Goal: Task Accomplishment & Management: Use online tool/utility

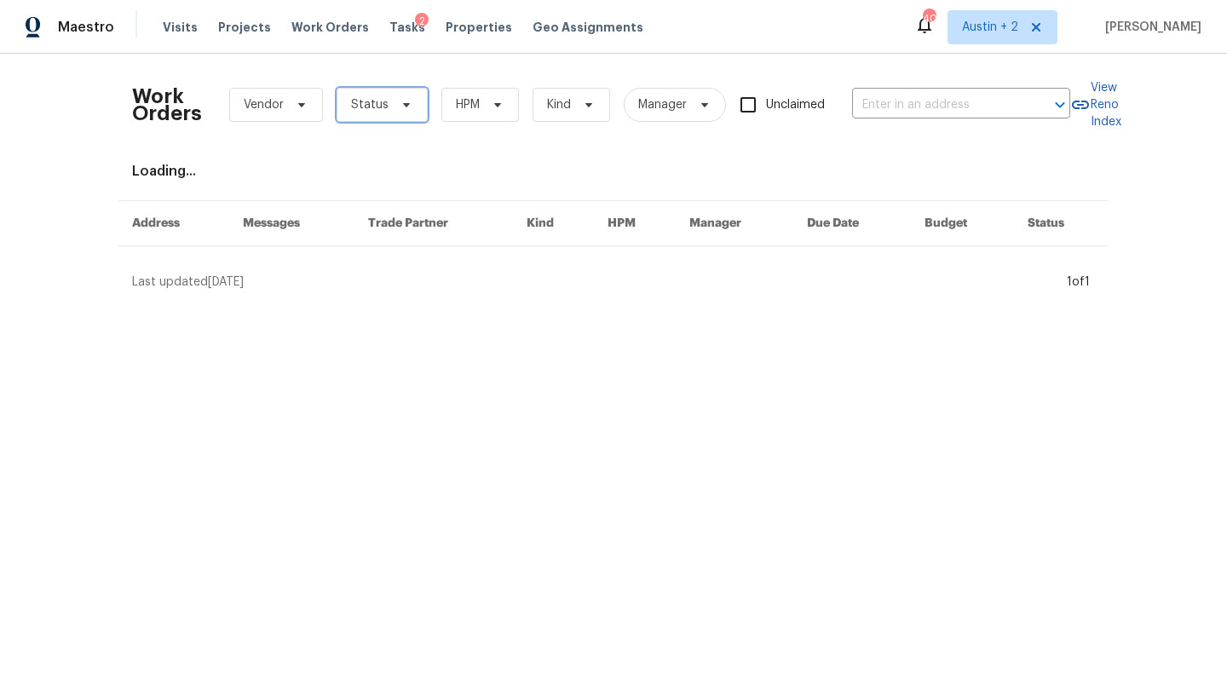
click at [391, 116] on span "Status" at bounding box center [381, 105] width 91 height 34
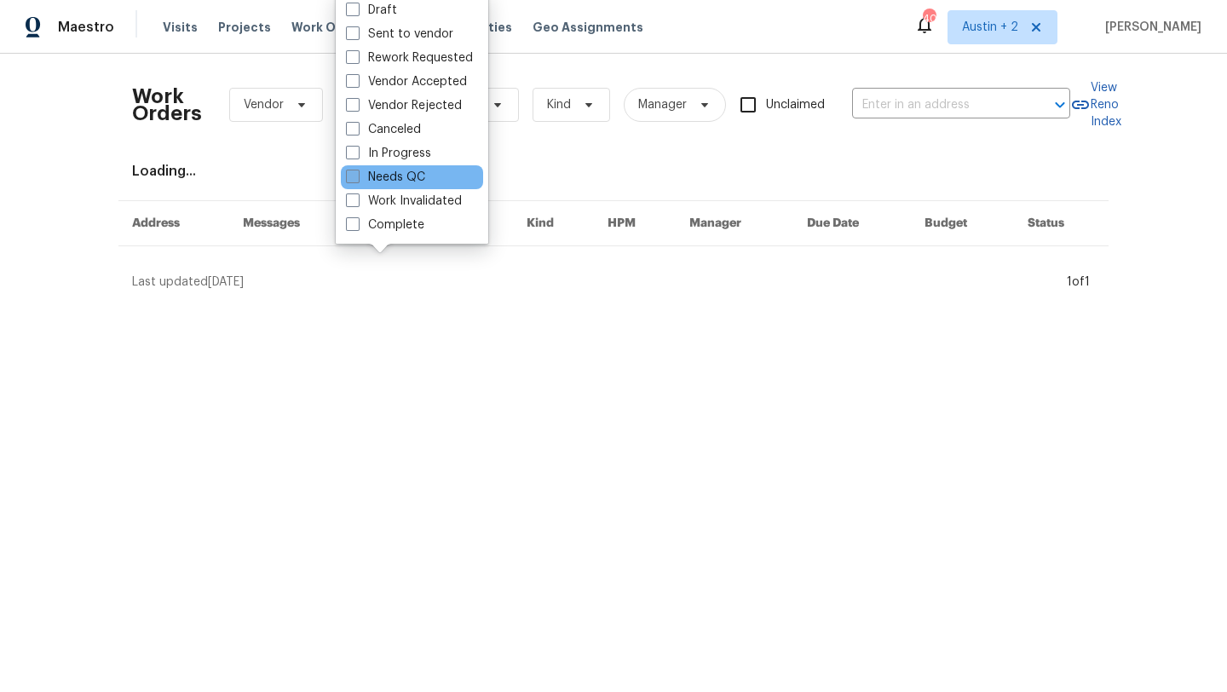
click at [409, 171] on label "Needs QC" at bounding box center [385, 177] width 79 height 17
click at [357, 171] on input "Needs QC" at bounding box center [351, 174] width 11 height 11
checkbox input "true"
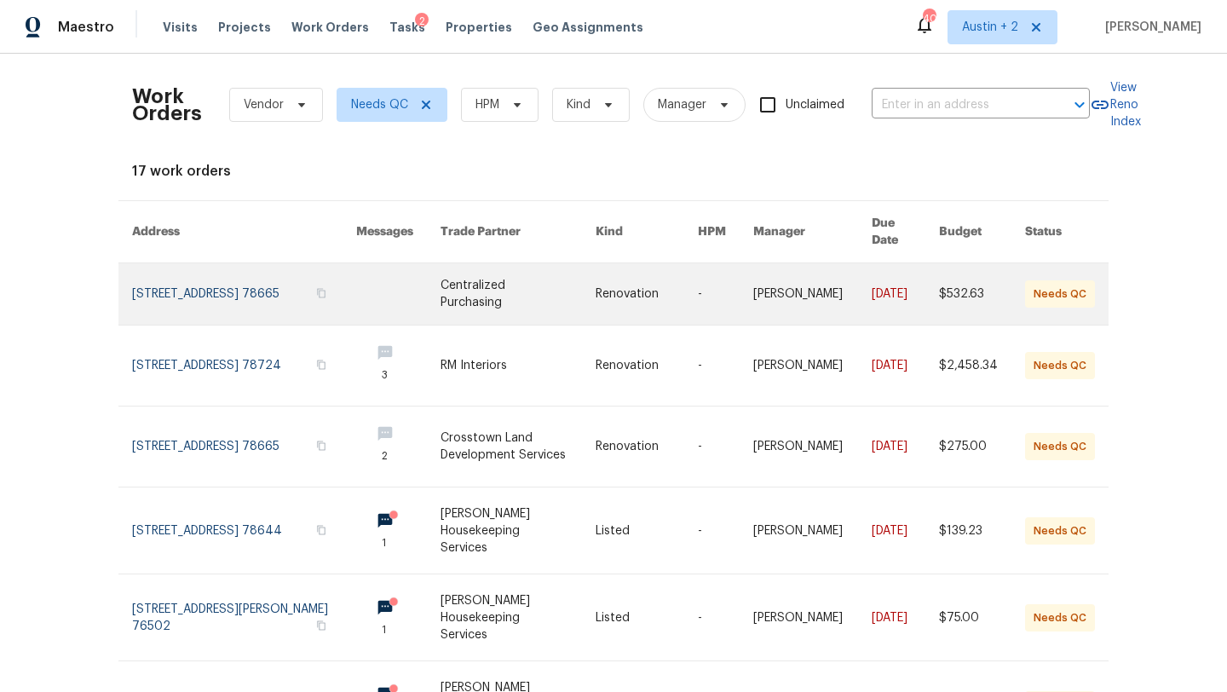
click at [527, 283] on link at bounding box center [517, 293] width 155 height 61
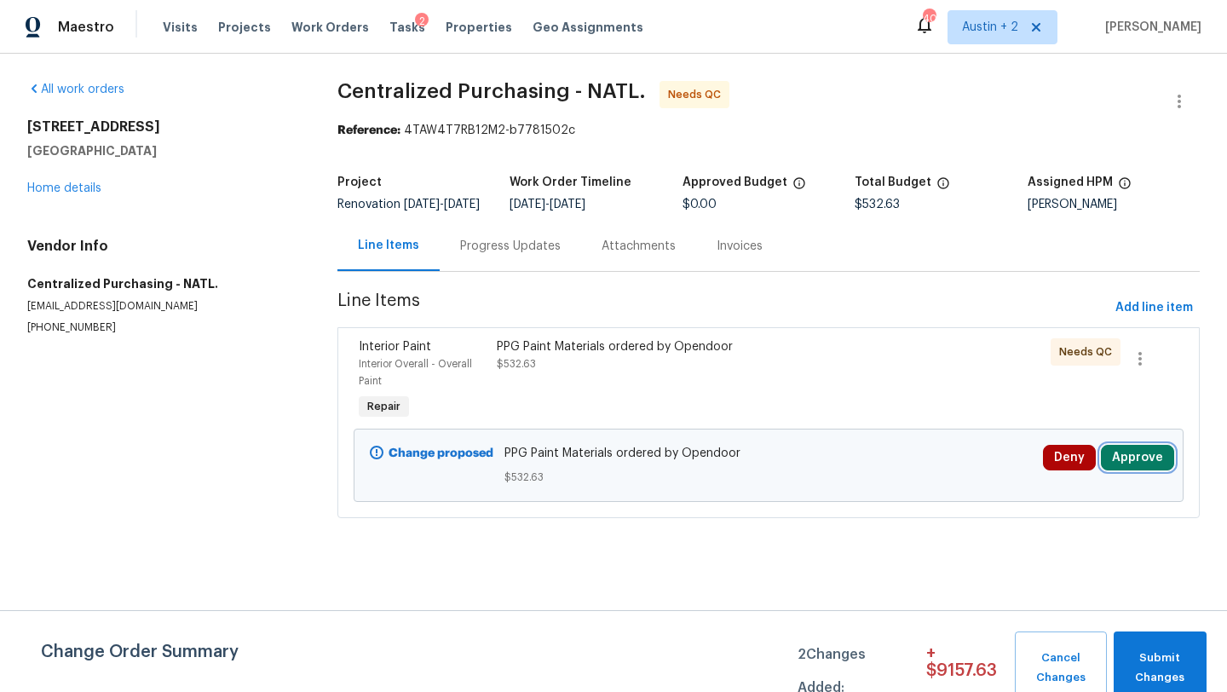
click at [1146, 470] on button "Approve" at bounding box center [1136, 458] width 73 height 26
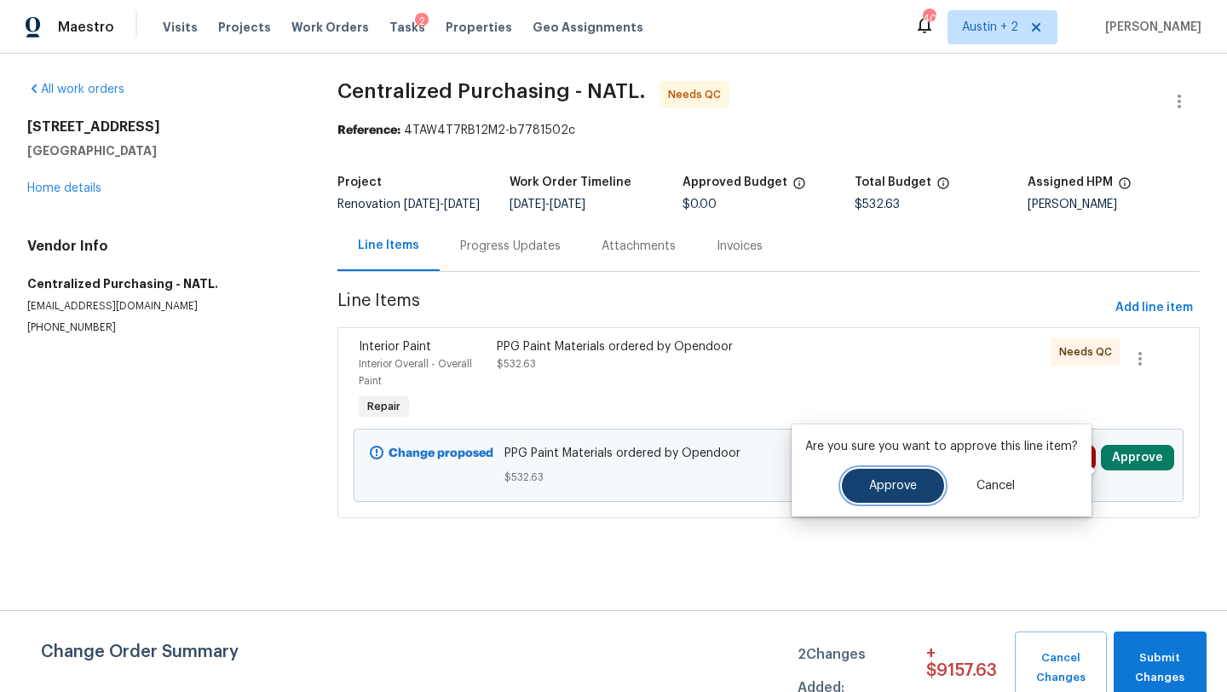
click at [895, 471] on button "Approve" at bounding box center [893, 485] width 102 height 34
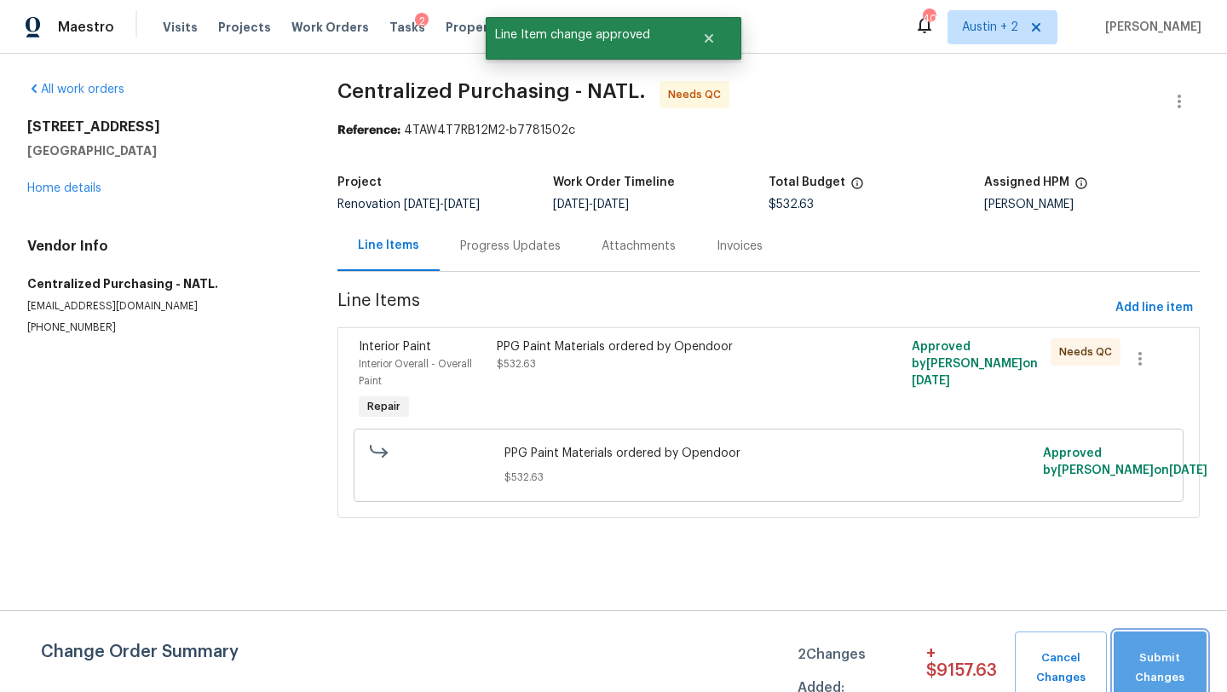
click at [1145, 654] on span "Submit Changes" at bounding box center [1160, 667] width 76 height 39
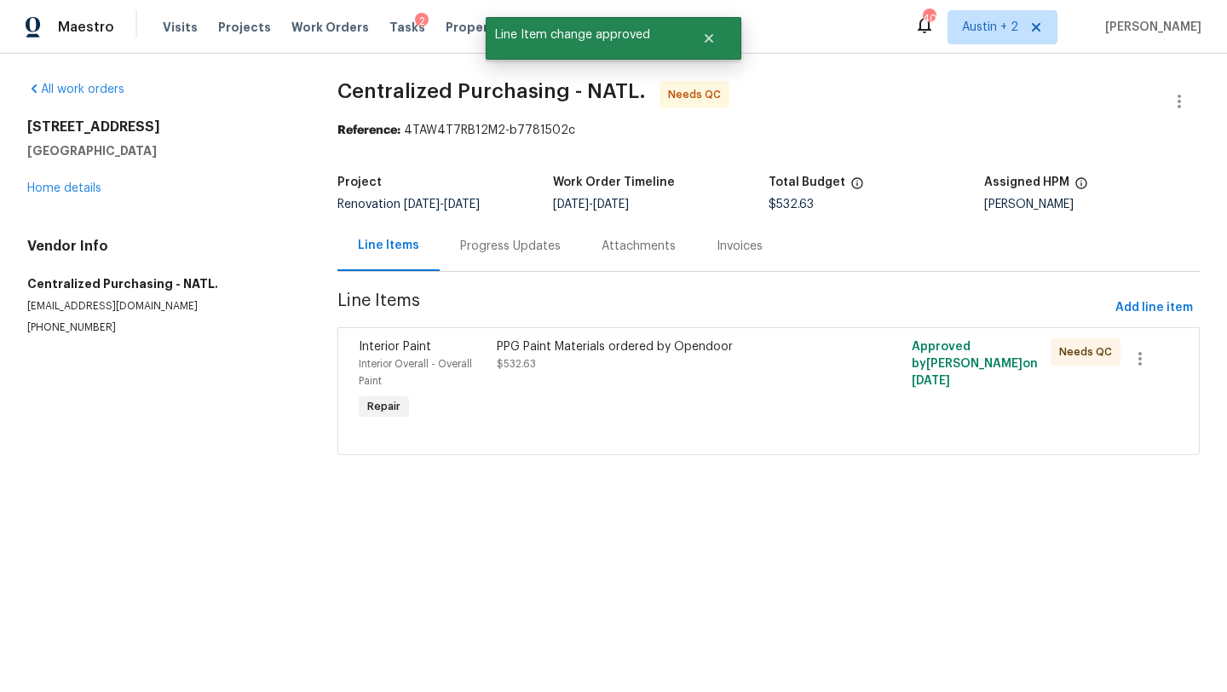
click at [594, 333] on div "PPG Paint Materials ordered by Opendoor $532.63" at bounding box center [664, 380] width 346 height 95
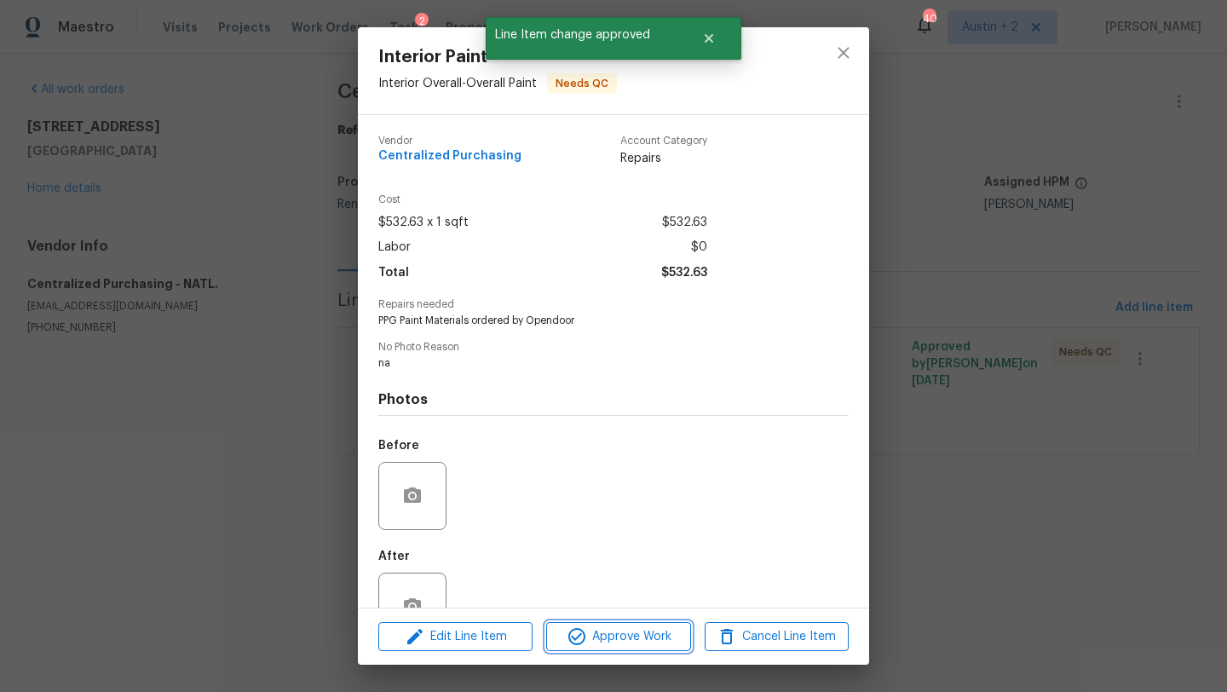
click at [641, 629] on span "Approve Work" at bounding box center [618, 636] width 134 height 21
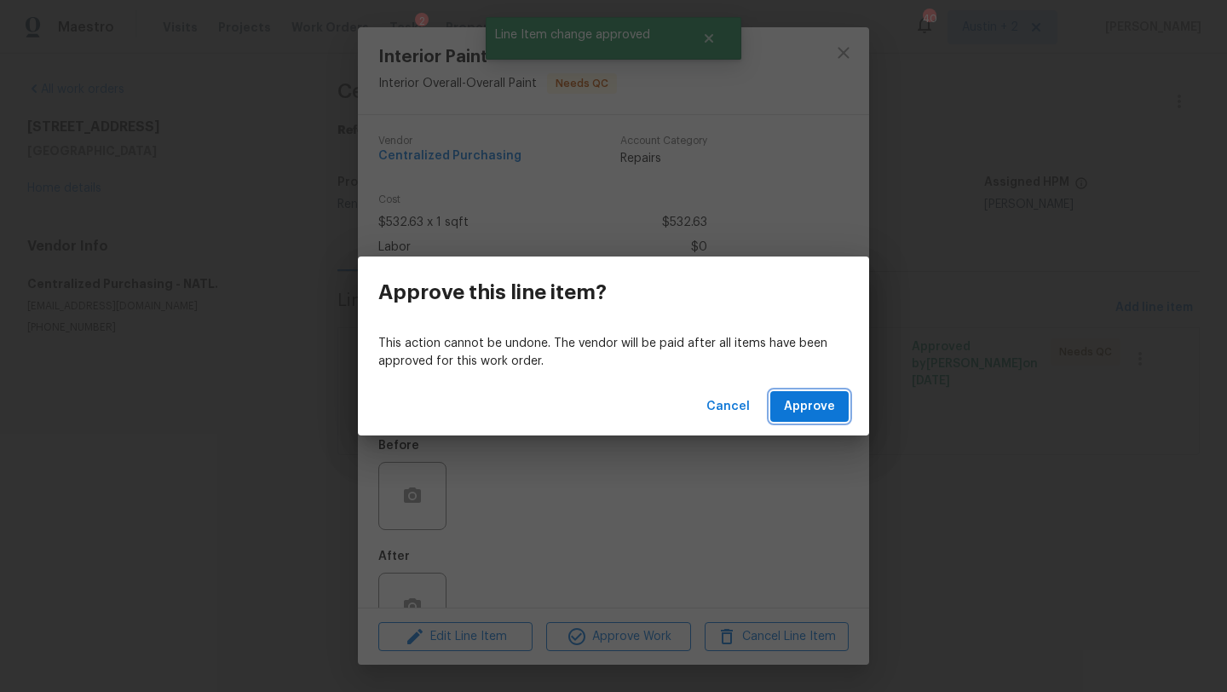
click at [808, 413] on span "Approve" at bounding box center [809, 406] width 51 height 21
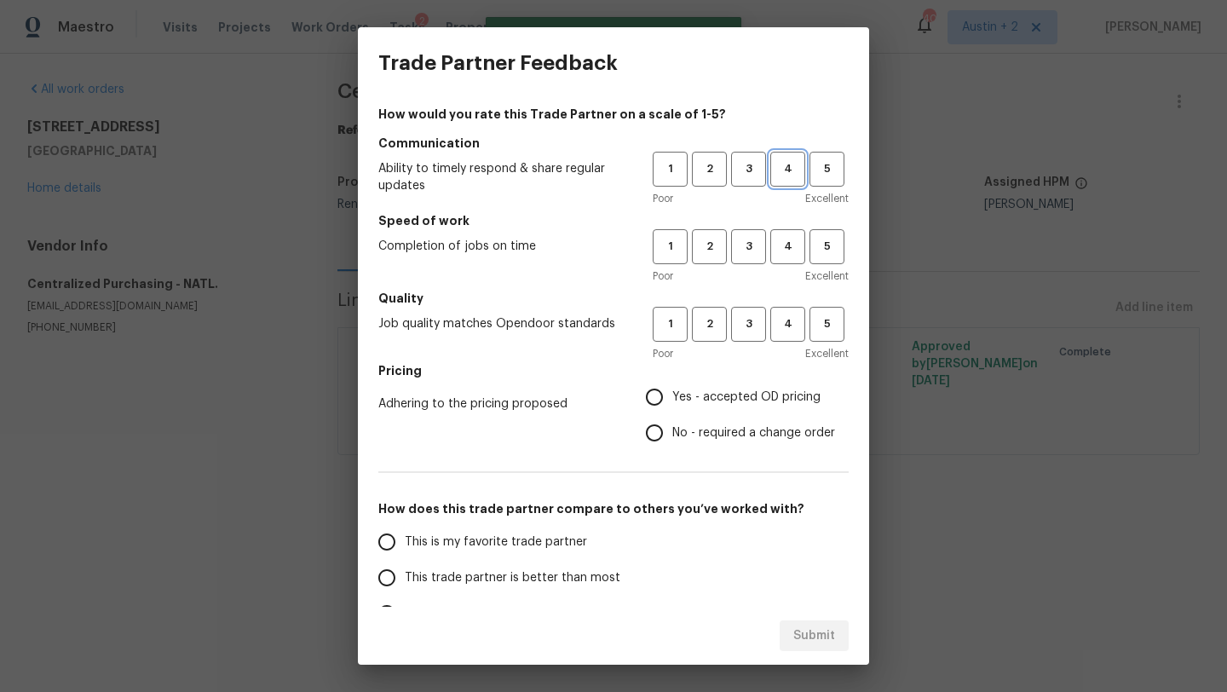
click at [780, 170] on span "4" at bounding box center [788, 169] width 32 height 20
click at [785, 249] on span "4" at bounding box center [788, 247] width 32 height 20
click at [785, 325] on span "4" at bounding box center [788, 324] width 32 height 20
click at [767, 388] on span "Yes - accepted OD pricing" at bounding box center [746, 397] width 148 height 18
click at [672, 388] on input "Yes - accepted OD pricing" at bounding box center [654, 397] width 36 height 36
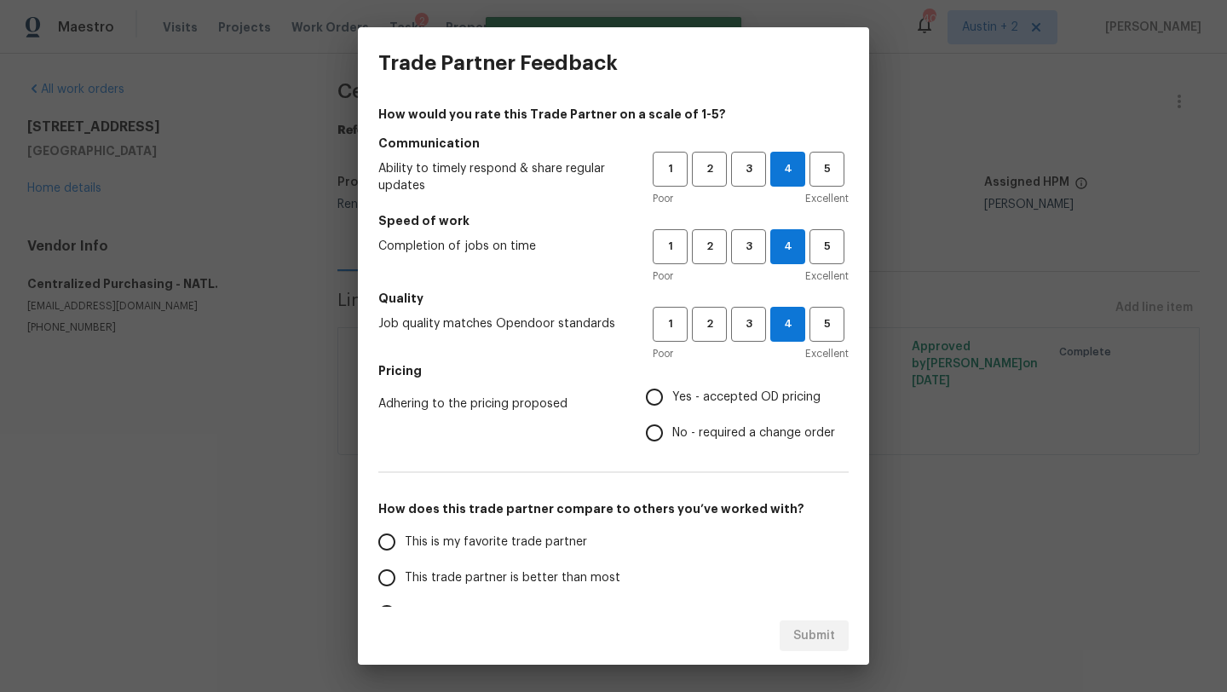
radio input "true"
click at [612, 566] on label "This trade partner is better than most" at bounding box center [503, 578] width 269 height 36
click at [405, 566] on input "This trade partner is better than most" at bounding box center [387, 578] width 36 height 36
click at [833, 645] on span "Submit" at bounding box center [814, 635] width 42 height 21
radio input "true"
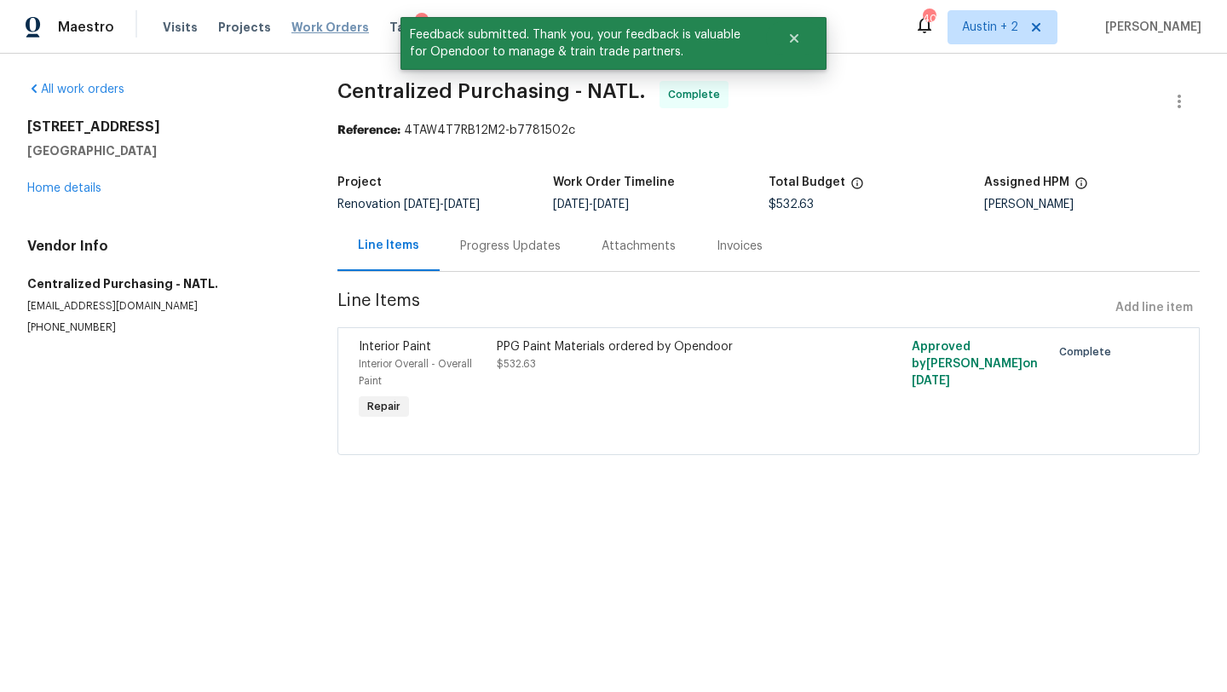
click at [306, 26] on span "Work Orders" at bounding box center [330, 27] width 78 height 17
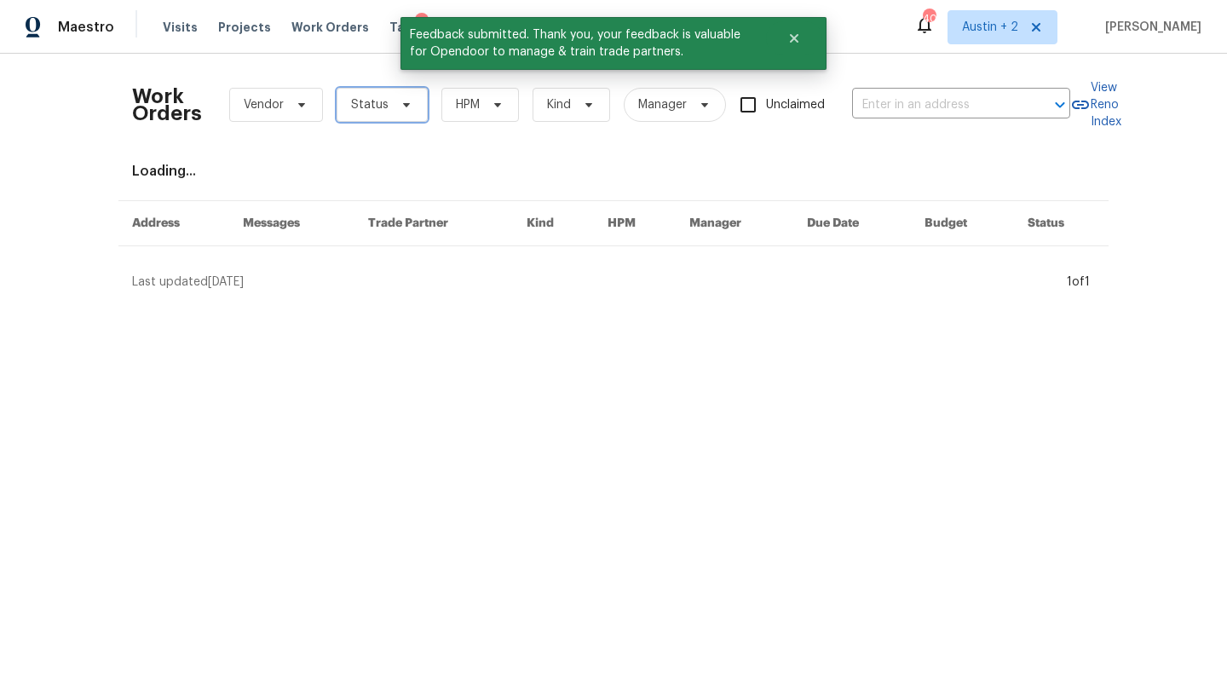
click at [412, 107] on span "Status" at bounding box center [381, 105] width 91 height 34
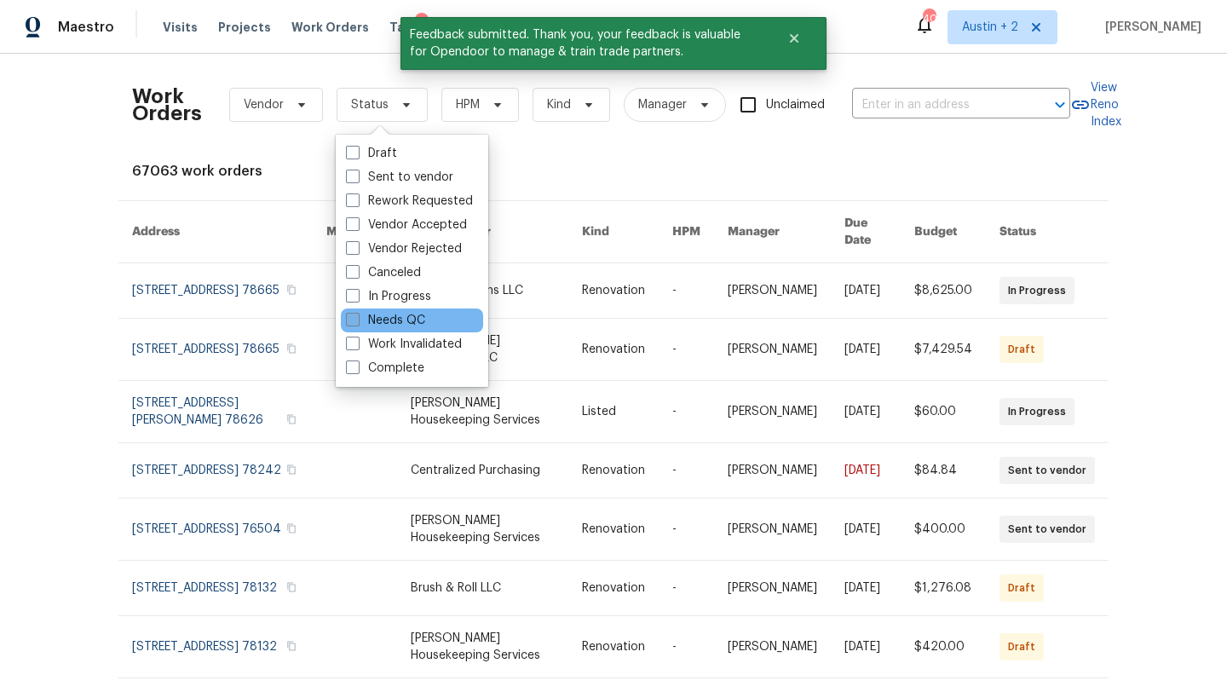
click at [410, 325] on label "Needs QC" at bounding box center [385, 320] width 79 height 17
click at [357, 323] on input "Needs QC" at bounding box center [351, 317] width 11 height 11
checkbox input "true"
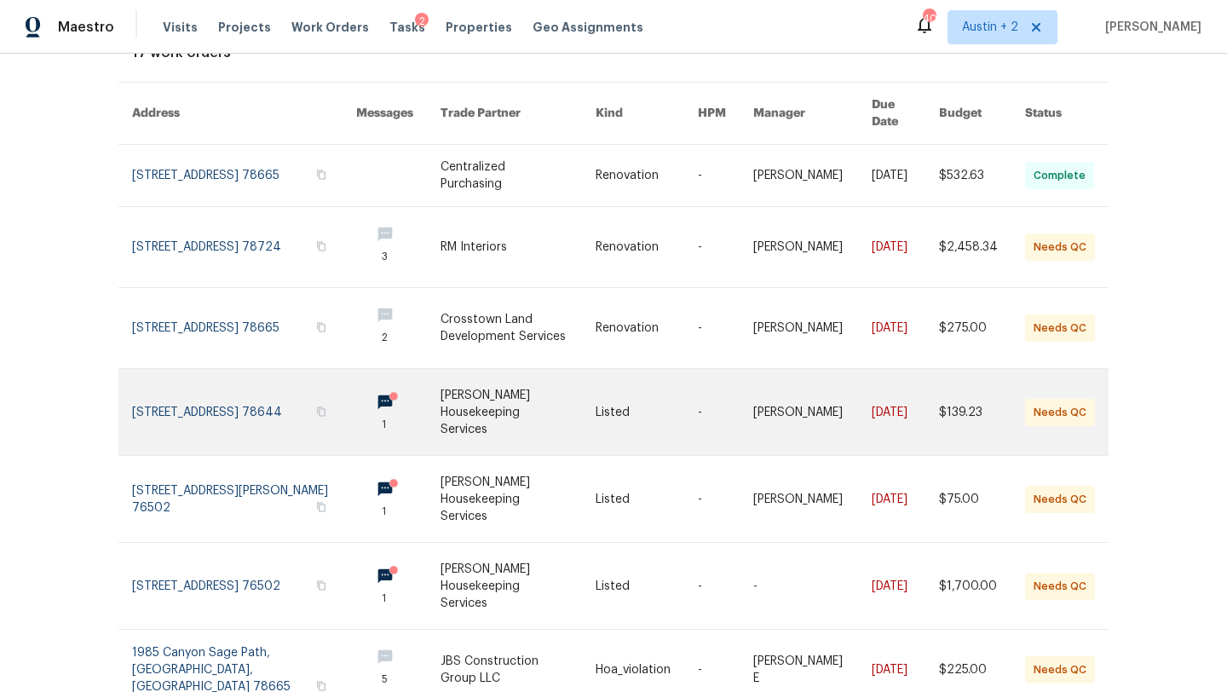
scroll to position [125, 0]
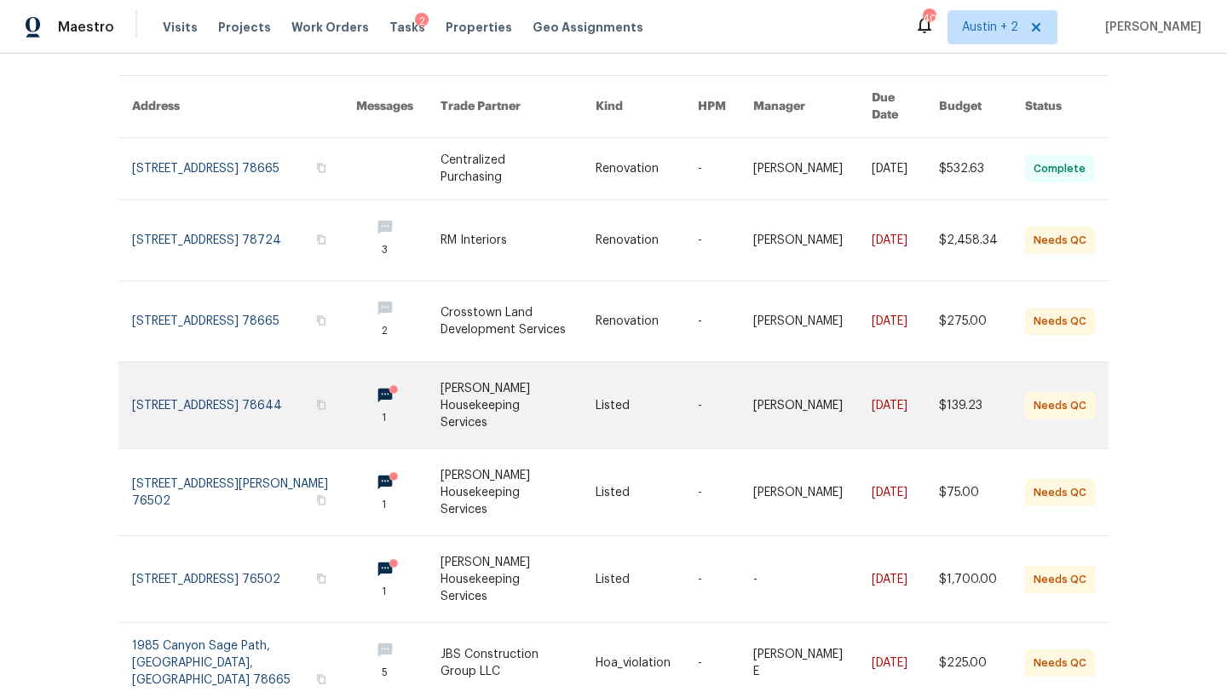
click at [488, 403] on link at bounding box center [517, 405] width 155 height 86
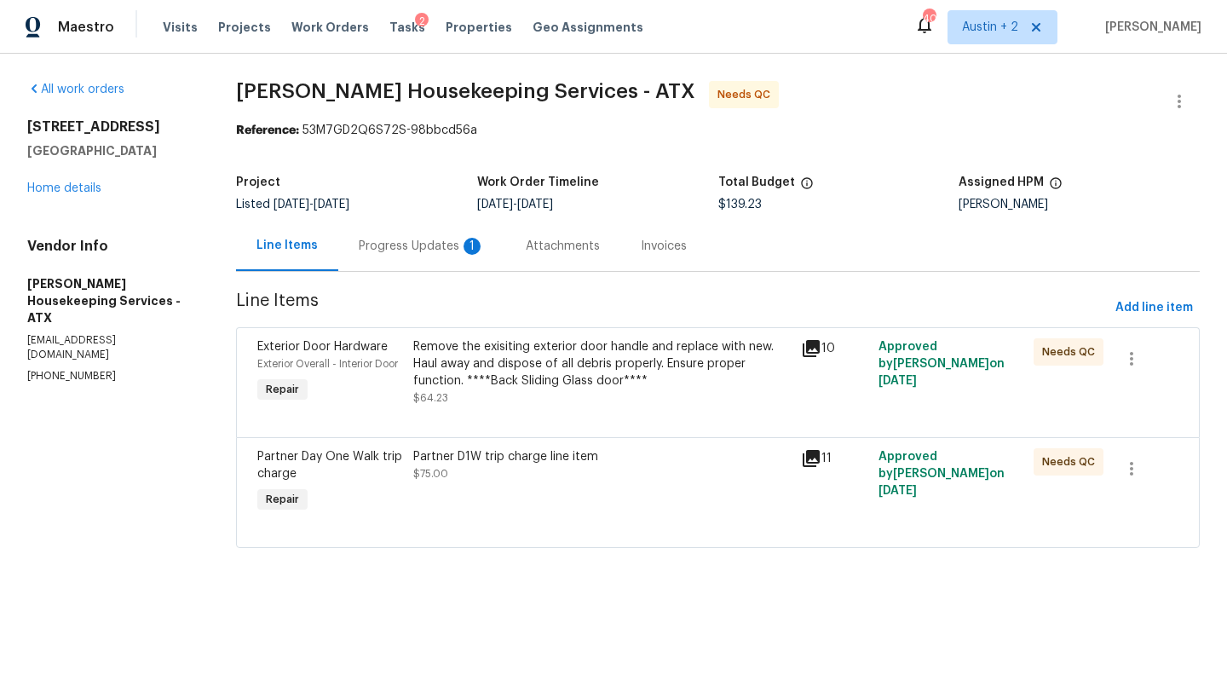
click at [428, 245] on div "Progress Updates 1" at bounding box center [422, 246] width 126 height 17
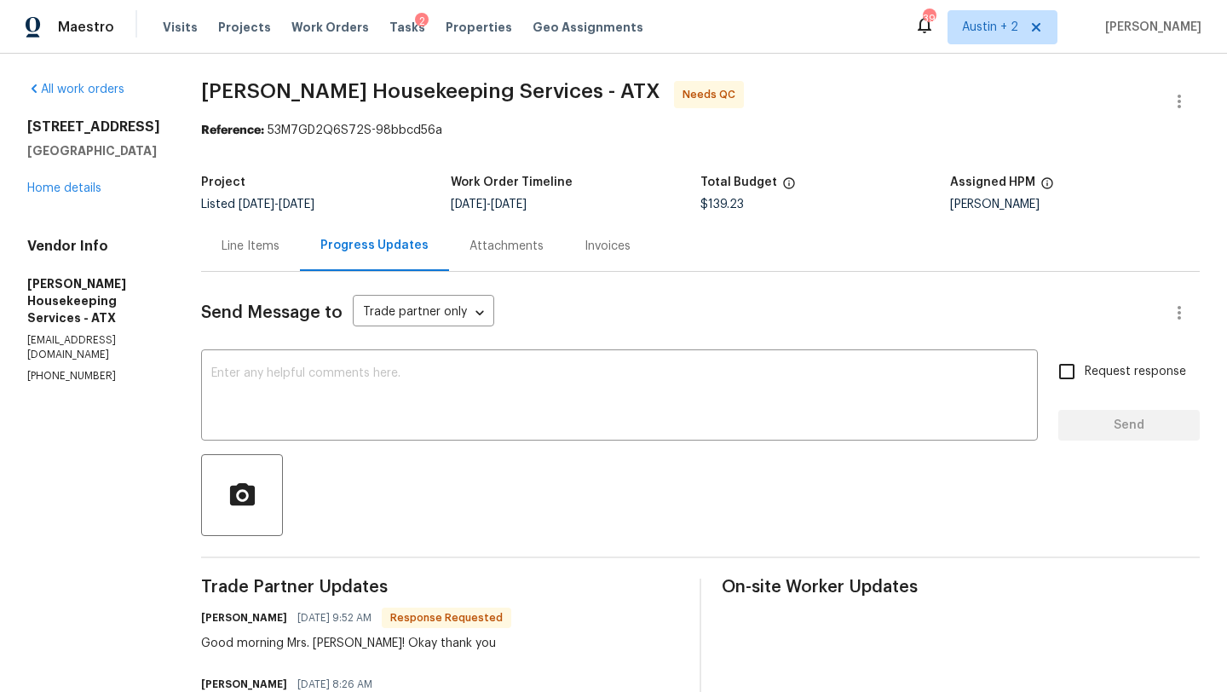
scroll to position [142, 0]
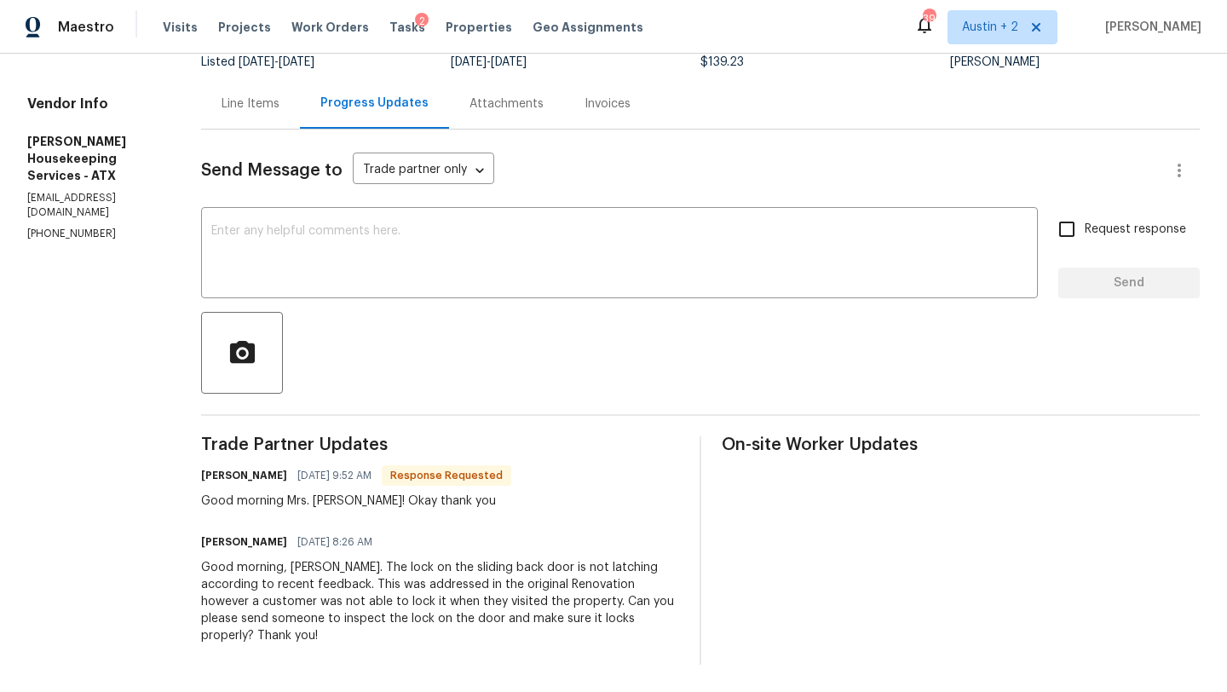
click at [262, 101] on div "Line Items" at bounding box center [250, 103] width 58 height 17
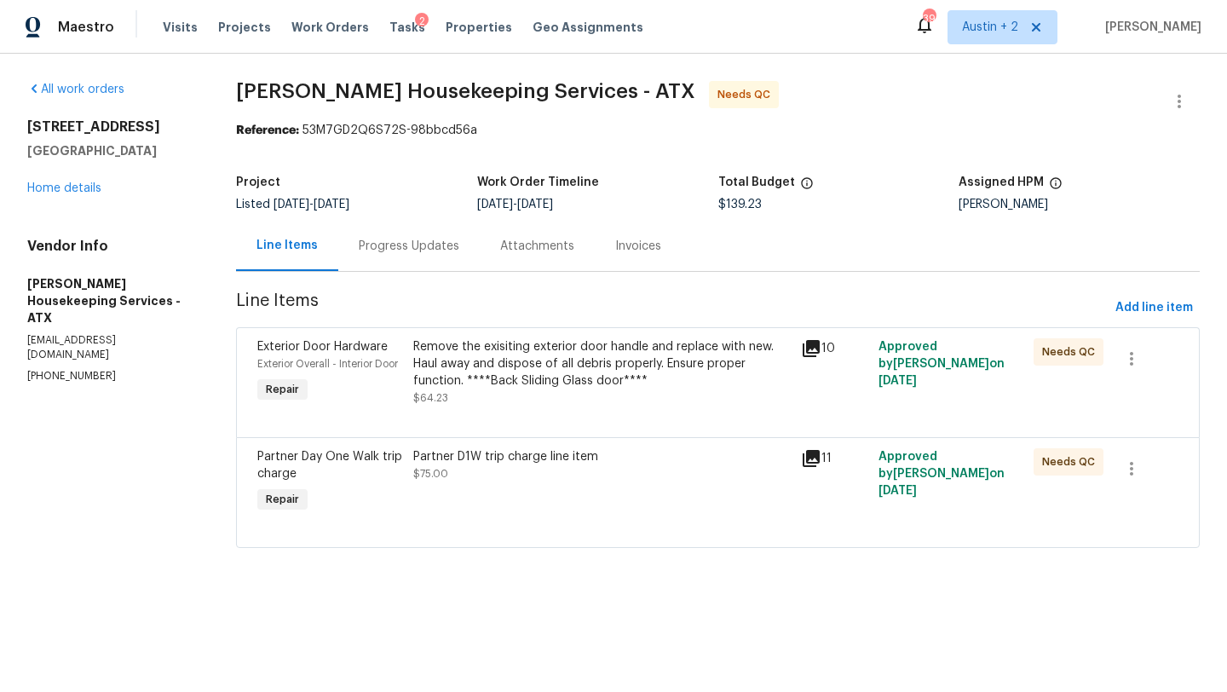
click at [677, 353] on div "Remove the exisiting exterior door handle and replace with new. Haul away and d…" at bounding box center [601, 363] width 377 height 51
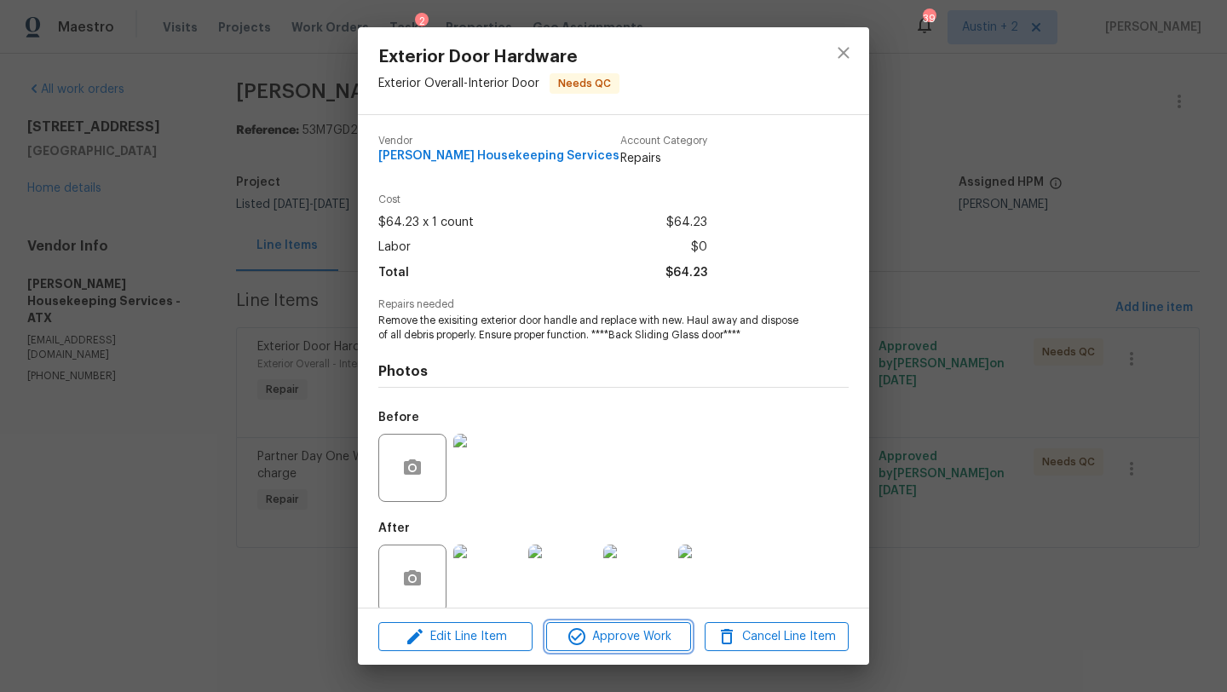
click at [627, 623] on button "Approve Work" at bounding box center [618, 637] width 144 height 30
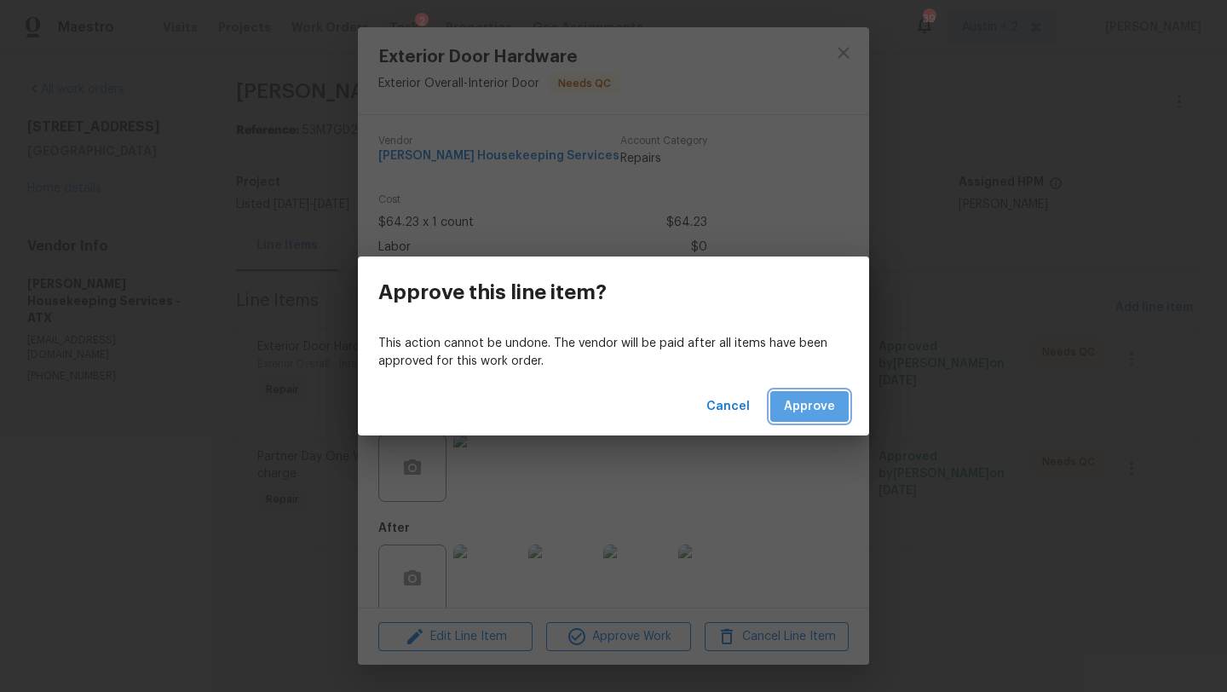
click at [817, 412] on span "Approve" at bounding box center [809, 406] width 51 height 21
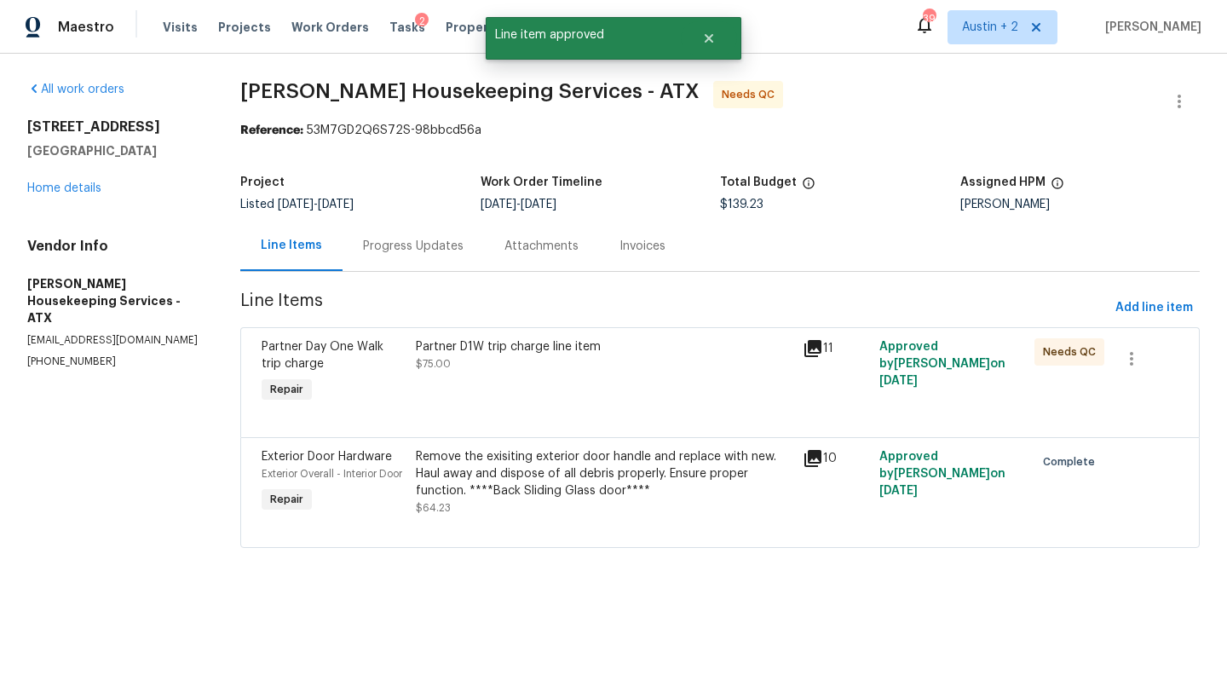
click at [485, 338] on div "Partner D1W trip charge line item" at bounding box center [604, 346] width 376 height 17
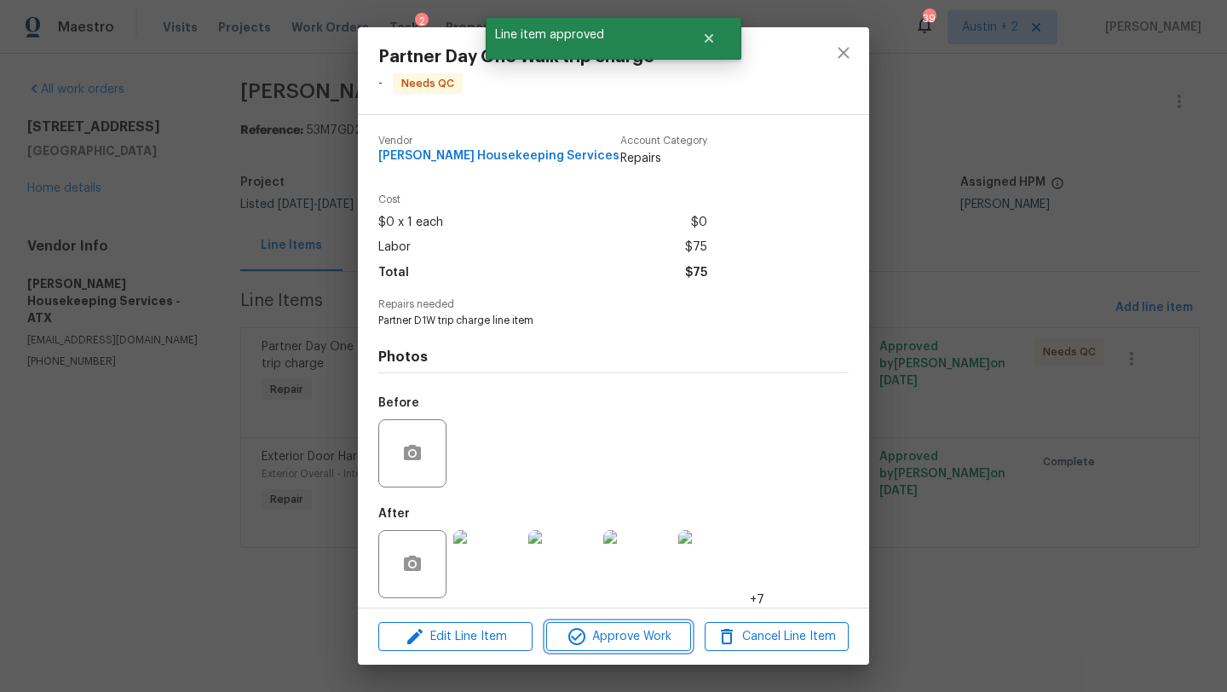
click at [629, 648] on button "Approve Work" at bounding box center [618, 637] width 144 height 30
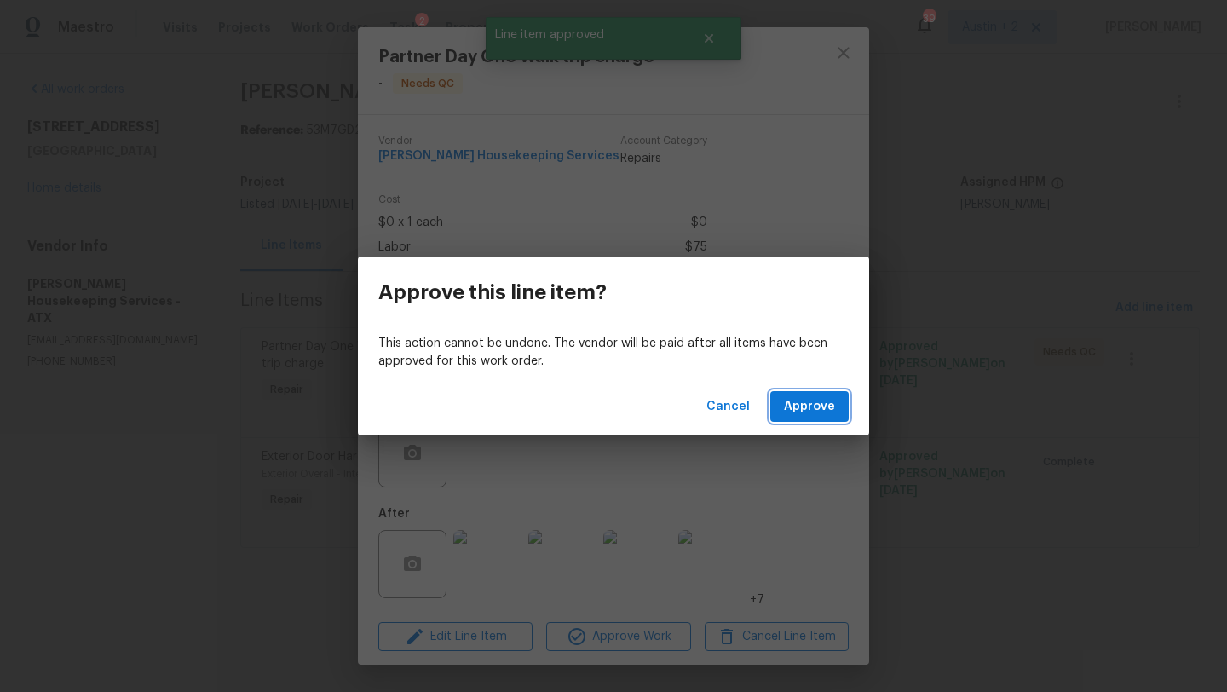
click at [813, 413] on span "Approve" at bounding box center [809, 406] width 51 height 21
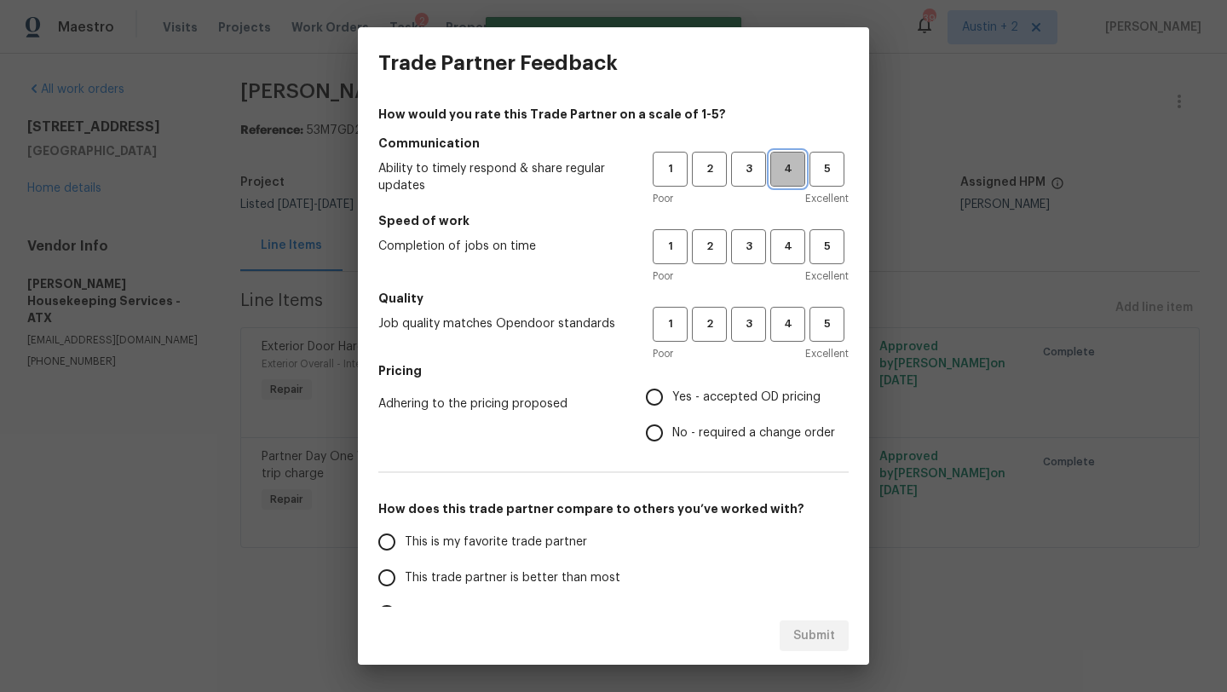
click at [779, 165] on span "4" at bounding box center [788, 169] width 32 height 20
click at [782, 245] on span "4" at bounding box center [788, 247] width 32 height 20
click at [781, 339] on button "4" at bounding box center [787, 324] width 35 height 35
click at [771, 402] on span "Yes - accepted OD pricing" at bounding box center [746, 397] width 148 height 18
click at [672, 402] on input "Yes - accepted OD pricing" at bounding box center [654, 397] width 36 height 36
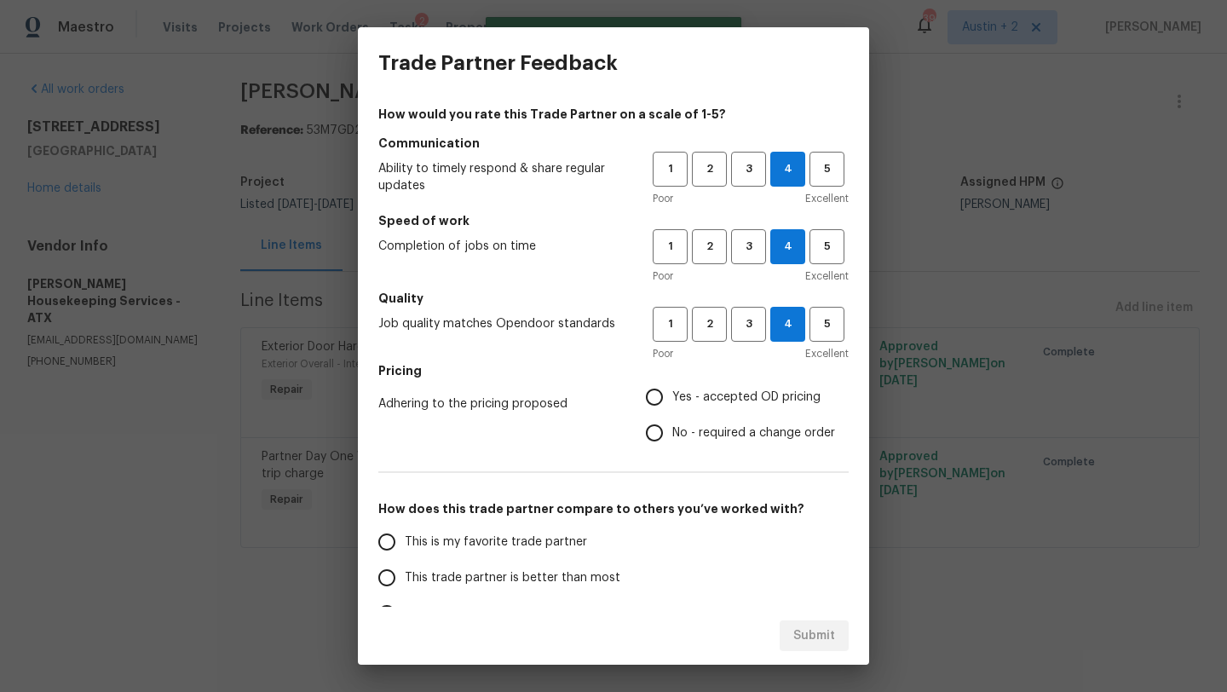
radio input "true"
click at [589, 572] on span "This trade partner is better than most" at bounding box center [513, 578] width 216 height 18
click at [405, 572] on input "This trade partner is better than most" at bounding box center [387, 578] width 36 height 36
click at [825, 647] on button "Submit" at bounding box center [813, 636] width 69 height 32
radio input "true"
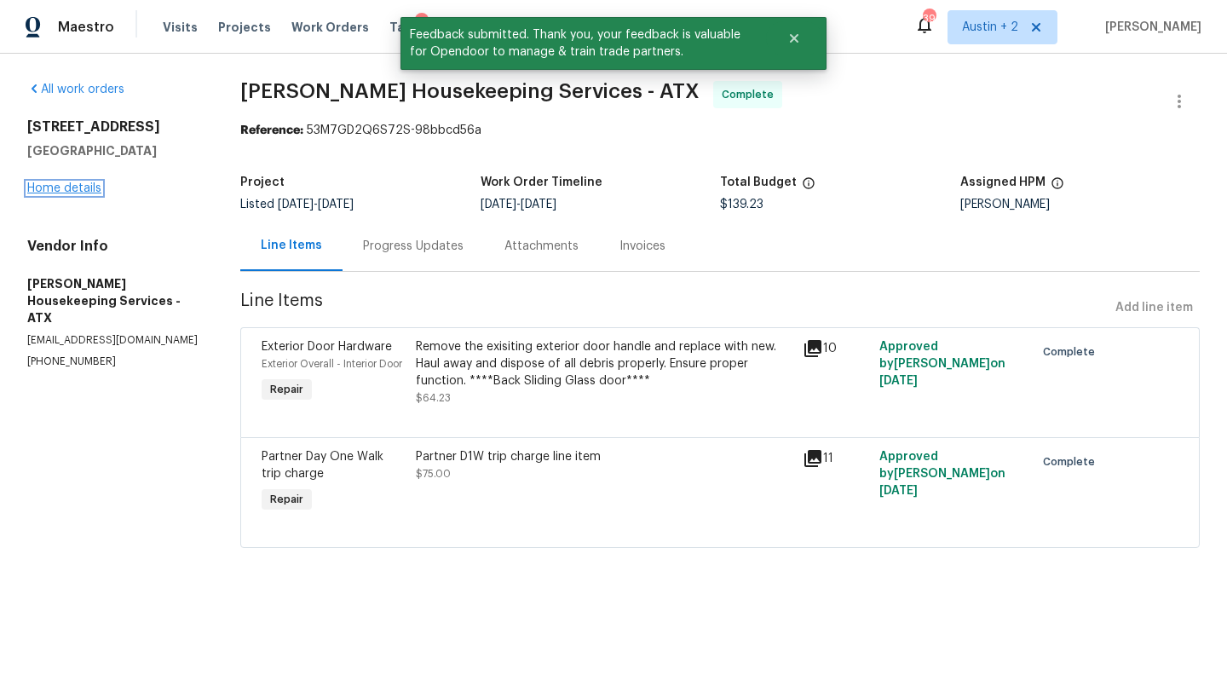
click at [68, 188] on link "Home details" at bounding box center [64, 188] width 74 height 12
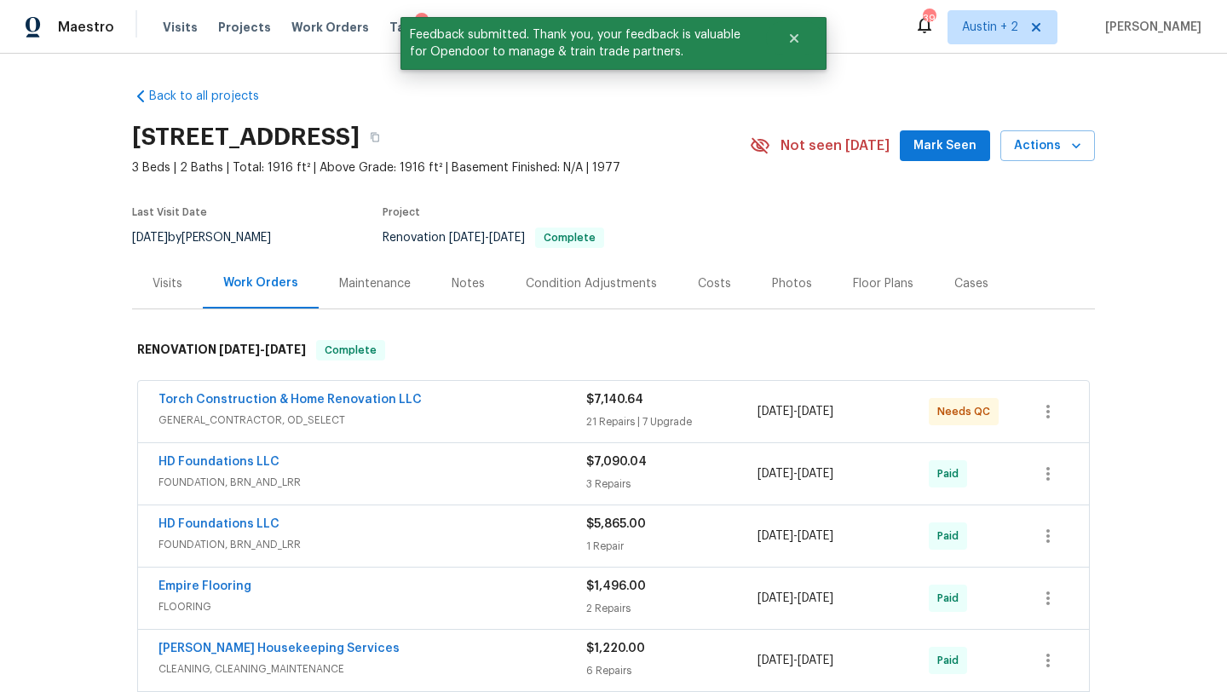
click at [944, 137] on span "Mark Seen" at bounding box center [944, 145] width 63 height 21
click at [525, 400] on div "Torch Construction & Home Renovation LLC" at bounding box center [372, 401] width 428 height 20
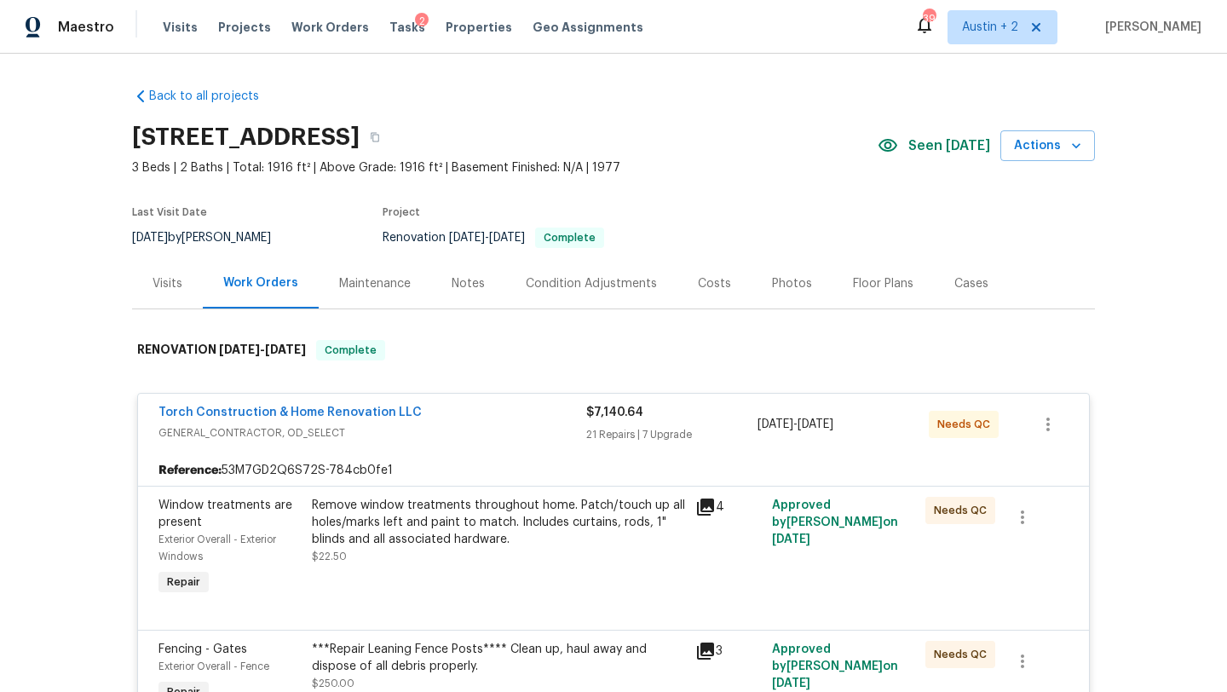
click at [526, 529] on div "Remove window treatments throughout home. Patch/touch up all holes/marks left a…" at bounding box center [498, 522] width 373 height 51
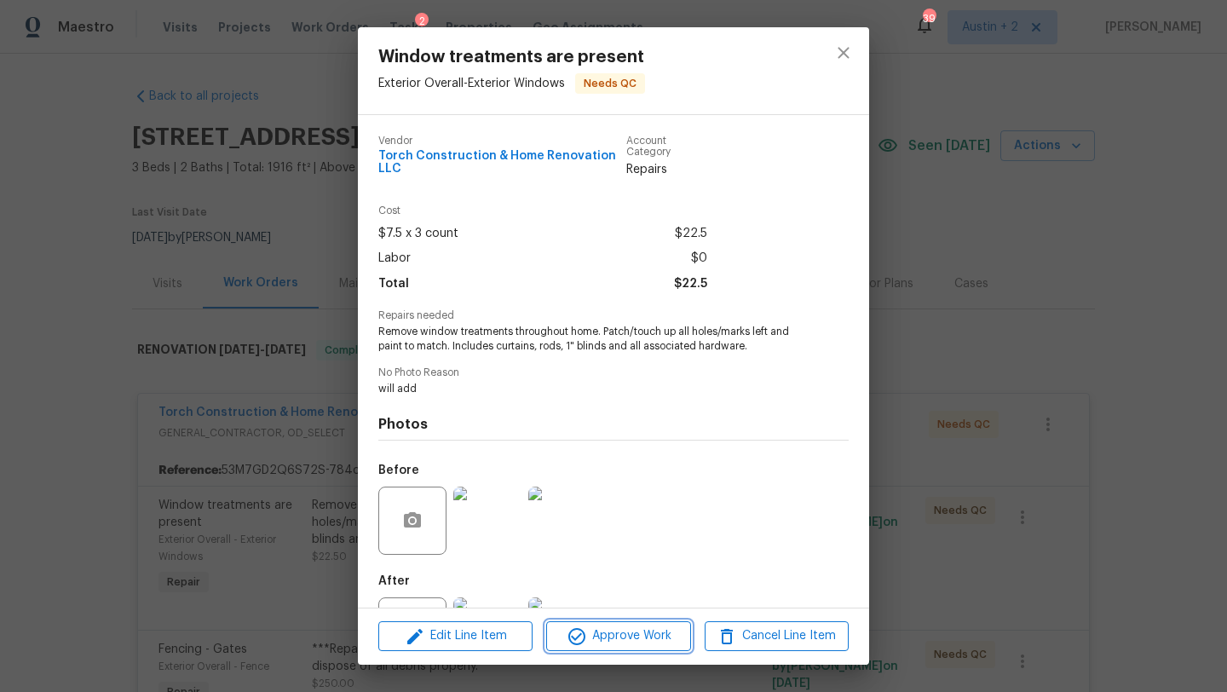
click at [610, 624] on button "Approve Work" at bounding box center [618, 636] width 144 height 30
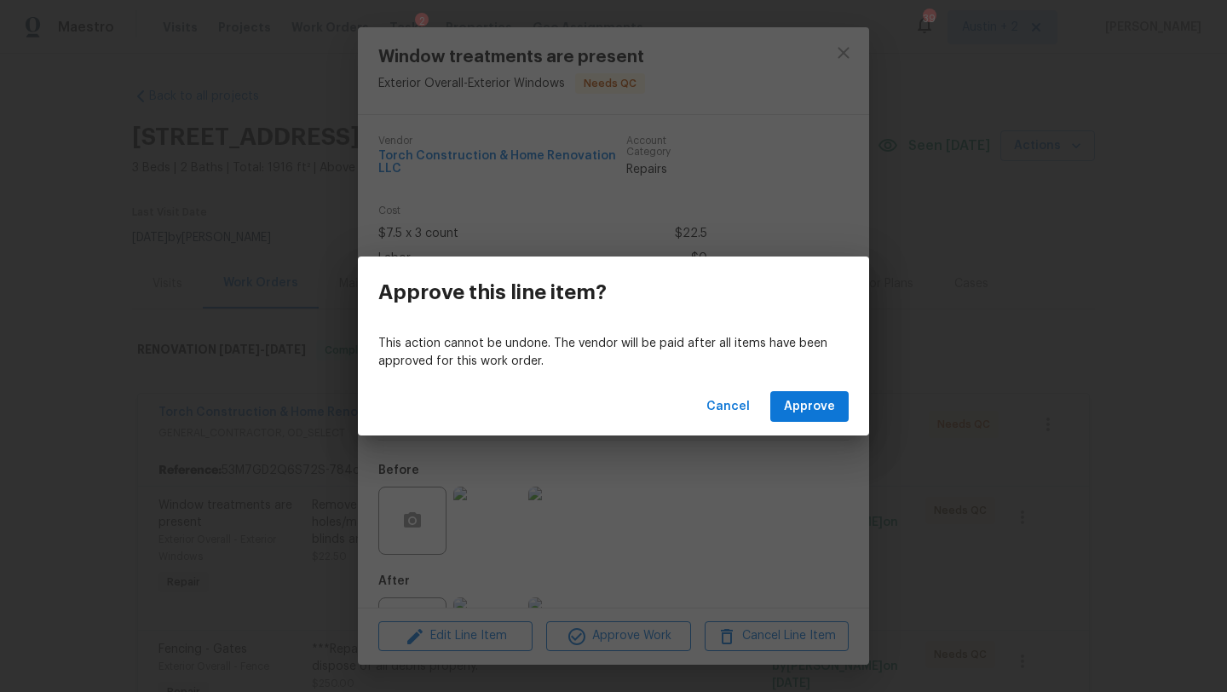
click at [792, 422] on div "Cancel Approve" at bounding box center [613, 406] width 511 height 59
click at [799, 409] on span "Approve" at bounding box center [809, 406] width 51 height 21
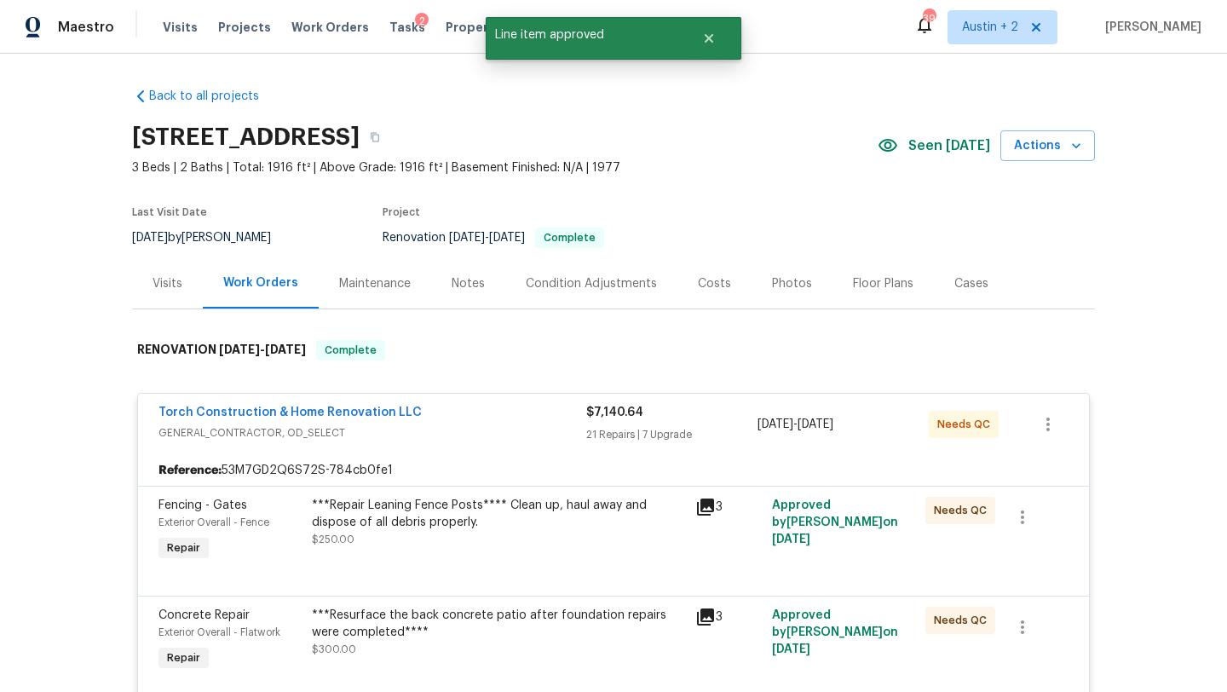
click at [589, 511] on div "***Repair Leaning Fence Posts**** Clean up, haul away and dispose of all debris…" at bounding box center [498, 514] width 373 height 34
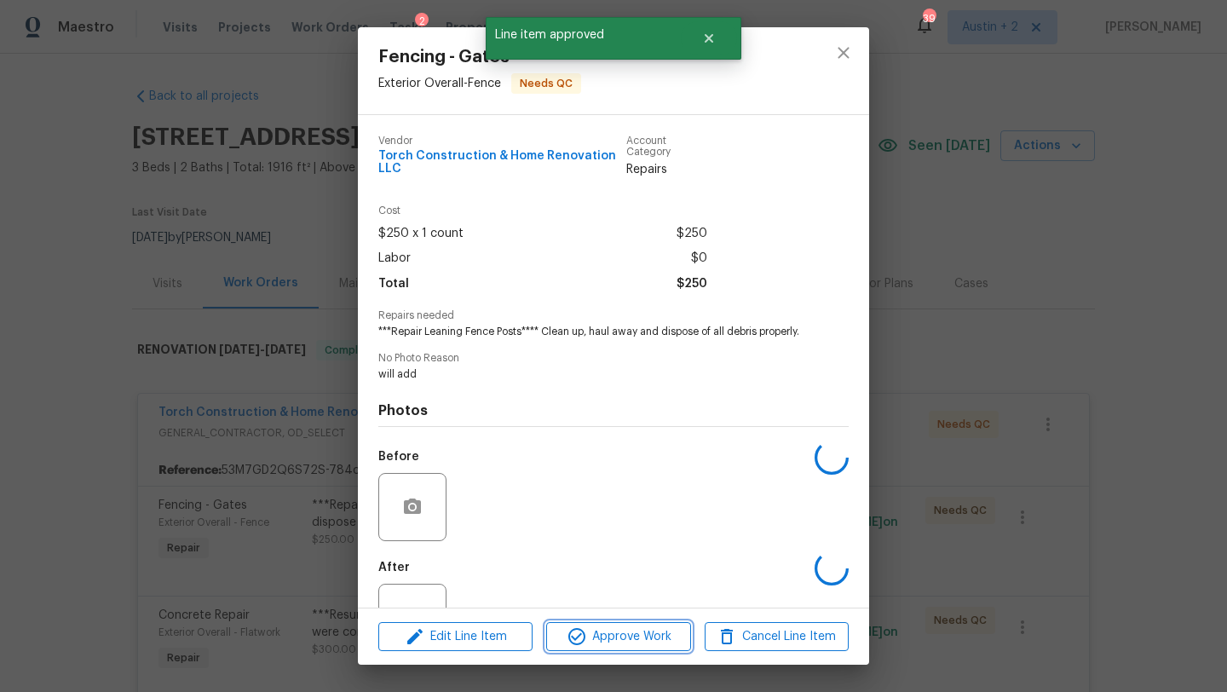
click at [641, 636] on span "Approve Work" at bounding box center [618, 636] width 134 height 21
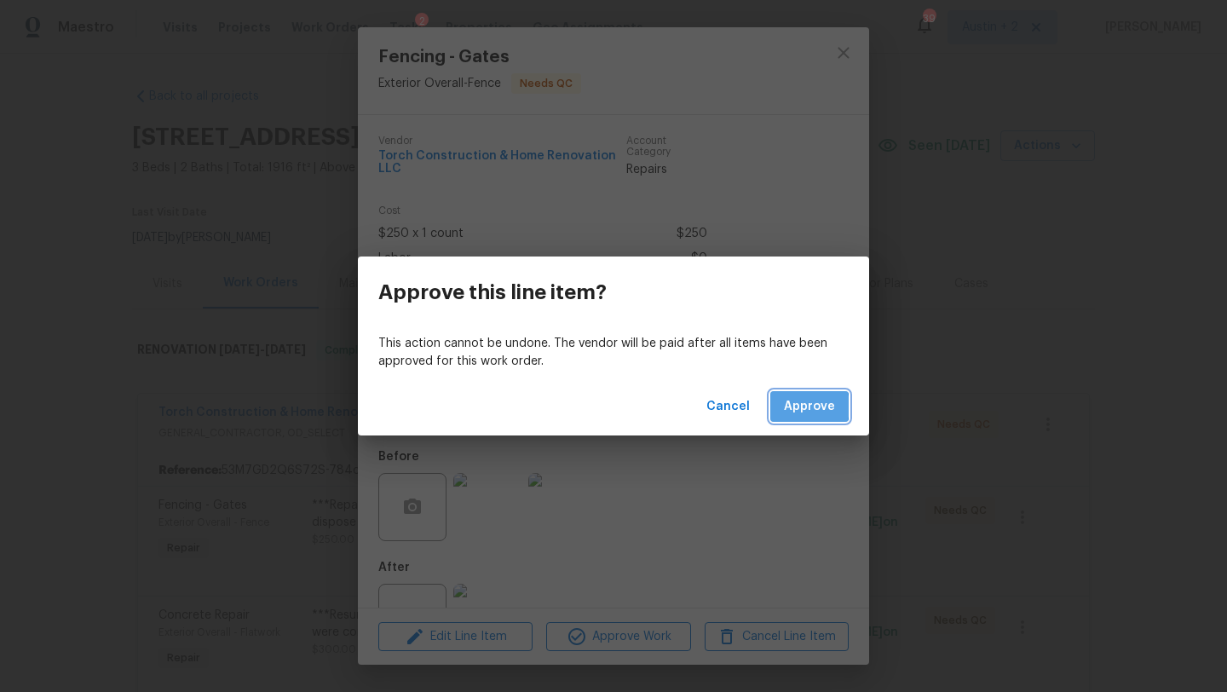
click at [791, 406] on span "Approve" at bounding box center [809, 406] width 51 height 21
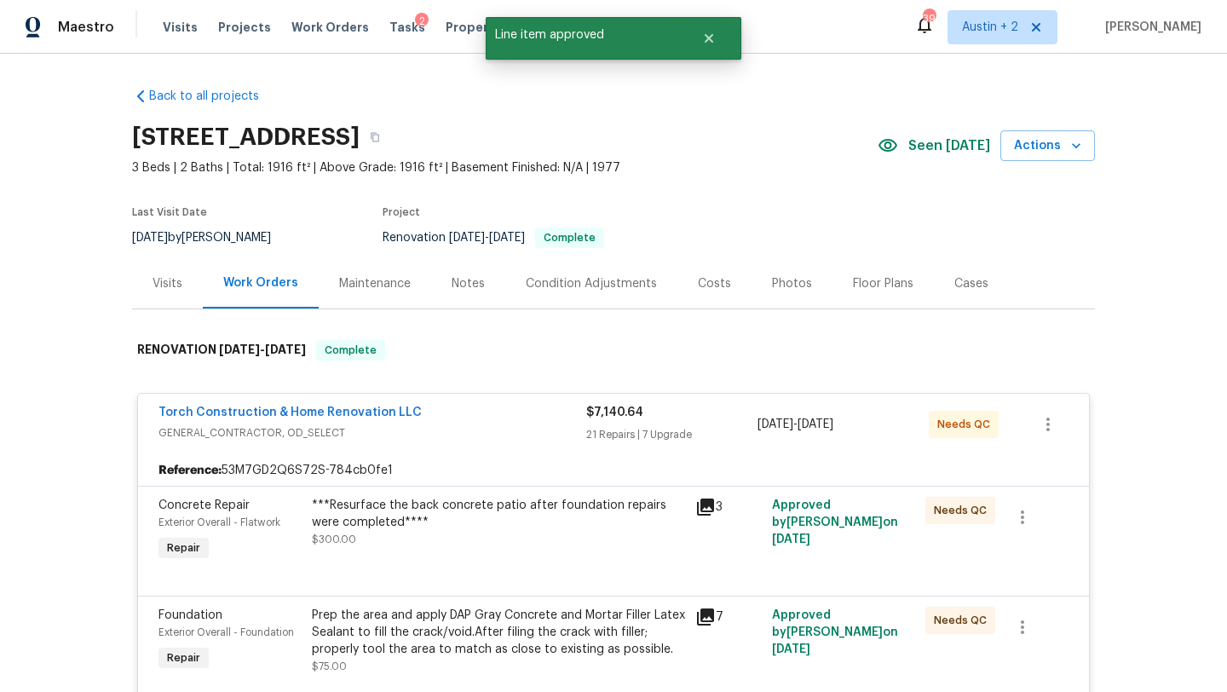
click at [533, 530] on div "***Resurface the back concrete patio after foundation repairs were completed***…" at bounding box center [498, 522] width 373 height 51
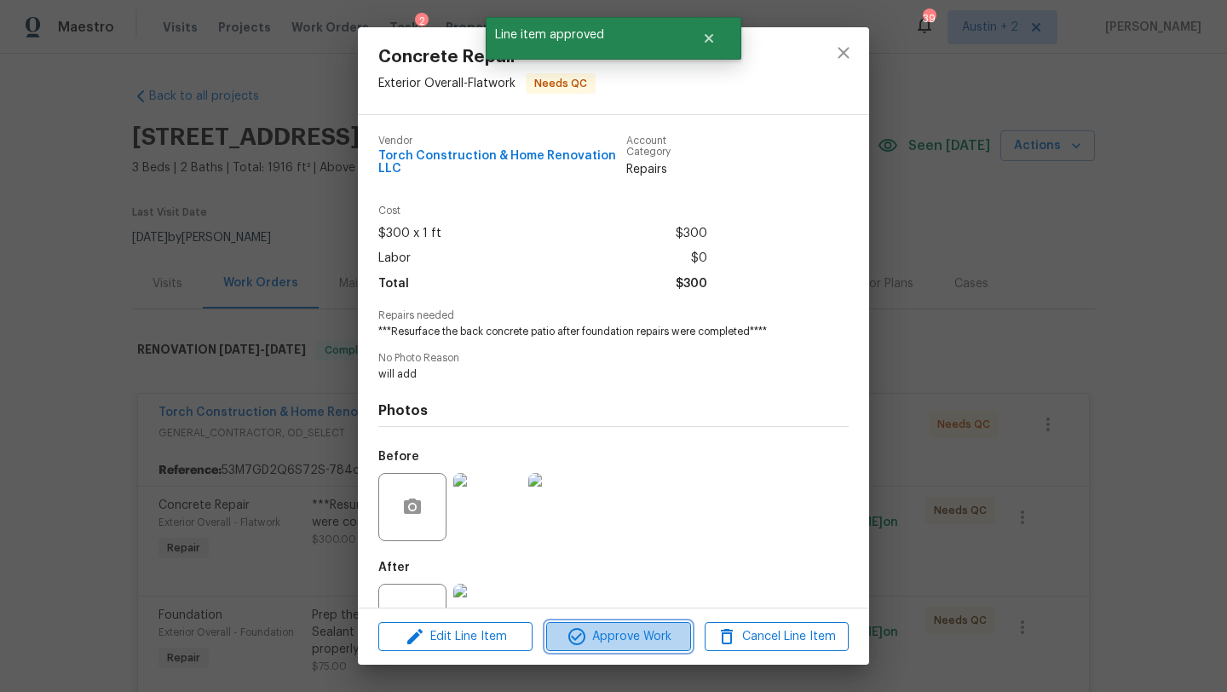
click at [644, 638] on span "Approve Work" at bounding box center [618, 636] width 134 height 21
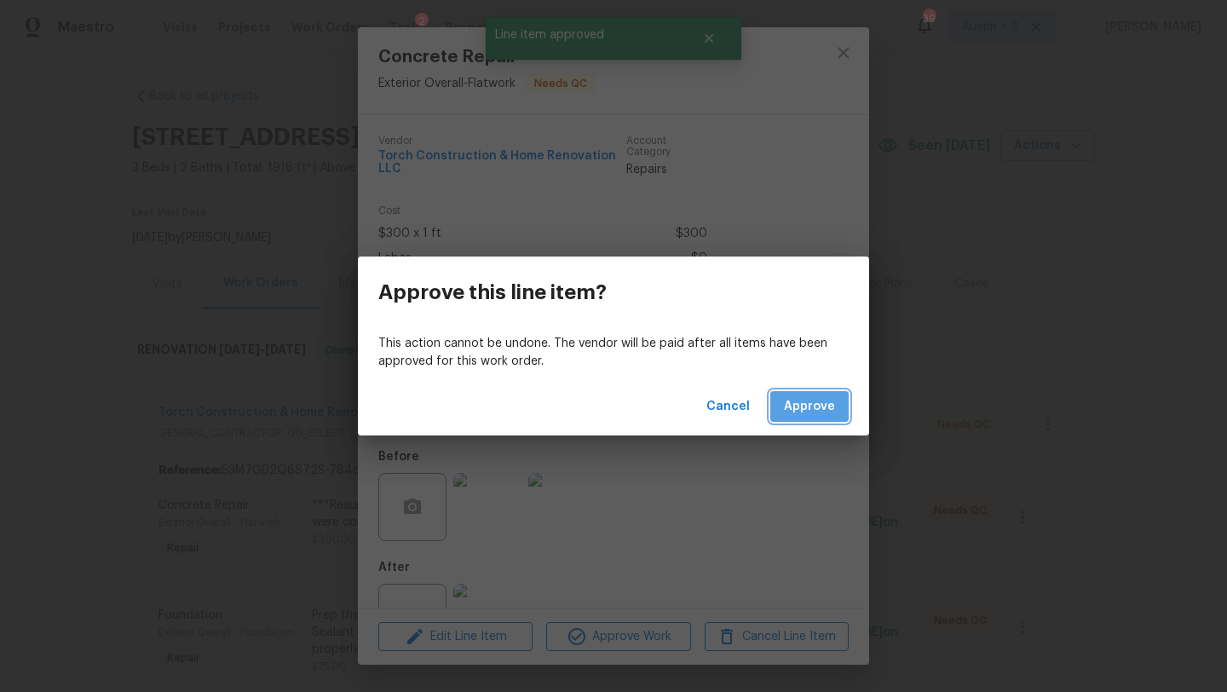
click at [830, 409] on span "Approve" at bounding box center [809, 406] width 51 height 21
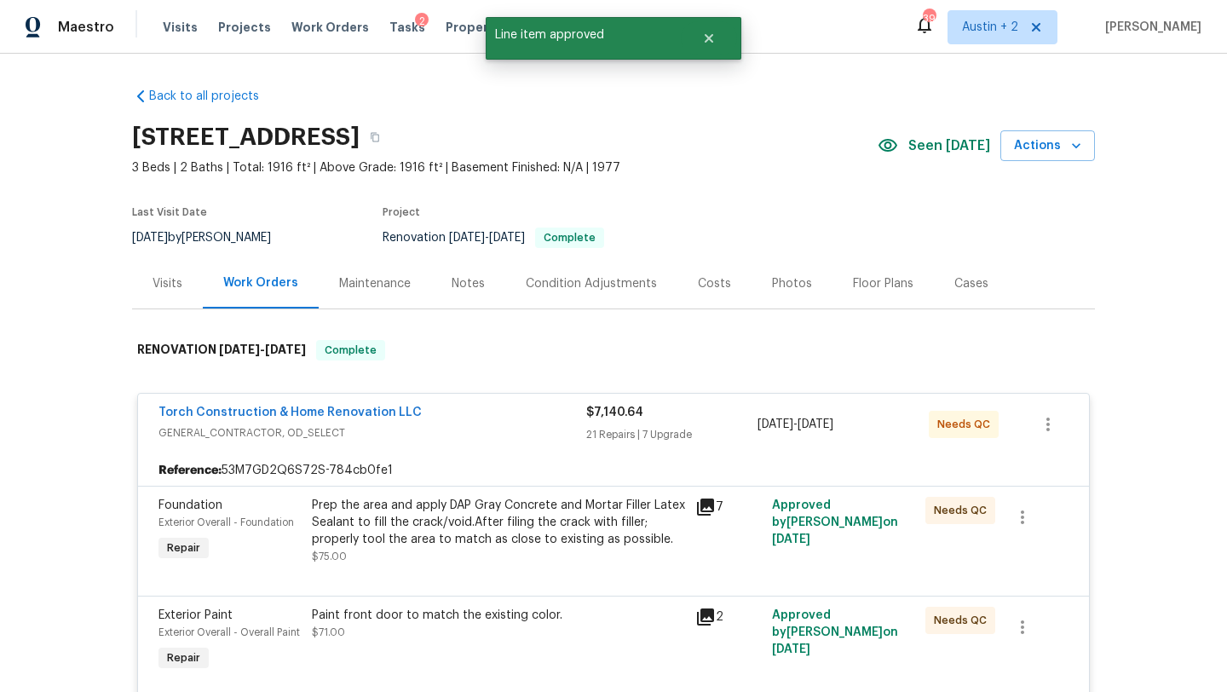
click at [554, 445] on div "Torch Construction & Home Renovation LLC GENERAL_CONTRACTOR, OD_SELECT $7,140.6…" at bounding box center [613, 424] width 951 height 61
click at [540, 510] on div "Prep the area and apply DAP Gray Concrete and Mortar Filler Latex Sealant to fi…" at bounding box center [498, 522] width 373 height 51
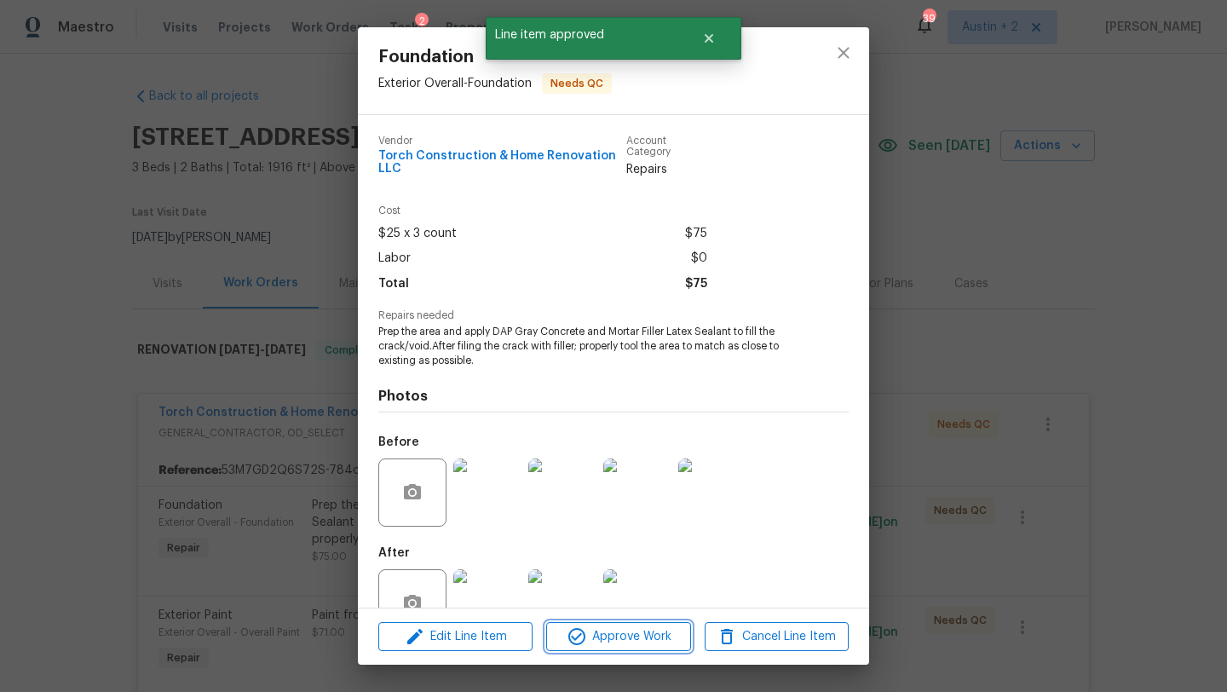
click at [630, 635] on span "Approve Work" at bounding box center [618, 636] width 134 height 21
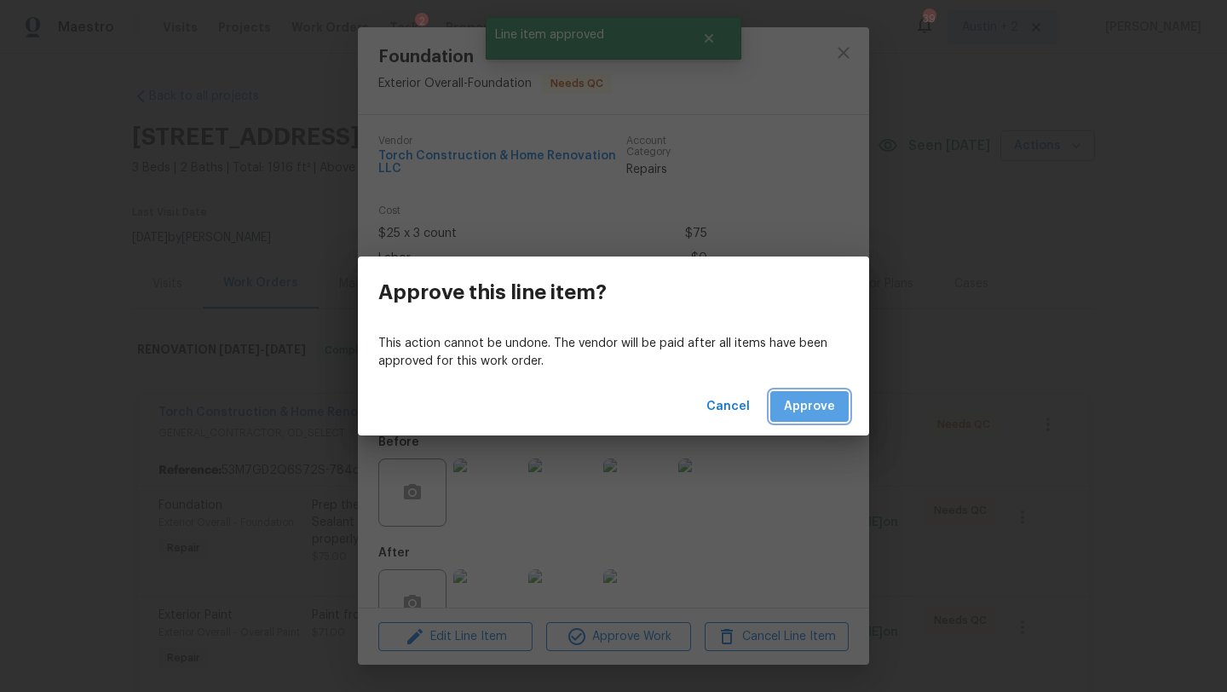
click at [795, 420] on button "Approve" at bounding box center [809, 407] width 78 height 32
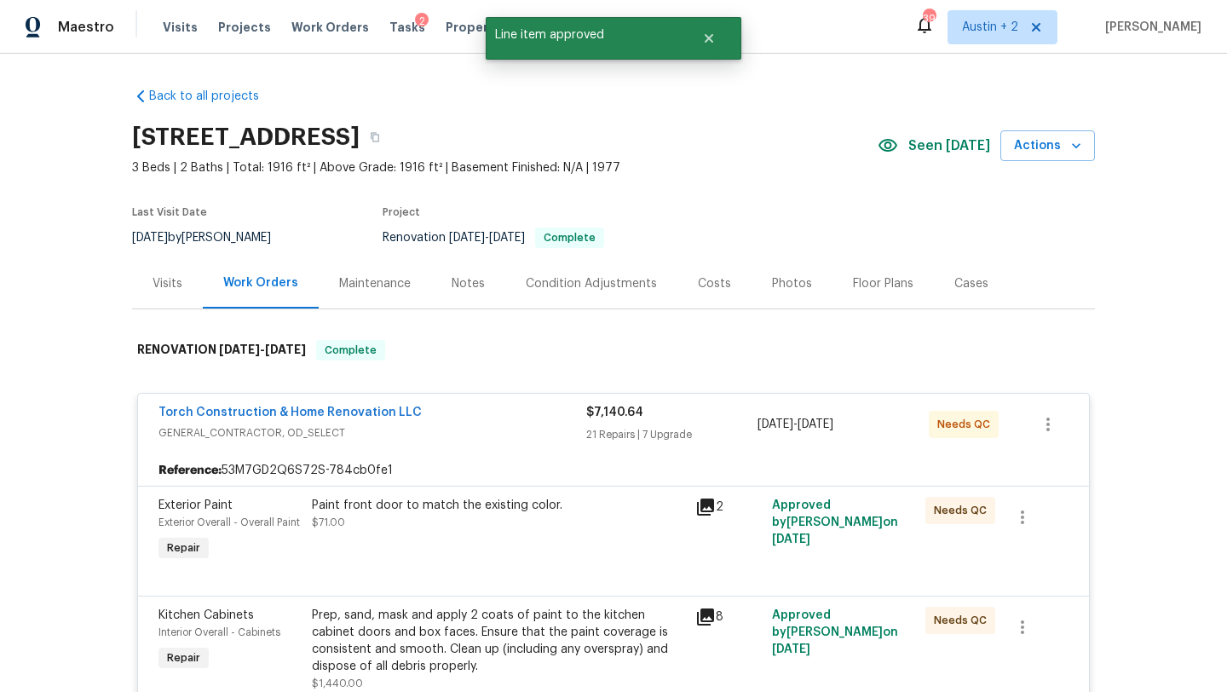
scroll to position [132, 0]
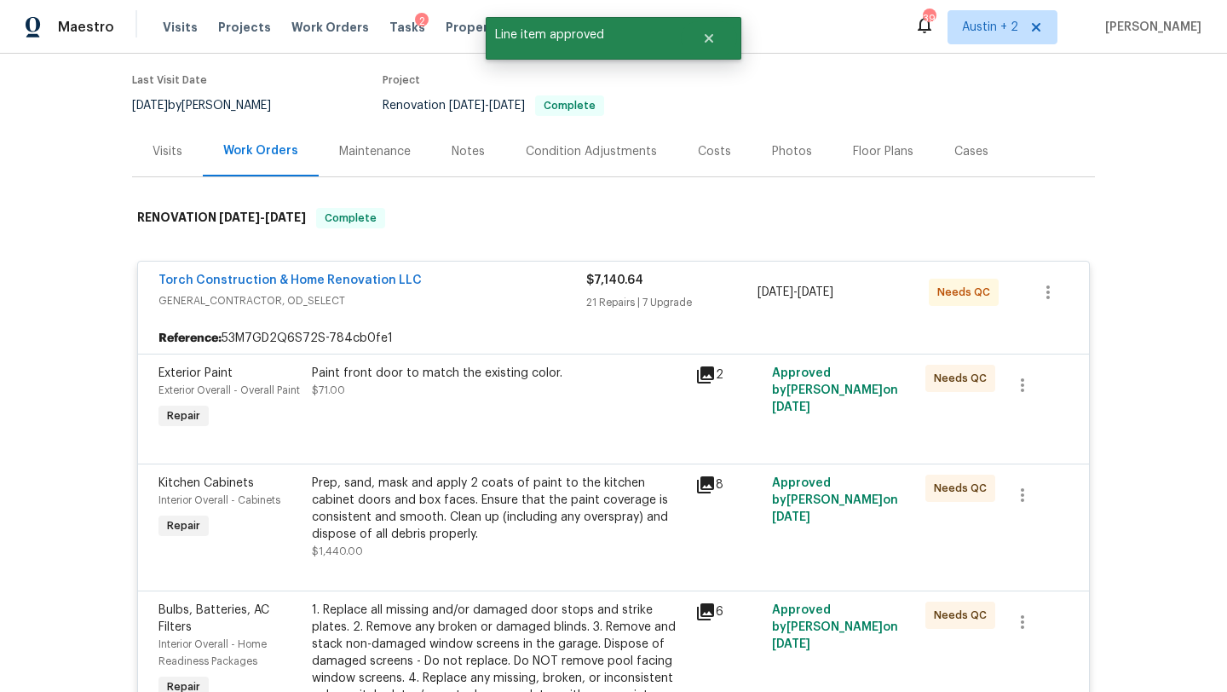
click at [581, 388] on div "Paint front door to match the existing color. $71.00" at bounding box center [498, 382] width 373 height 34
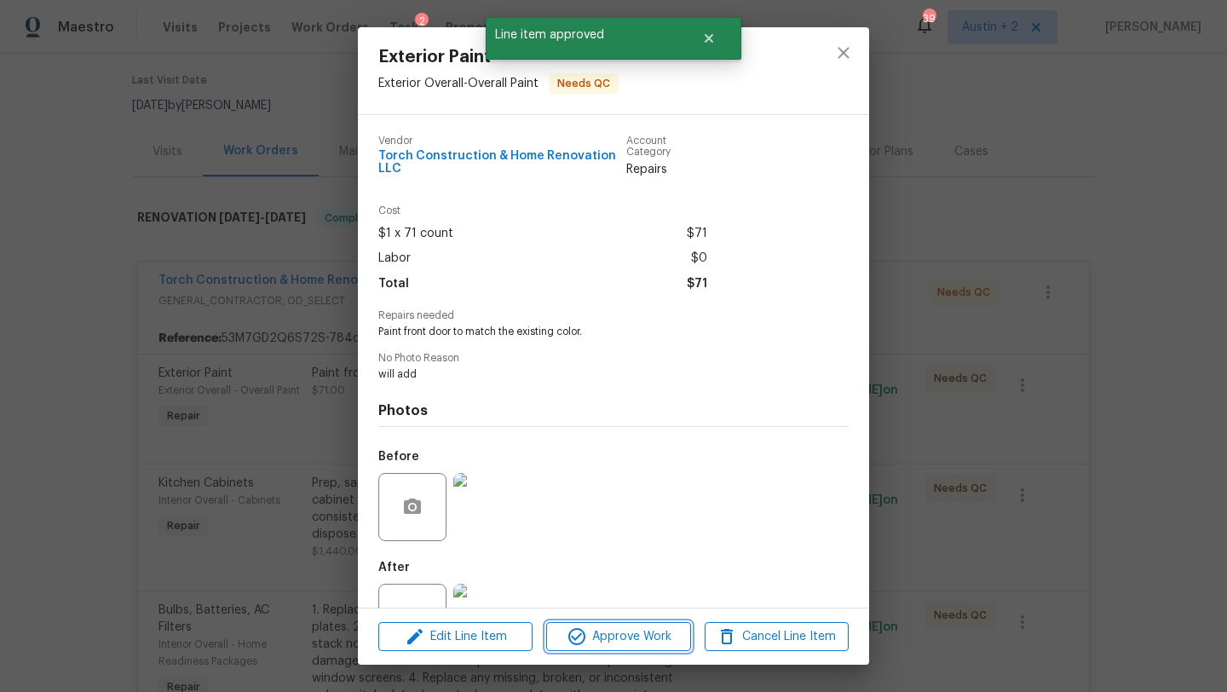
click at [625, 626] on span "Approve Work" at bounding box center [618, 636] width 134 height 21
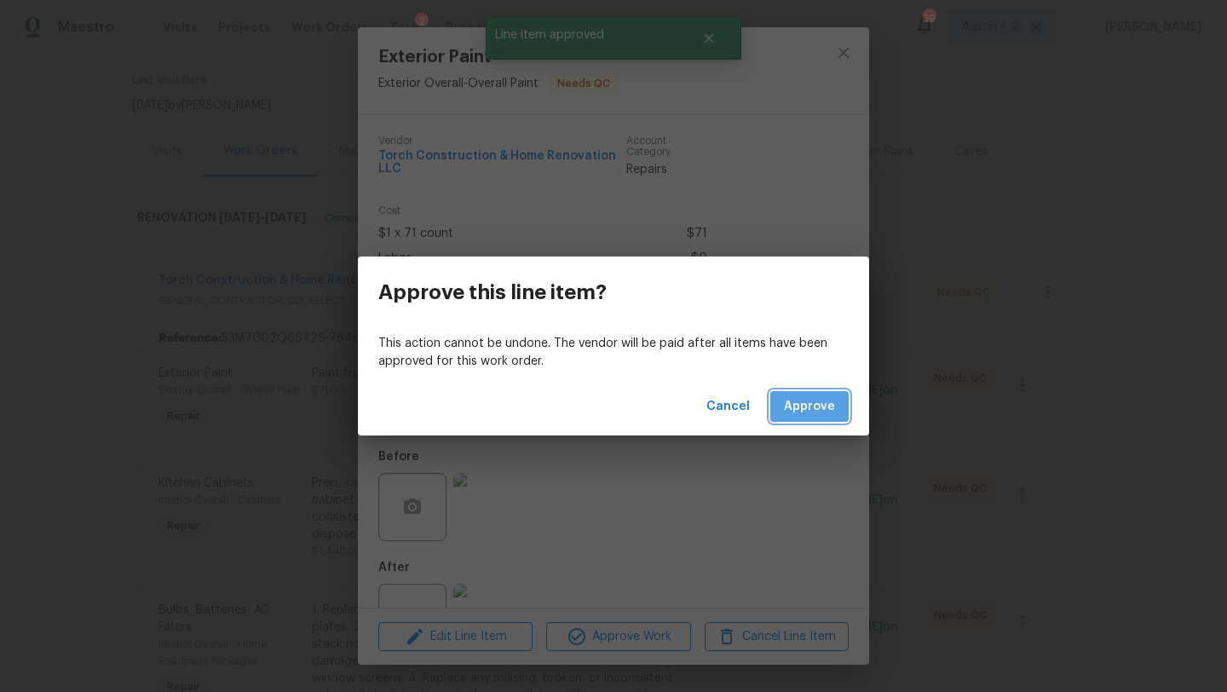
click at [824, 420] on button "Approve" at bounding box center [809, 407] width 78 height 32
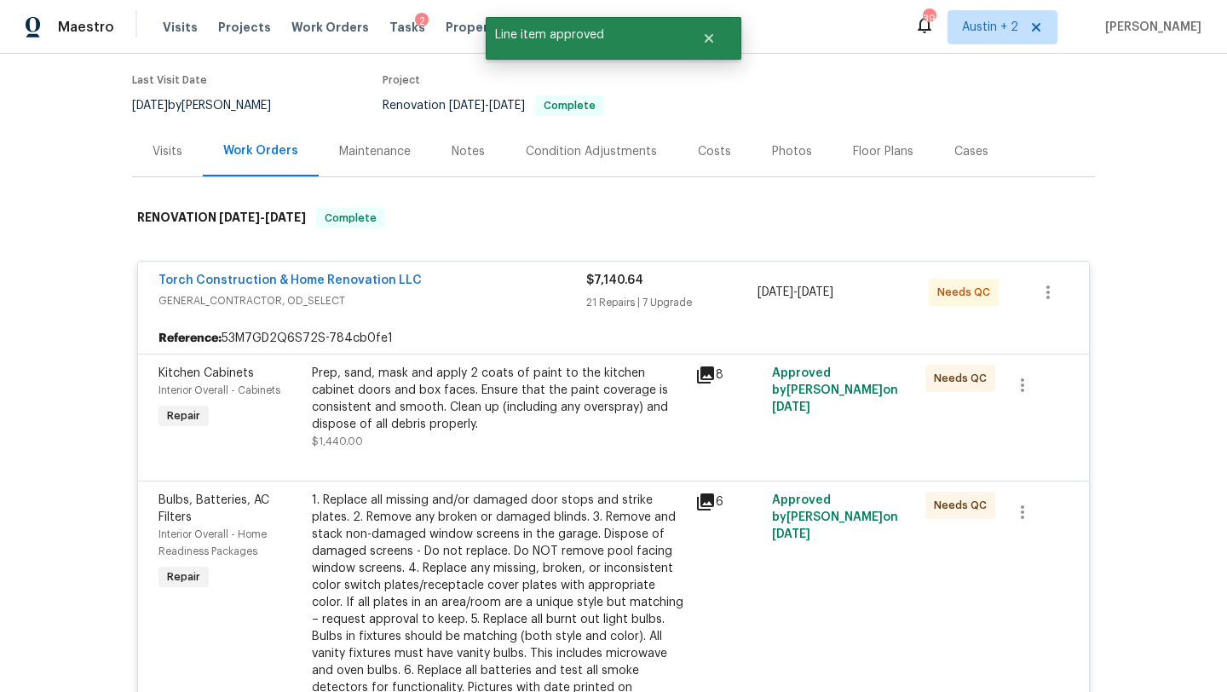
click at [505, 411] on div "Prep, sand, mask and apply 2 coats of paint to the kitchen cabinet doors and bo…" at bounding box center [498, 399] width 373 height 68
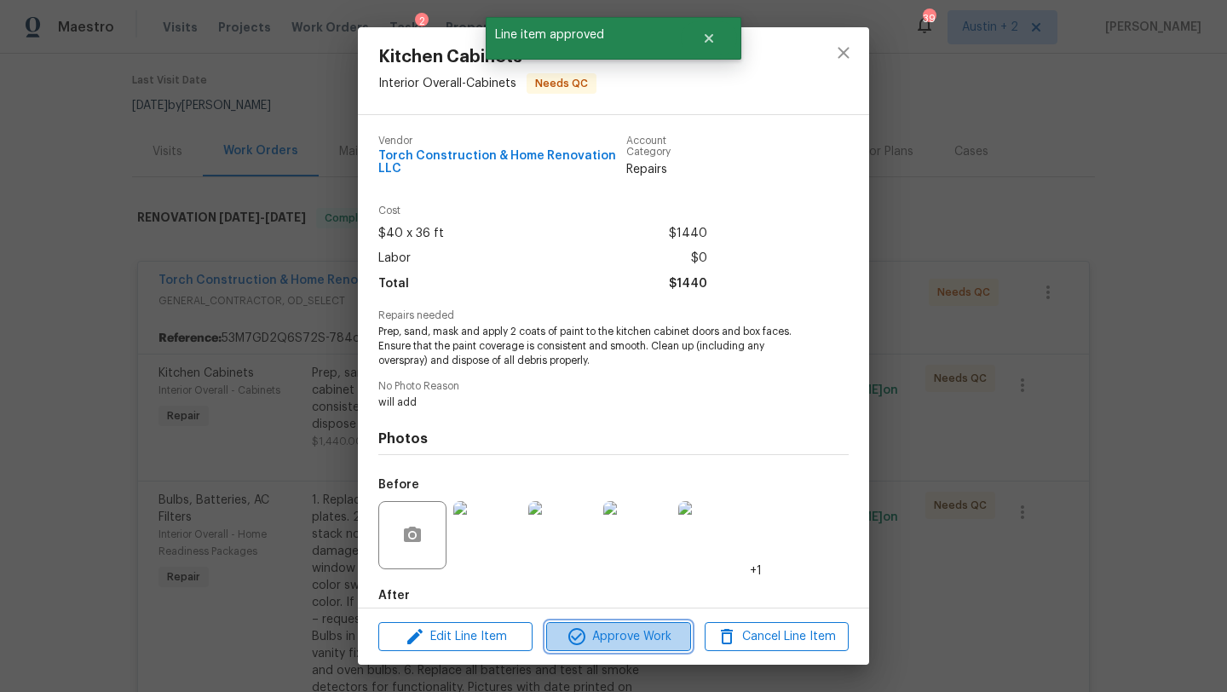
click at [613, 629] on span "Approve Work" at bounding box center [618, 636] width 134 height 21
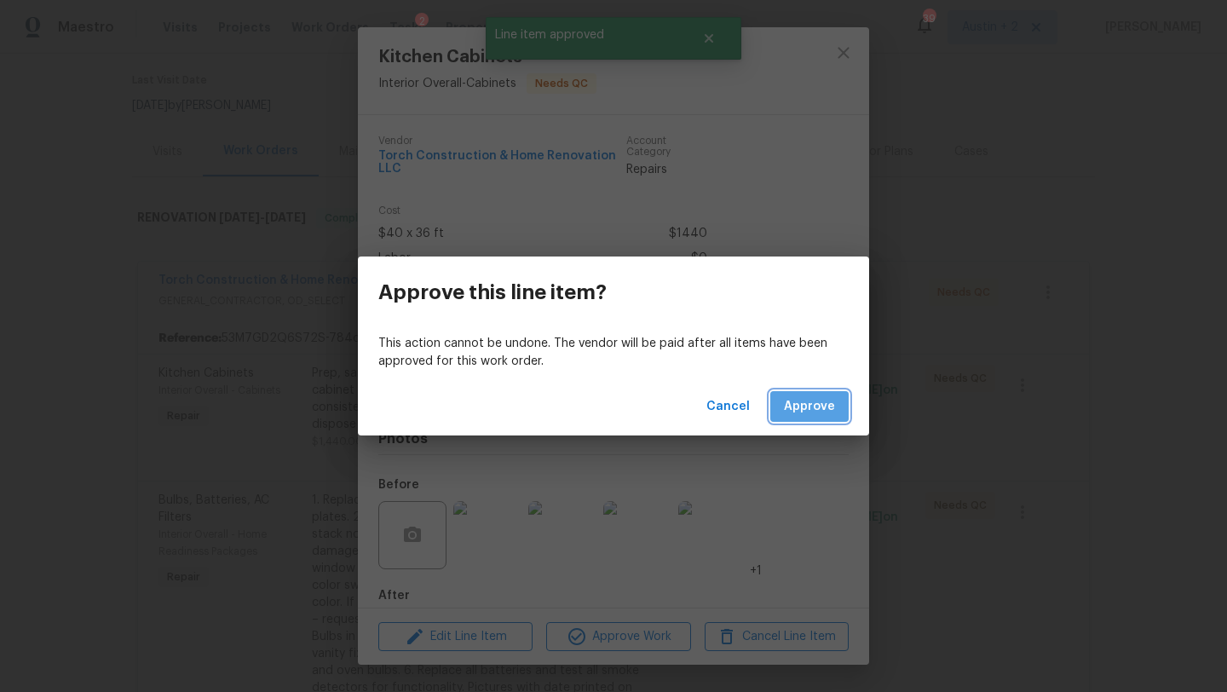
click at [828, 405] on span "Approve" at bounding box center [809, 406] width 51 height 21
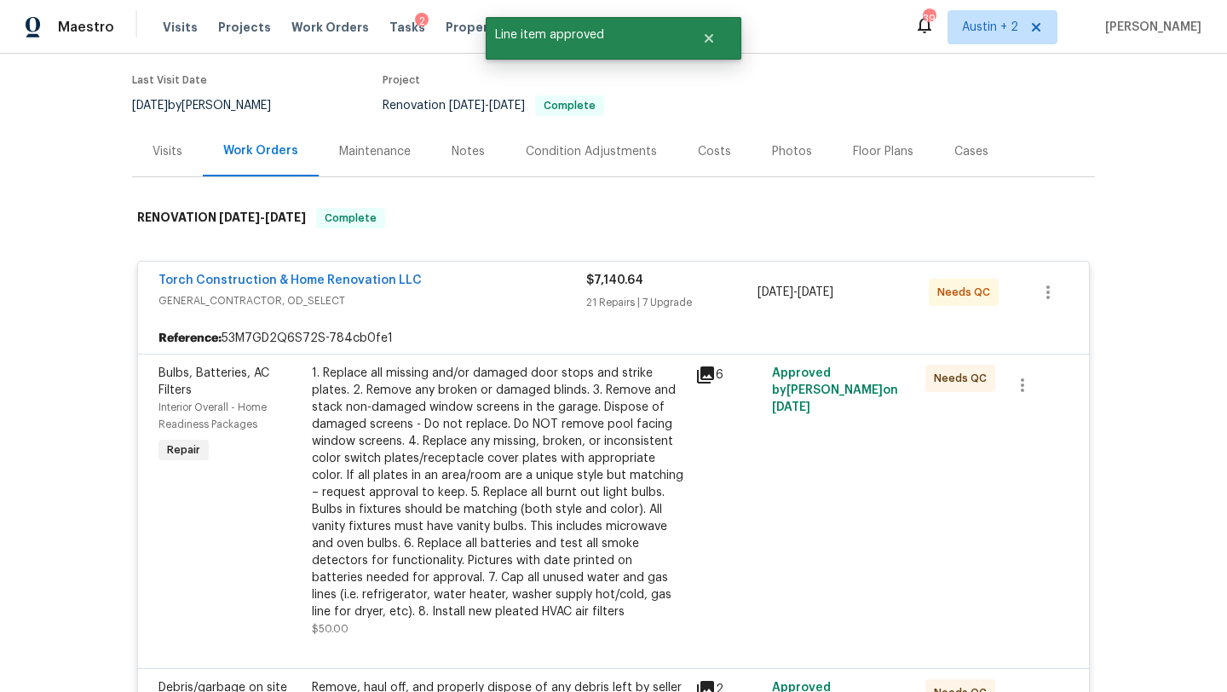
click at [515, 402] on div "1. Replace all missing and/or damaged door stops and strike plates. 2. Remove a…" at bounding box center [498, 493] width 373 height 256
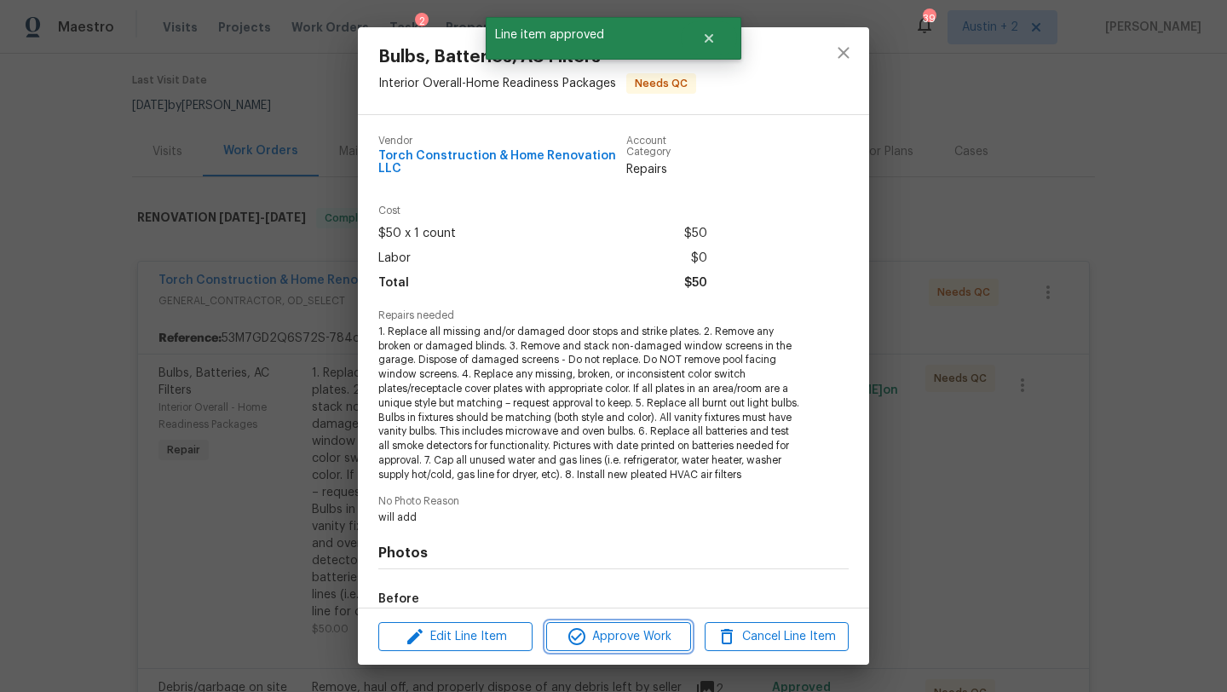
click at [657, 639] on span "Approve Work" at bounding box center [618, 636] width 134 height 21
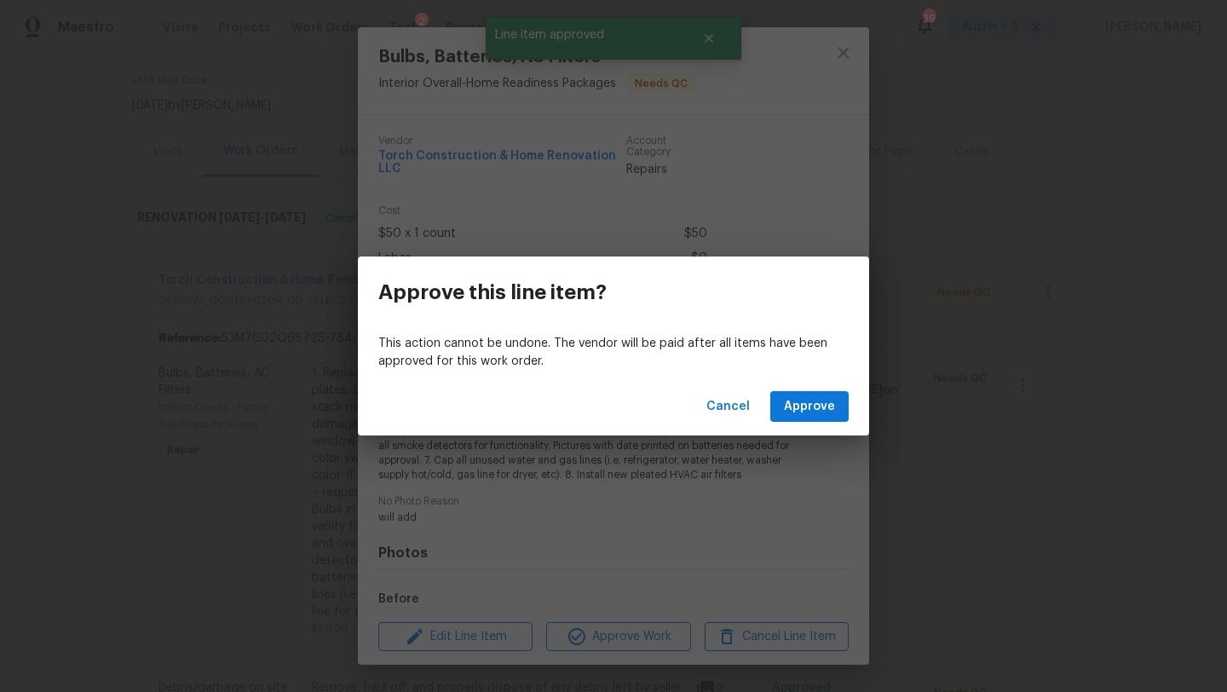
click at [788, 422] on div "Cancel Approve" at bounding box center [613, 406] width 511 height 59
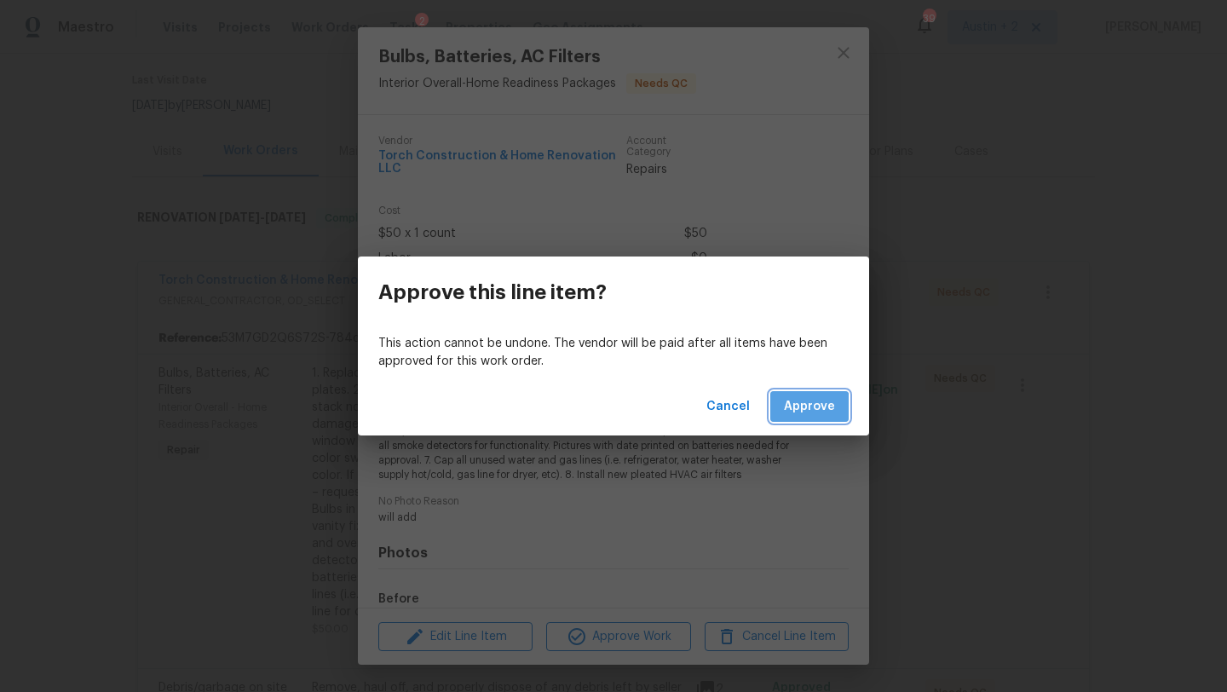
click at [790, 418] on button "Approve" at bounding box center [809, 407] width 78 height 32
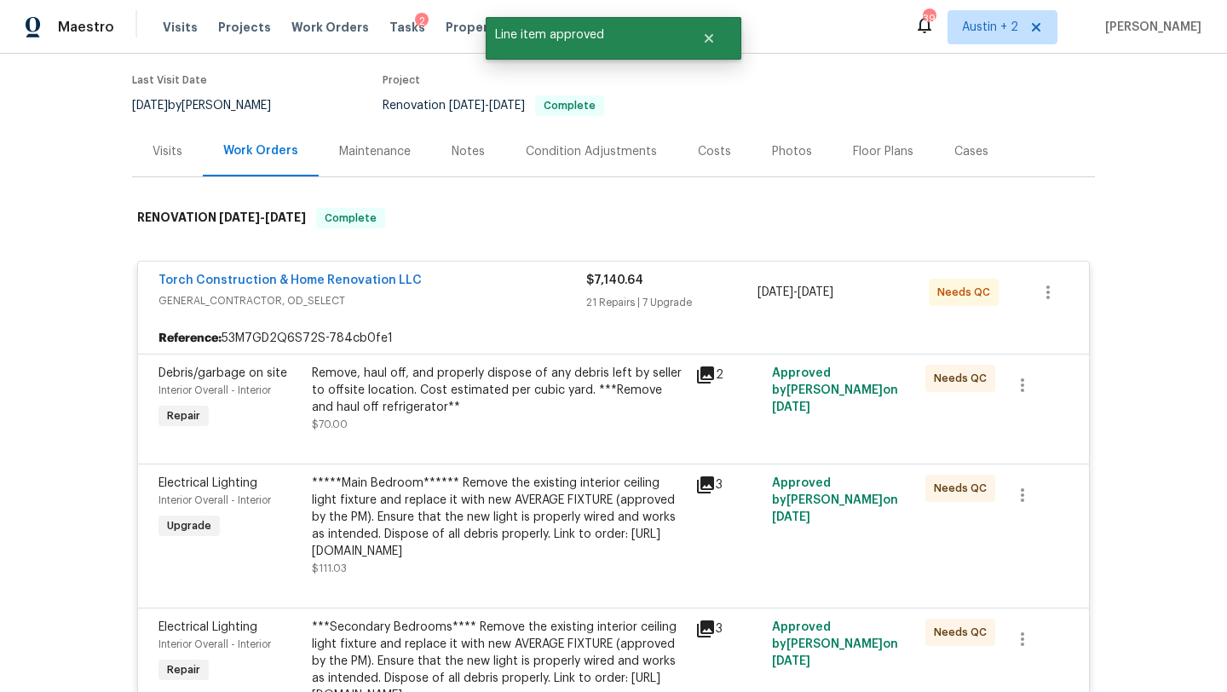
click at [535, 395] on div "Remove, haul off, and properly dispose of any debris left by seller to offsite …" at bounding box center [498, 390] width 373 height 51
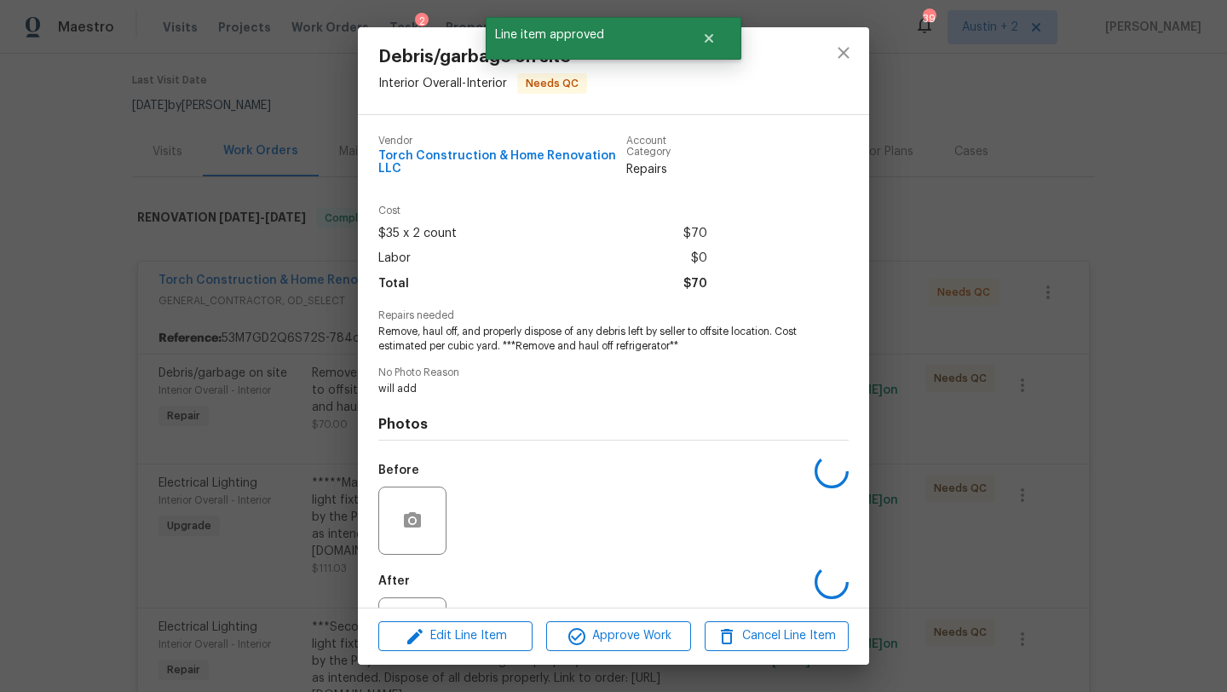
click at [602, 657] on div "Edit Line Item Approve Work Cancel Line Item" at bounding box center [613, 635] width 511 height 57
click at [606, 638] on span "Approve Work" at bounding box center [618, 635] width 134 height 21
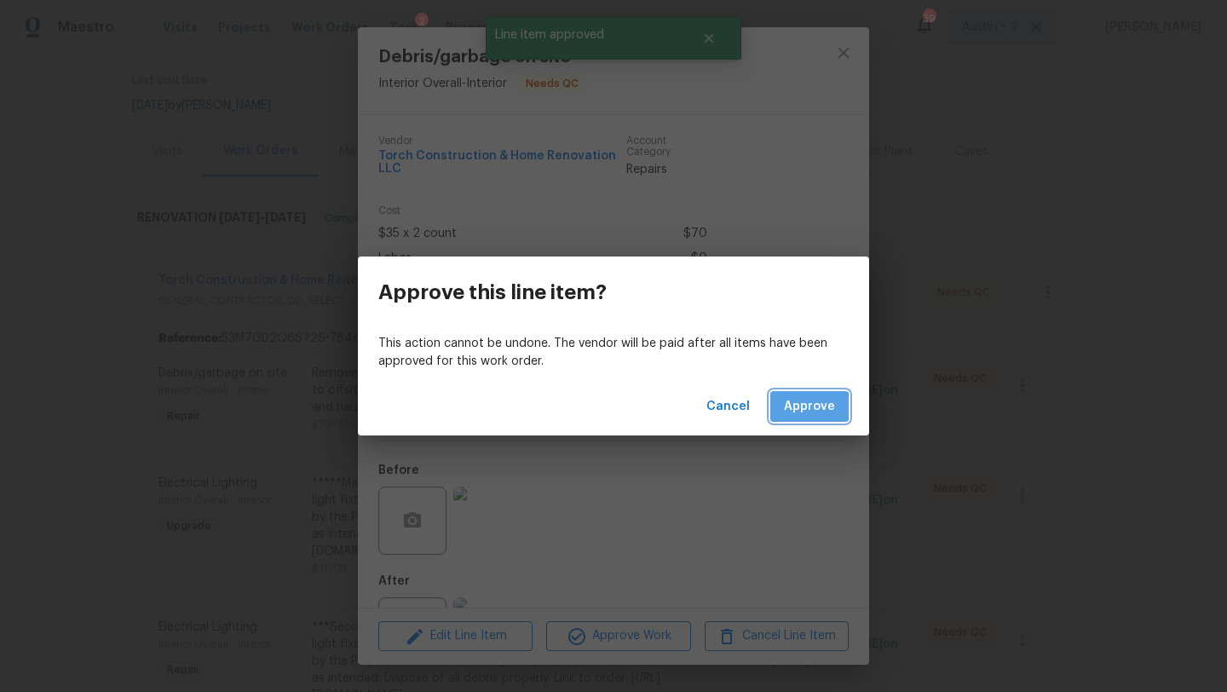
click at [788, 407] on span "Approve" at bounding box center [809, 406] width 51 height 21
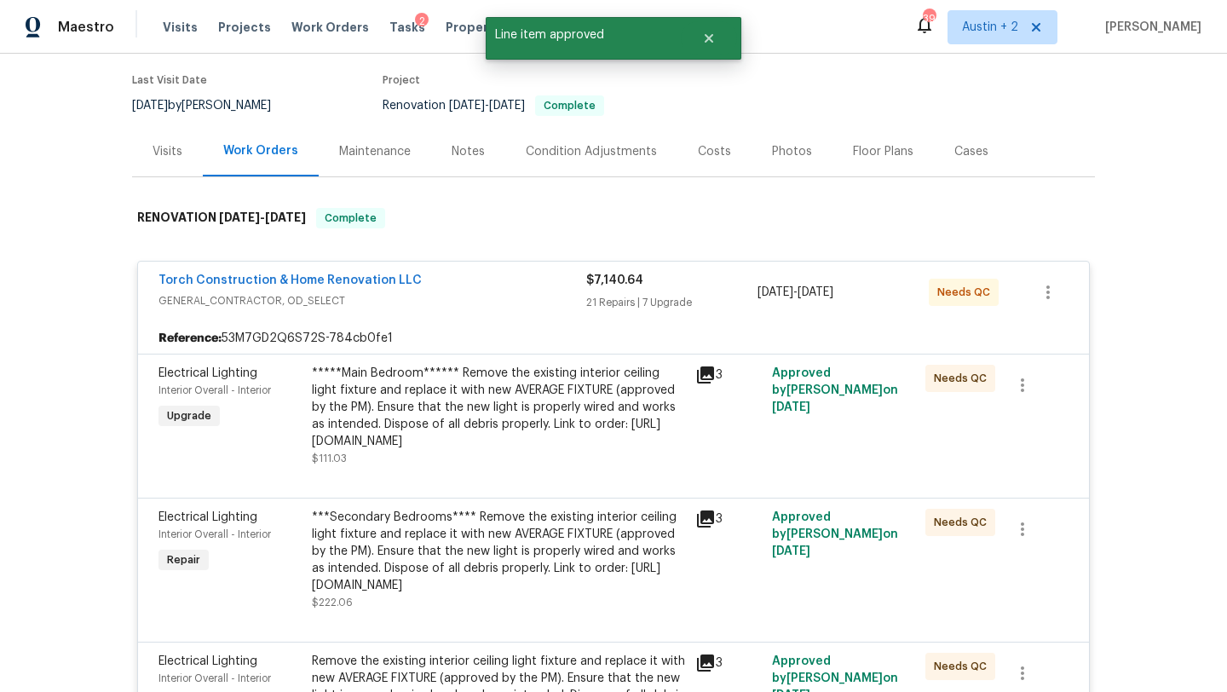
click at [543, 376] on div "*****Main Bedroom****** Remove the existing interior ceiling light fixture and …" at bounding box center [498, 407] width 373 height 85
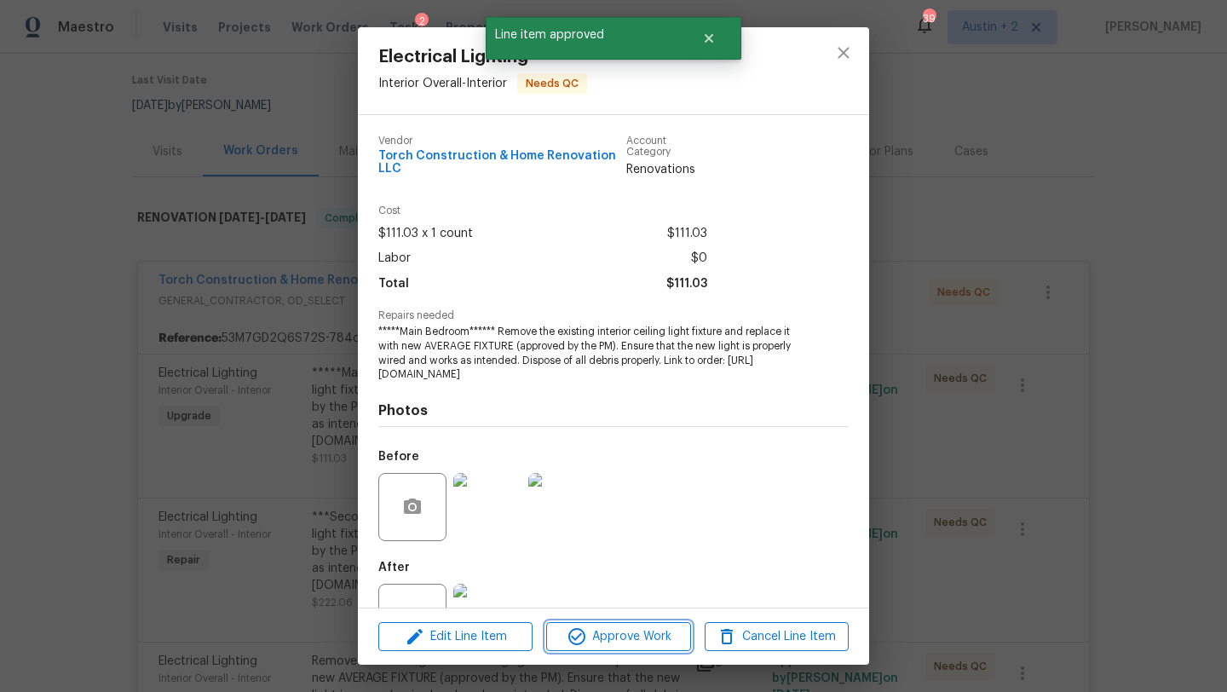
click at [650, 636] on span "Approve Work" at bounding box center [618, 636] width 134 height 21
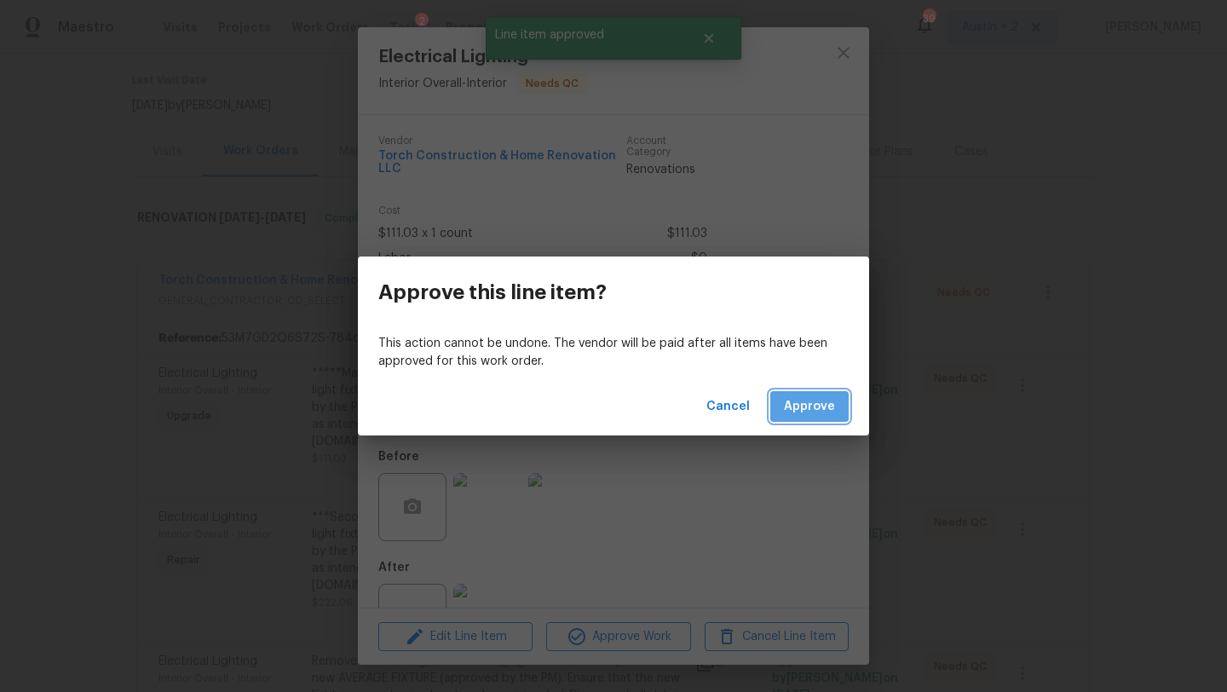
click at [818, 403] on span "Approve" at bounding box center [809, 406] width 51 height 21
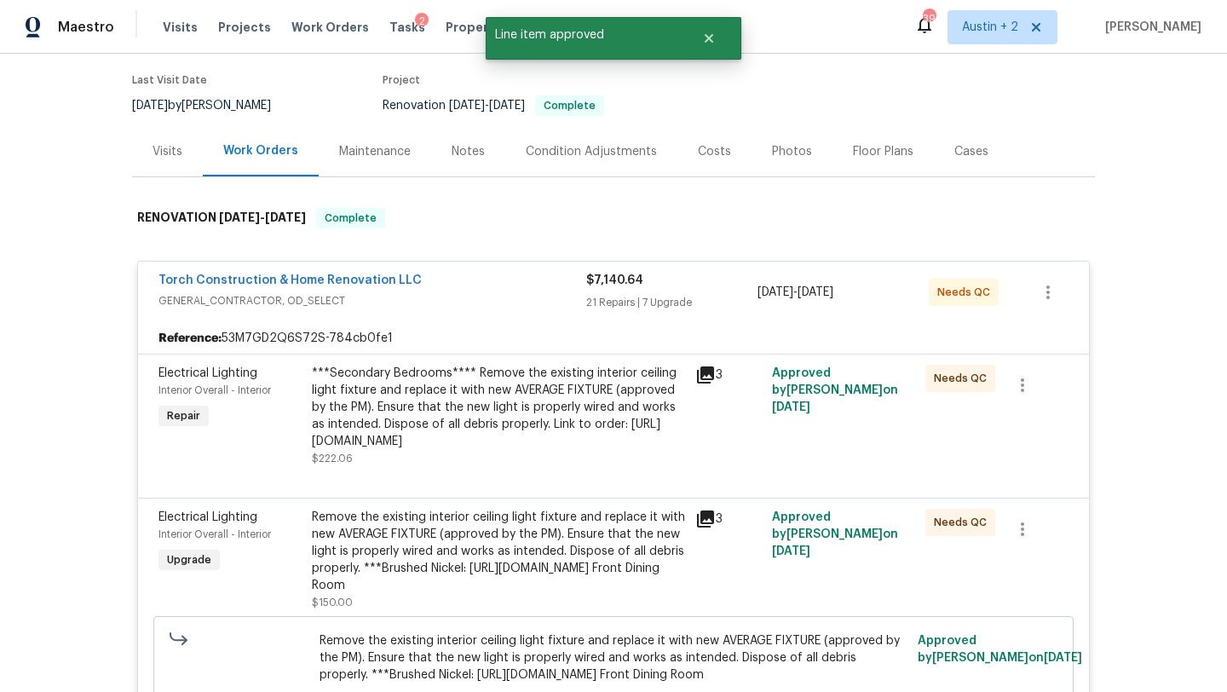
click at [554, 405] on div "***Secondary Bedrooms**** Remove the existing interior ceiling light fixture an…" at bounding box center [498, 407] width 373 height 85
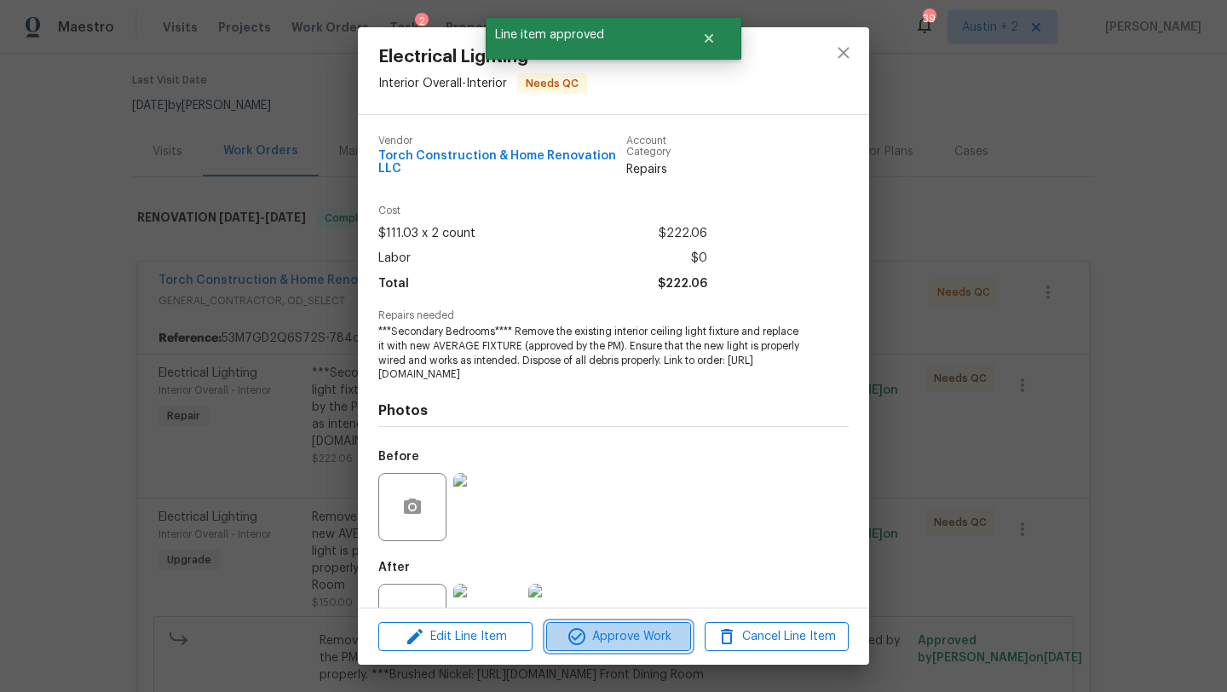
click at [643, 639] on span "Approve Work" at bounding box center [618, 636] width 134 height 21
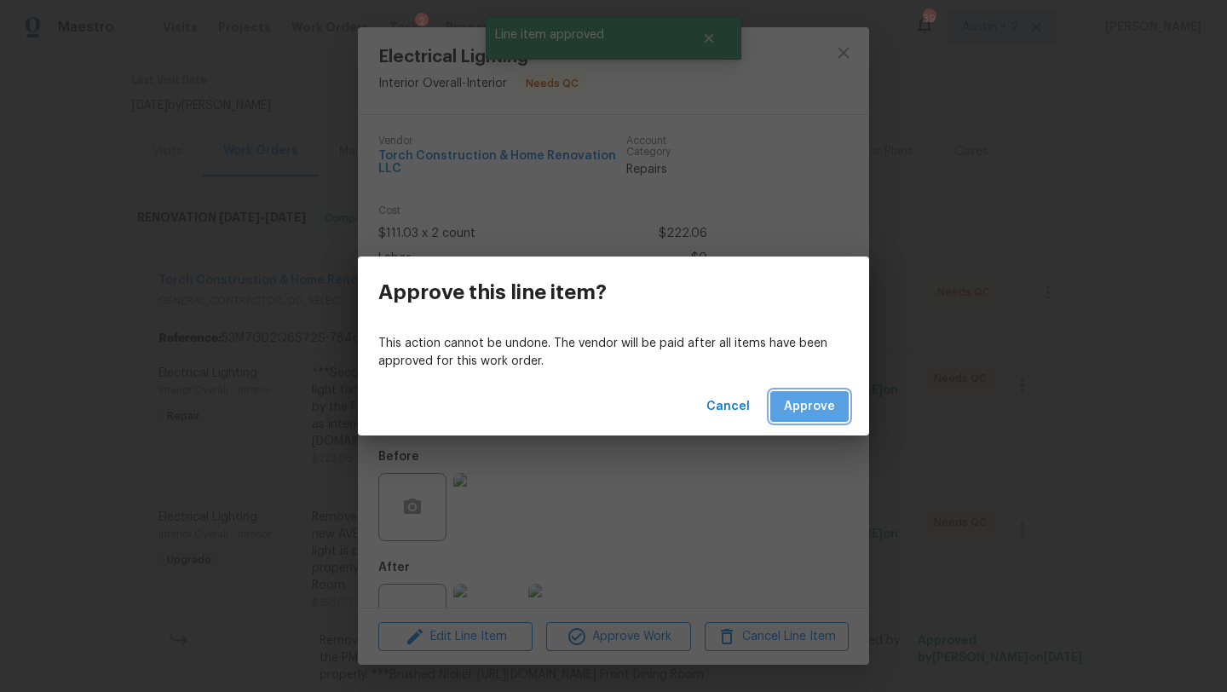
click at [801, 421] on button "Approve" at bounding box center [809, 407] width 78 height 32
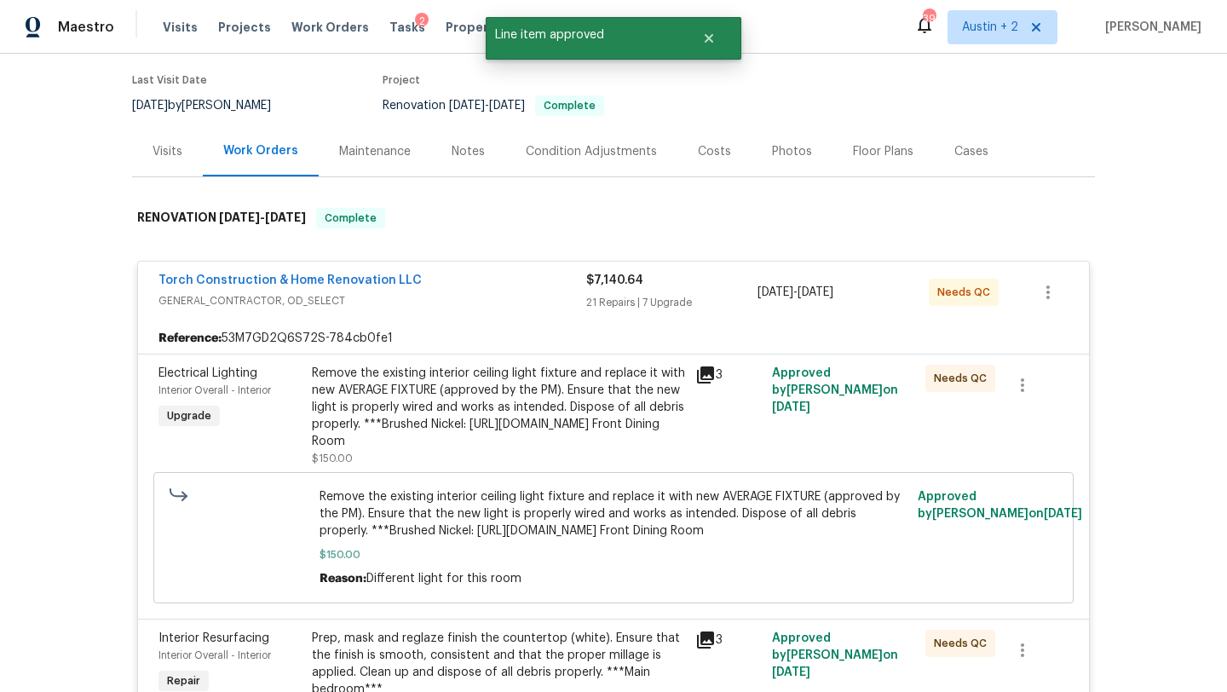
click at [557, 414] on div "Remove the existing interior ceiling light fixture and replace it with new AVER…" at bounding box center [498, 407] width 373 height 85
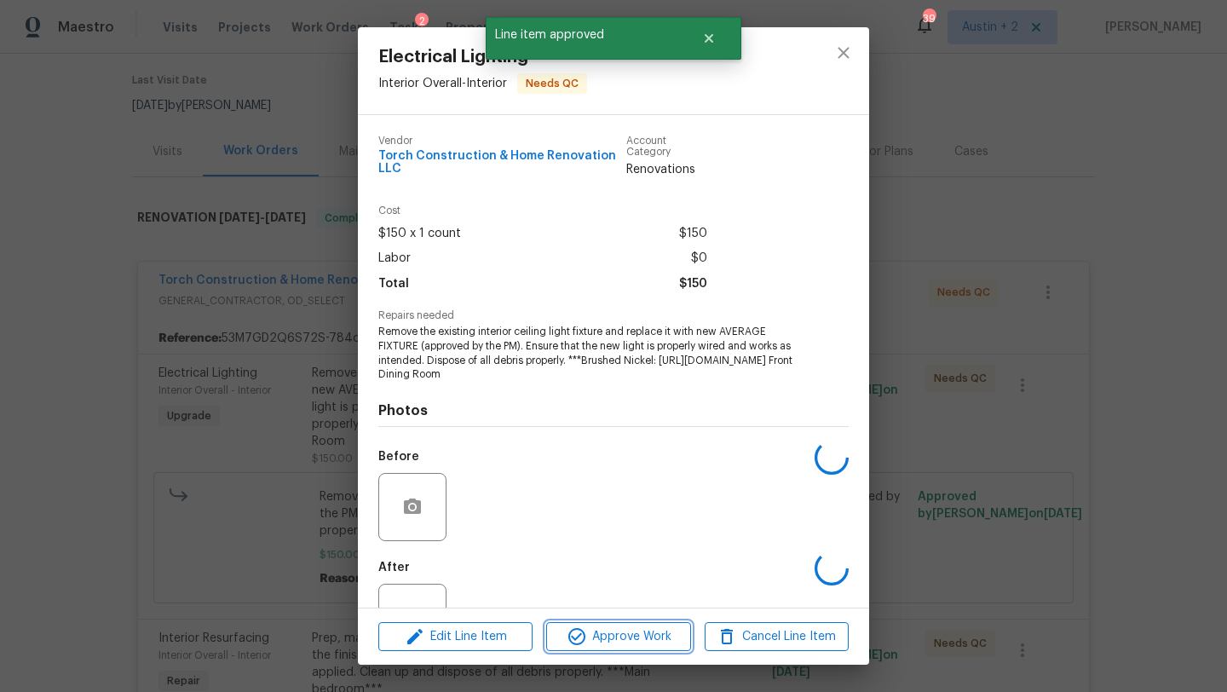
click at [629, 627] on span "Approve Work" at bounding box center [618, 636] width 134 height 21
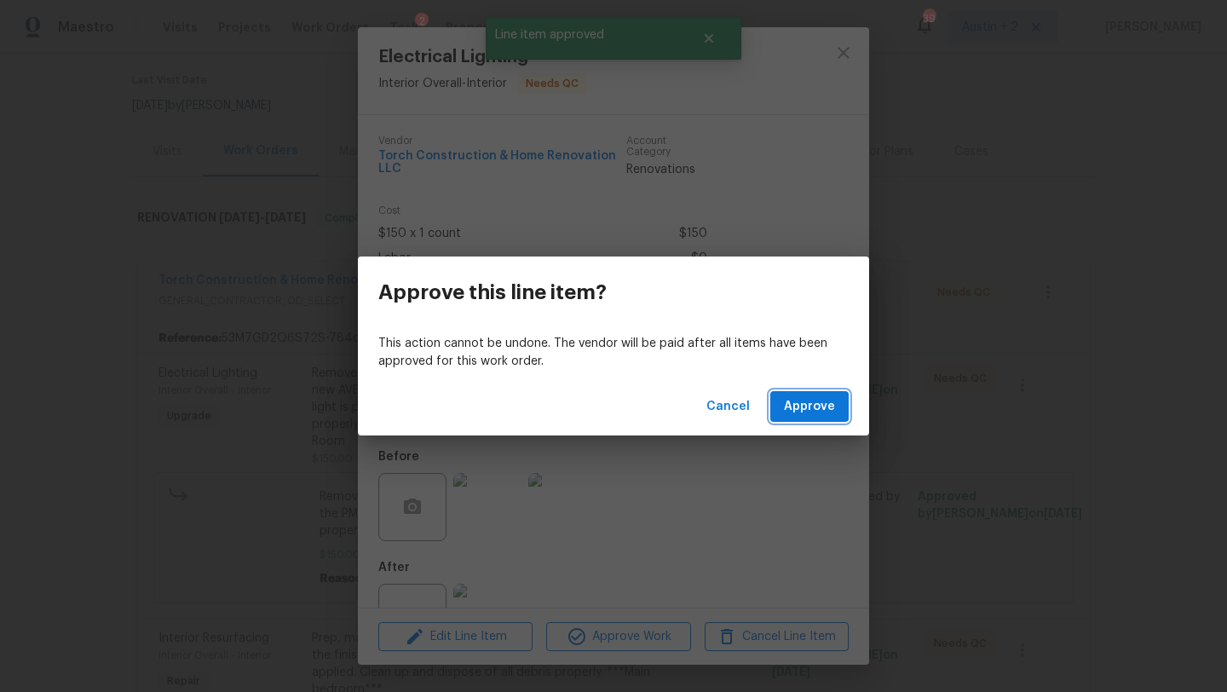
click at [830, 421] on button "Approve" at bounding box center [809, 407] width 78 height 32
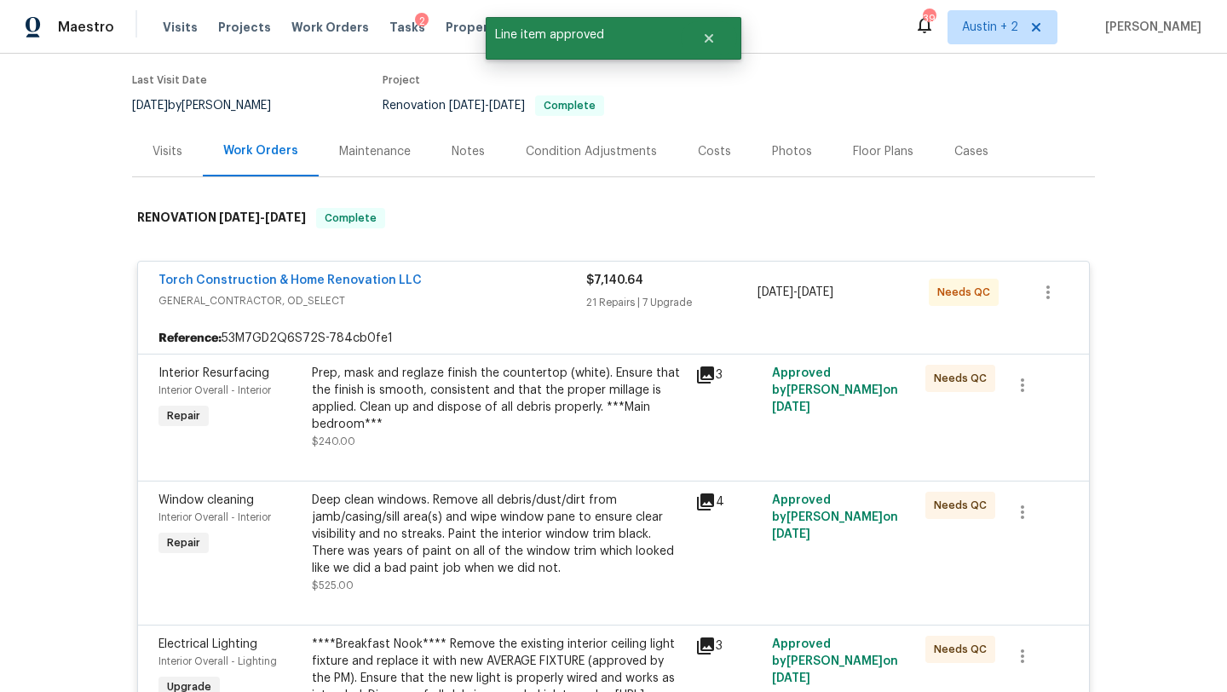
click at [572, 417] on div "Prep, mask and reglaze finish the countertop (white). Ensure that the finish is…" at bounding box center [498, 399] width 373 height 68
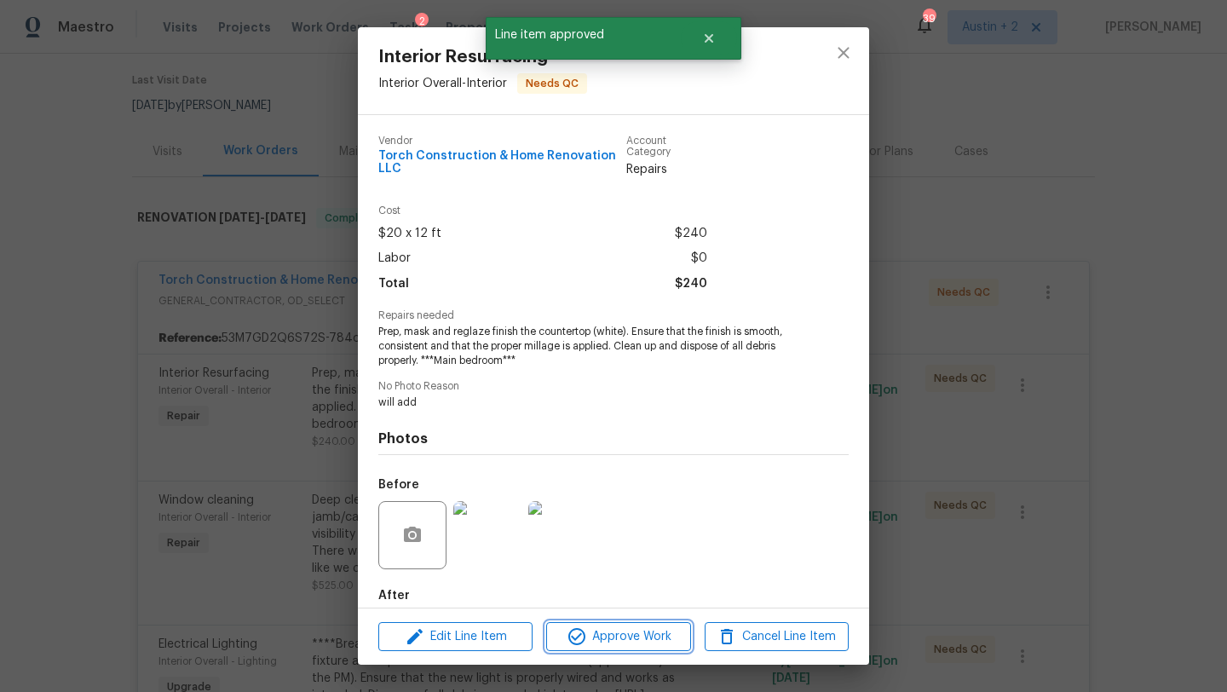
click at [614, 631] on span "Approve Work" at bounding box center [618, 636] width 134 height 21
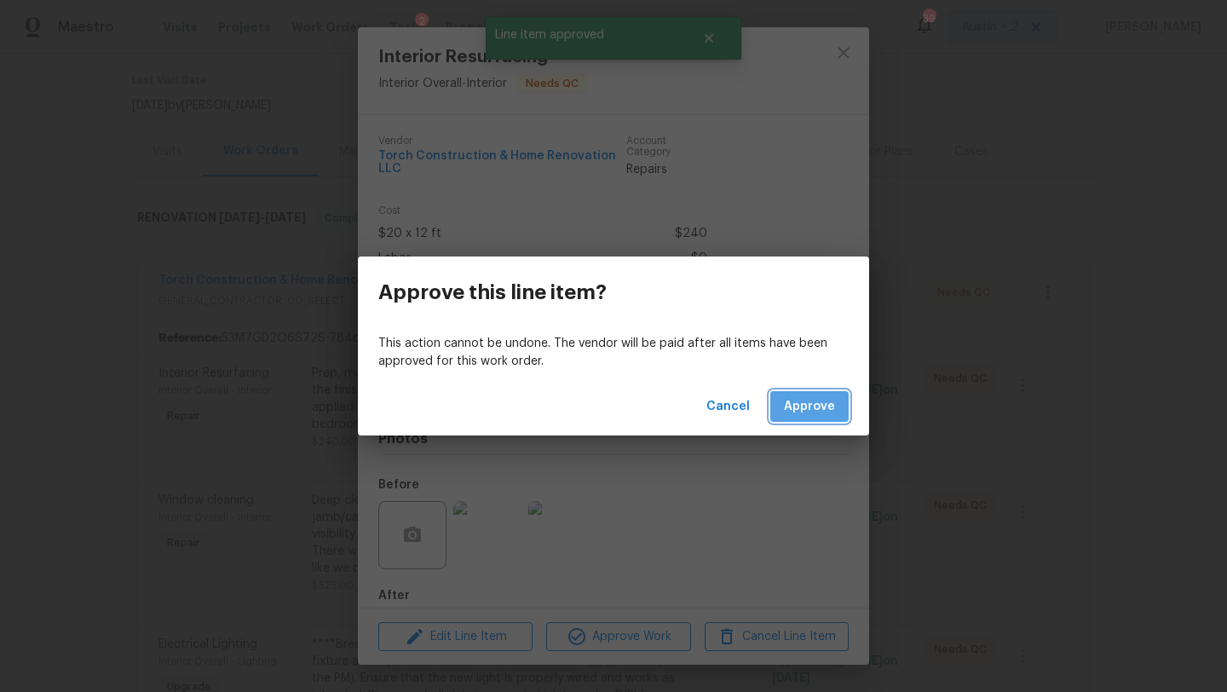
click at [831, 418] on button "Approve" at bounding box center [809, 407] width 78 height 32
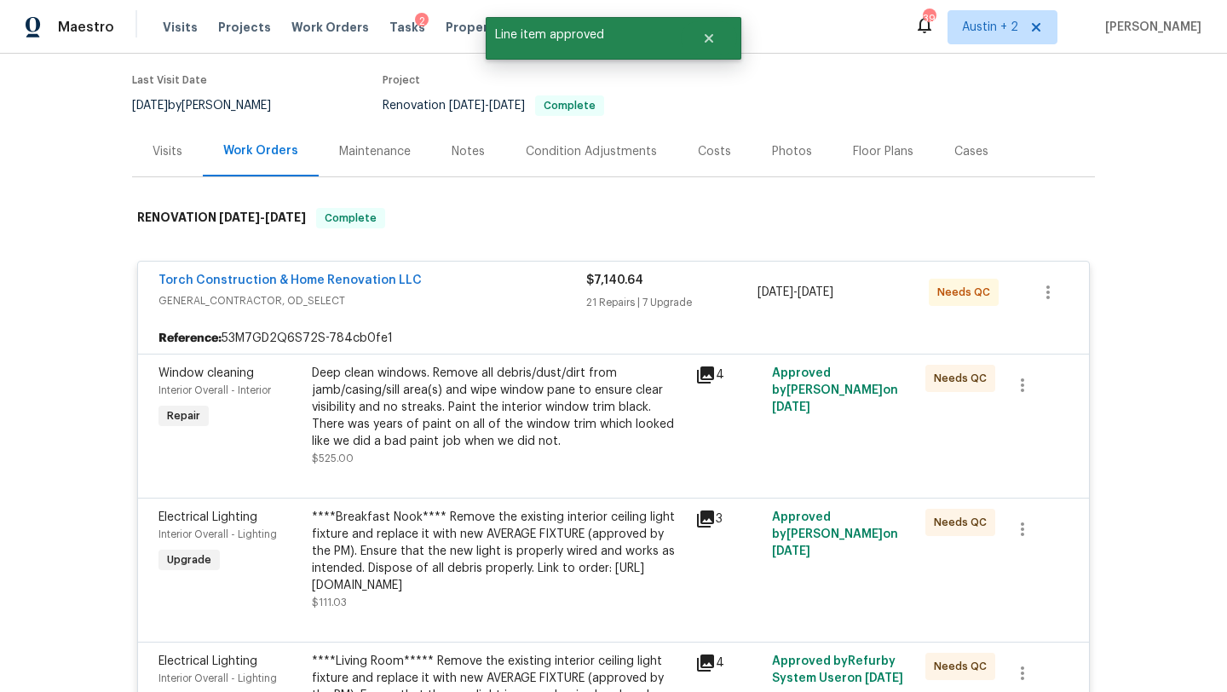
click at [517, 396] on div "Deep clean windows. Remove all debris/dust/dirt from jamb/casing/sill area(s) a…" at bounding box center [498, 407] width 373 height 85
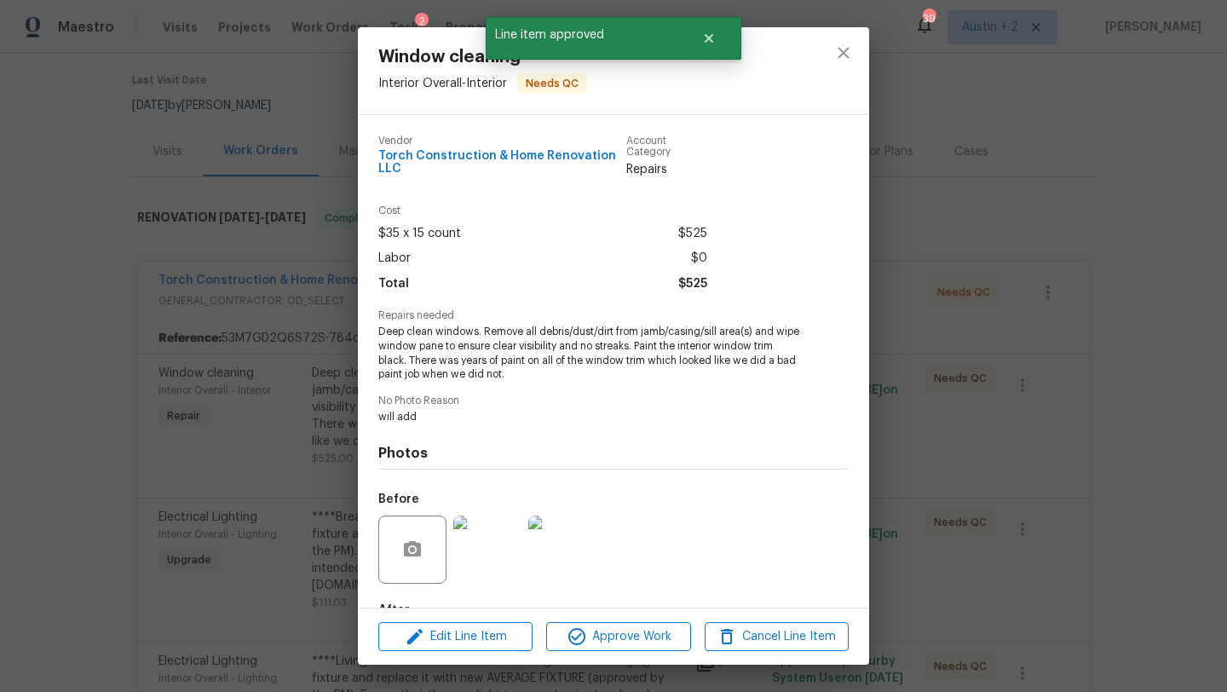
click at [592, 619] on div "Edit Line Item Approve Work Cancel Line Item" at bounding box center [613, 636] width 511 height 57
click at [598, 637] on span "Approve Work" at bounding box center [618, 636] width 134 height 21
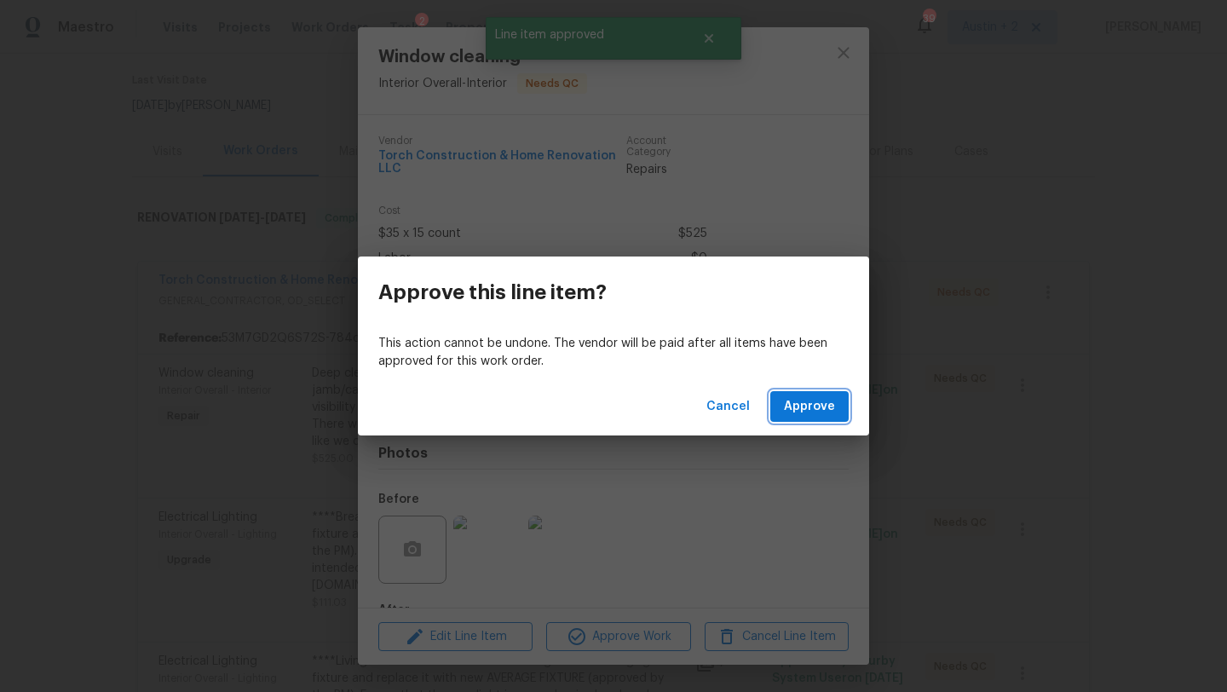
click at [792, 418] on button "Approve" at bounding box center [809, 407] width 78 height 32
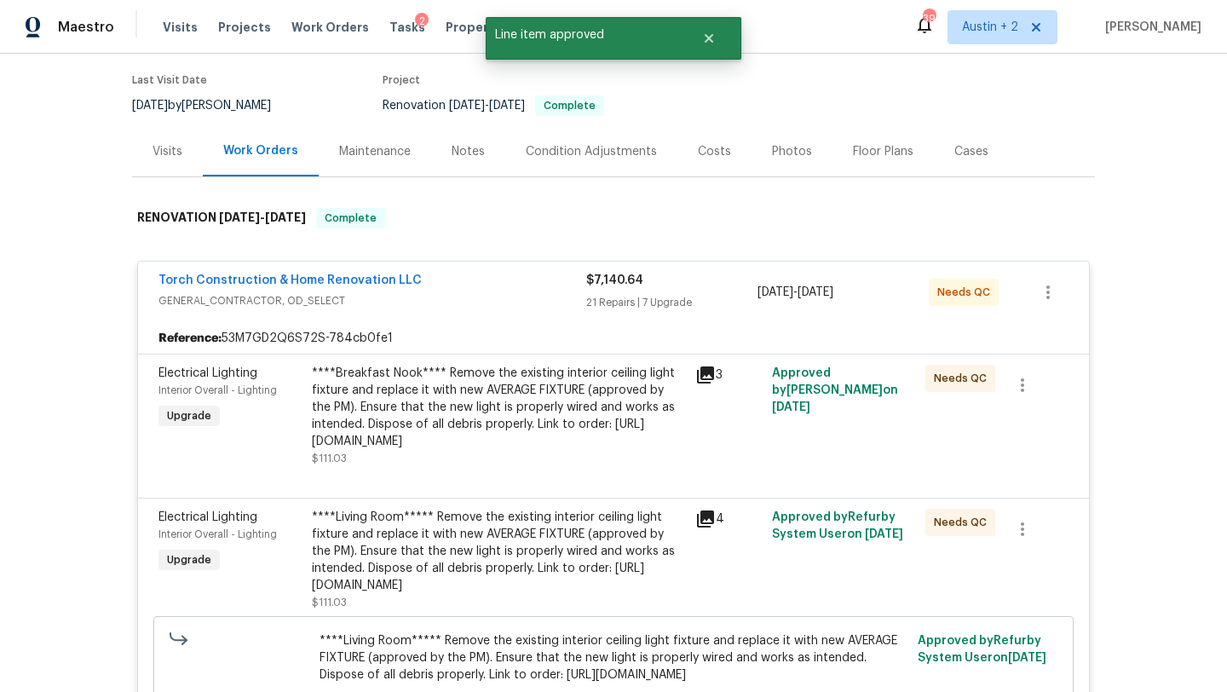
click at [580, 394] on div "****Breakfast Nook**** Remove the existing interior ceiling light fixture and r…" at bounding box center [498, 407] width 373 height 85
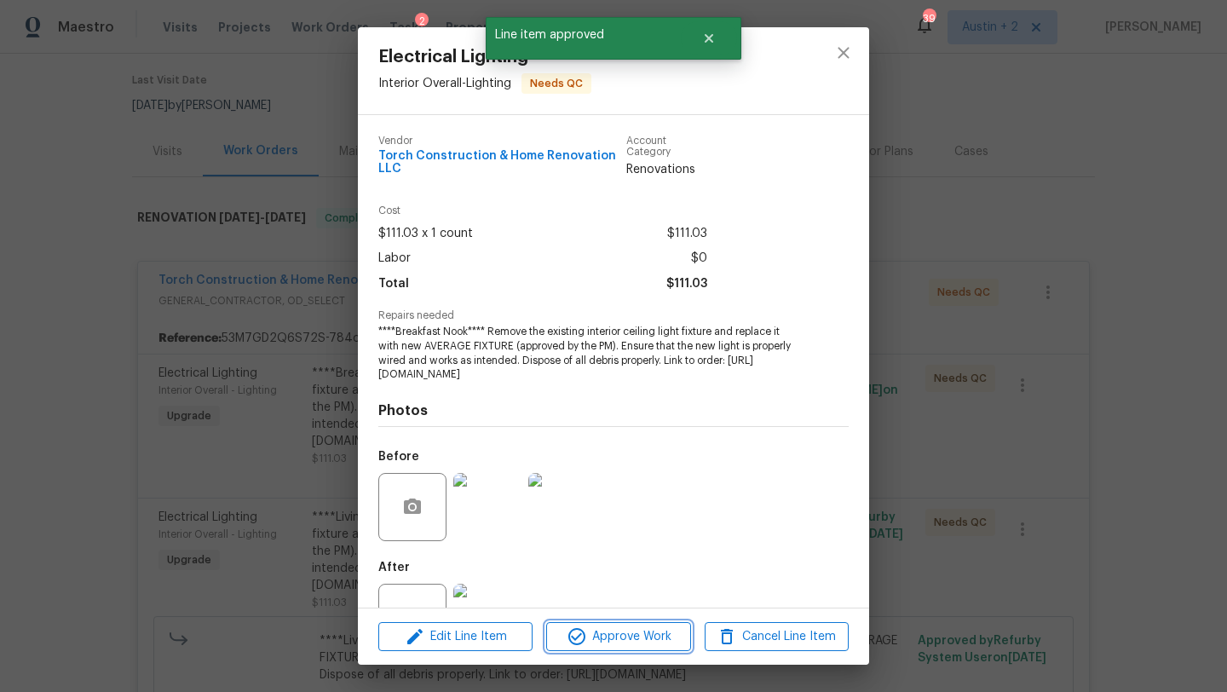
click at [634, 630] on span "Approve Work" at bounding box center [618, 636] width 134 height 21
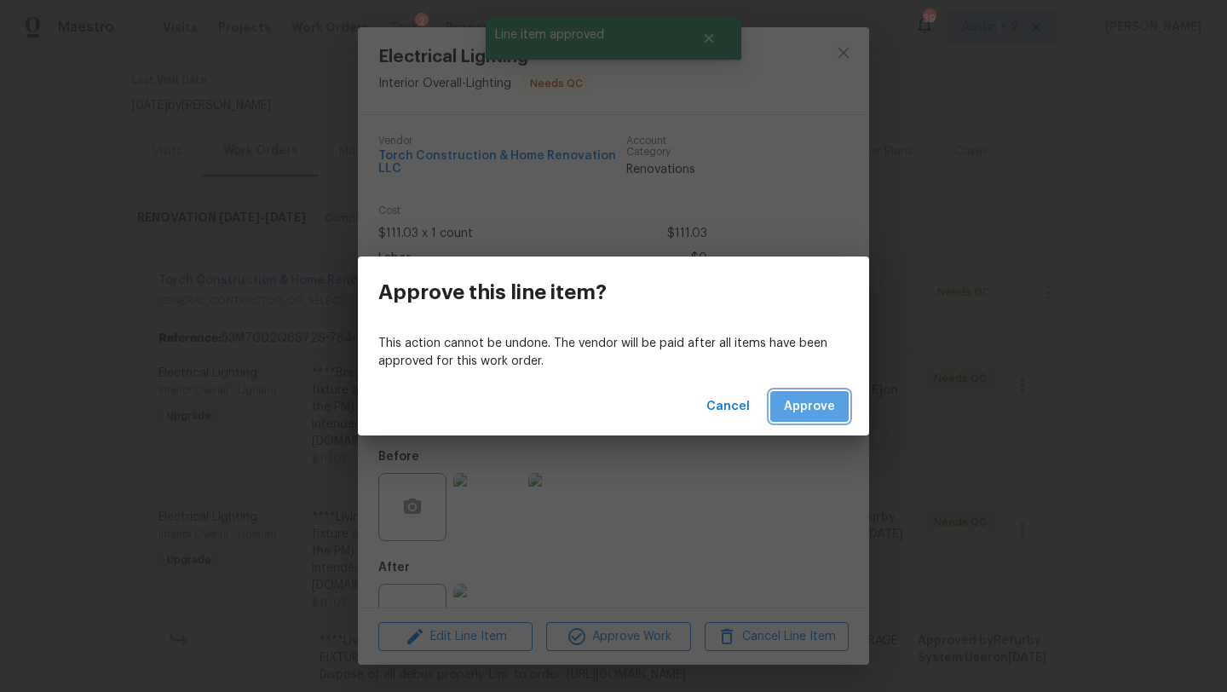
click at [796, 412] on span "Approve" at bounding box center [809, 406] width 51 height 21
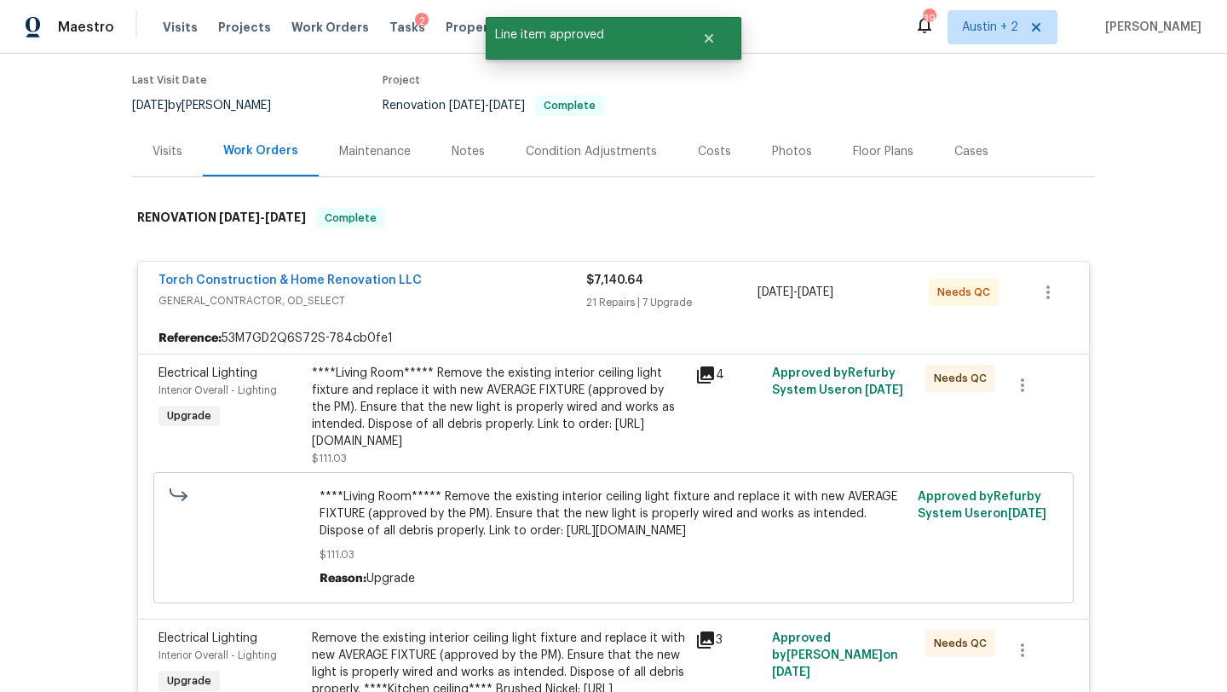
click at [557, 401] on div "****Living Room***** Remove the existing interior ceiling light fixture and rep…" at bounding box center [498, 407] width 373 height 85
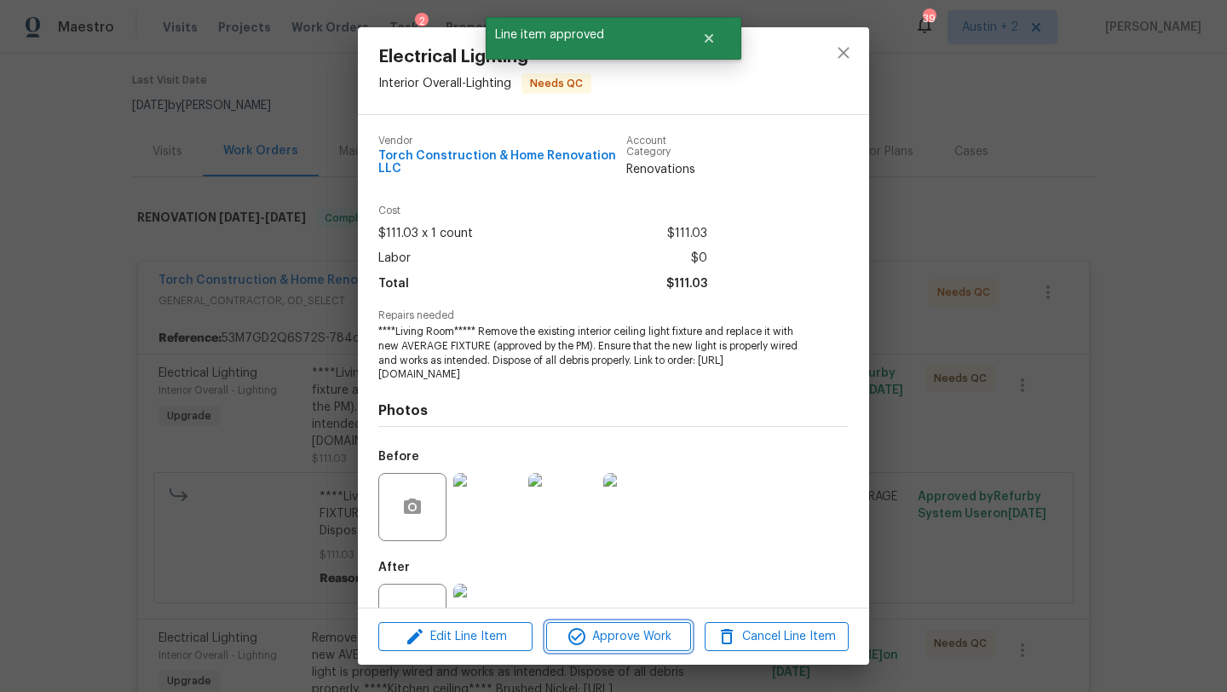
click at [612, 629] on span "Approve Work" at bounding box center [618, 636] width 134 height 21
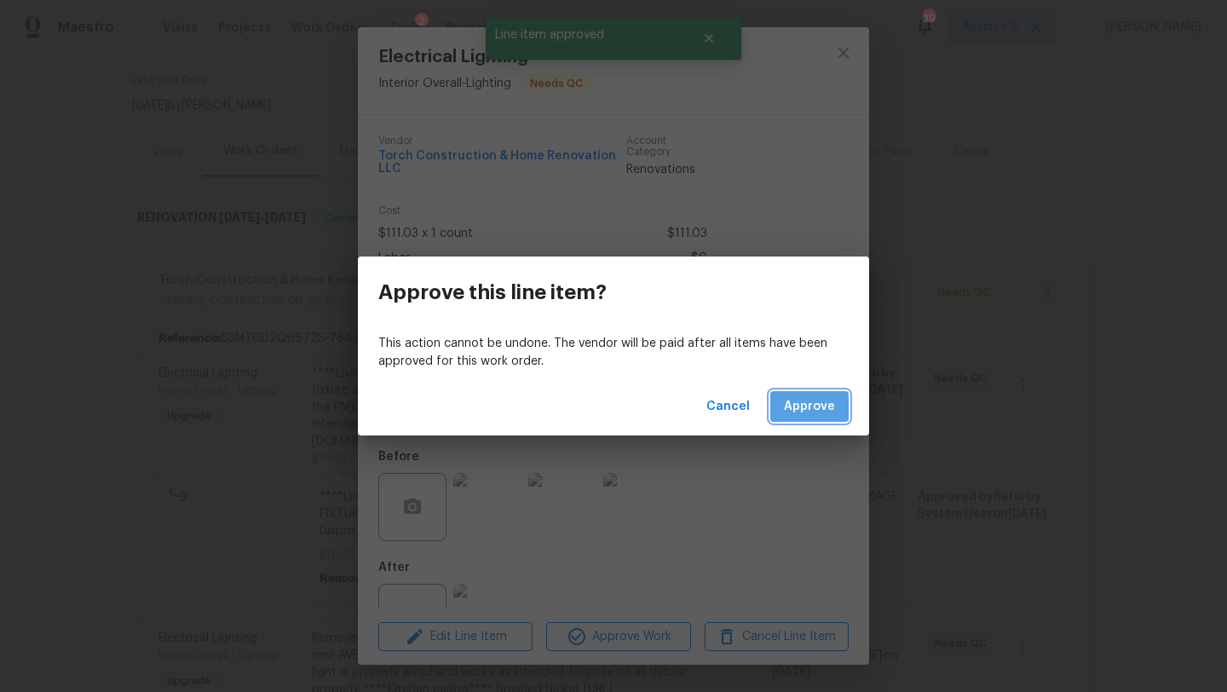
click at [802, 419] on button "Approve" at bounding box center [809, 407] width 78 height 32
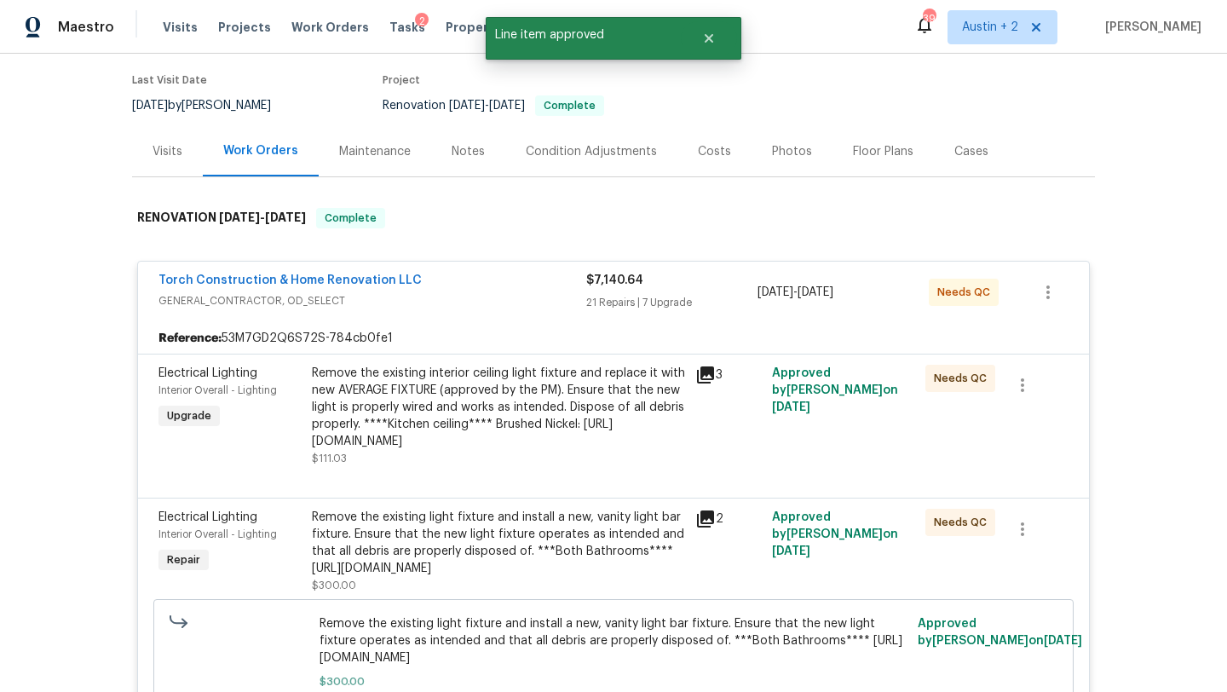
click at [577, 419] on div "Remove the existing interior ceiling light fixture and replace it with new AVER…" at bounding box center [498, 407] width 373 height 85
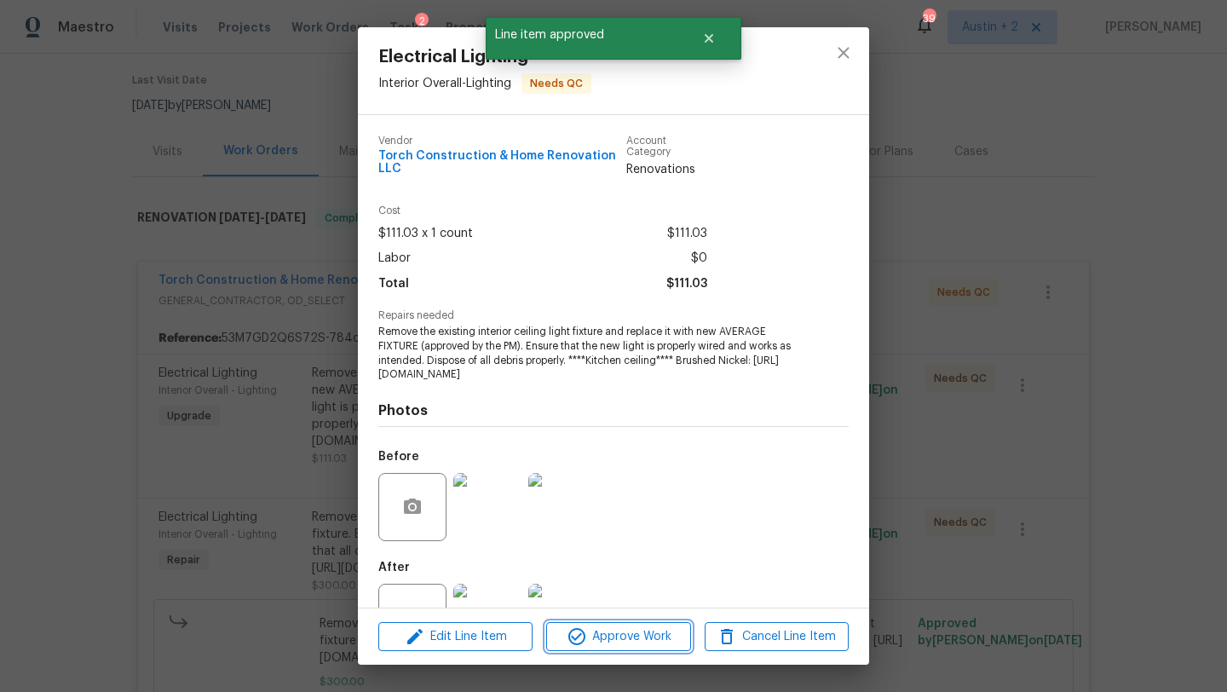
click at [600, 639] on span "Approve Work" at bounding box center [618, 636] width 134 height 21
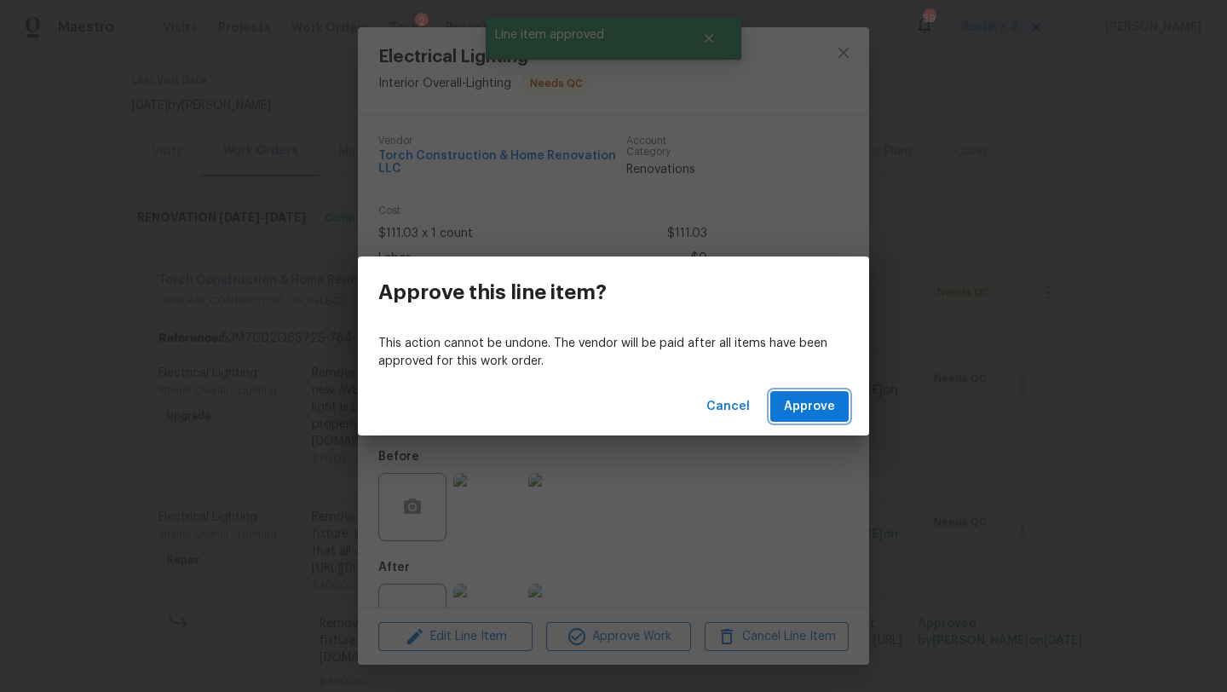
click at [828, 403] on span "Approve" at bounding box center [809, 406] width 51 height 21
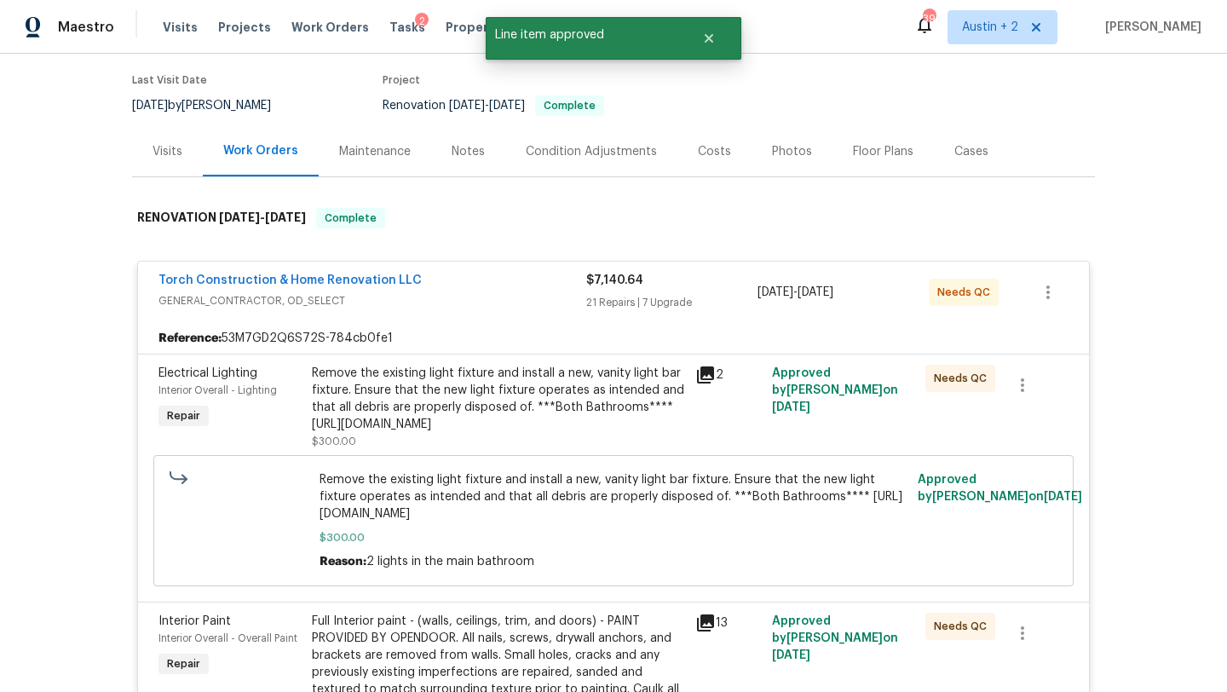
click at [595, 394] on div "Remove the existing light fixture and install a new, vanity light bar fixture. …" at bounding box center [498, 399] width 373 height 68
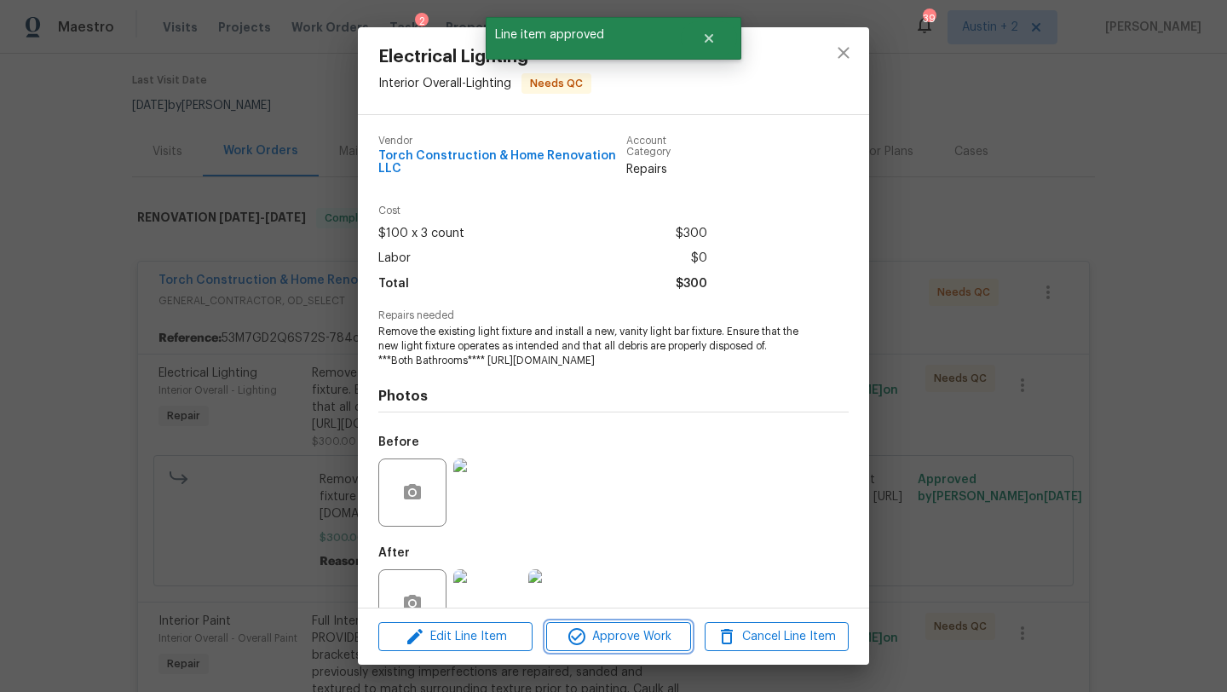
click at [648, 639] on span "Approve Work" at bounding box center [618, 636] width 134 height 21
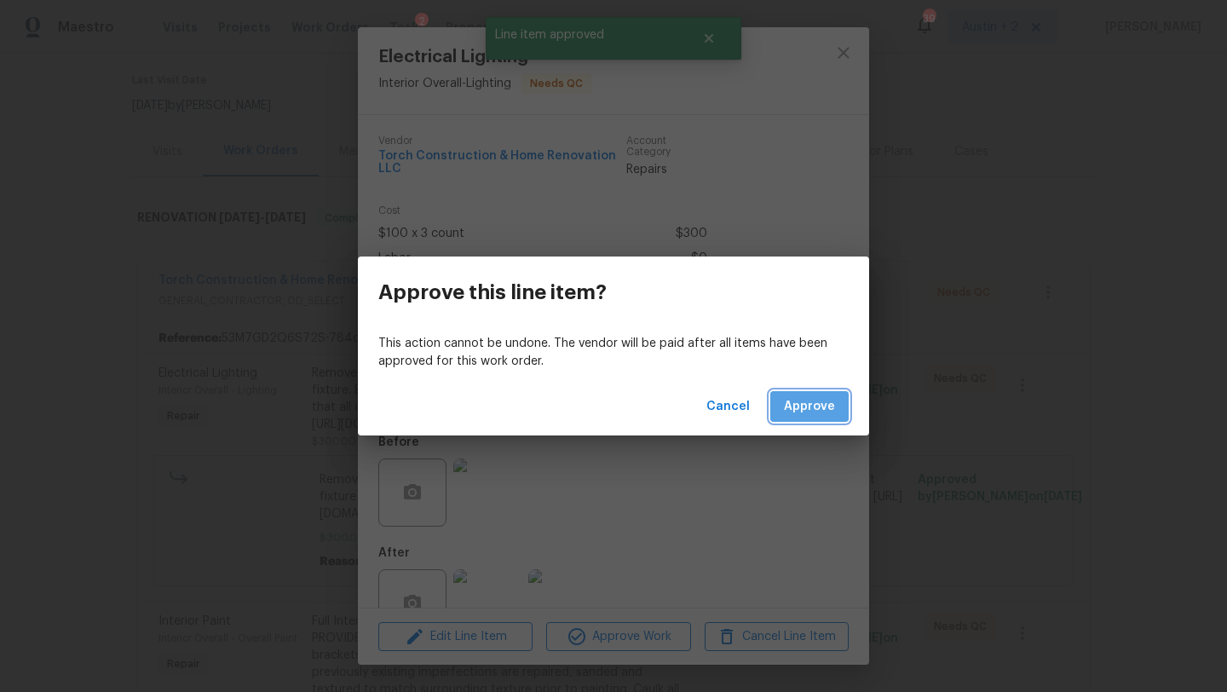
click at [815, 413] on span "Approve" at bounding box center [809, 406] width 51 height 21
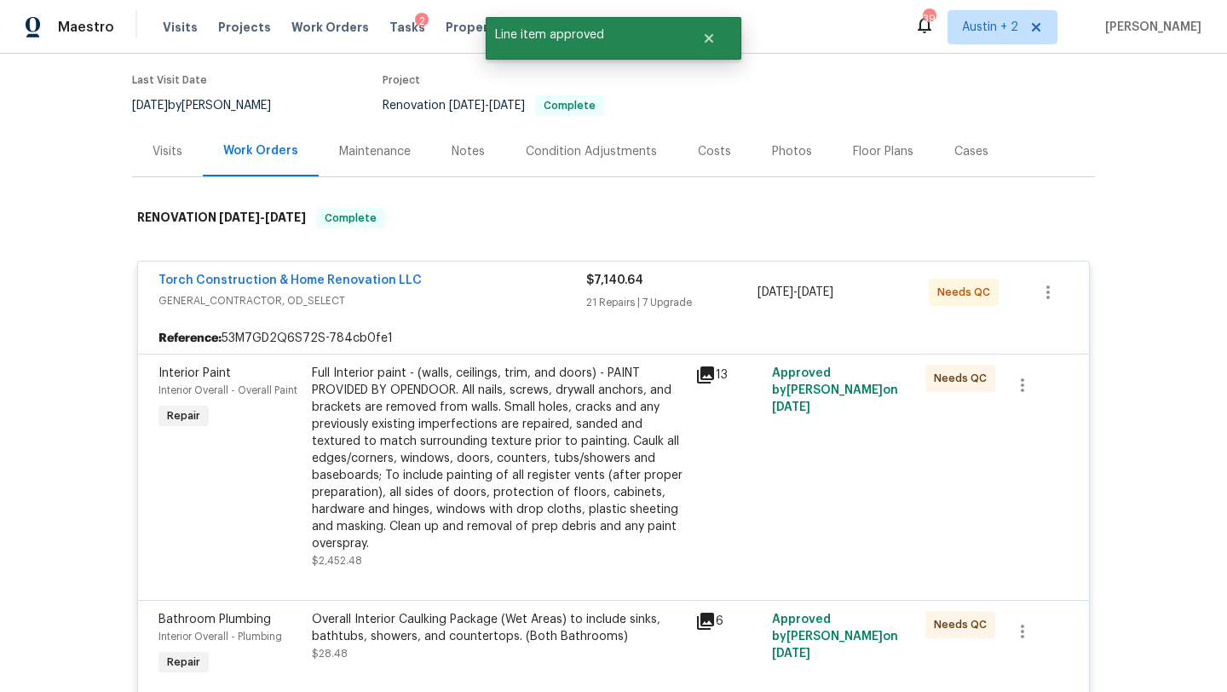
click at [568, 365] on div "Full Interior paint - (walls, ceilings, trim, and doors) - PAINT PROVIDED BY OP…" at bounding box center [498, 458] width 373 height 187
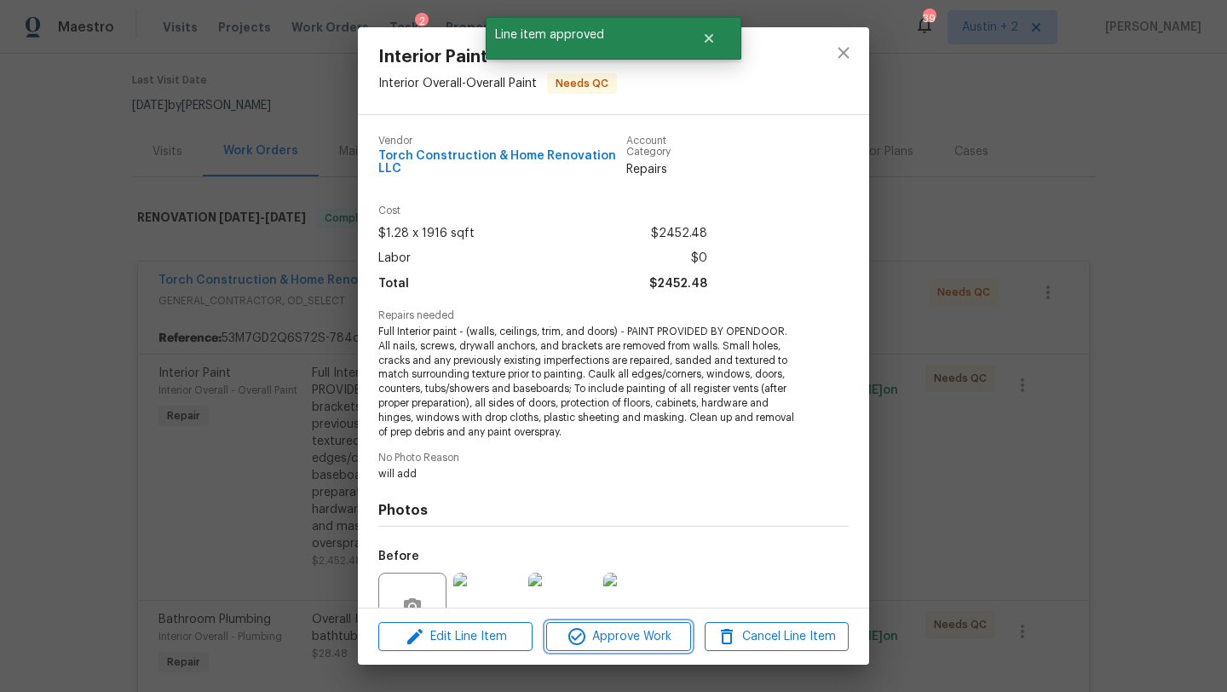
click at [614, 630] on span "Approve Work" at bounding box center [618, 636] width 134 height 21
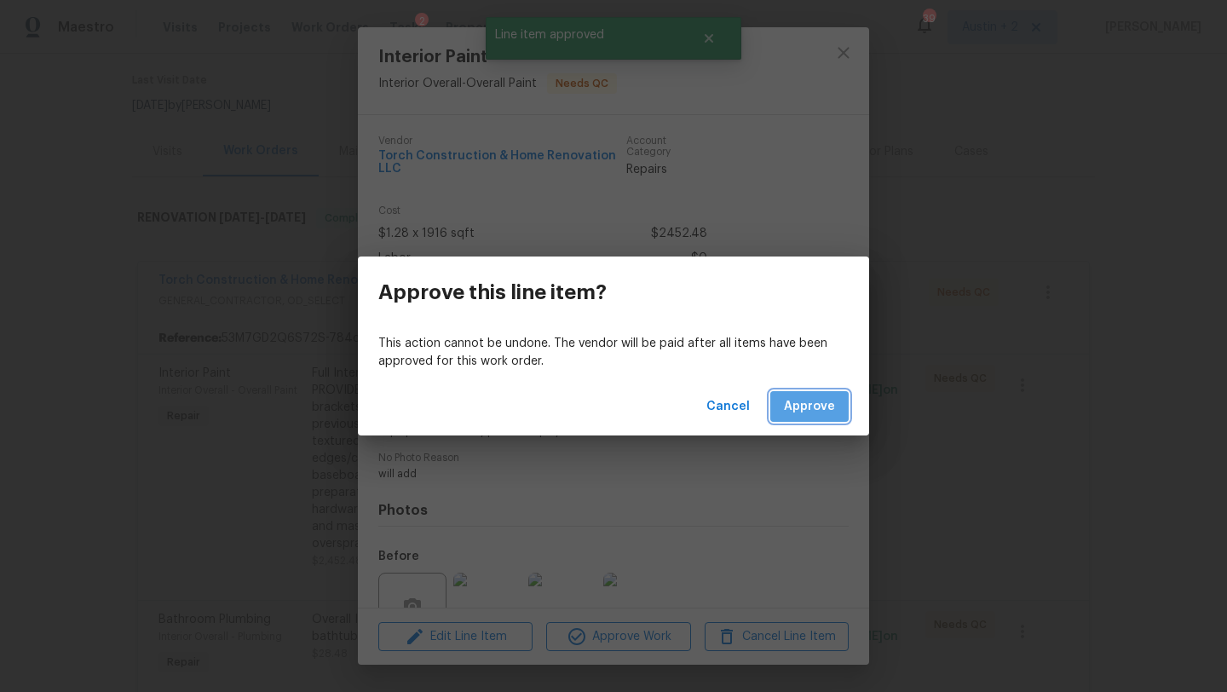
click at [812, 419] on button "Approve" at bounding box center [809, 407] width 78 height 32
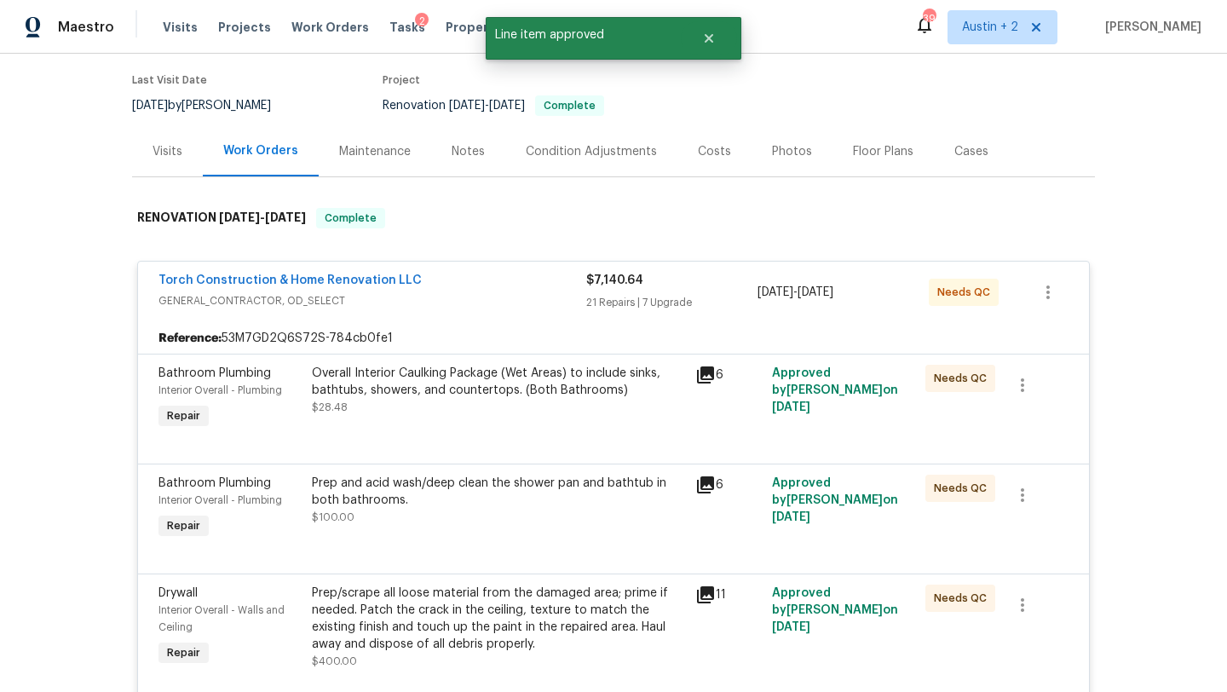
click at [556, 407] on div "Overall Interior Caulking Package (Wet Areas) to include sinks, bathtubs, showe…" at bounding box center [498, 390] width 373 height 51
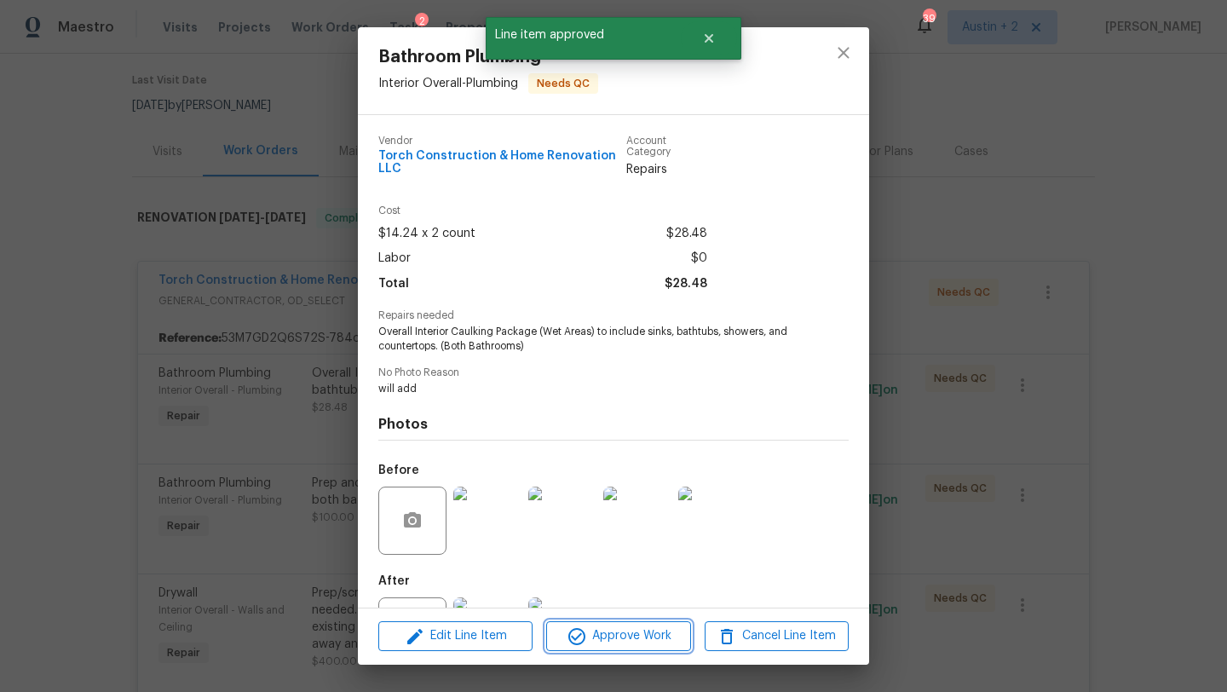
click at [609, 635] on span "Approve Work" at bounding box center [618, 635] width 134 height 21
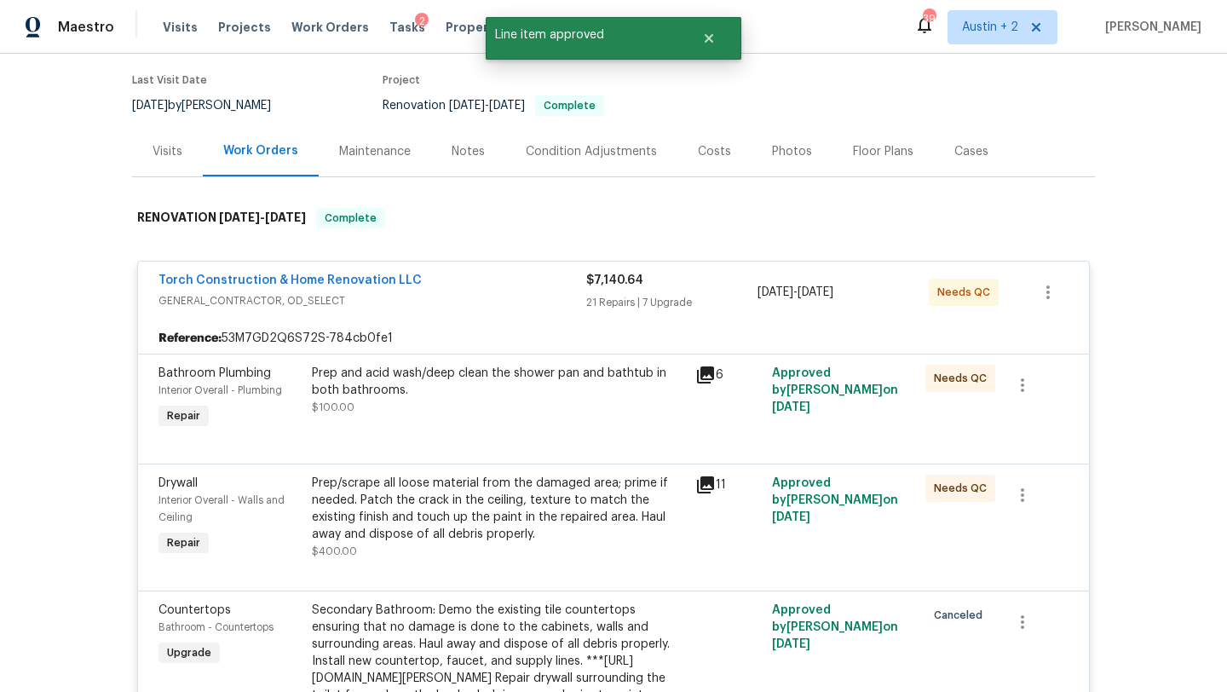
click at [651, 405] on div "Prep and acid wash/deep clean the shower pan and bathtub in both bathrooms. $10…" at bounding box center [498, 390] width 373 height 51
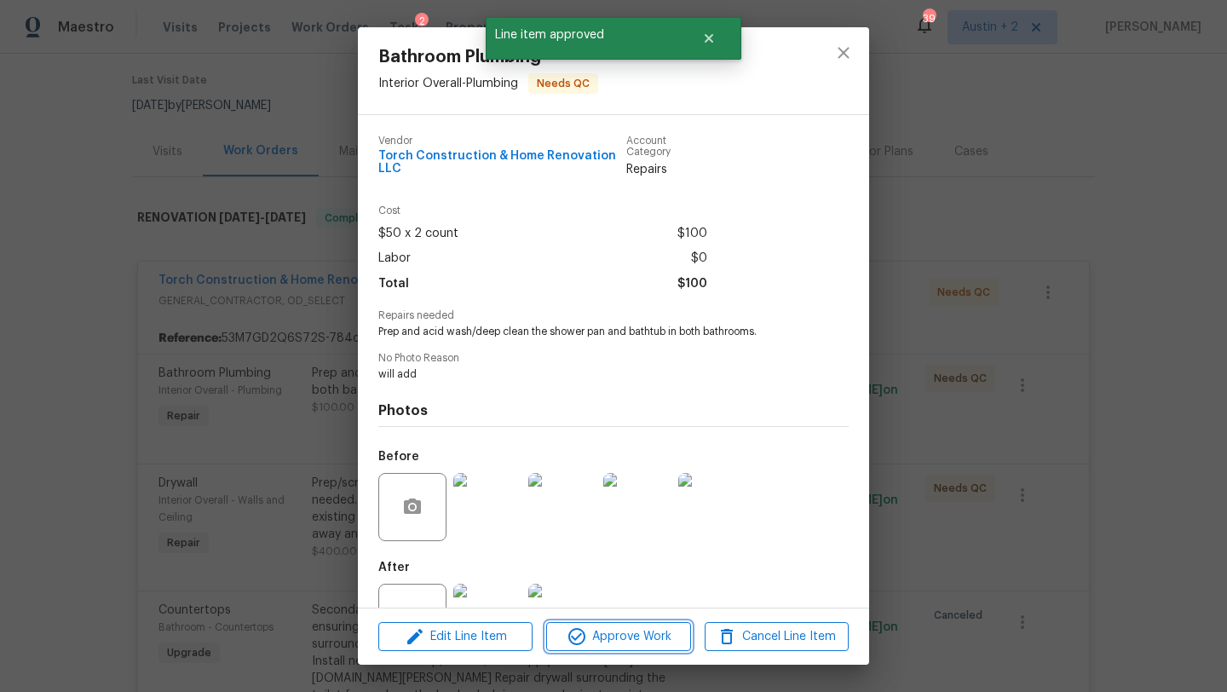
click at [613, 632] on span "Approve Work" at bounding box center [618, 636] width 134 height 21
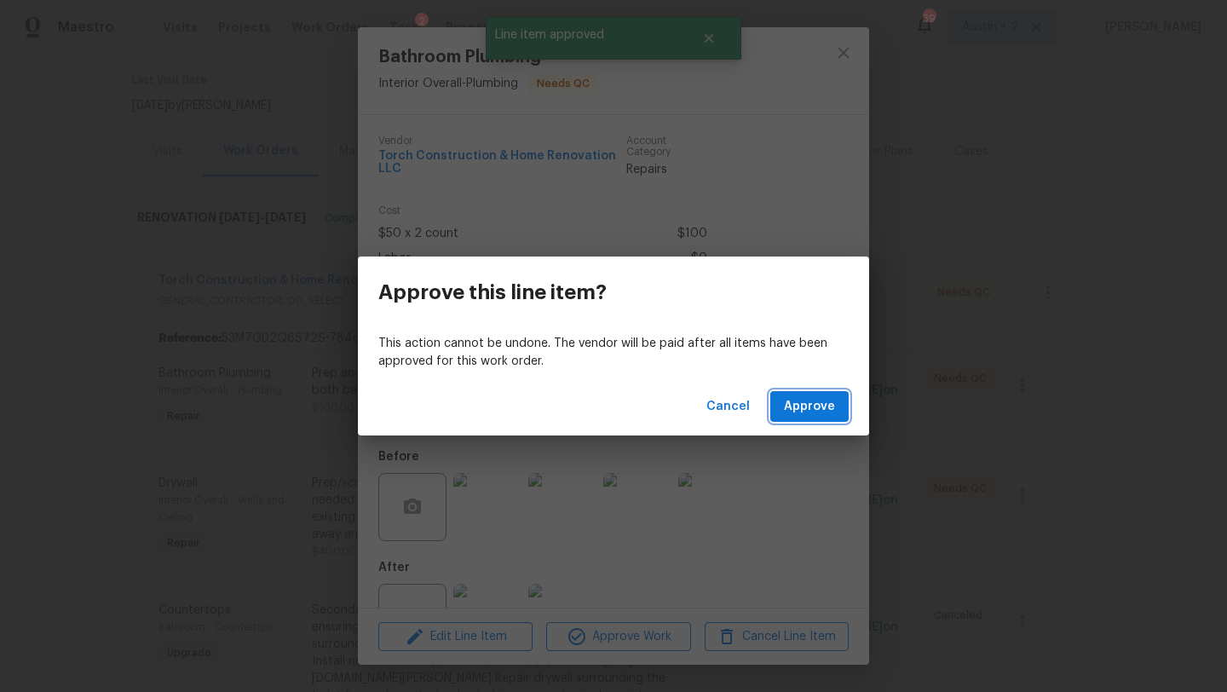
click at [812, 412] on span "Approve" at bounding box center [809, 406] width 51 height 21
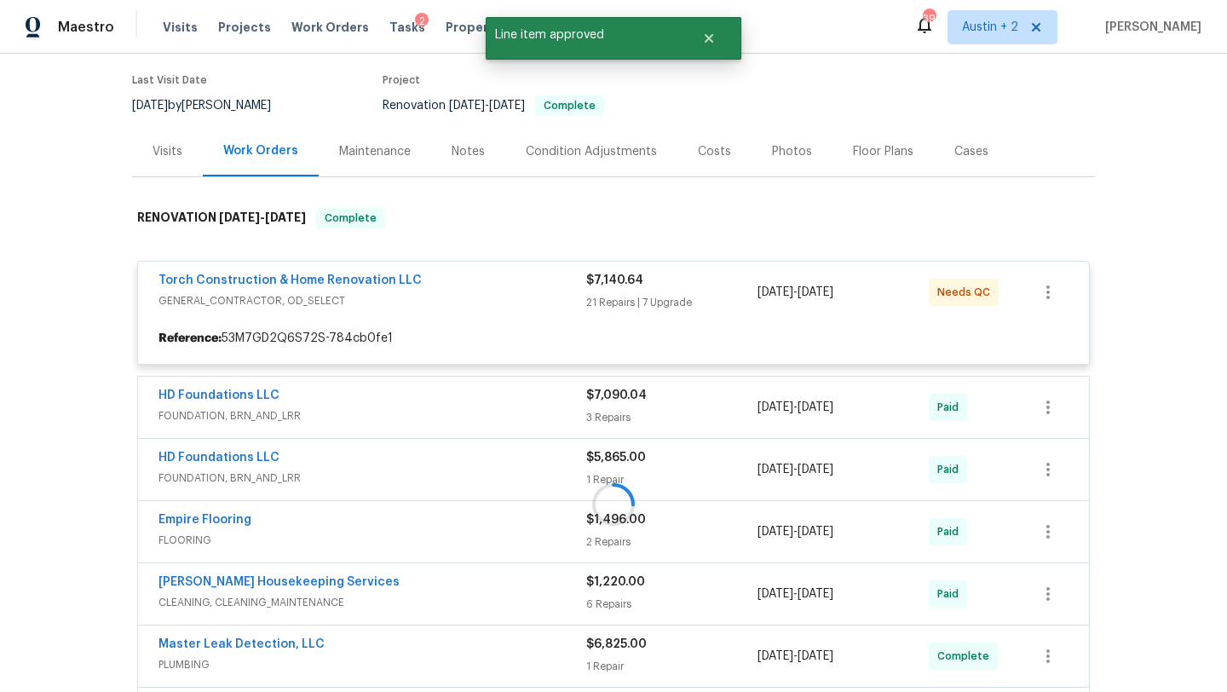
click at [589, 385] on div at bounding box center [613, 504] width 963 height 626
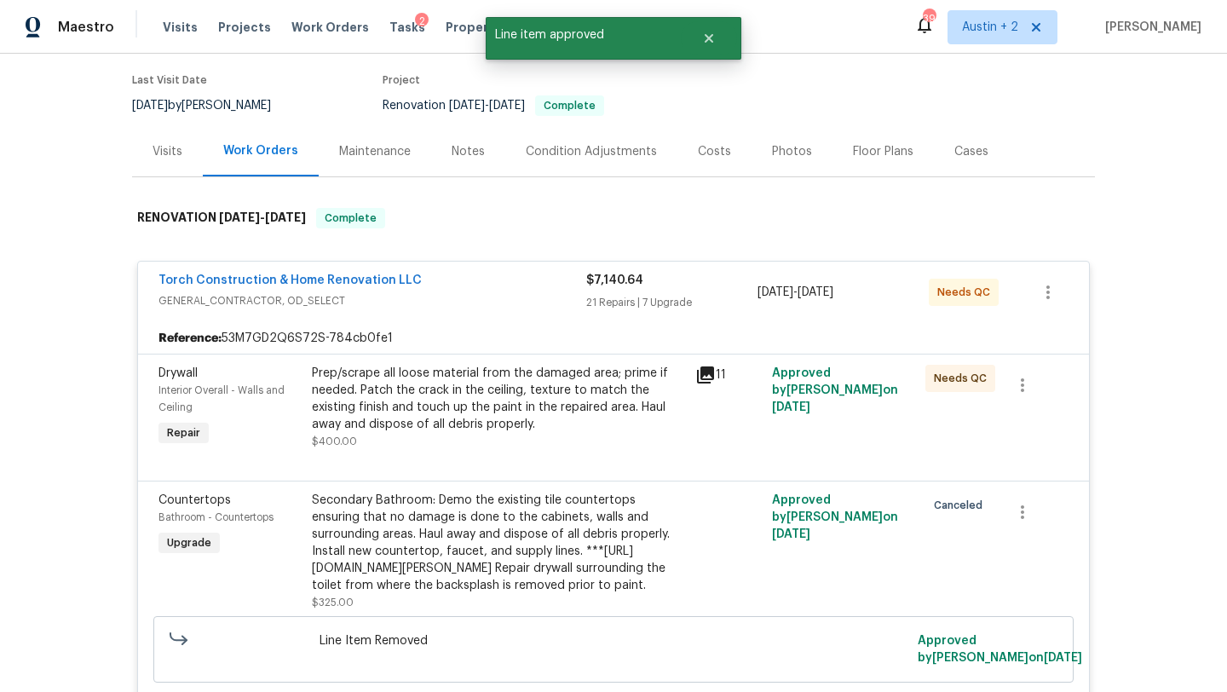
click at [592, 397] on div "Prep/scrape all loose material from the damaged area; prime if needed. Patch th…" at bounding box center [498, 399] width 373 height 68
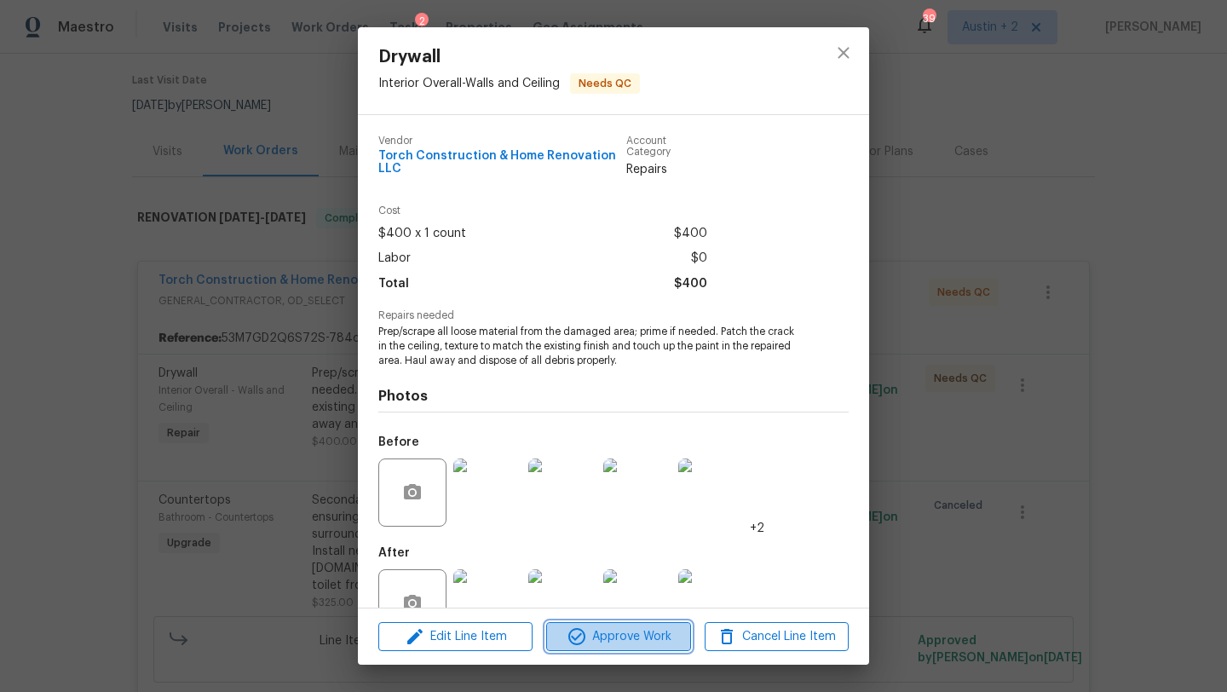
click at [645, 632] on span "Approve Work" at bounding box center [618, 636] width 134 height 21
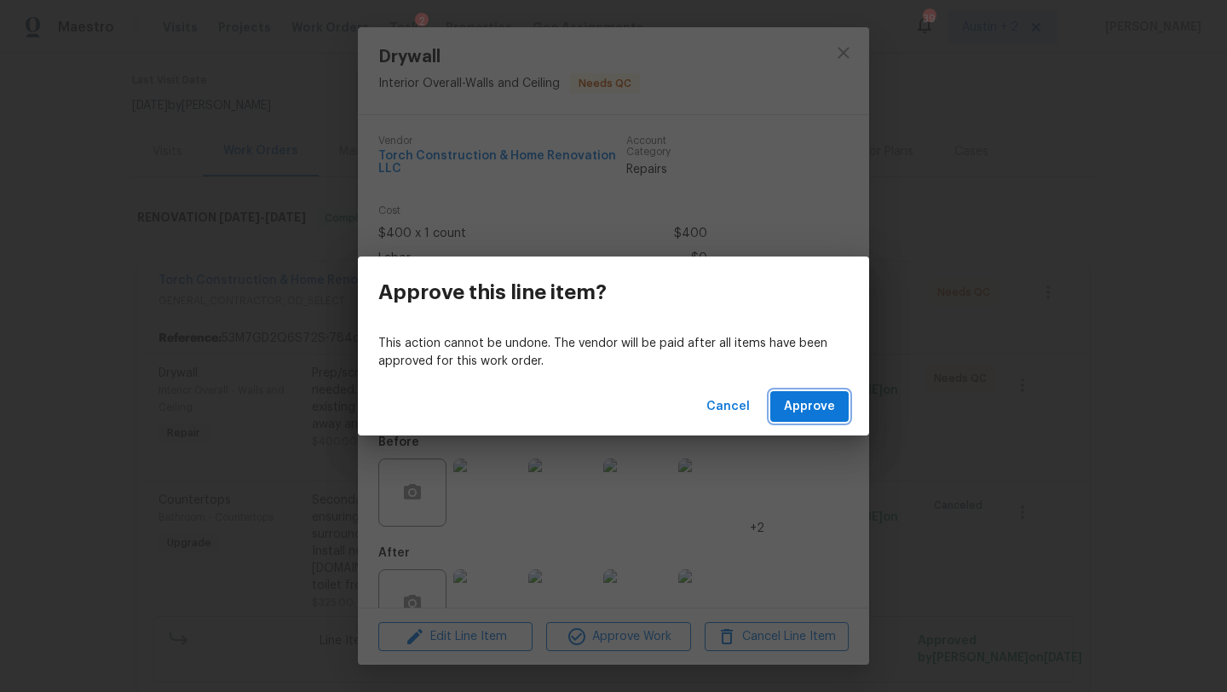
click at [808, 416] on span "Approve" at bounding box center [809, 406] width 51 height 21
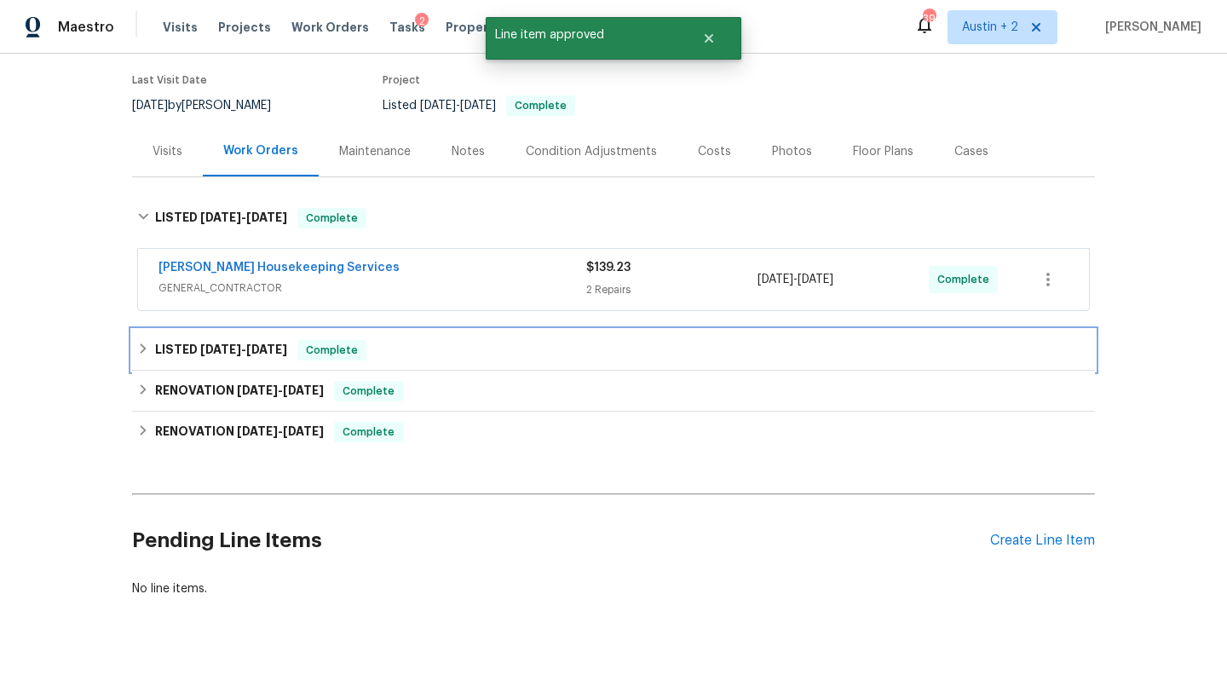
click at [512, 354] on div "LISTED [DATE] - [DATE] Complete" at bounding box center [613, 350] width 952 height 20
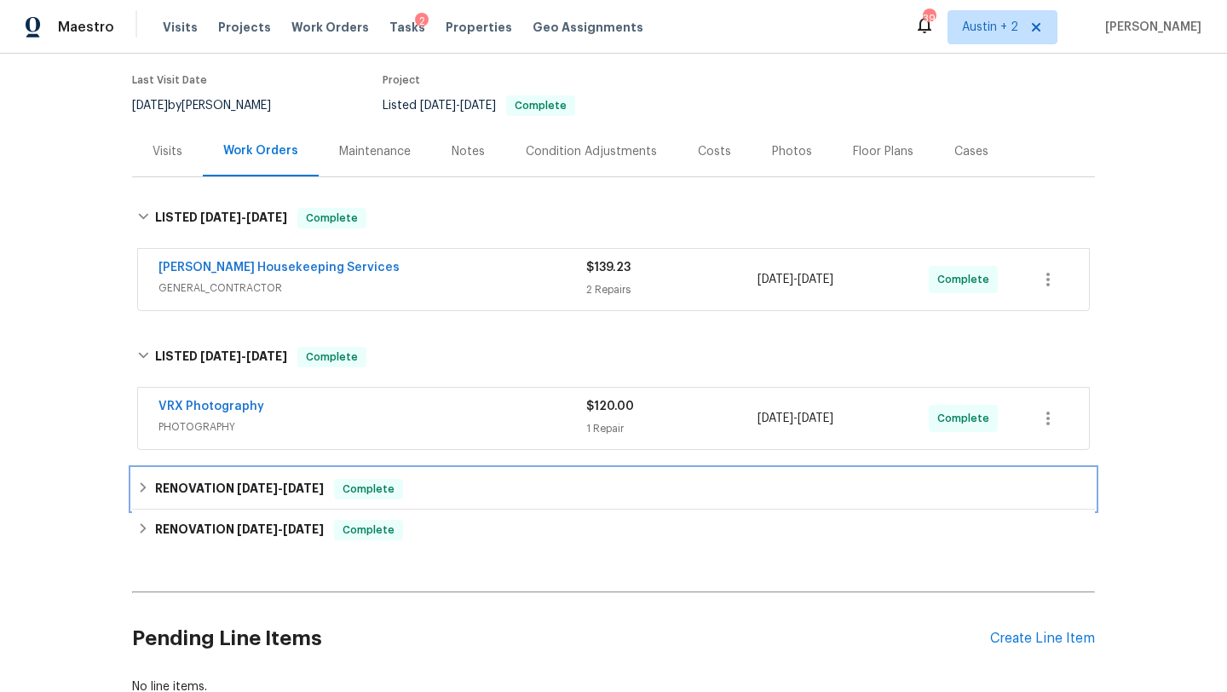
click at [499, 485] on div "RENOVATION [DATE] - [DATE] Complete" at bounding box center [613, 489] width 952 height 20
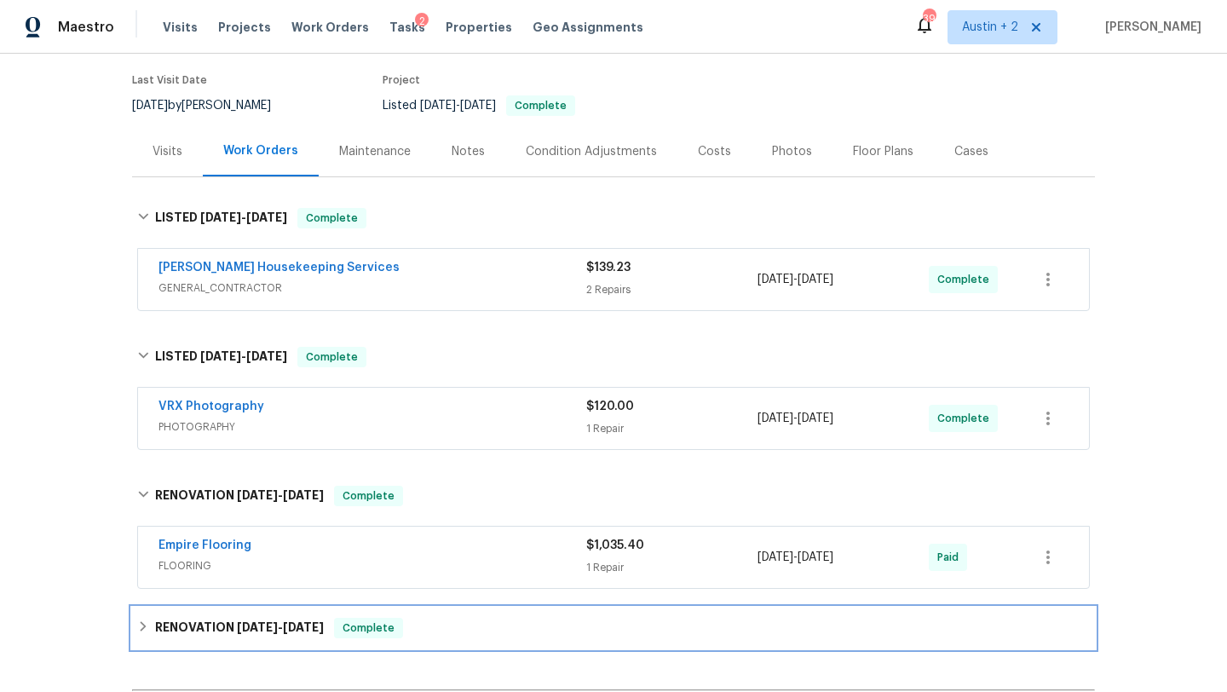
click at [514, 609] on div "RENOVATION [DATE] - [DATE] Complete" at bounding box center [613, 627] width 963 height 41
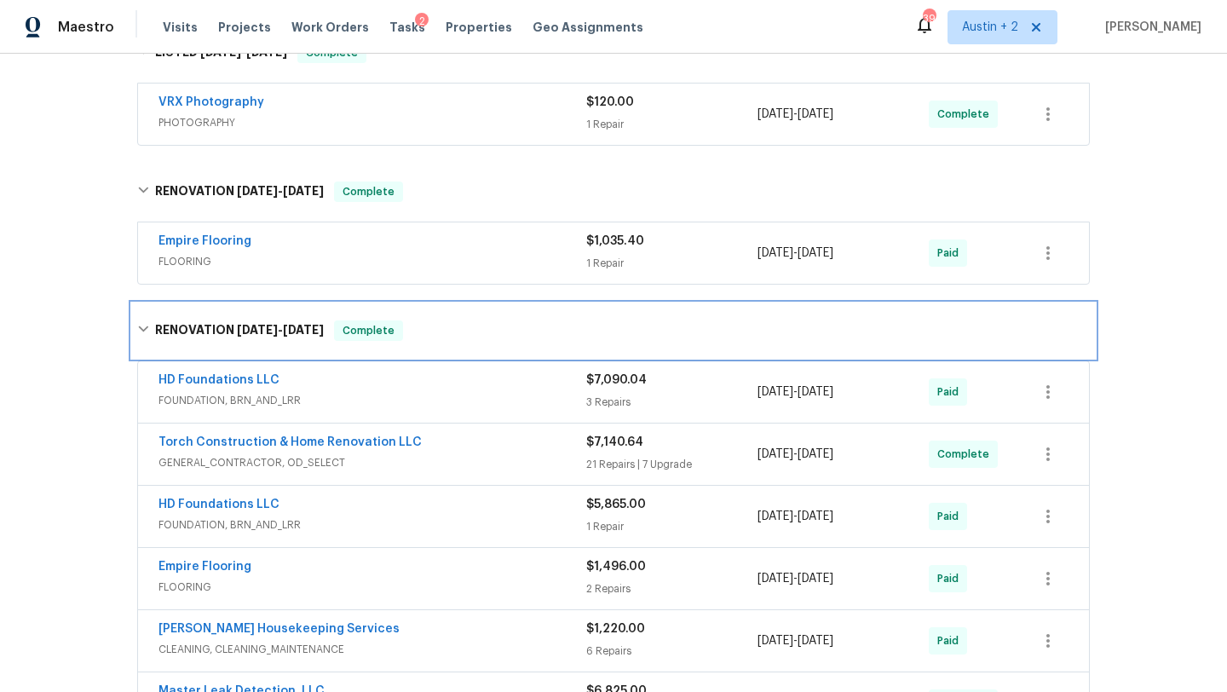
scroll to position [474, 0]
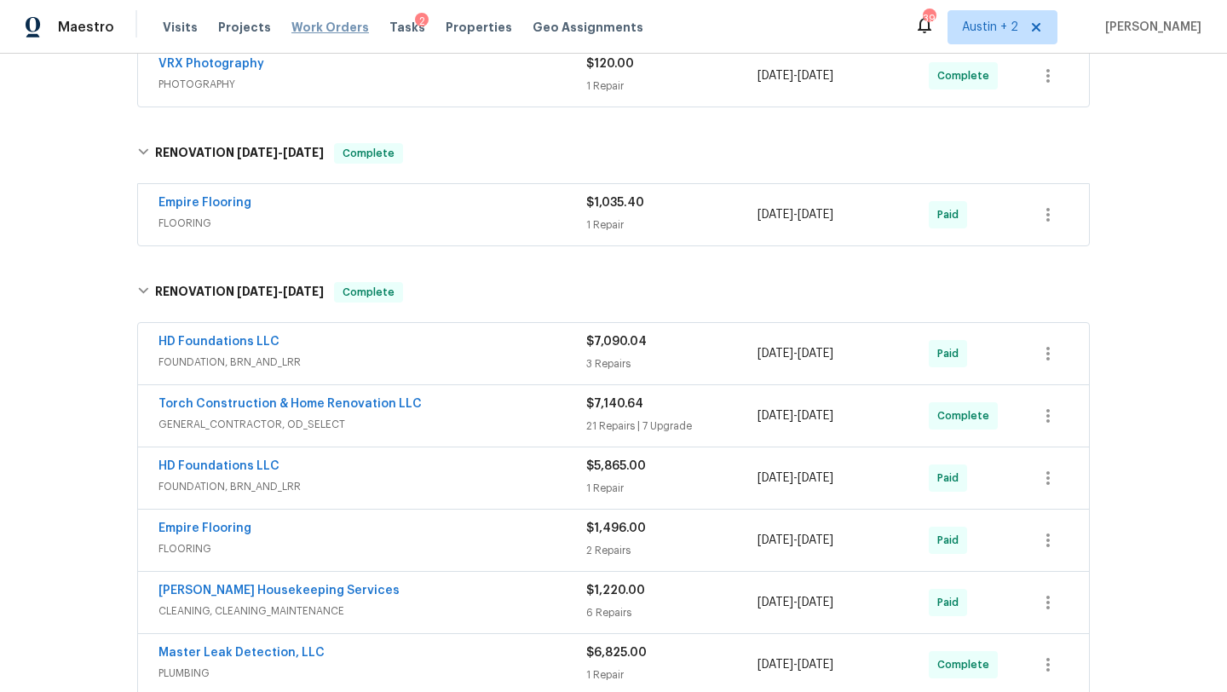
click at [307, 29] on span "Work Orders" at bounding box center [330, 27] width 78 height 17
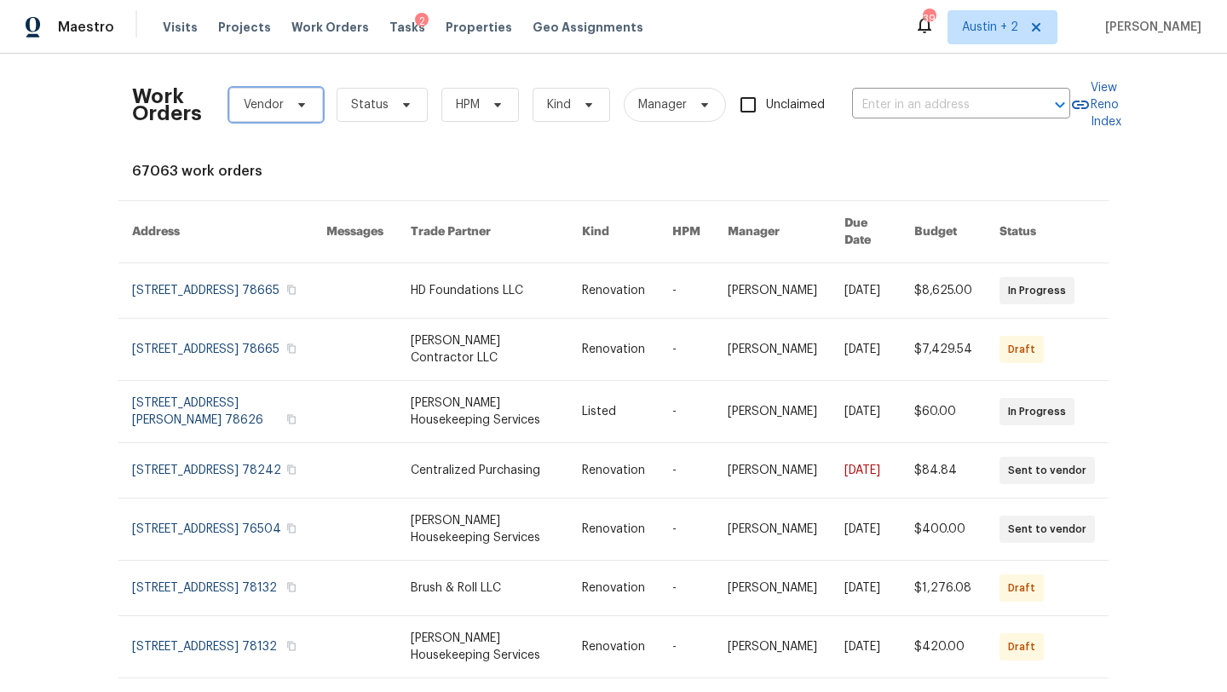
click at [286, 105] on span "Vendor" at bounding box center [276, 105] width 94 height 34
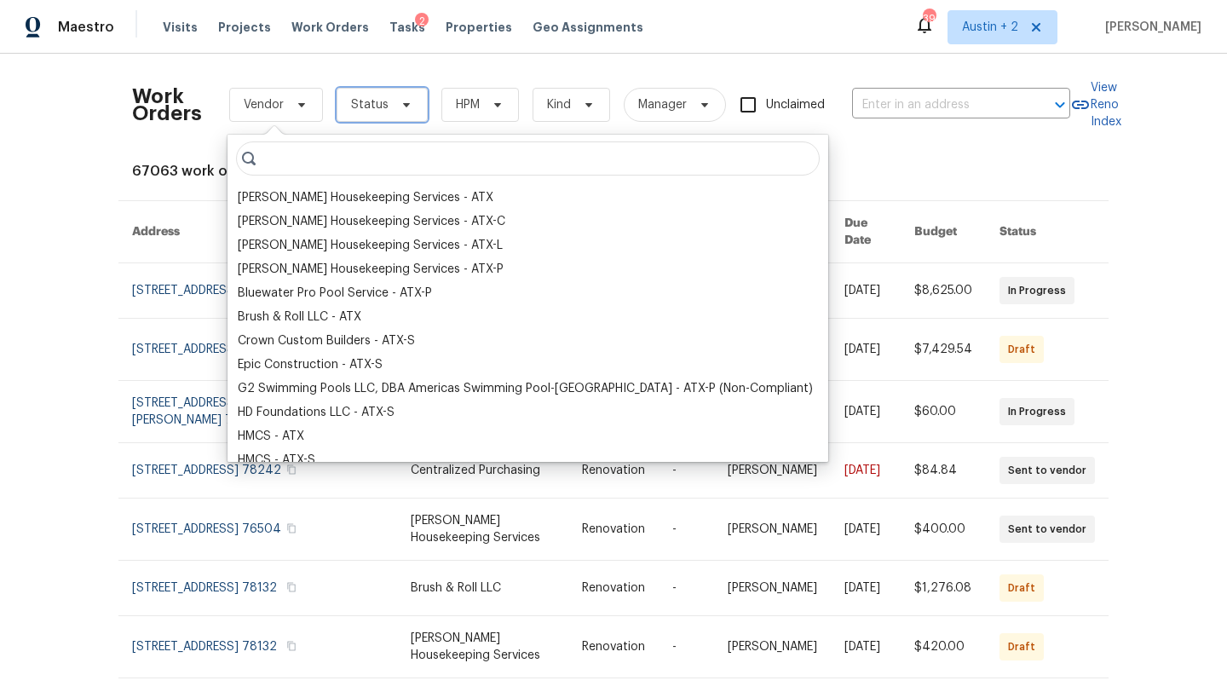
click at [390, 116] on span "Status" at bounding box center [381, 105] width 91 height 34
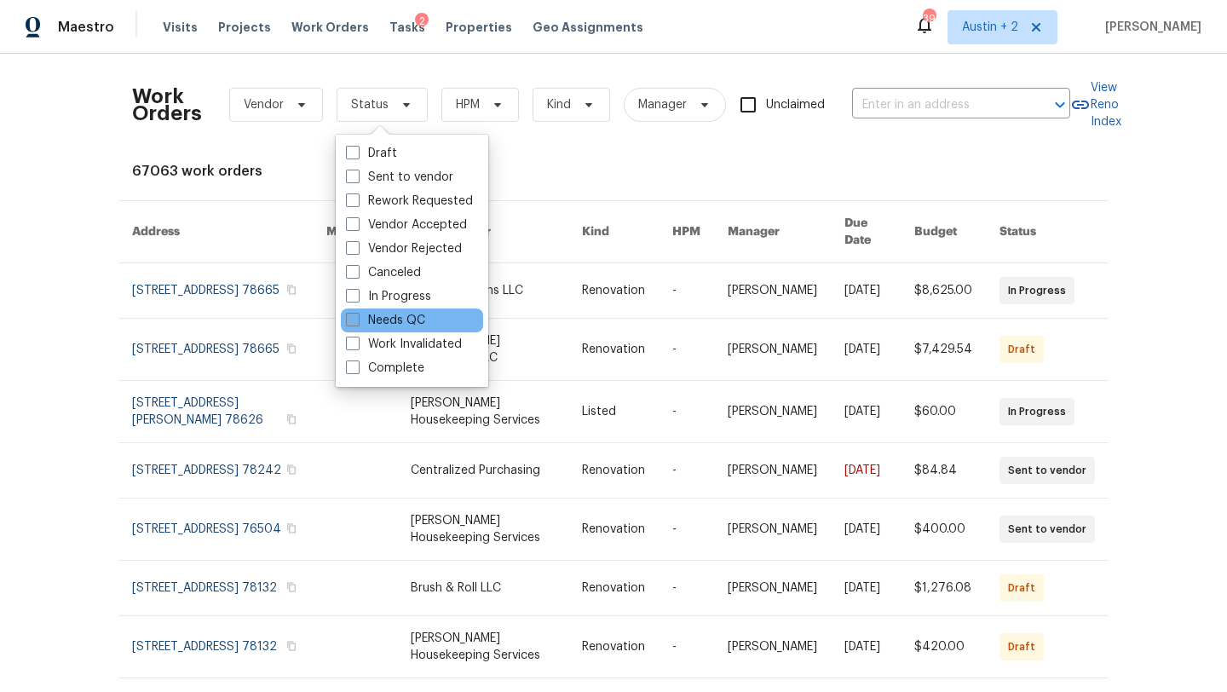
click at [408, 319] on label "Needs QC" at bounding box center [385, 320] width 79 height 17
click at [357, 319] on input "Needs QC" at bounding box center [351, 317] width 11 height 11
checkbox input "true"
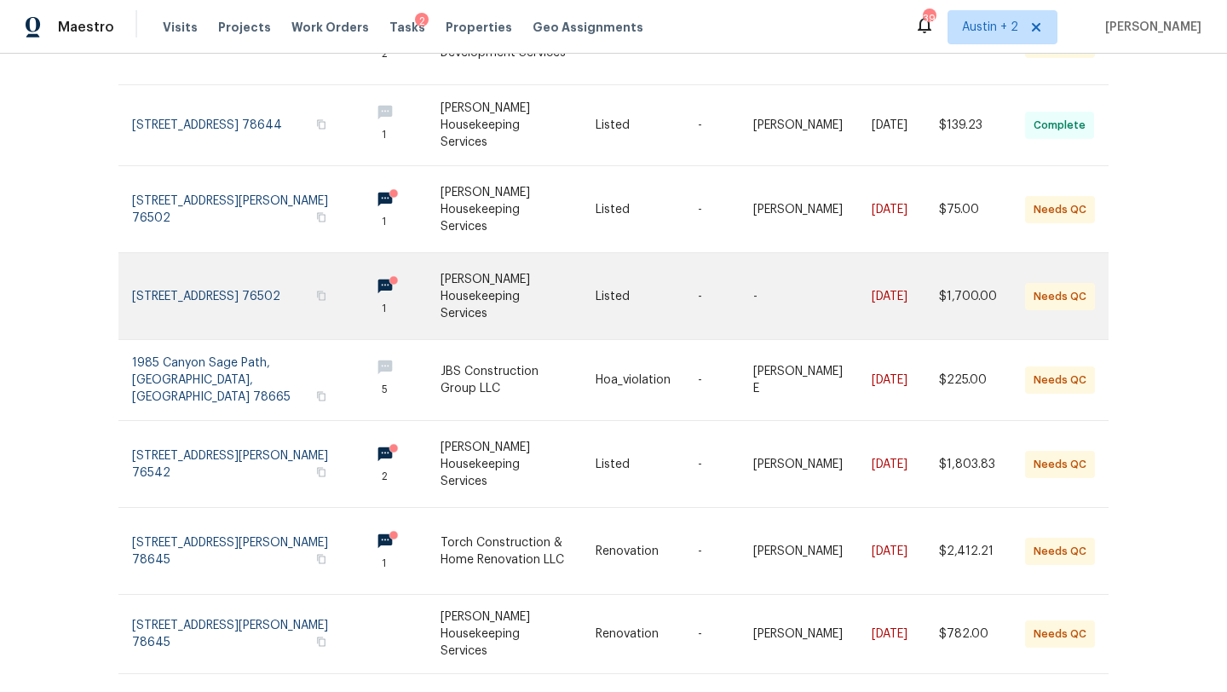
scroll to position [403, 0]
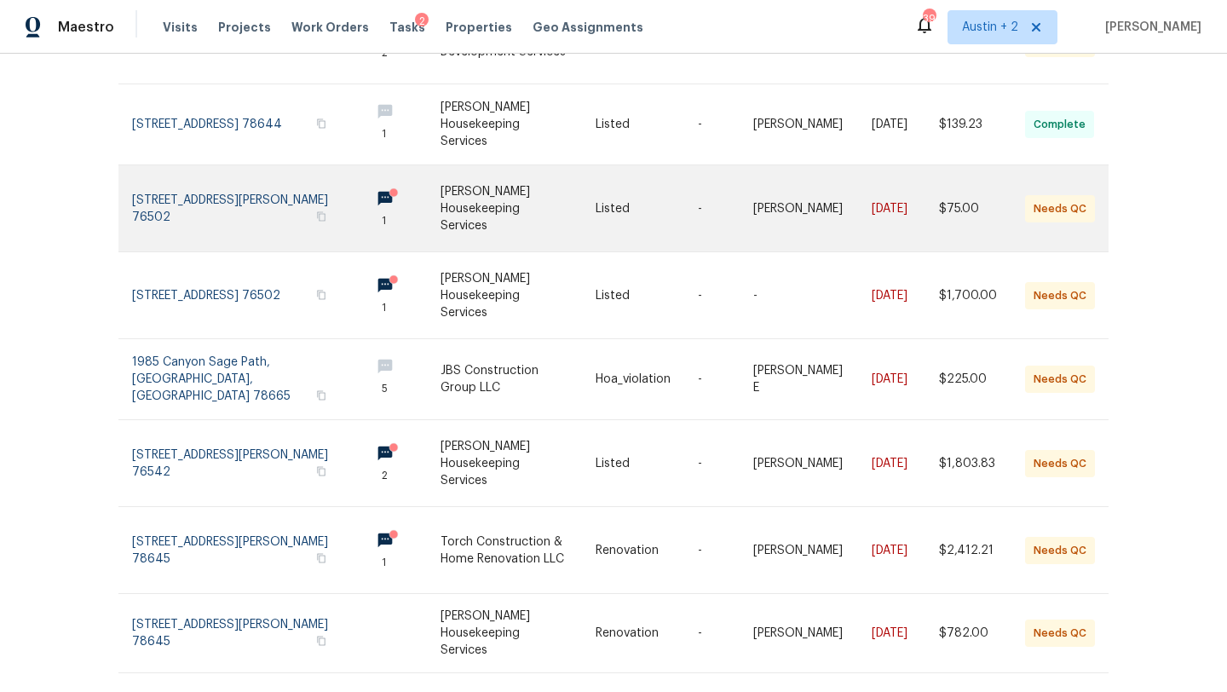
click at [452, 189] on link at bounding box center [517, 208] width 155 height 86
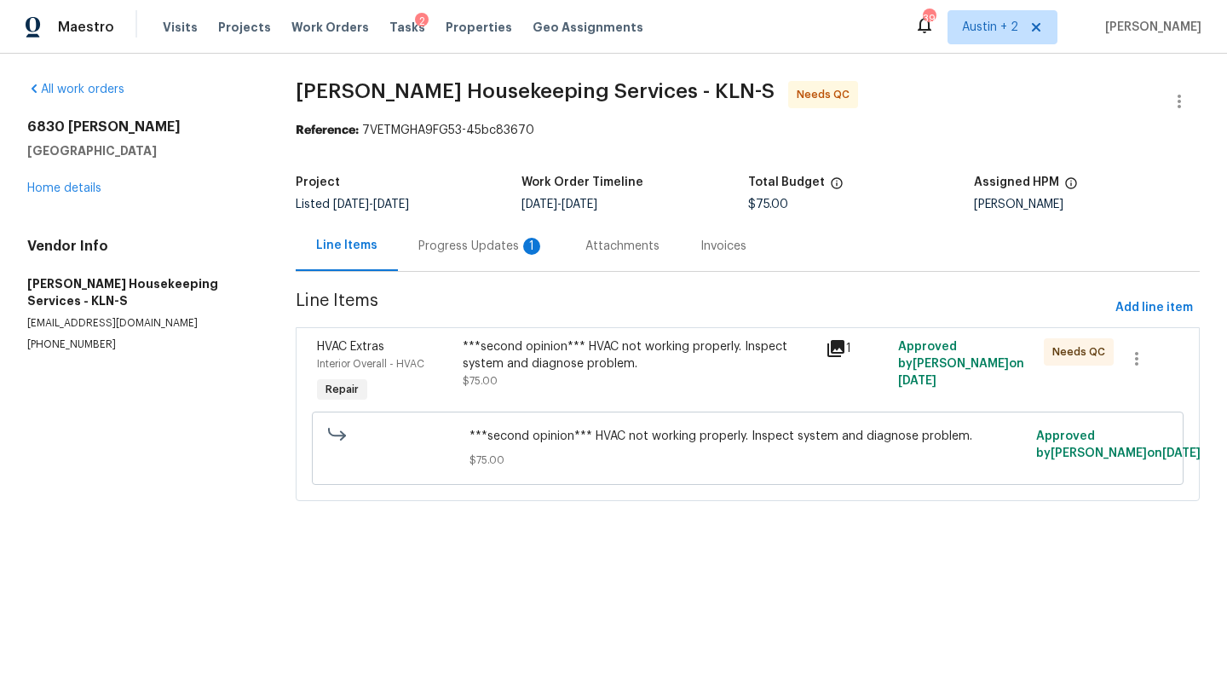
click at [492, 244] on div "Progress Updates 1" at bounding box center [481, 246] width 126 height 17
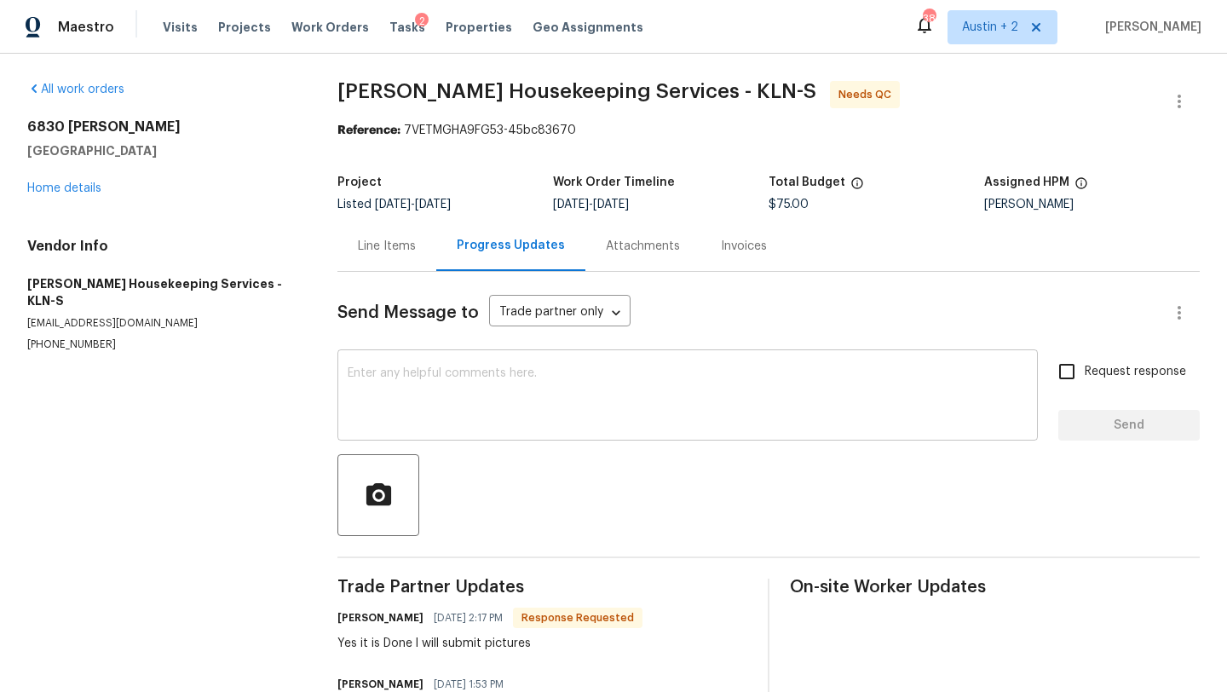
scroll to position [74, 0]
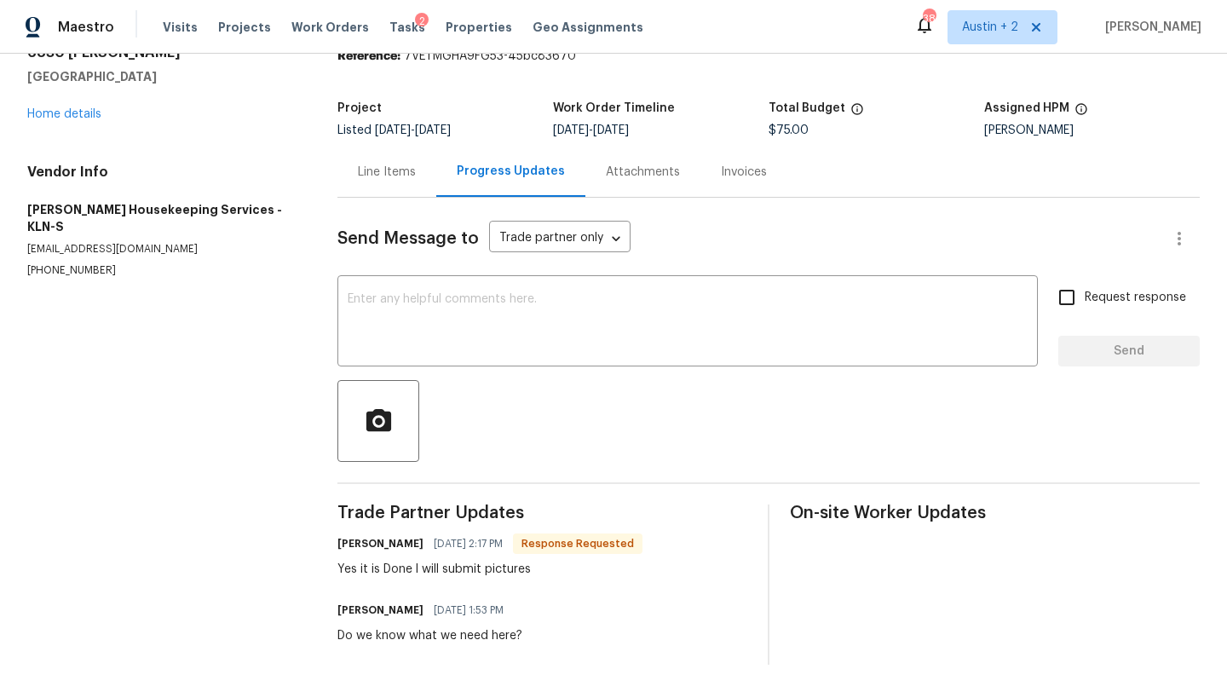
click at [371, 165] on div "Line Items" at bounding box center [387, 172] width 58 height 17
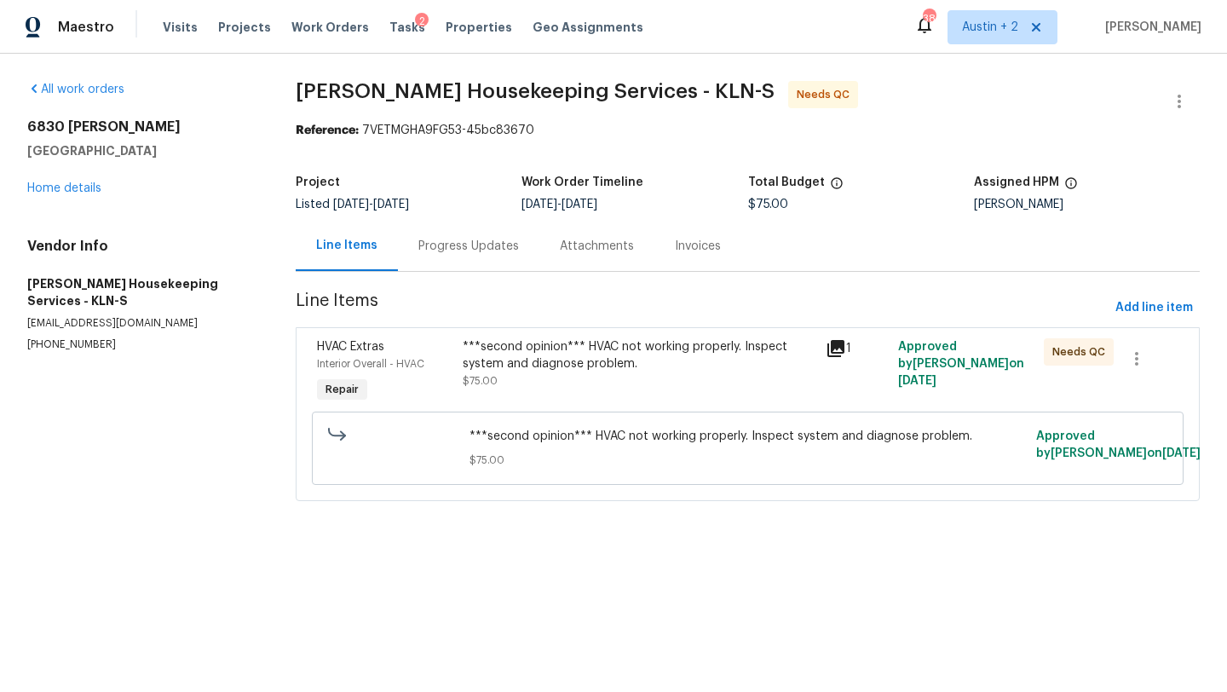
click at [549, 364] on div "***second opinion*** HVAC not working properly. Inspect system and diagnose pro…" at bounding box center [639, 355] width 353 height 34
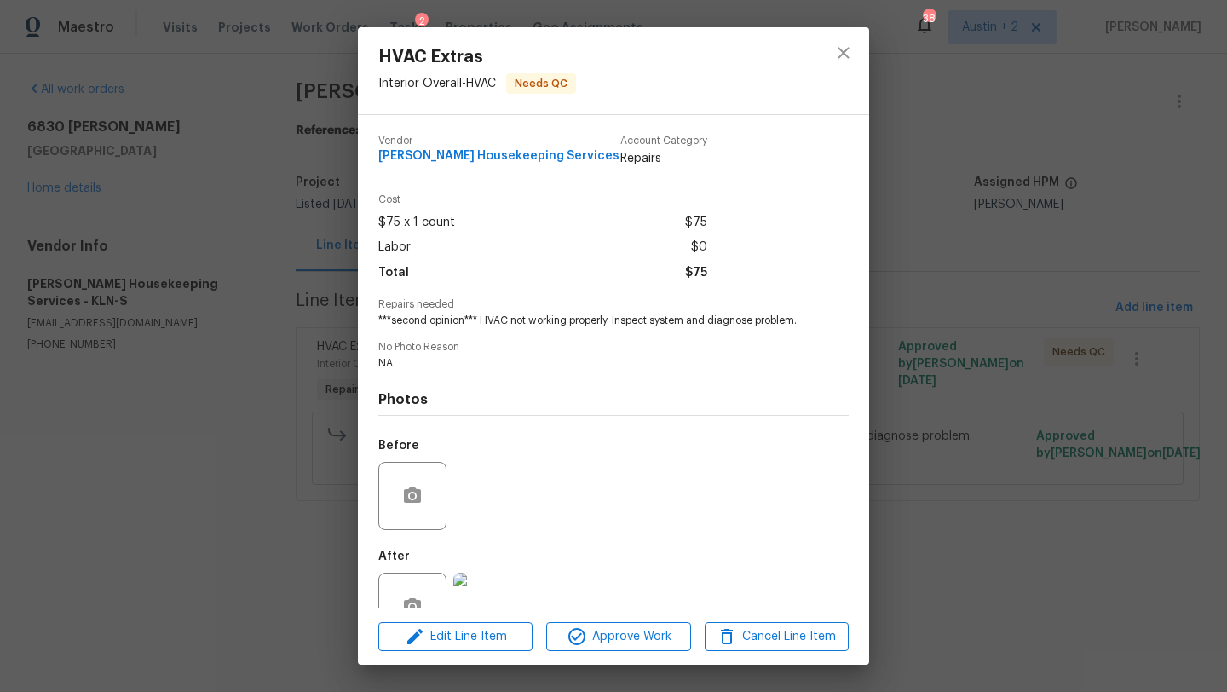
scroll to position [50, 0]
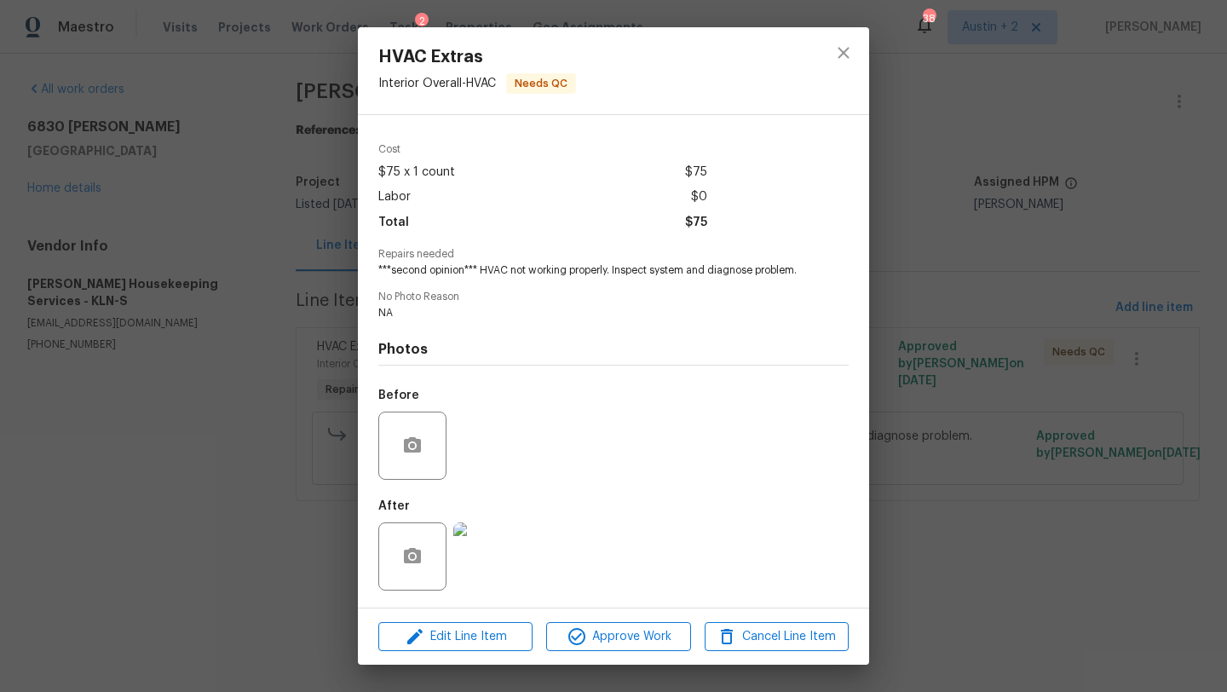
click at [505, 552] on img at bounding box center [487, 556] width 68 height 68
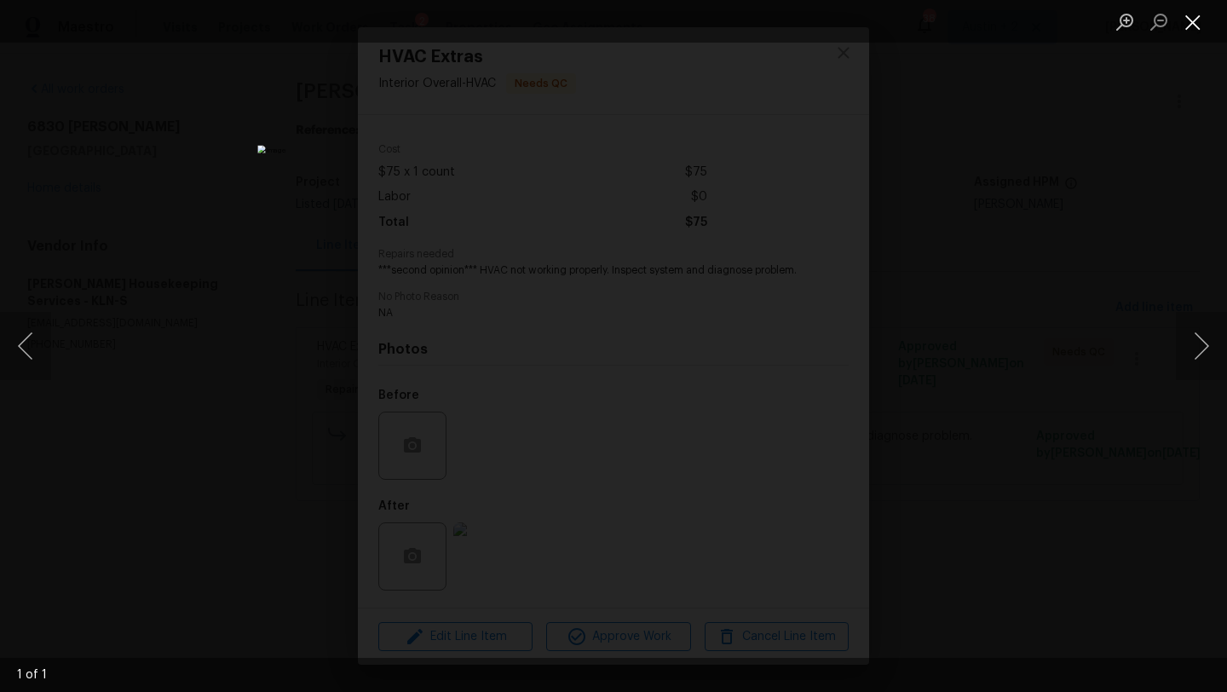
click at [1193, 24] on button "Close lightbox" at bounding box center [1192, 22] width 34 height 30
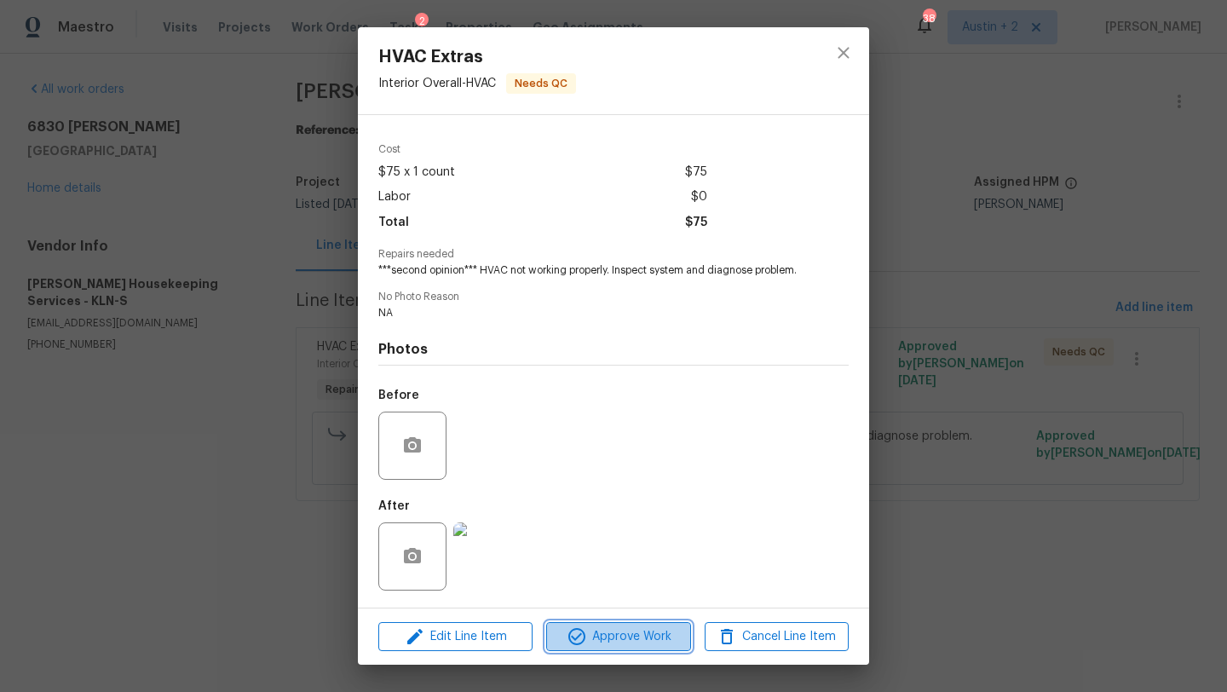
click at [601, 633] on span "Approve Work" at bounding box center [618, 636] width 134 height 21
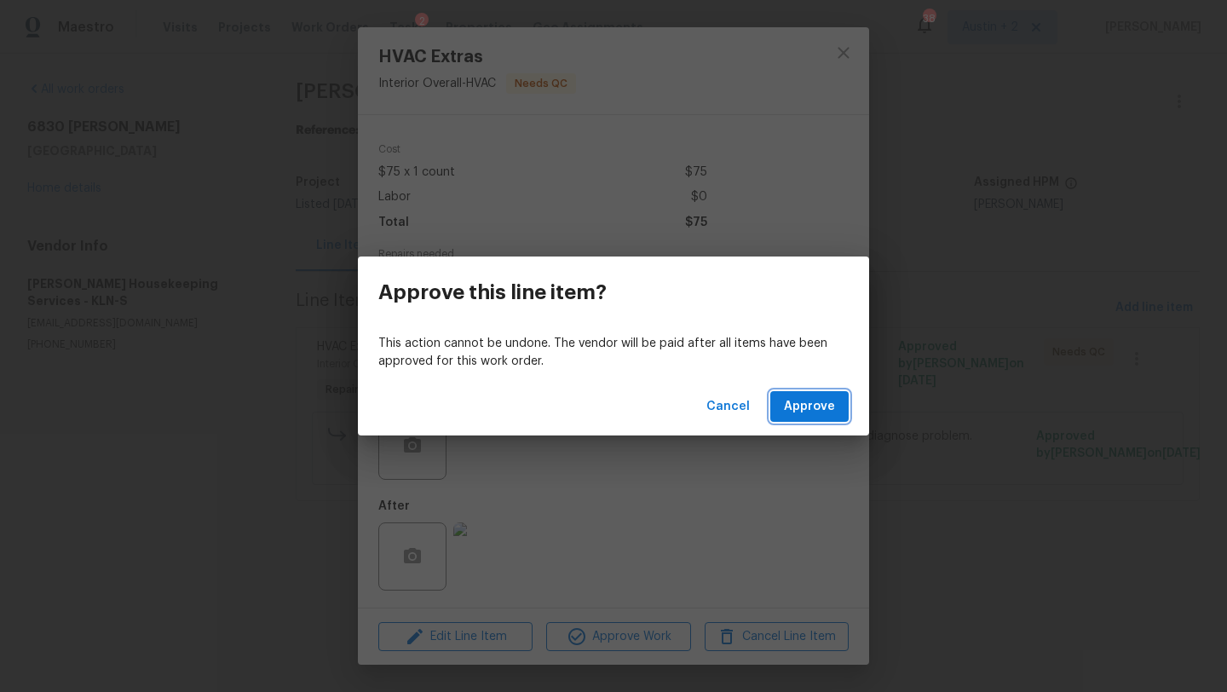
click at [810, 405] on span "Approve" at bounding box center [809, 406] width 51 height 21
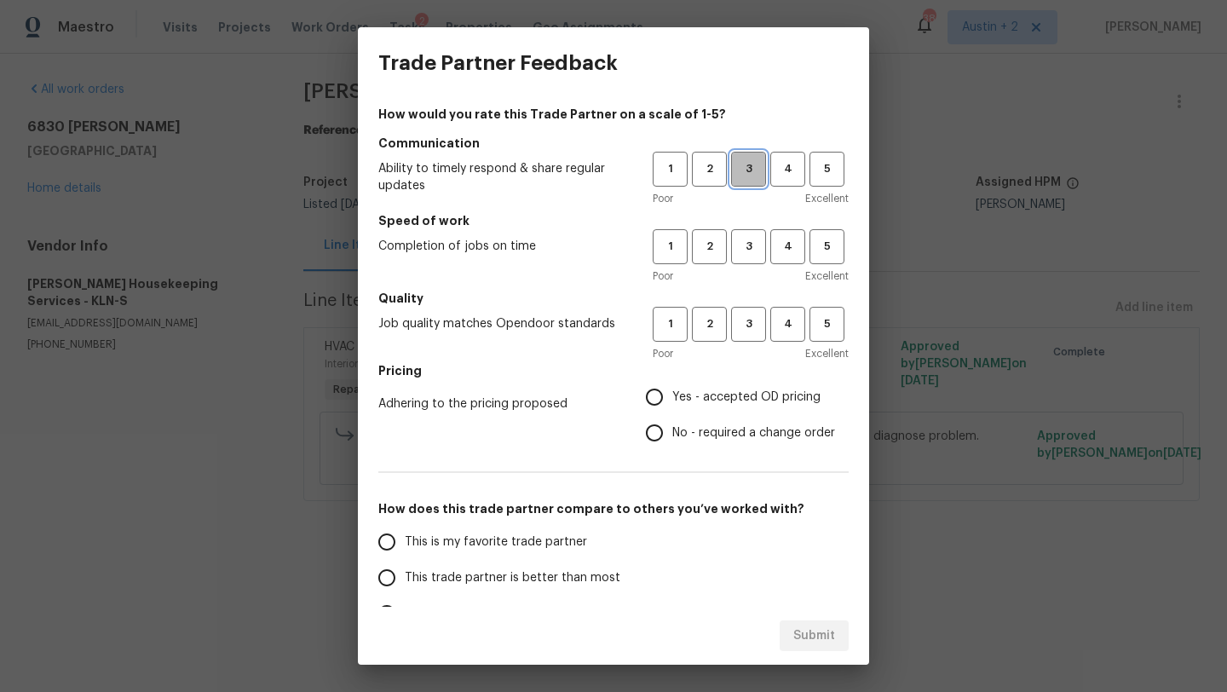
click at [750, 170] on span "3" at bounding box center [749, 169] width 32 height 20
click at [760, 241] on span "3" at bounding box center [749, 247] width 32 height 20
click at [759, 318] on span "3" at bounding box center [749, 324] width 32 height 20
click at [749, 403] on span "Yes - accepted OD pricing" at bounding box center [746, 397] width 148 height 18
click at [672, 403] on input "Yes - accepted OD pricing" at bounding box center [654, 397] width 36 height 36
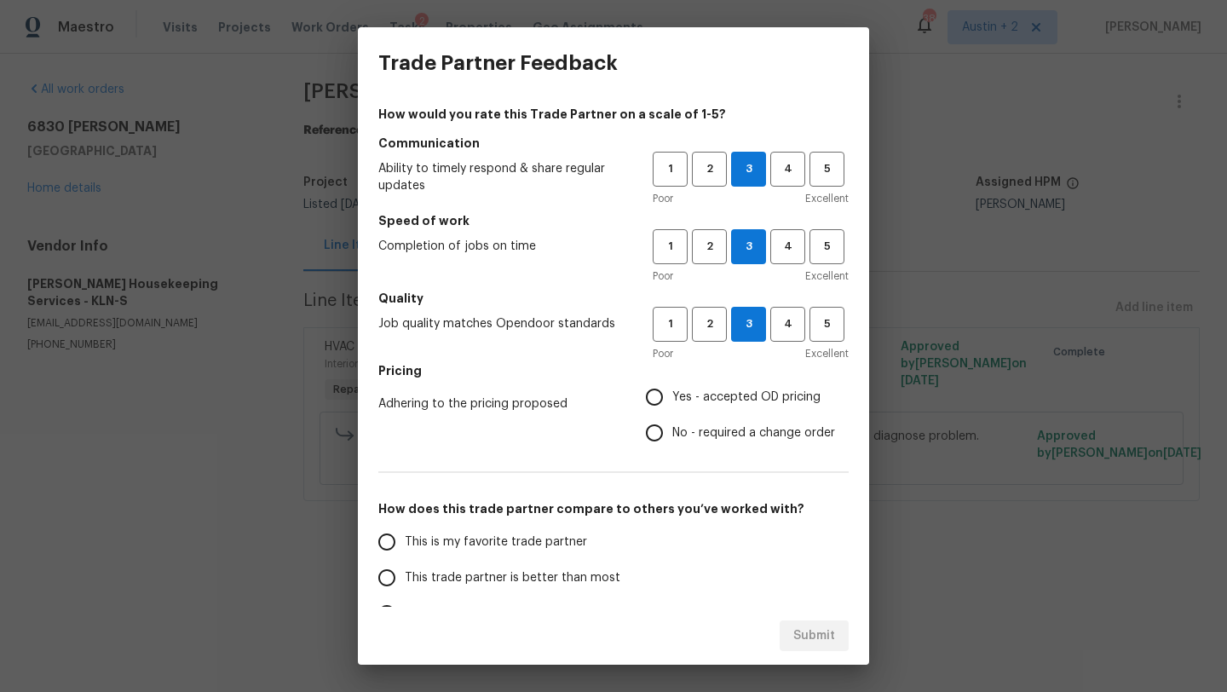
radio input "true"
click at [588, 586] on label "This trade partner is better than most" at bounding box center [503, 578] width 269 height 36
click at [405, 586] on input "This trade partner is better than most" at bounding box center [387, 578] width 36 height 36
click at [795, 628] on span "Submit" at bounding box center [814, 635] width 42 height 21
radio input "true"
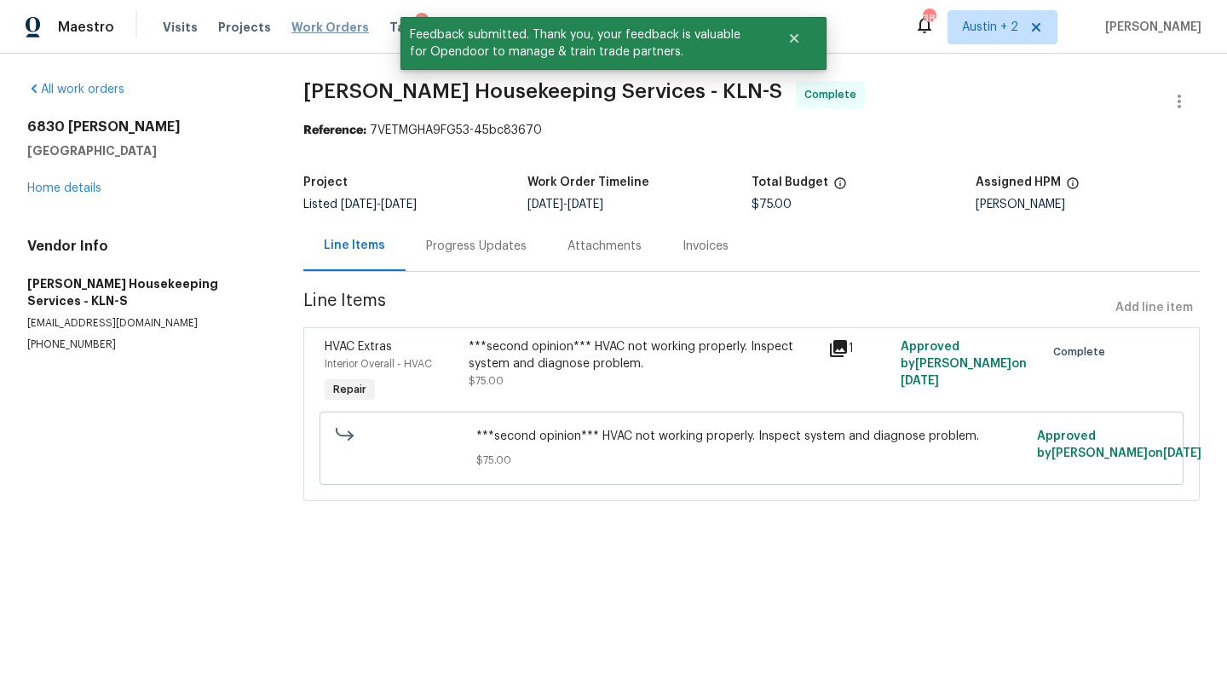
click at [330, 28] on span "Work Orders" at bounding box center [330, 27] width 78 height 17
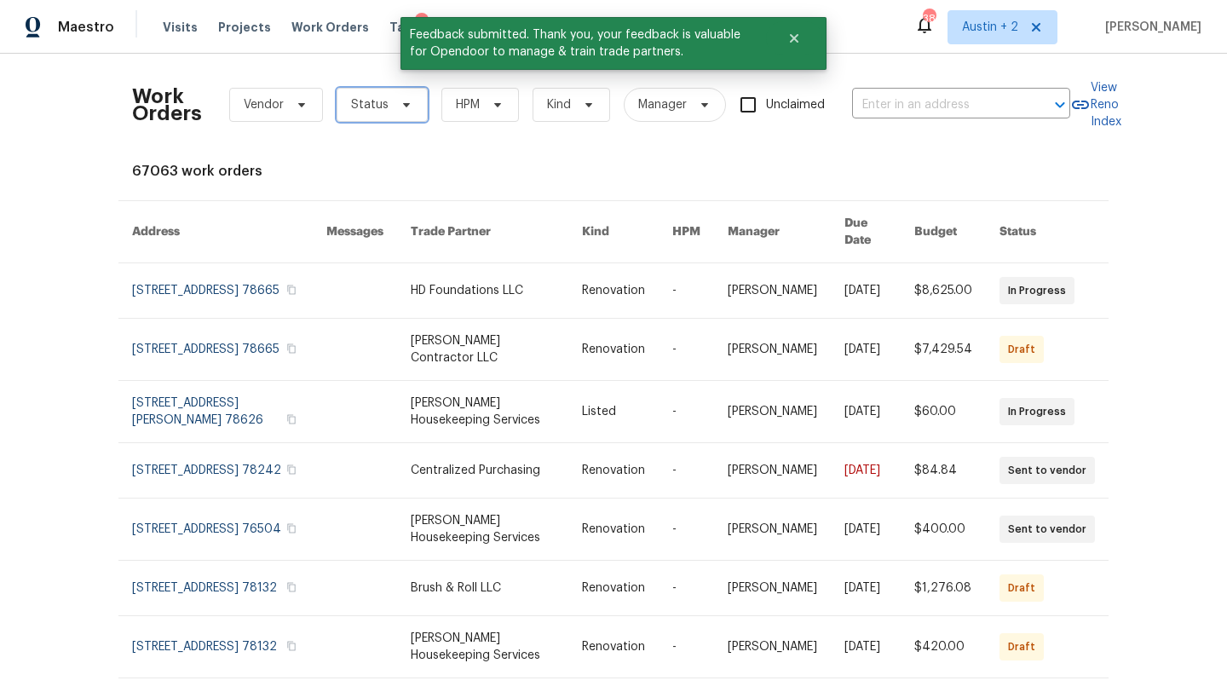
click at [388, 104] on span "Status" at bounding box center [381, 105] width 91 height 34
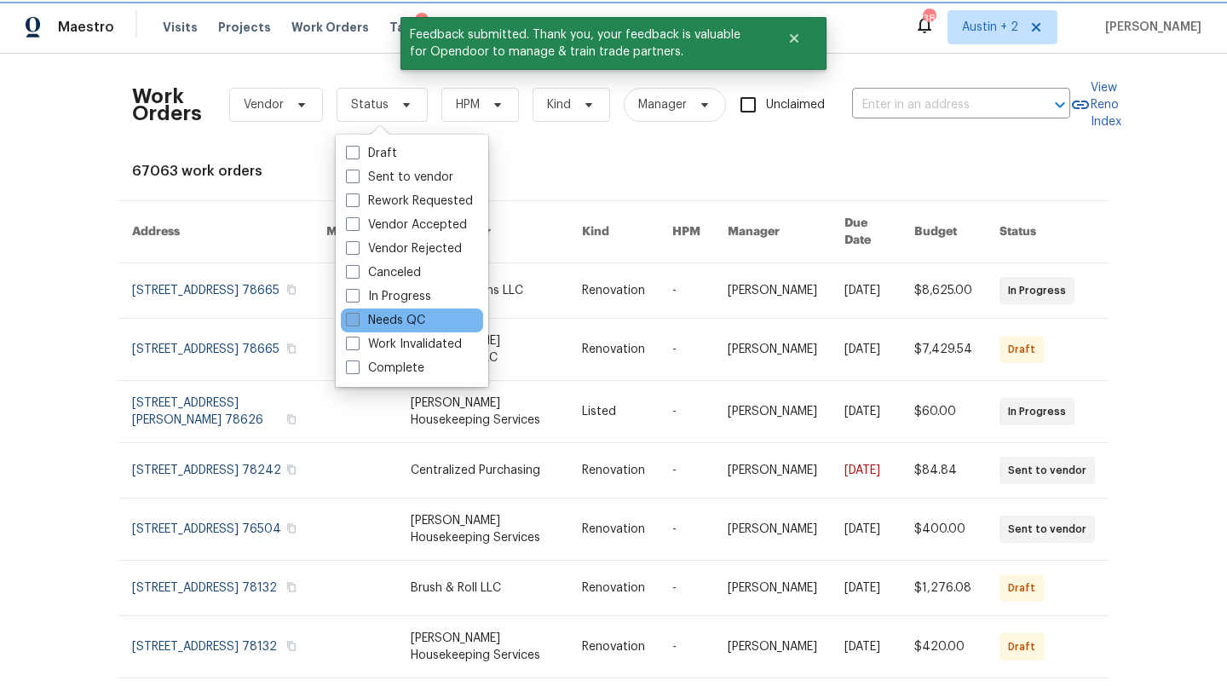
click at [405, 319] on label "Needs QC" at bounding box center [385, 320] width 79 height 17
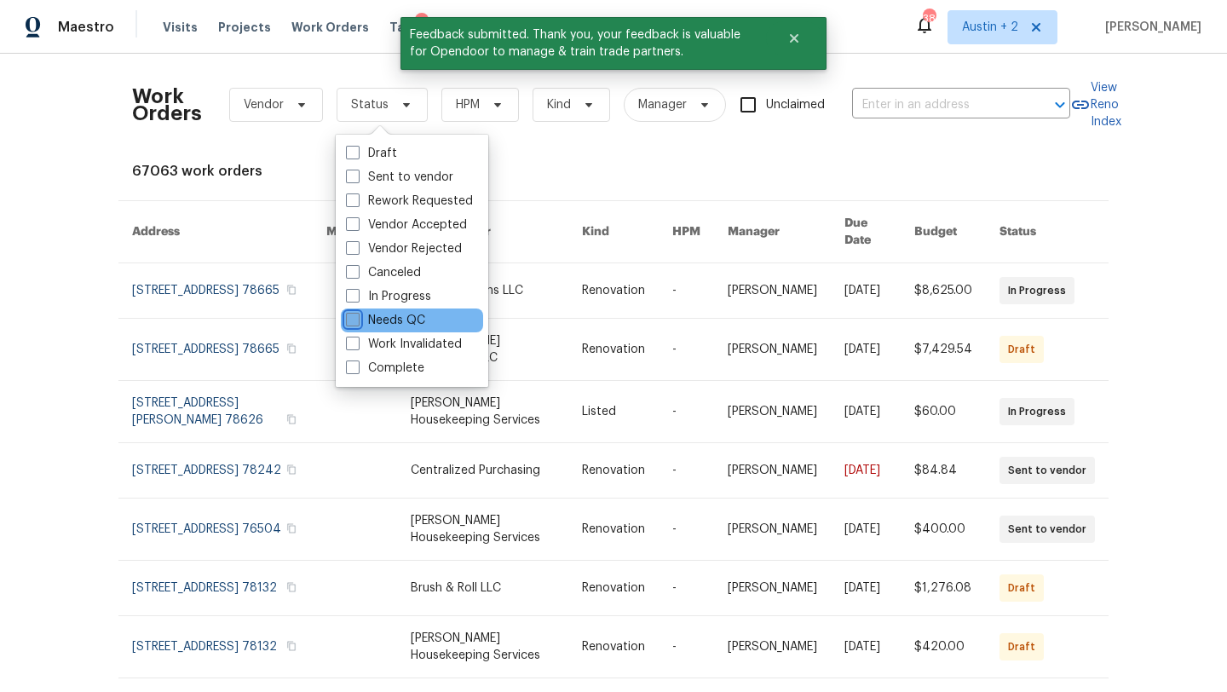
click at [357, 319] on input "Needs QC" at bounding box center [351, 317] width 11 height 11
checkbox input "true"
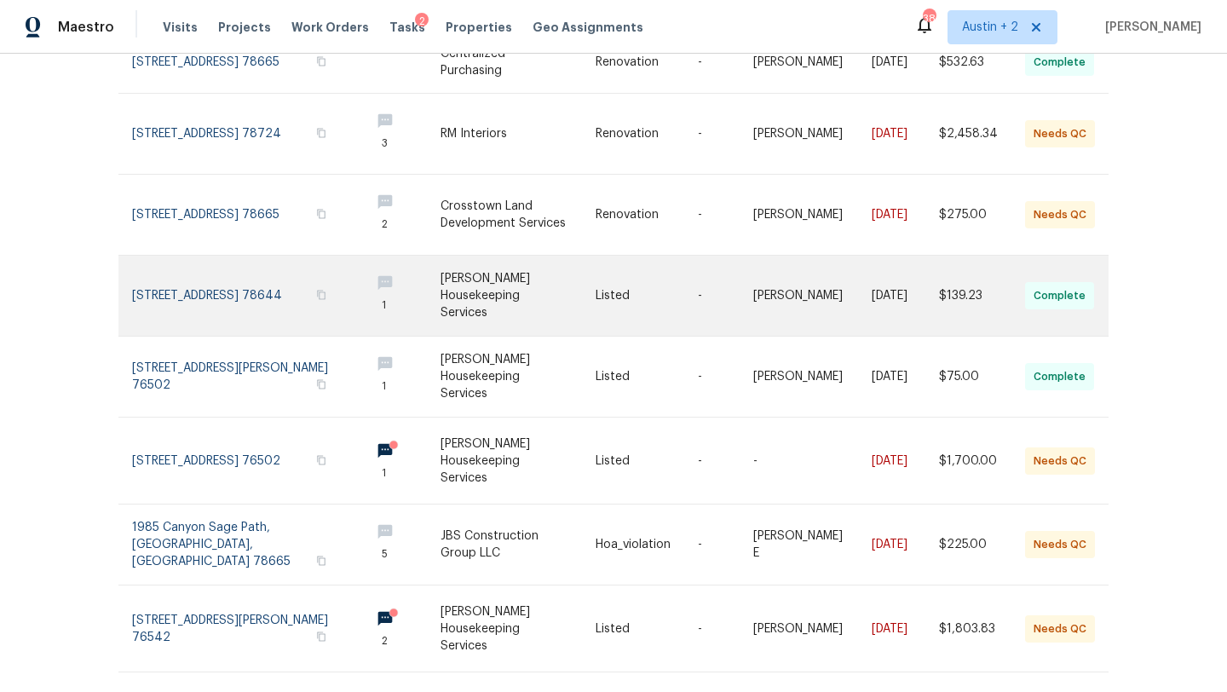
scroll to position [307, 0]
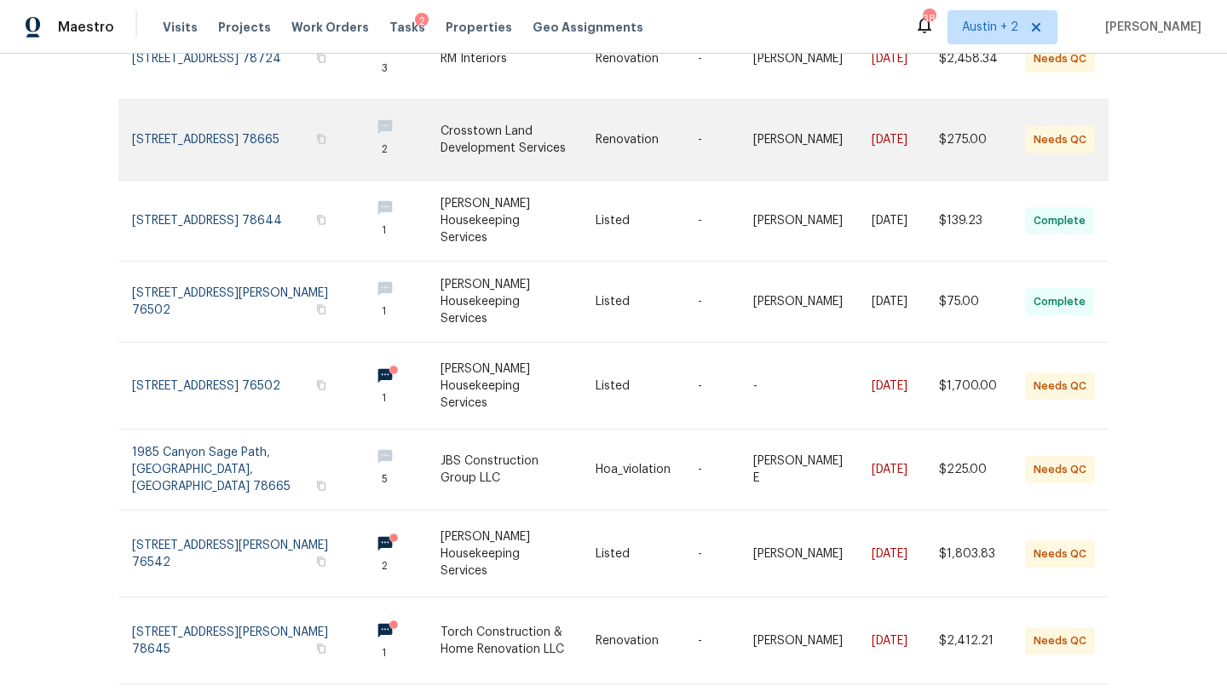
click at [518, 135] on link at bounding box center [517, 140] width 155 height 80
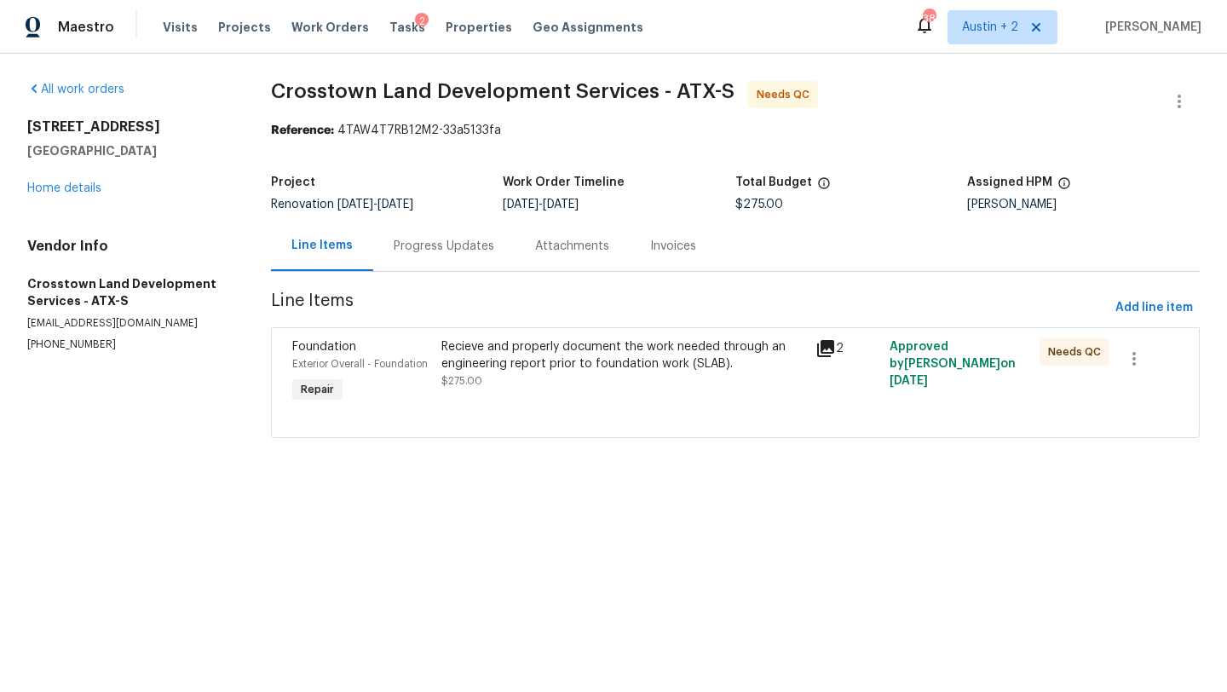
click at [482, 250] on div "Progress Updates" at bounding box center [444, 246] width 101 height 17
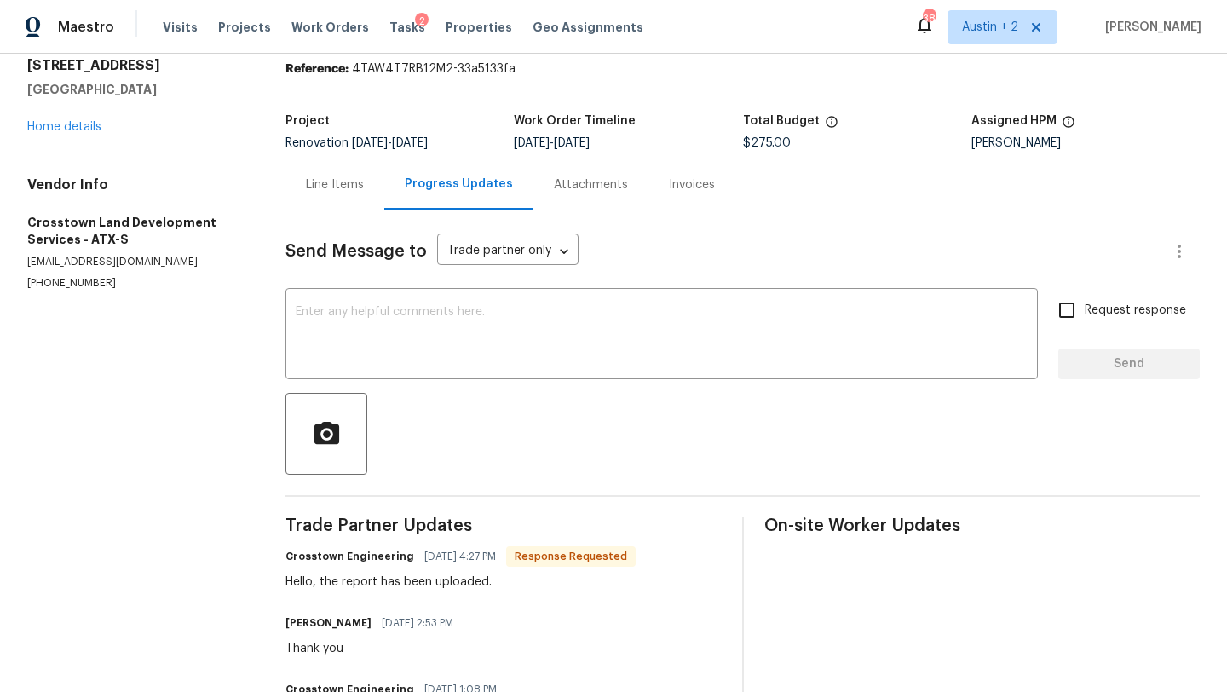
scroll to position [58, 0]
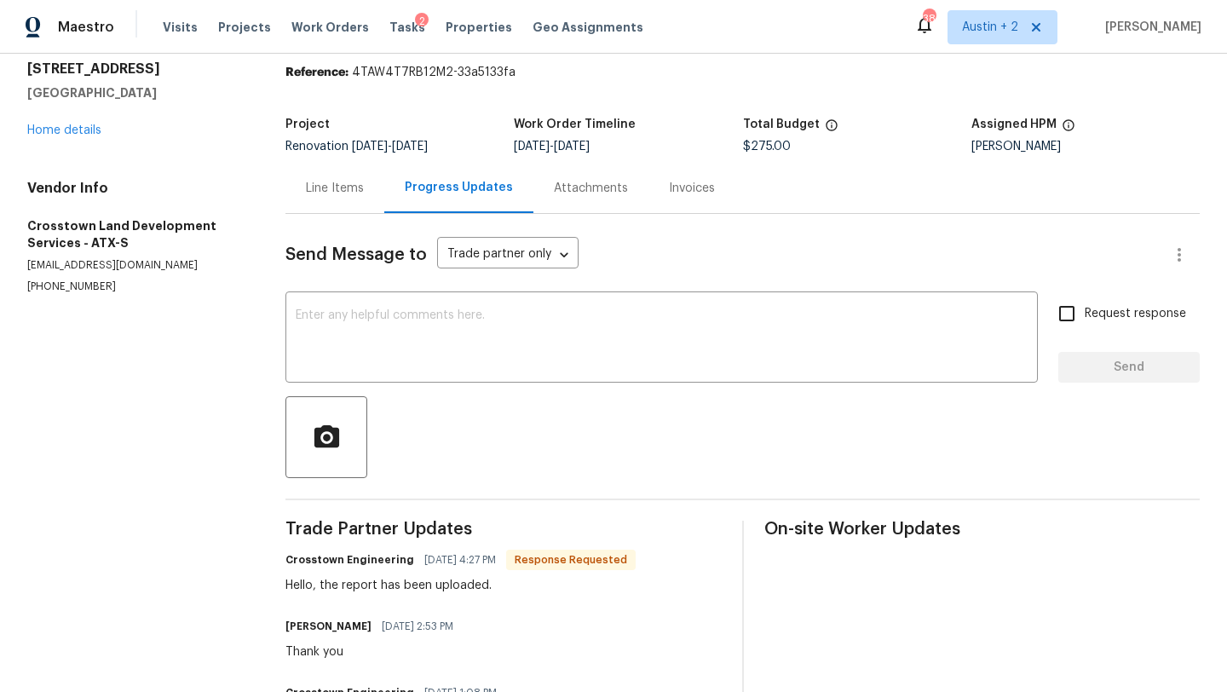
click at [342, 184] on div "Line Items" at bounding box center [335, 188] width 58 height 17
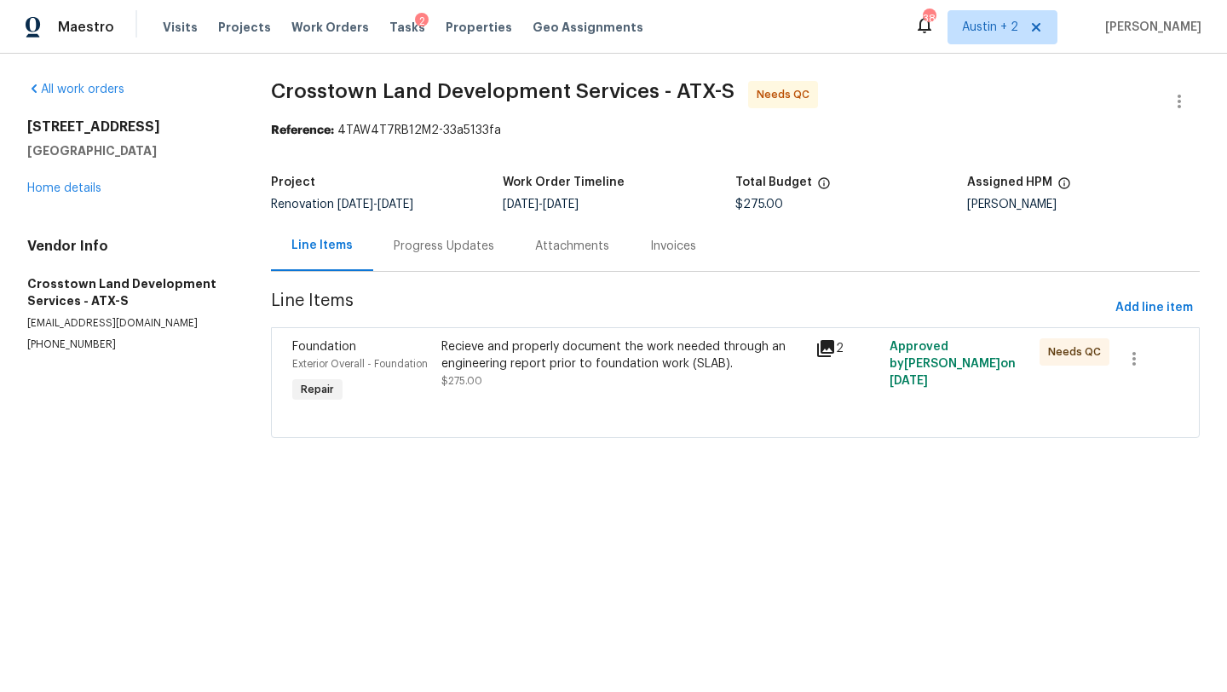
click at [504, 349] on div "Recieve and properly document the work needed through an engineering report pri…" at bounding box center [622, 355] width 363 height 34
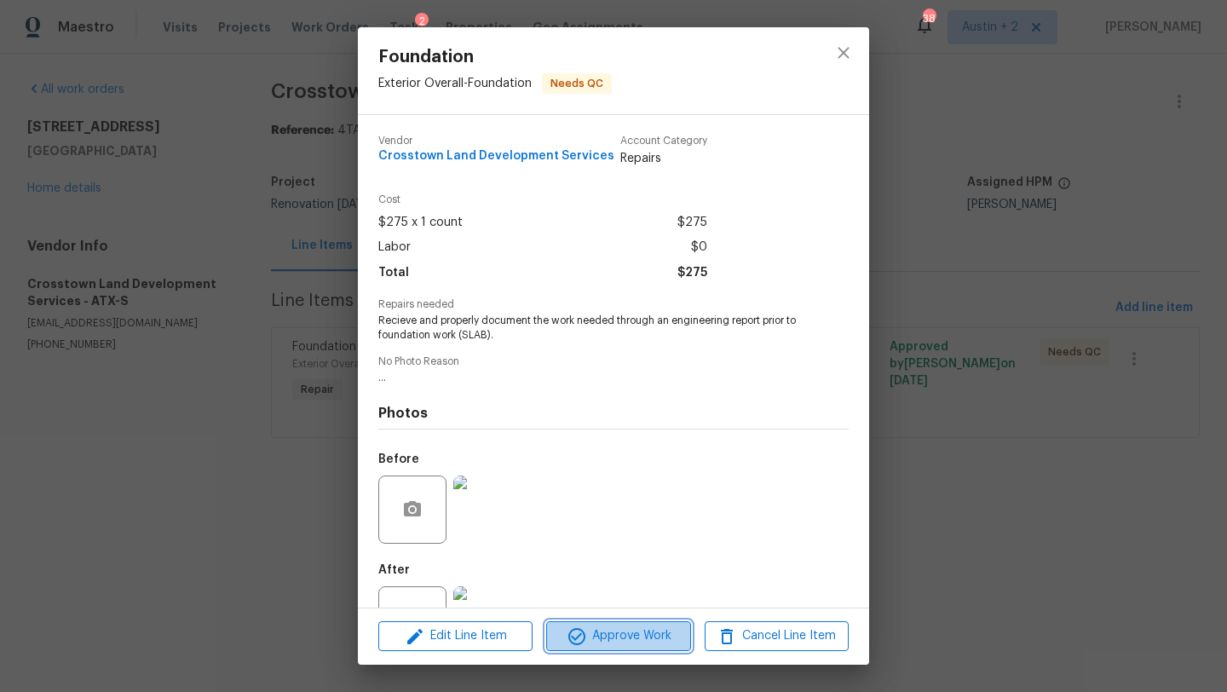
click at [650, 642] on span "Approve Work" at bounding box center [618, 635] width 134 height 21
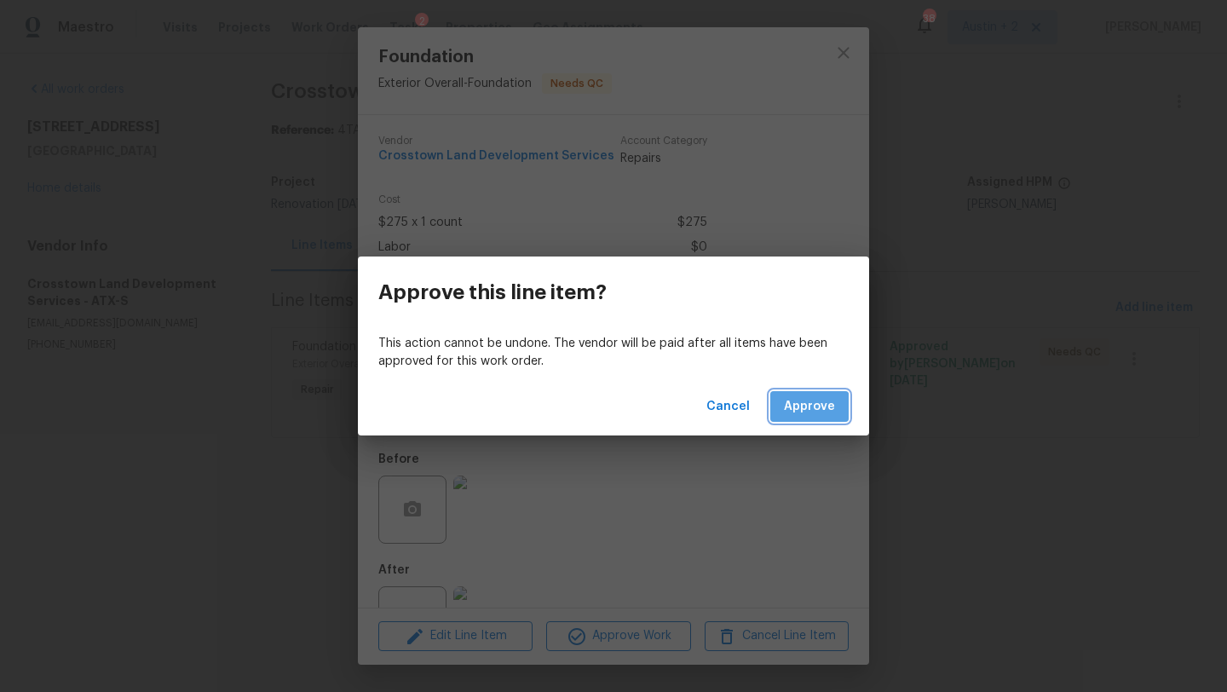
click at [796, 420] on button "Approve" at bounding box center [809, 407] width 78 height 32
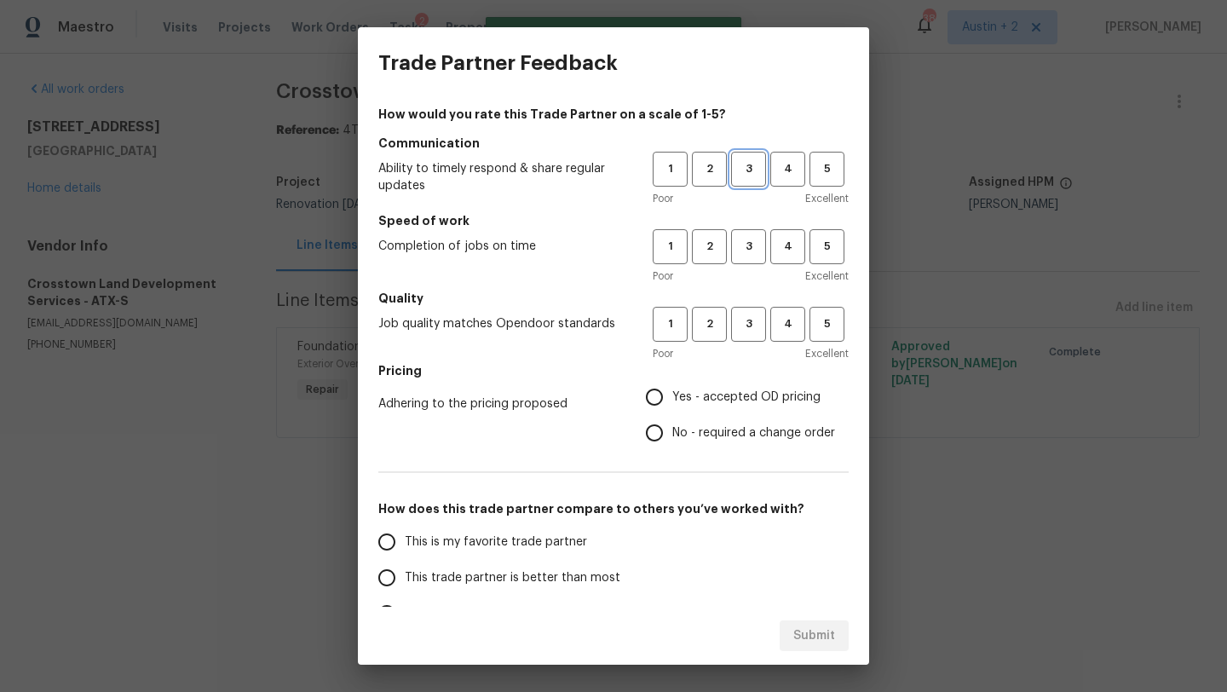
click at [749, 167] on span "3" at bounding box center [749, 169] width 32 height 20
click at [749, 245] on span "3" at bounding box center [749, 247] width 32 height 20
click at [749, 323] on span "3" at bounding box center [749, 324] width 32 height 20
click at [749, 399] on span "Yes - accepted OD pricing" at bounding box center [746, 397] width 148 height 18
click at [672, 399] on input "Yes - accepted OD pricing" at bounding box center [654, 397] width 36 height 36
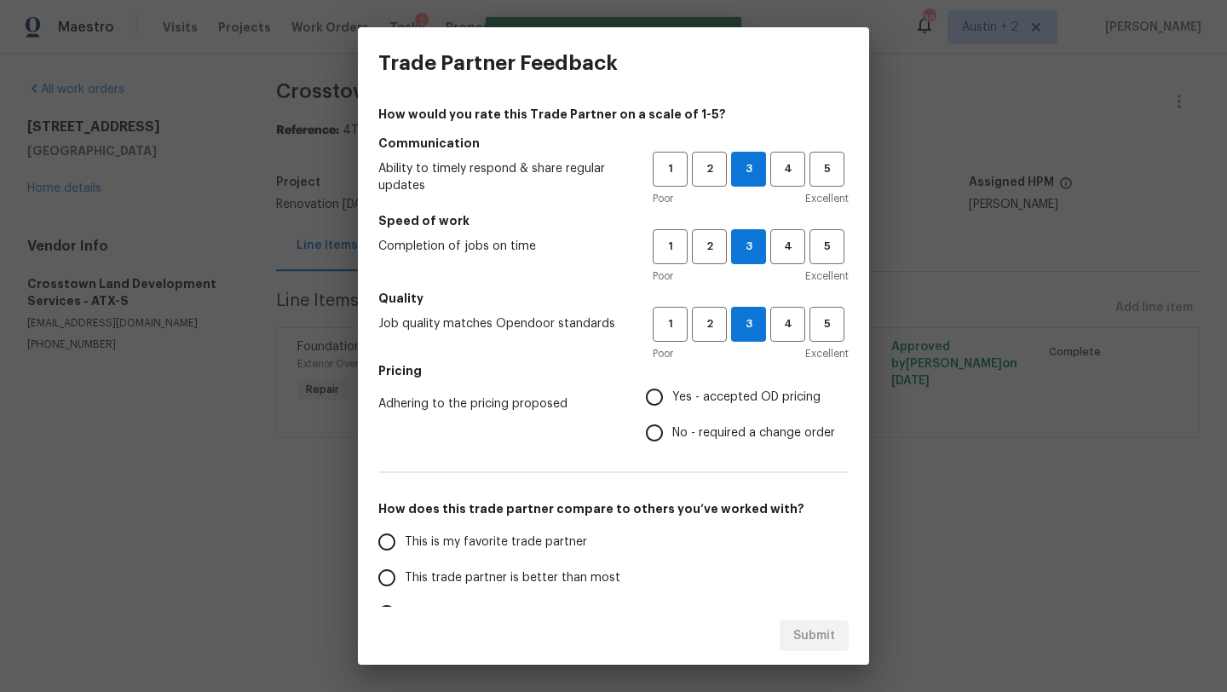
radio input "true"
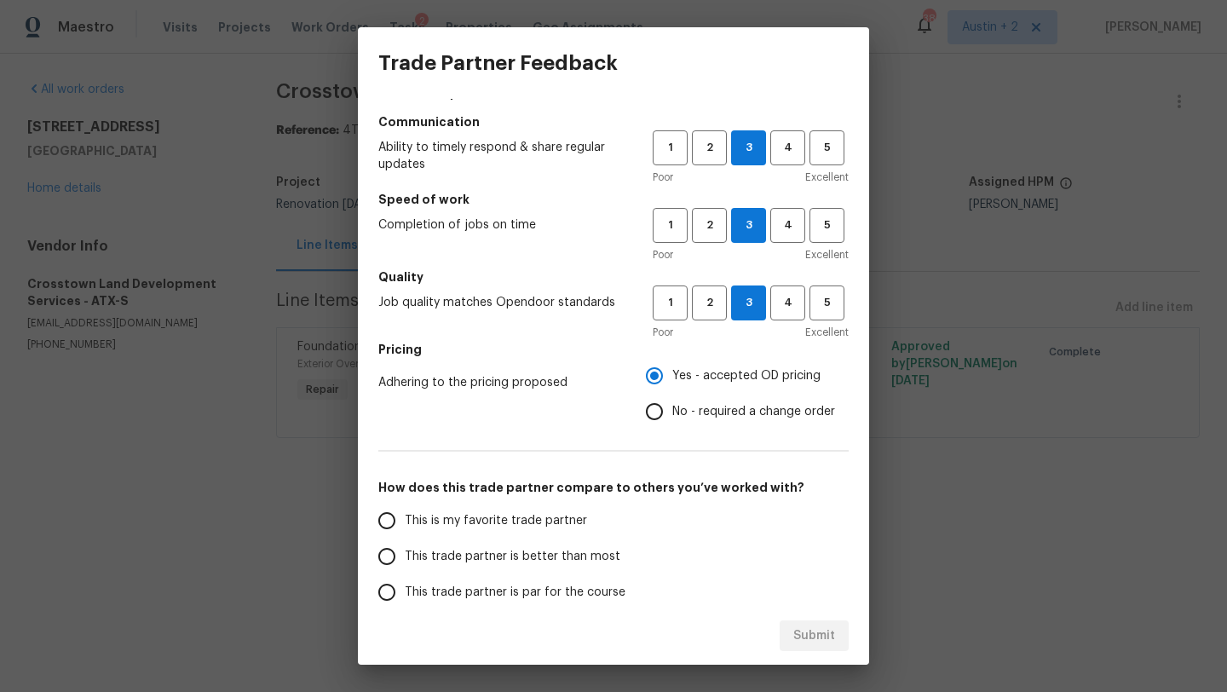
click at [619, 588] on label "This trade partner is par for the course" at bounding box center [503, 592] width 269 height 36
click at [405, 588] on input "This trade partner is par for the course" at bounding box center [387, 592] width 36 height 36
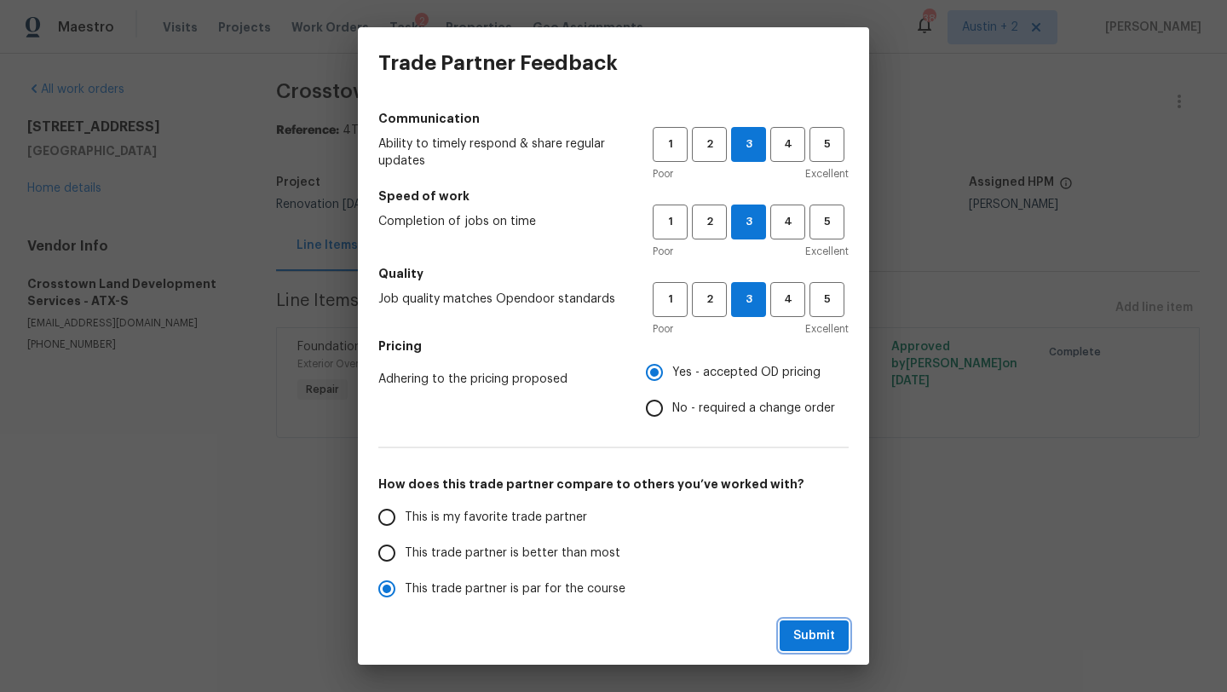
click at [796, 644] on span "Submit" at bounding box center [814, 635] width 42 height 21
radio input "true"
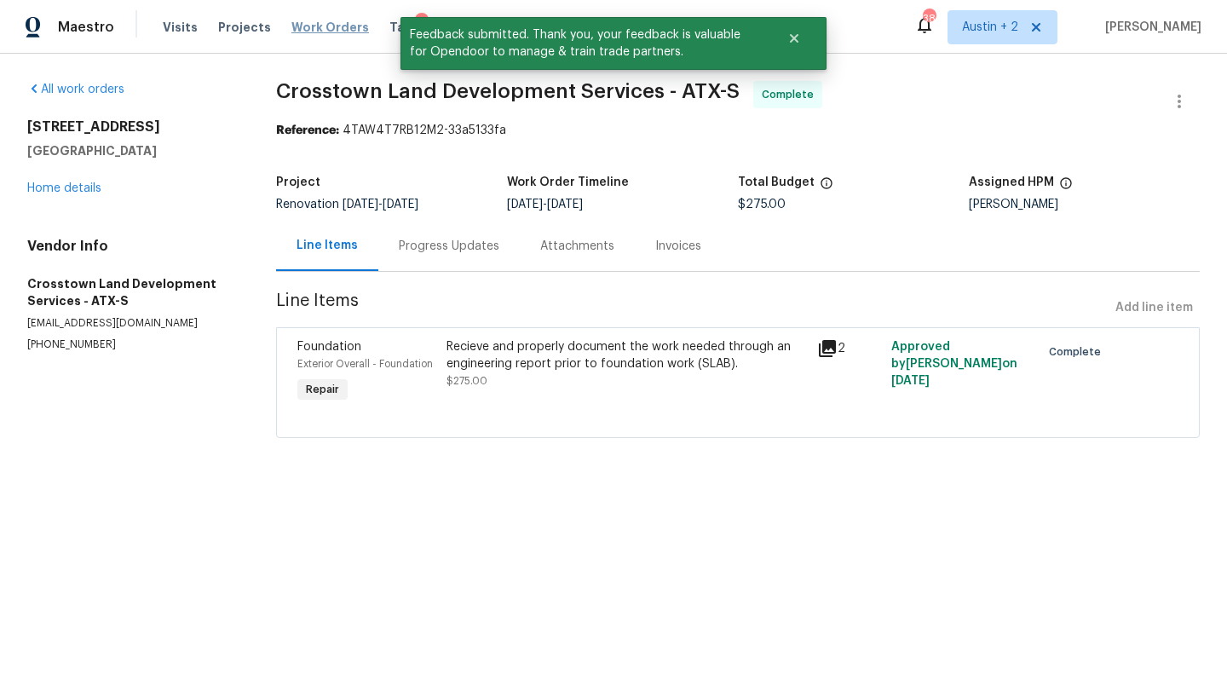
click at [322, 30] on span "Work Orders" at bounding box center [330, 27] width 78 height 17
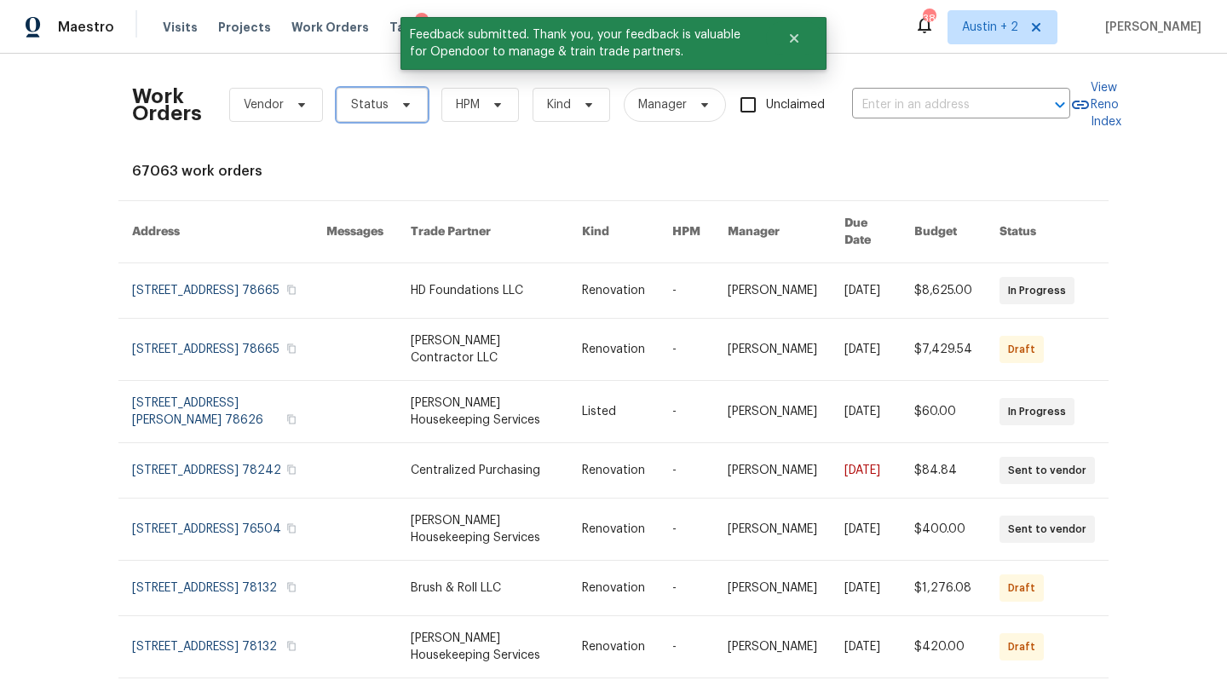
click at [365, 94] on span "Status" at bounding box center [381, 105] width 91 height 34
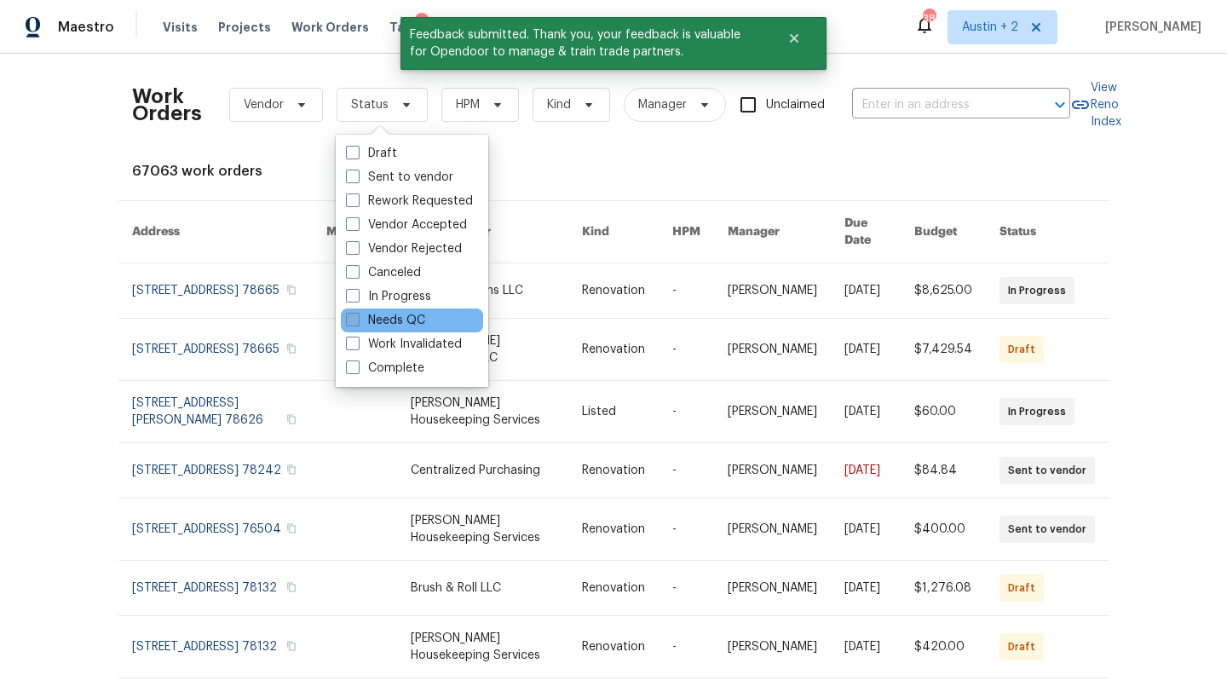
click at [390, 315] on label "Needs QC" at bounding box center [385, 320] width 79 height 17
click at [357, 315] on input "Needs QC" at bounding box center [351, 317] width 11 height 11
checkbox input "true"
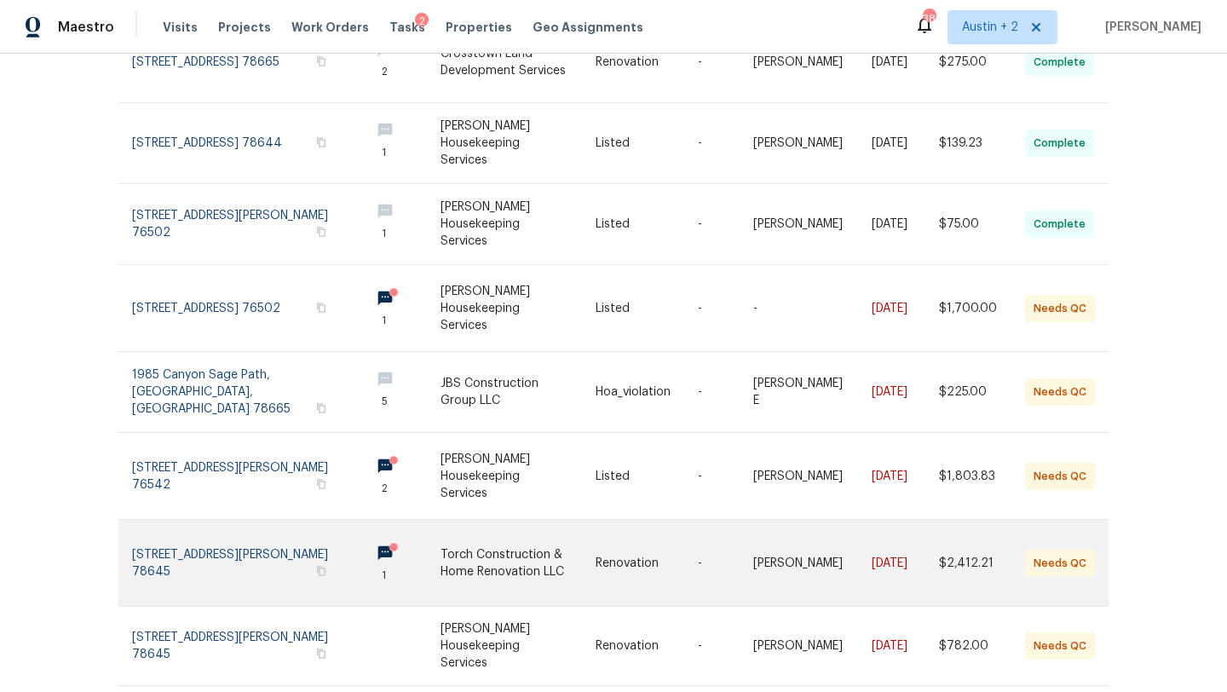
scroll to position [399, 0]
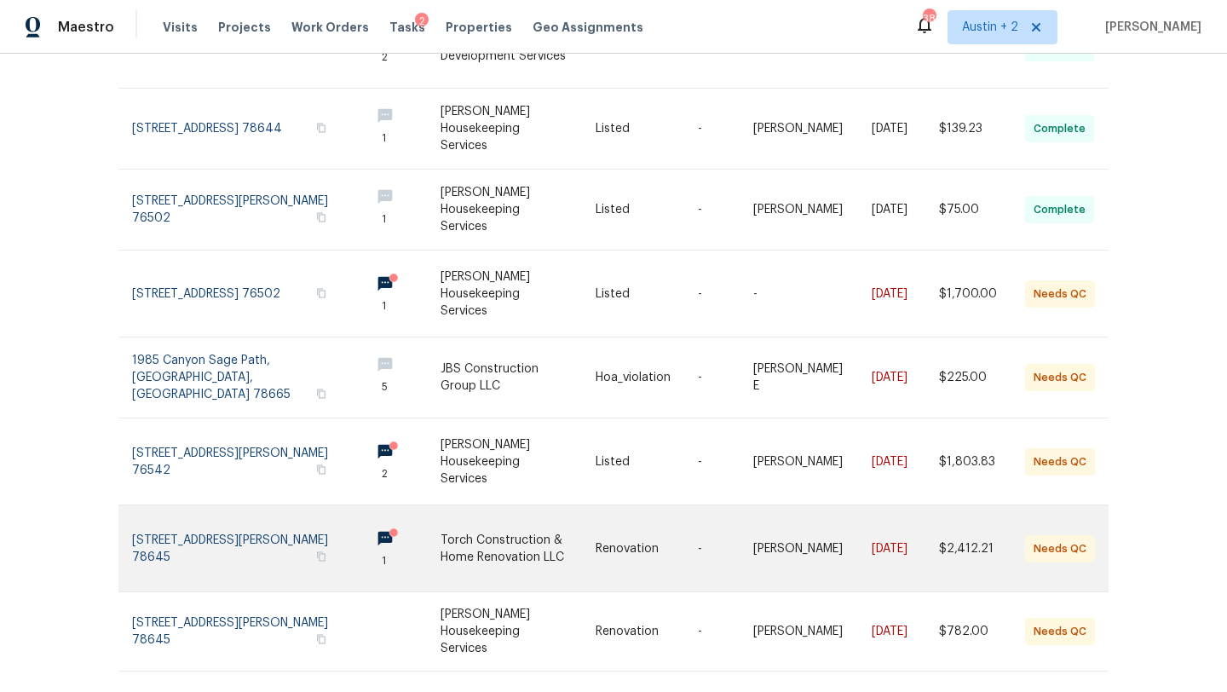
click at [494, 523] on link at bounding box center [517, 548] width 155 height 86
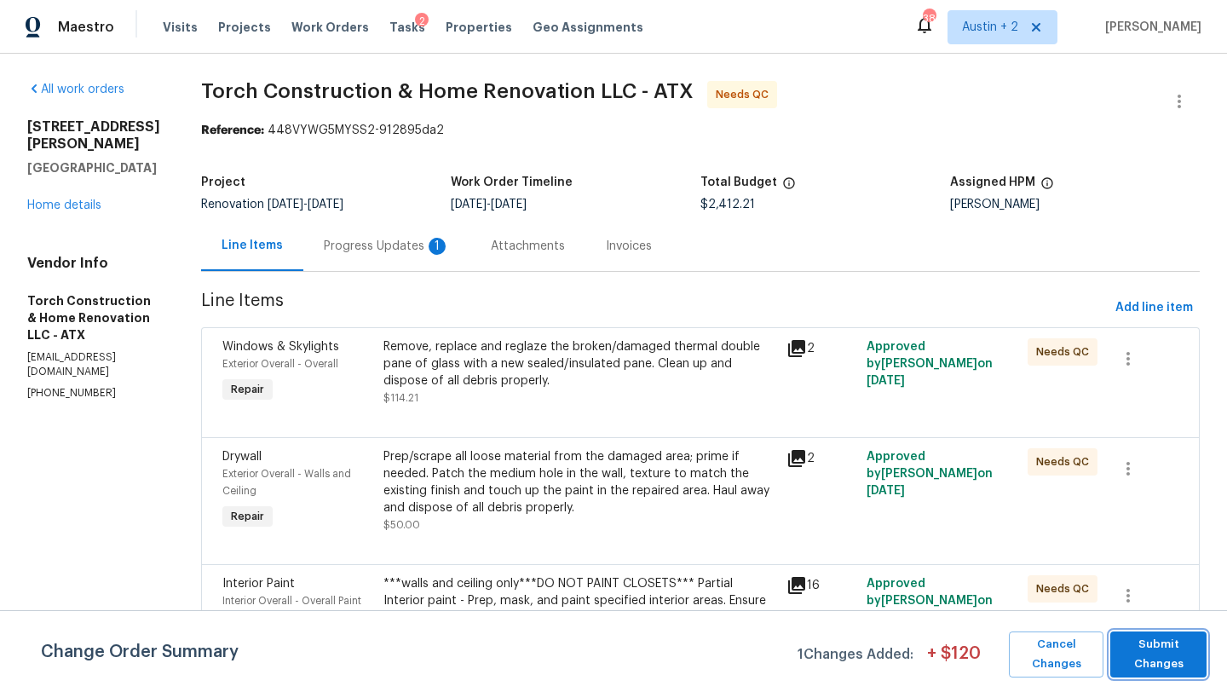
click at [1190, 650] on span "Submit Changes" at bounding box center [1157, 654] width 79 height 39
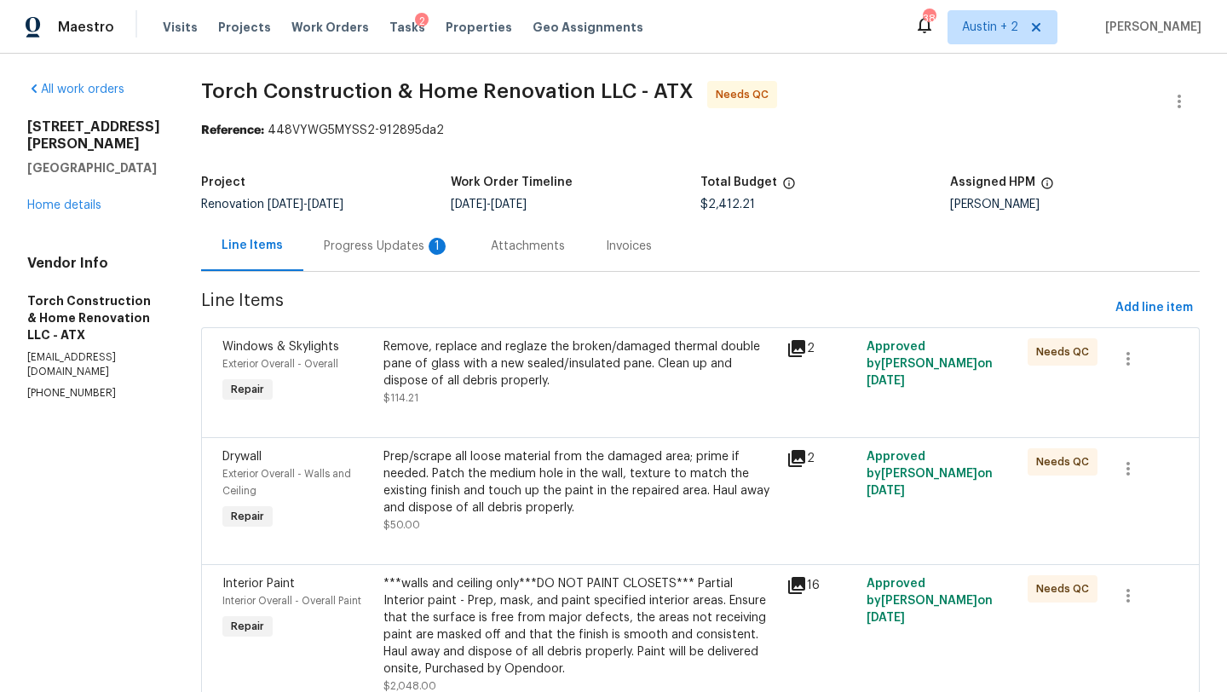
click at [384, 245] on div "Progress Updates 1" at bounding box center [387, 246] width 126 height 17
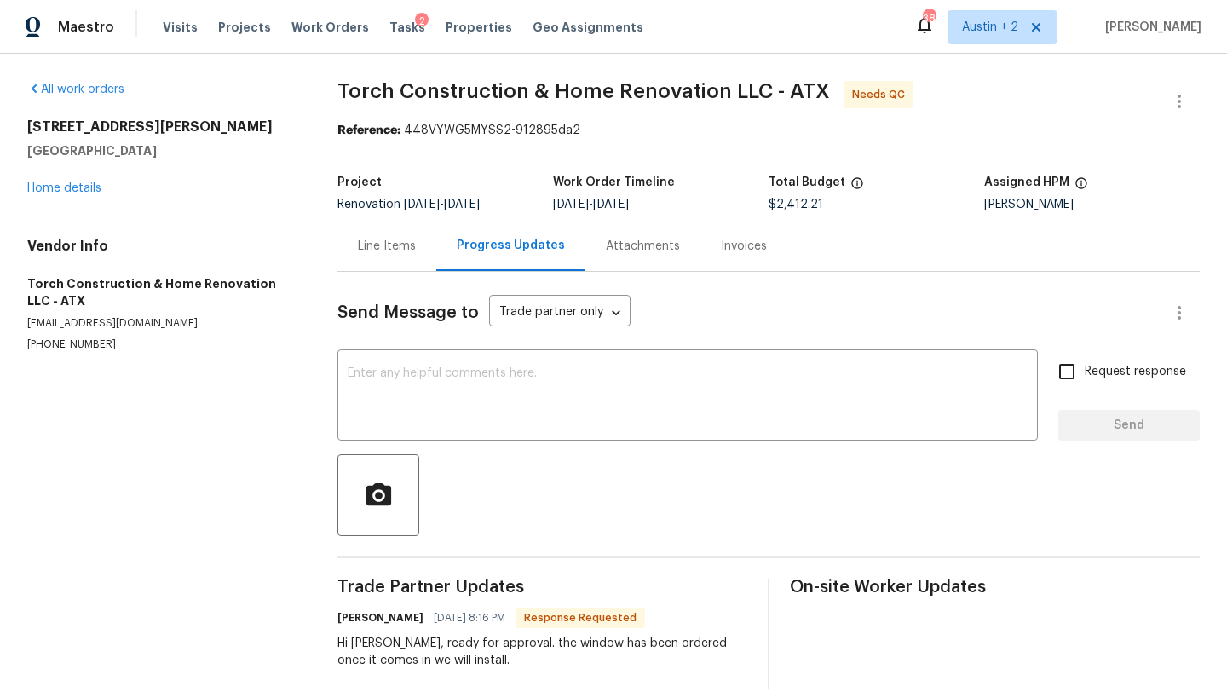
click at [382, 248] on div "Line Items" at bounding box center [387, 246] width 58 height 17
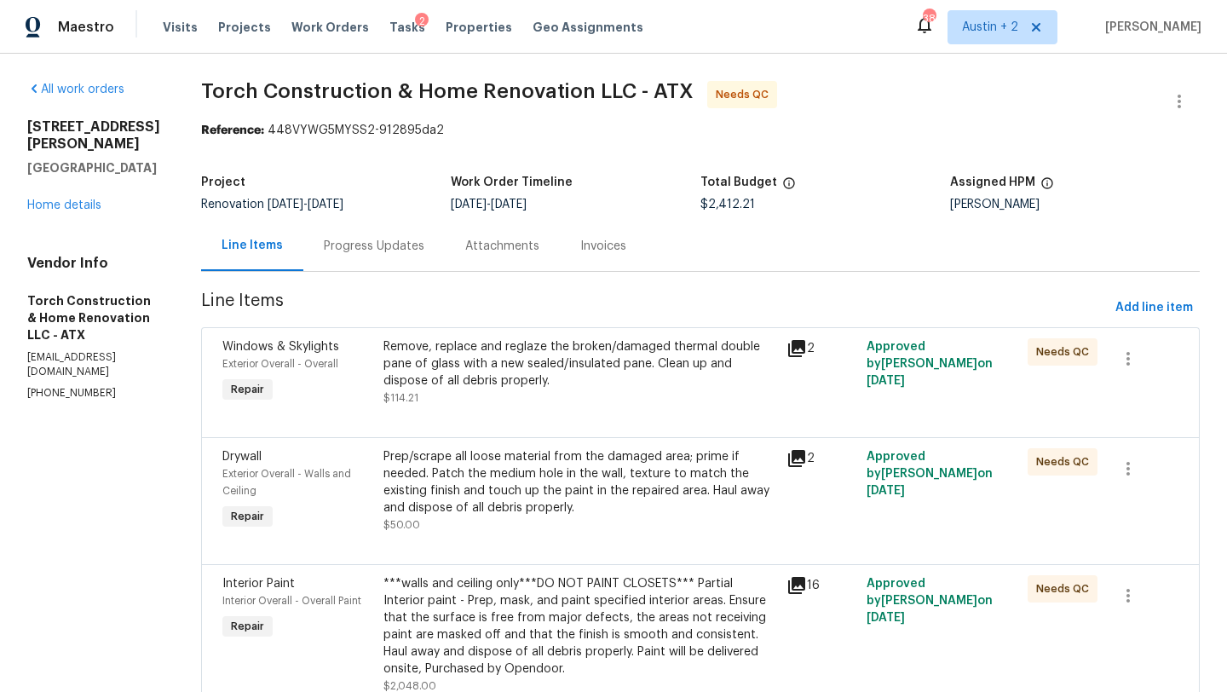
click at [458, 361] on div "Remove, replace and reglaze the broken/damaged thermal double pane of glass wit…" at bounding box center [579, 363] width 393 height 51
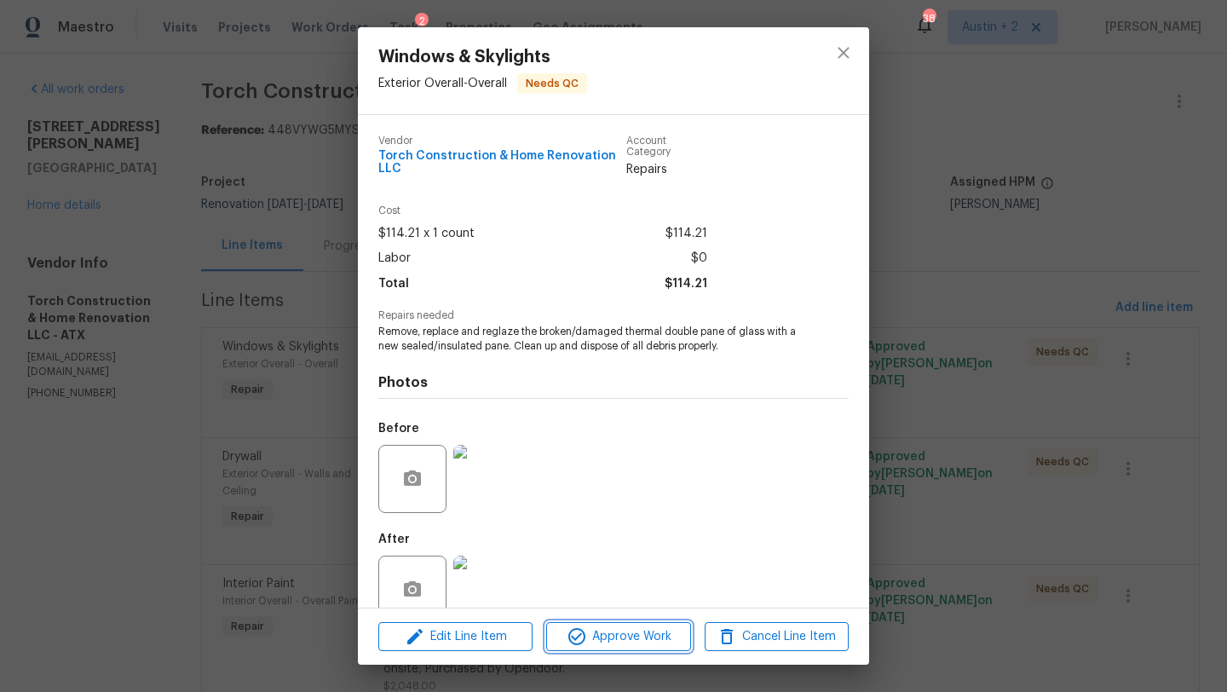
click at [625, 630] on span "Approve Work" at bounding box center [618, 636] width 134 height 21
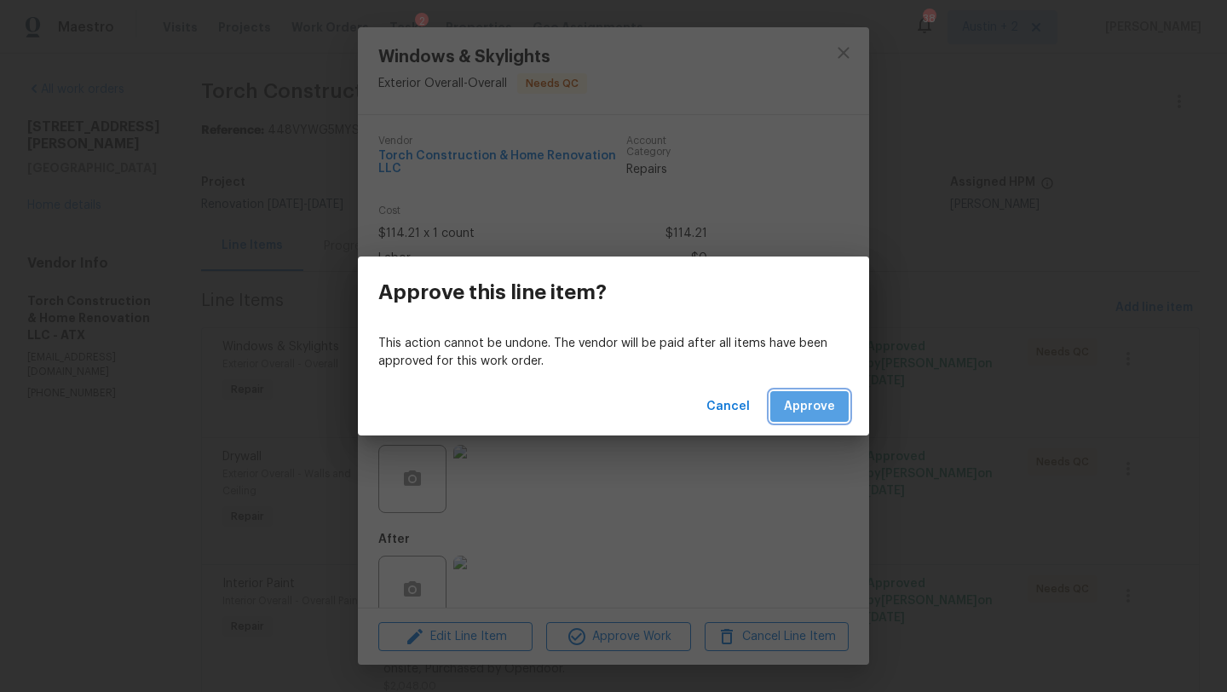
click at [807, 410] on span "Approve" at bounding box center [809, 406] width 51 height 21
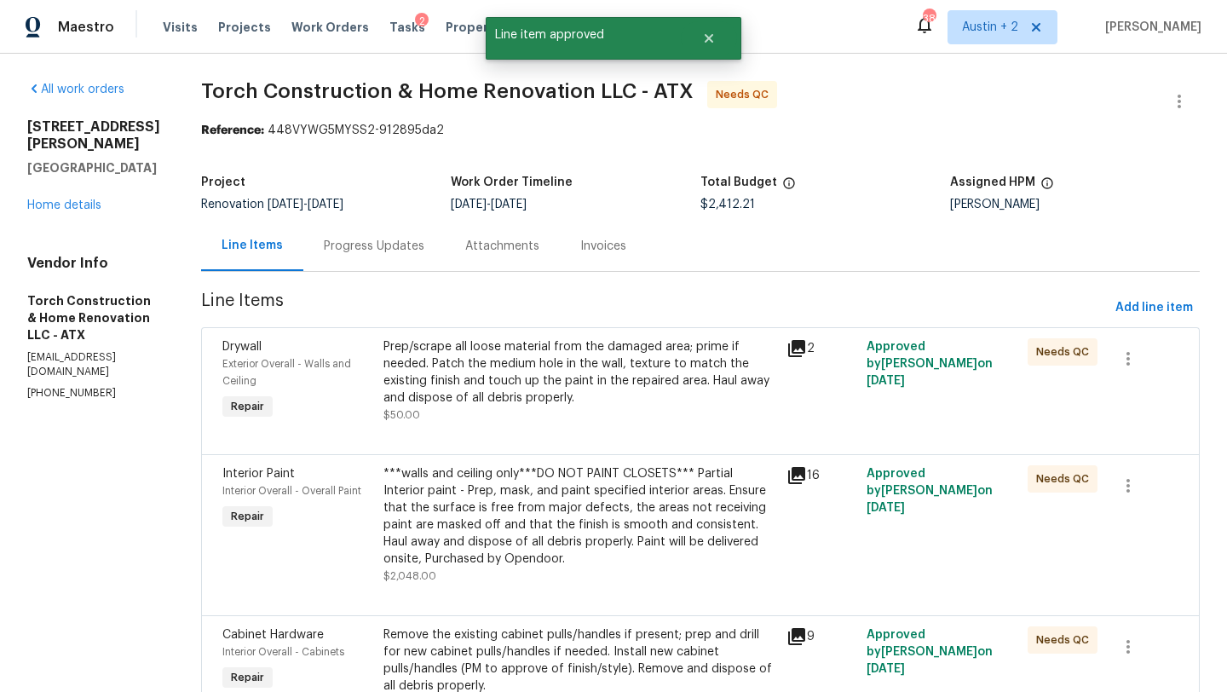
click at [607, 368] on div "Prep/scrape all loose material from the damaged area; prime if needed. Patch th…" at bounding box center [579, 372] width 393 height 68
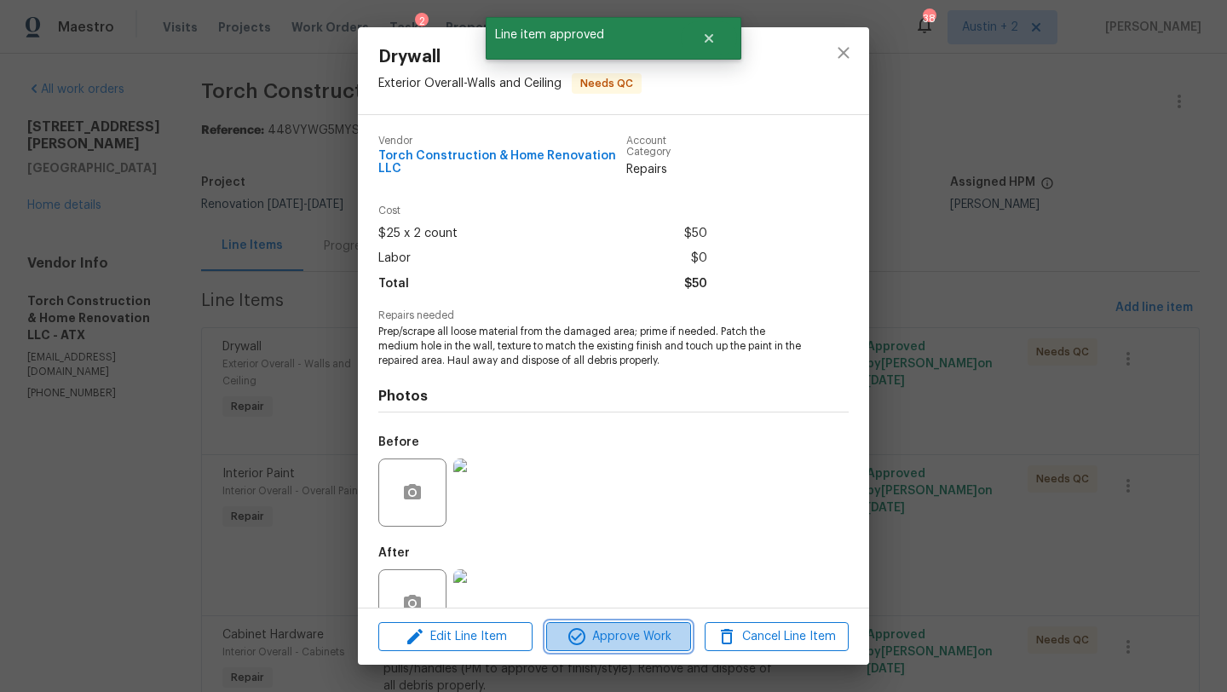
click at [616, 633] on span "Approve Work" at bounding box center [618, 636] width 134 height 21
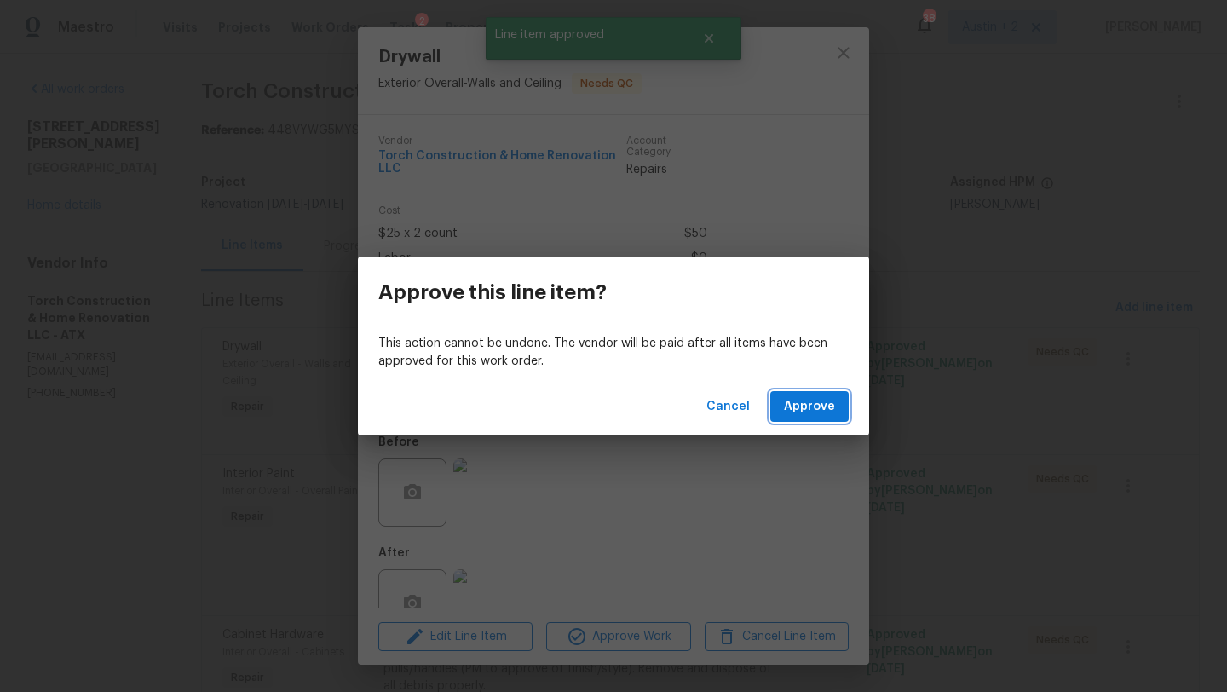
click at [832, 402] on span "Approve" at bounding box center [809, 406] width 51 height 21
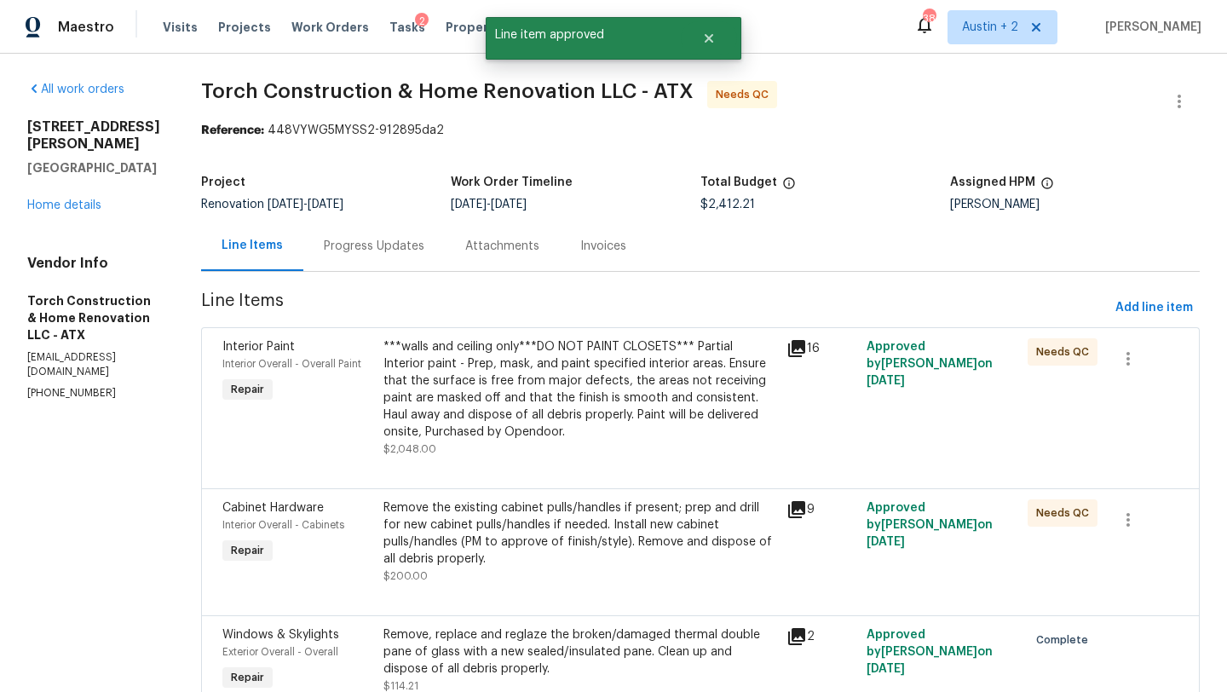
click at [595, 386] on div "***walls and ceiling only***DO NOT PAINT CLOSETS*** Partial Interior paint - Pr…" at bounding box center [579, 389] width 393 height 102
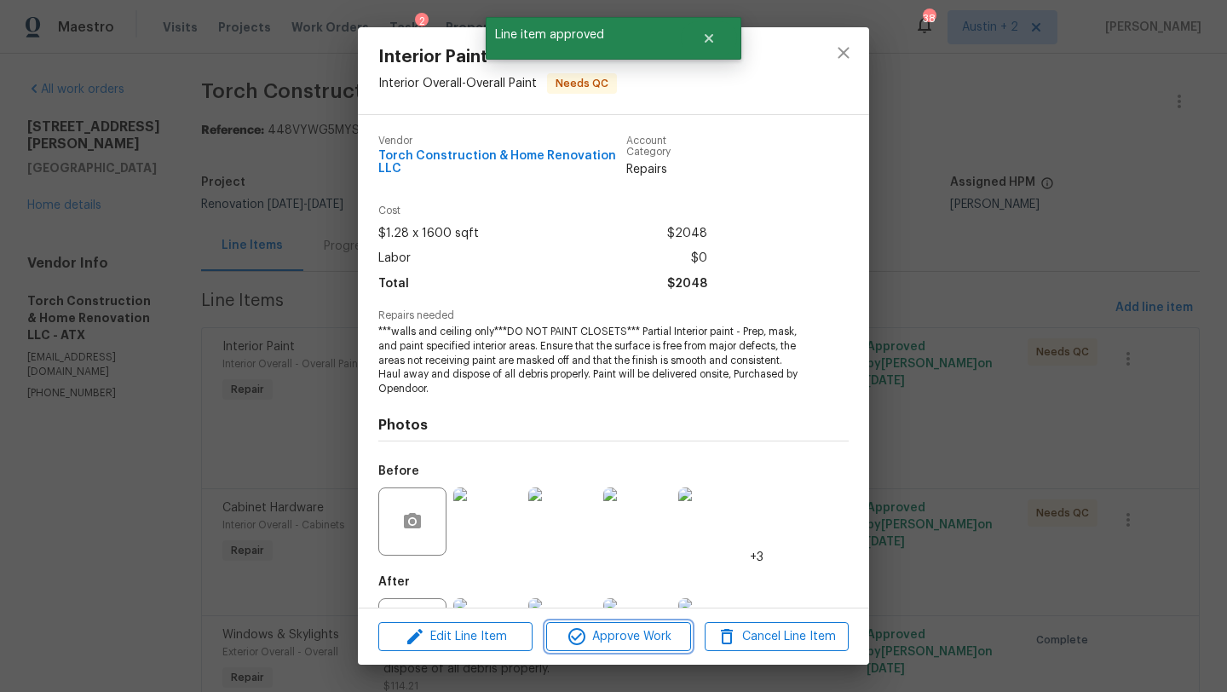
click at [659, 634] on span "Approve Work" at bounding box center [618, 636] width 134 height 21
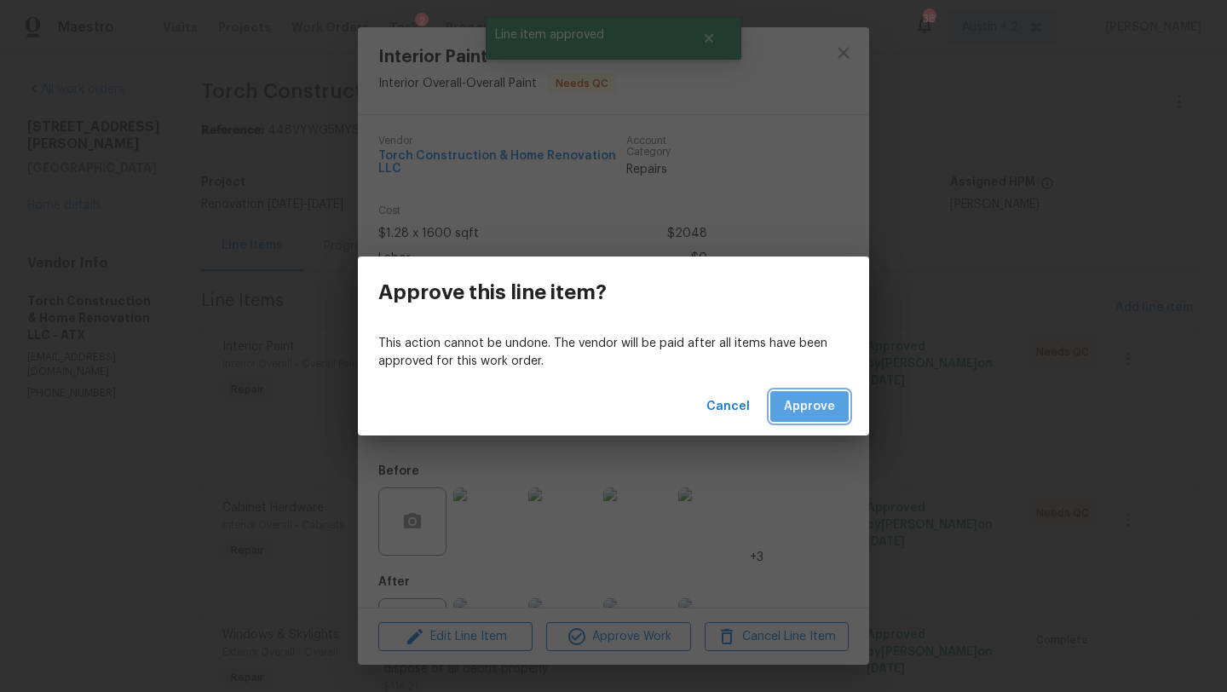
click at [825, 418] on button "Approve" at bounding box center [809, 407] width 78 height 32
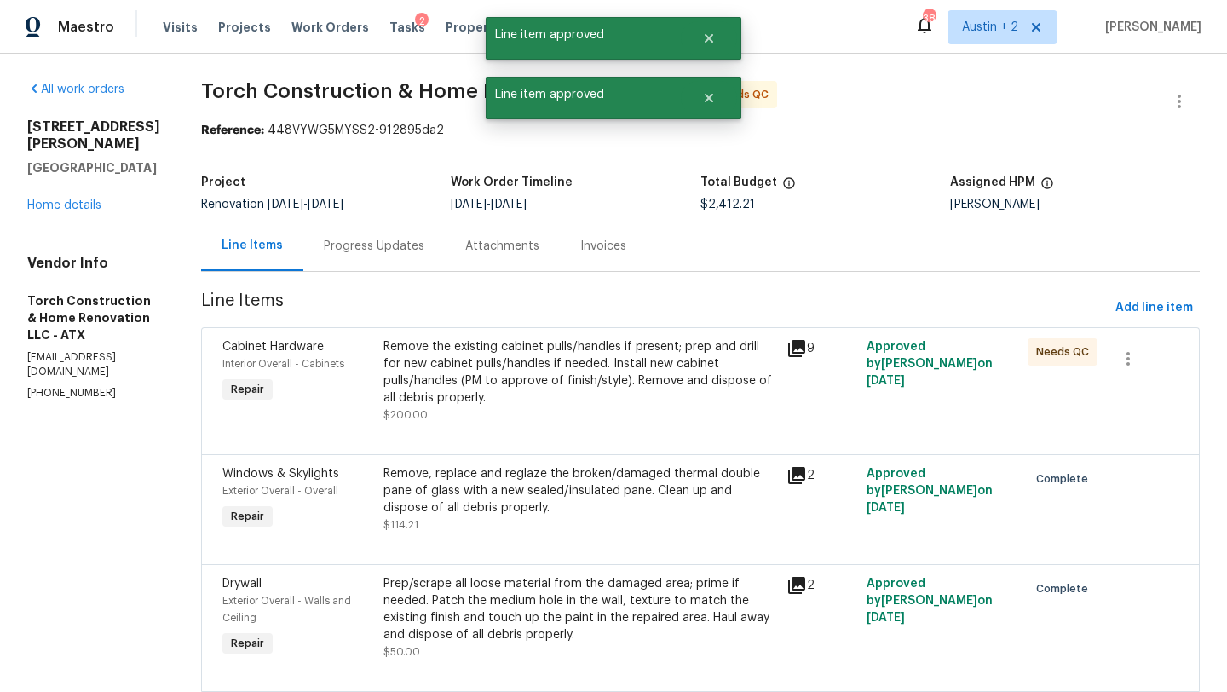
click at [649, 390] on div "Remove the existing cabinet pulls/handles if present; prep and drill for new ca…" at bounding box center [579, 372] width 393 height 68
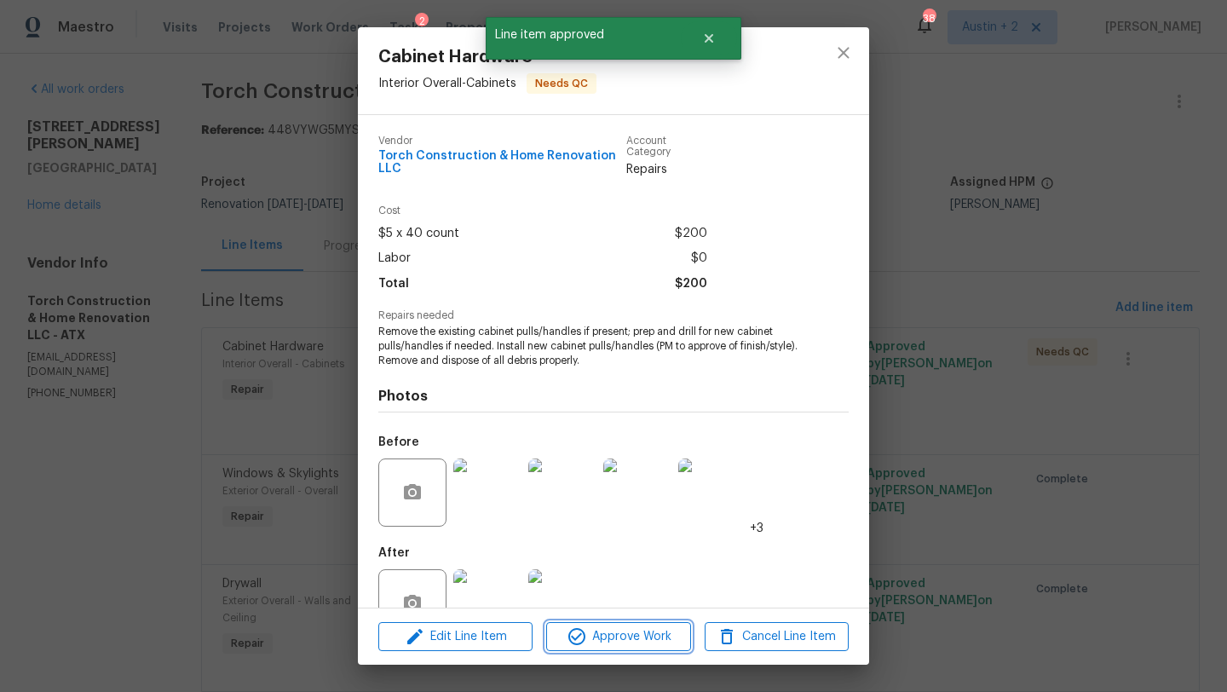
click at [649, 628] on span "Approve Work" at bounding box center [618, 636] width 134 height 21
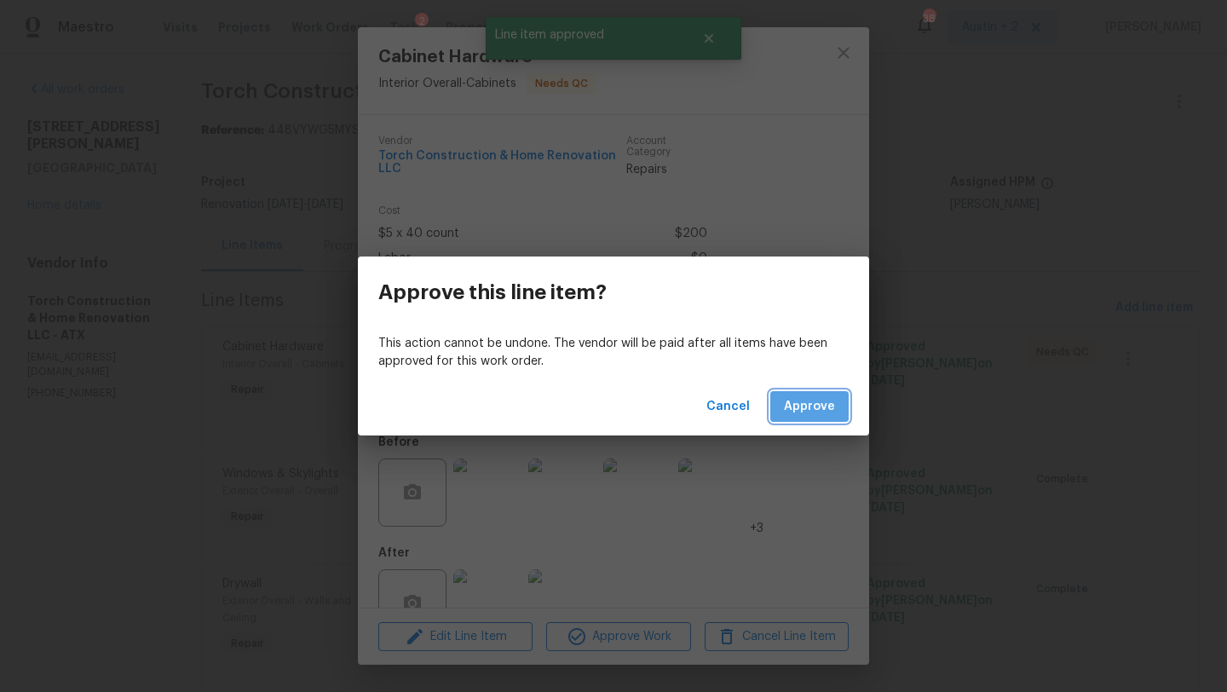
click at [821, 407] on span "Approve" at bounding box center [809, 406] width 51 height 21
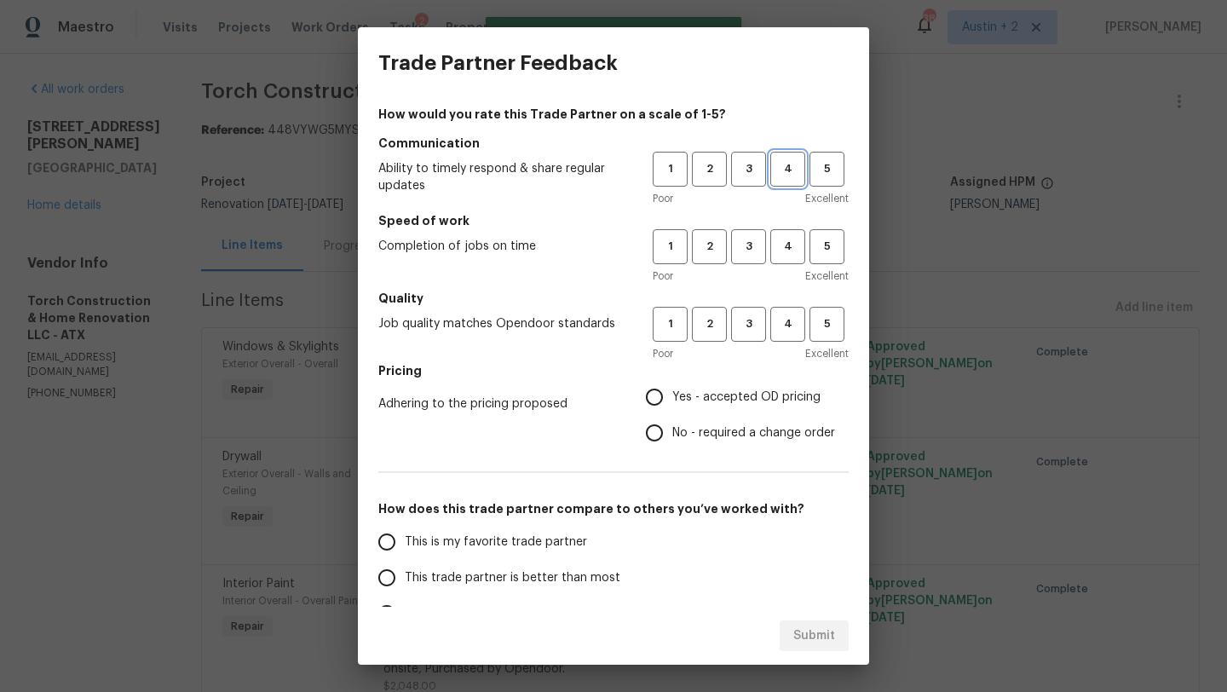
click at [784, 173] on span "4" at bounding box center [788, 169] width 32 height 20
click at [783, 249] on span "4" at bounding box center [788, 247] width 32 height 20
click at [783, 316] on span "4" at bounding box center [788, 324] width 32 height 20
click at [744, 429] on span "No - required a change order" at bounding box center [753, 433] width 163 height 18
click at [672, 429] on input "No - required a change order" at bounding box center [654, 433] width 36 height 36
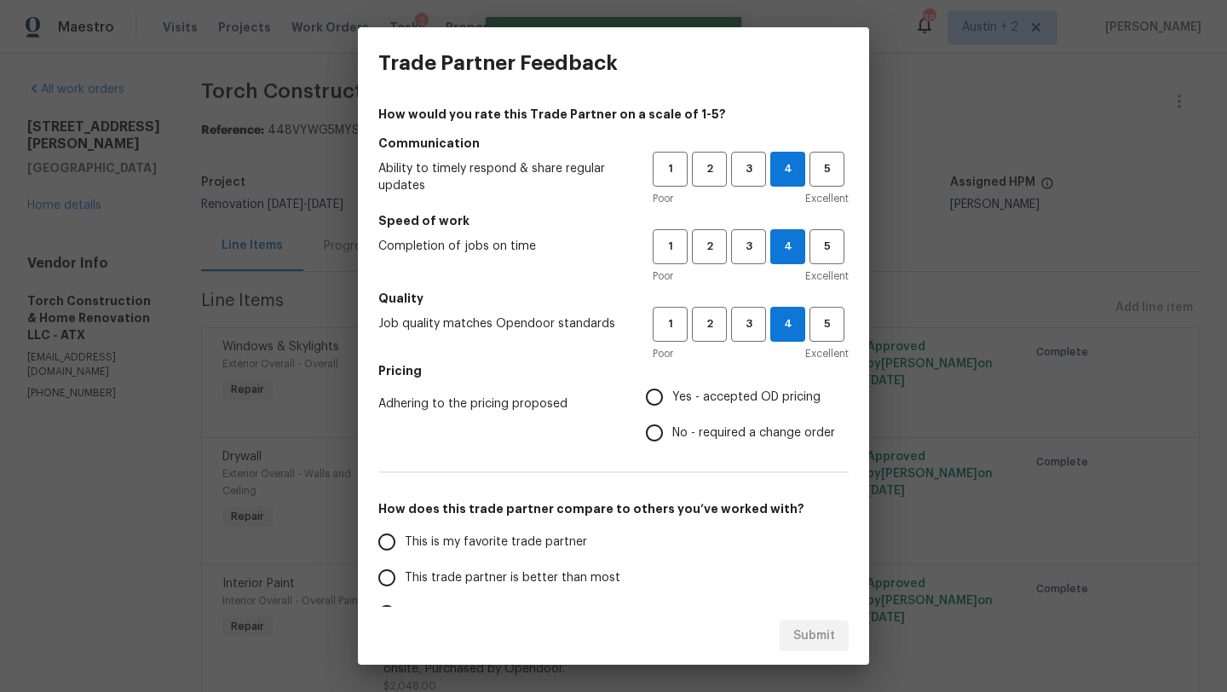
radio input "true"
click at [705, 405] on span "Yes - accepted OD pricing" at bounding box center [746, 397] width 148 height 18
click at [672, 405] on input "Yes - accepted OD pricing" at bounding box center [654, 397] width 36 height 36
radio input "true"
click at [568, 569] on span "This trade partner is better than most" at bounding box center [513, 578] width 216 height 18
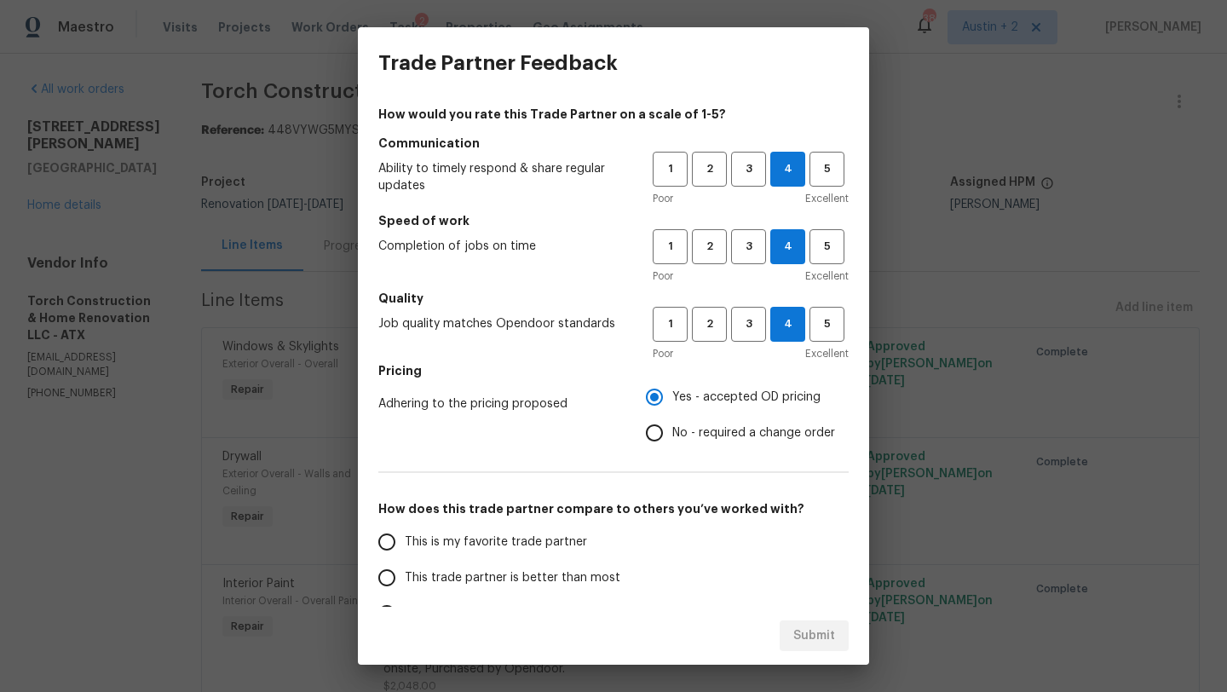
click at [405, 569] on input "This trade partner is better than most" at bounding box center [387, 578] width 36 height 36
click at [815, 629] on span "Submit" at bounding box center [814, 635] width 42 height 21
radio input "true"
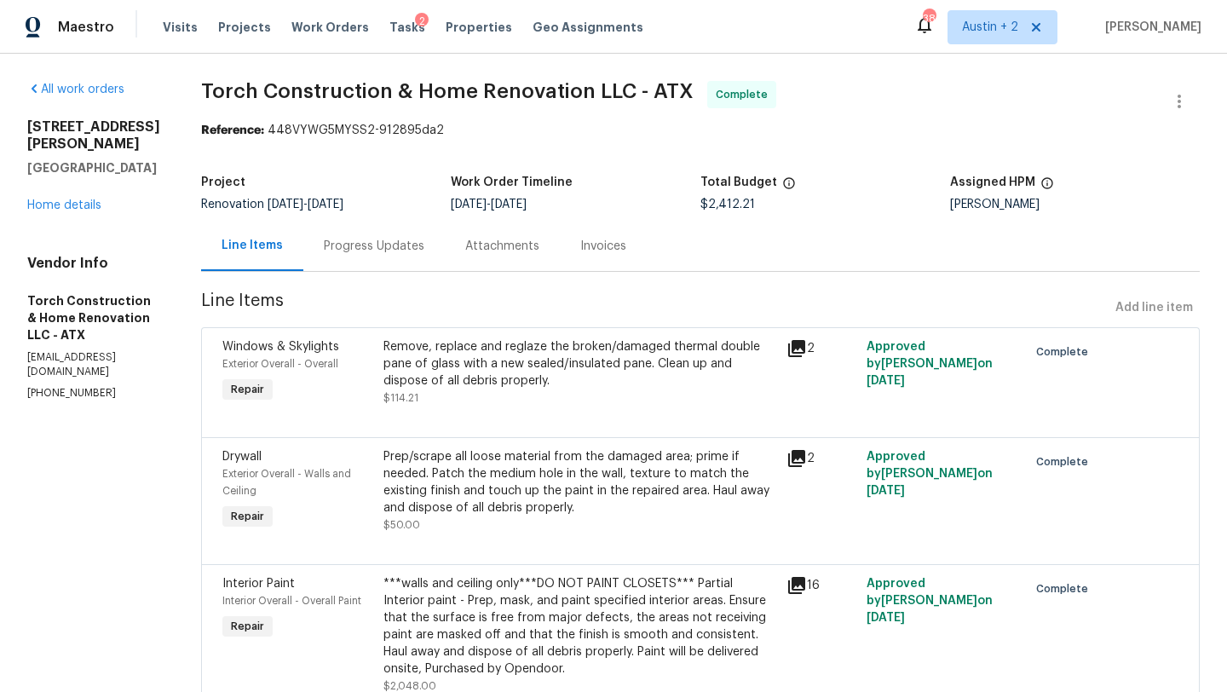
click at [320, 36] on div "Visits Projects Work Orders Tasks 2 Properties Geo Assignments" at bounding box center [413, 27] width 501 height 34
click at [319, 31] on span "Work Orders" at bounding box center [330, 27] width 78 height 17
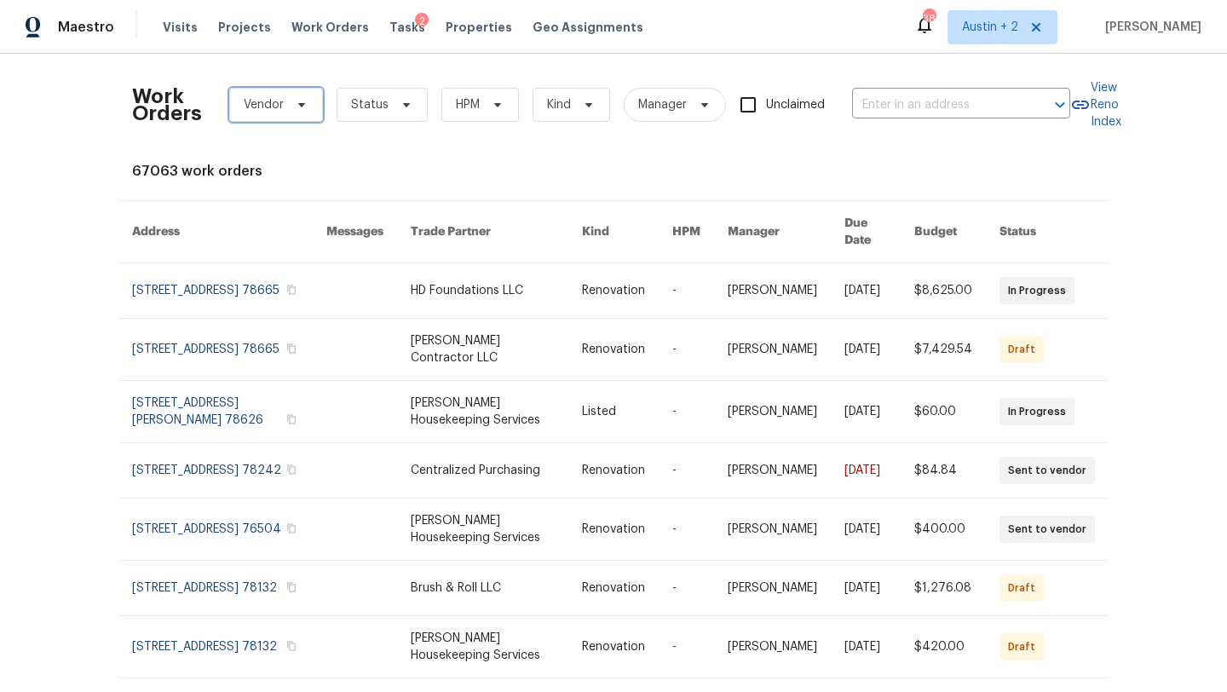
click at [290, 106] on span at bounding box center [299, 105] width 19 height 14
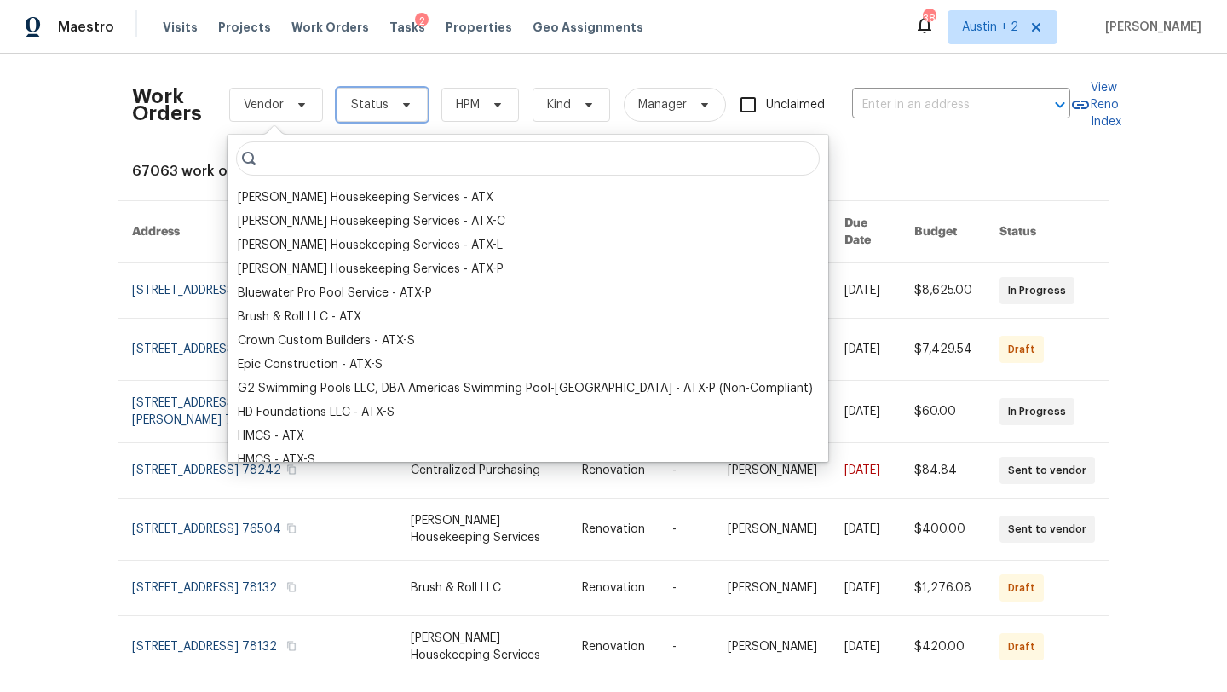
click at [358, 106] on span "Status" at bounding box center [369, 104] width 37 height 17
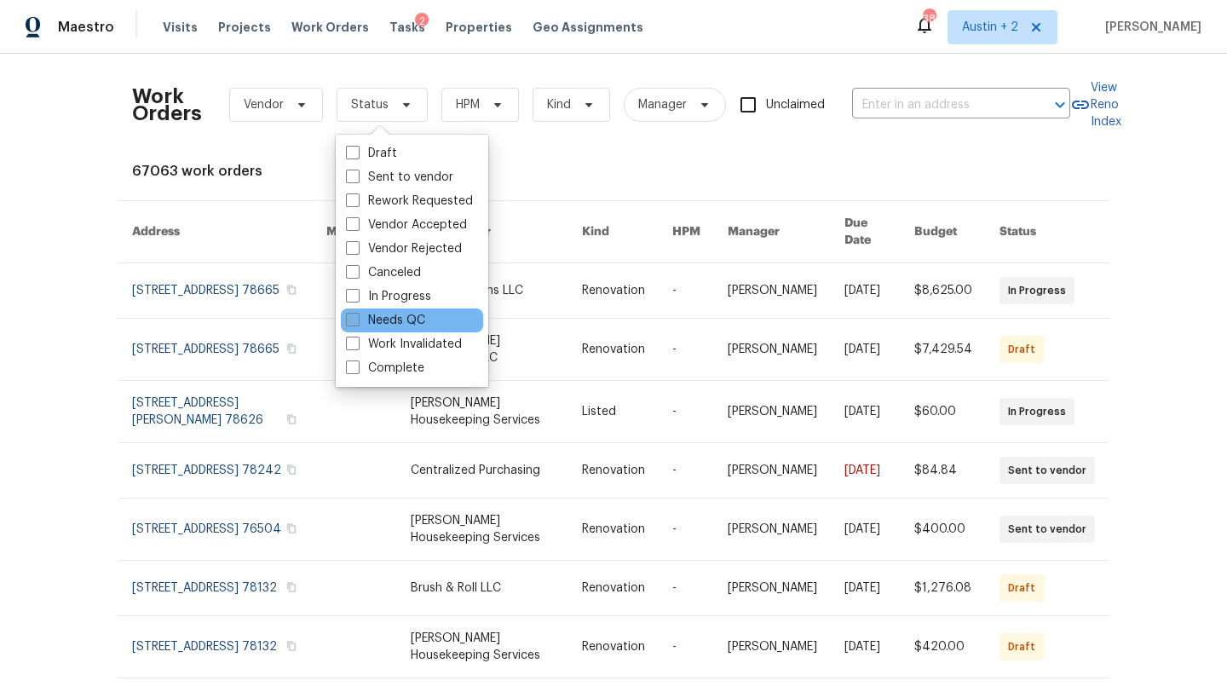
click at [409, 314] on label "Needs QC" at bounding box center [385, 320] width 79 height 17
click at [357, 314] on input "Needs QC" at bounding box center [351, 317] width 11 height 11
checkbox input "true"
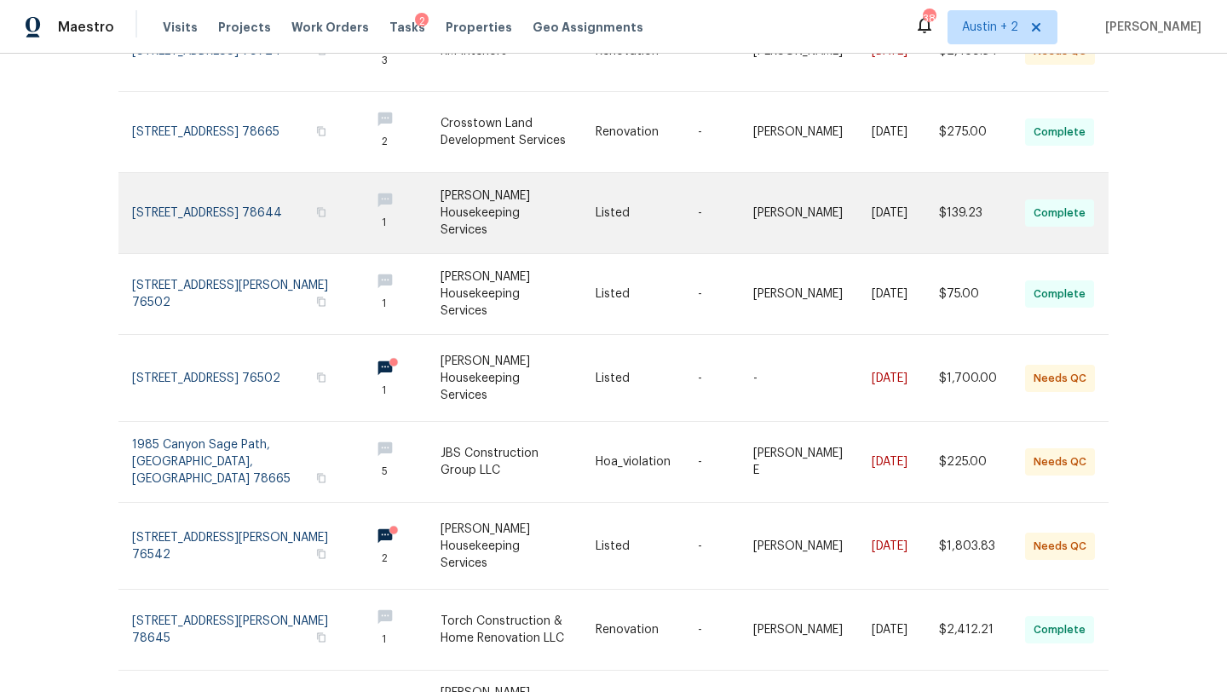
scroll to position [393, 0]
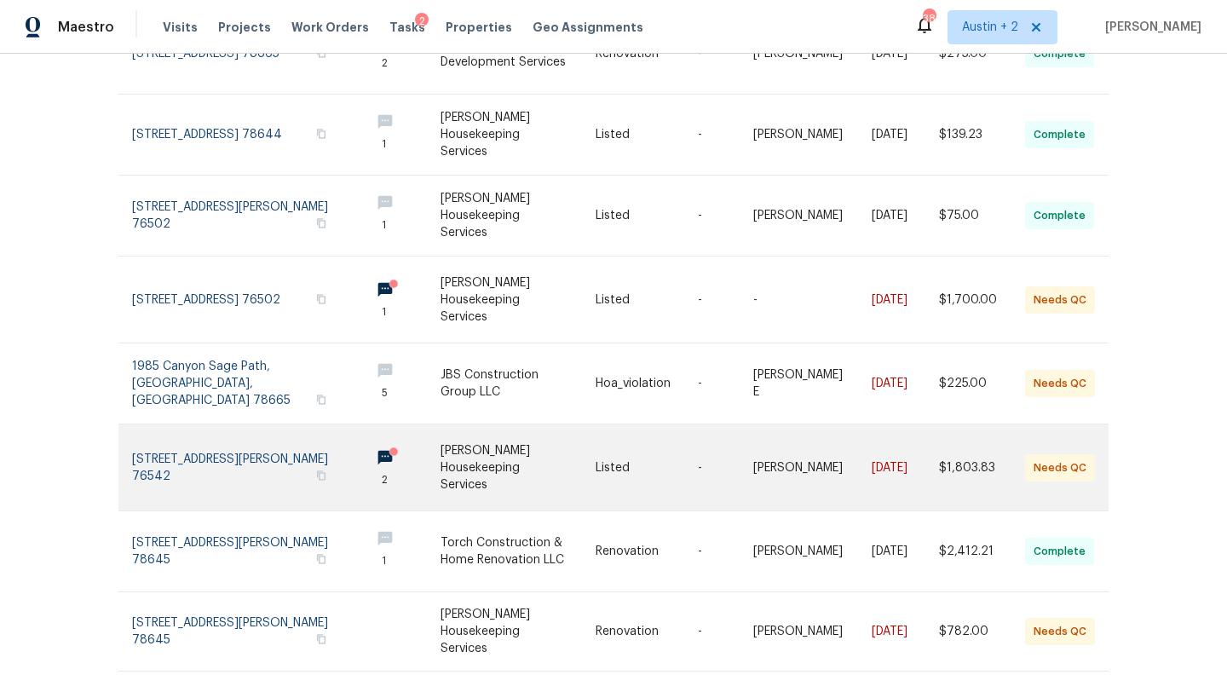
click at [504, 459] on link at bounding box center [517, 467] width 155 height 86
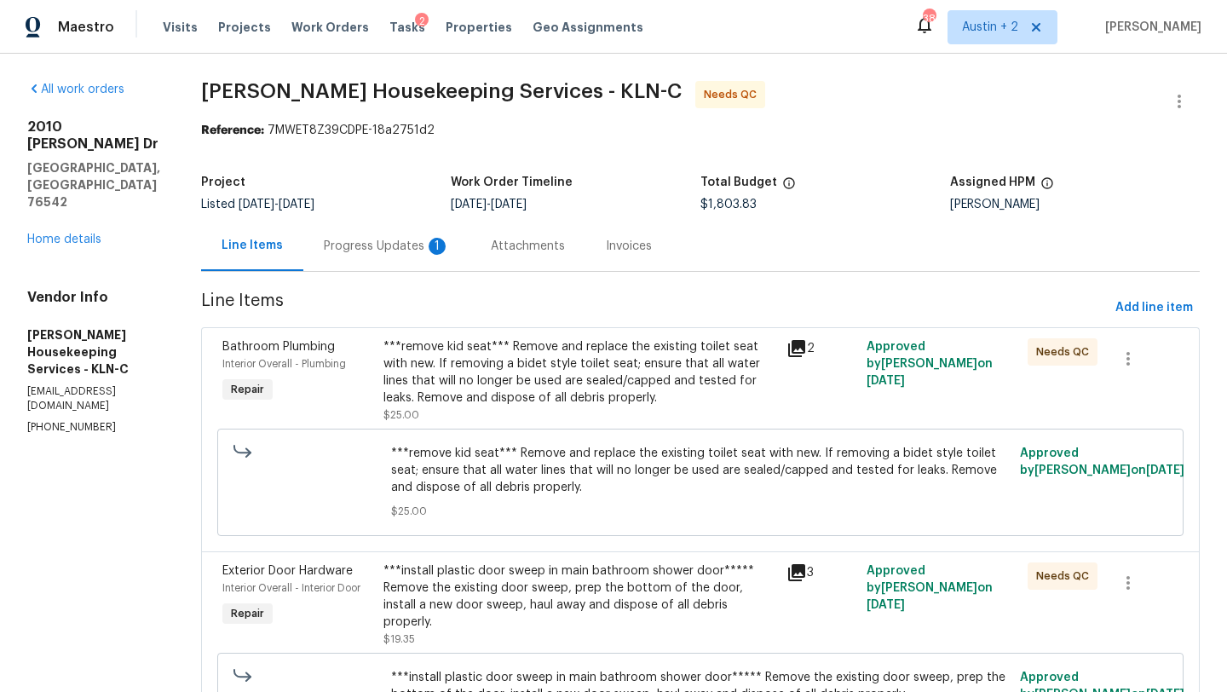
click at [433, 250] on div "Progress Updates 1" at bounding box center [387, 246] width 126 height 17
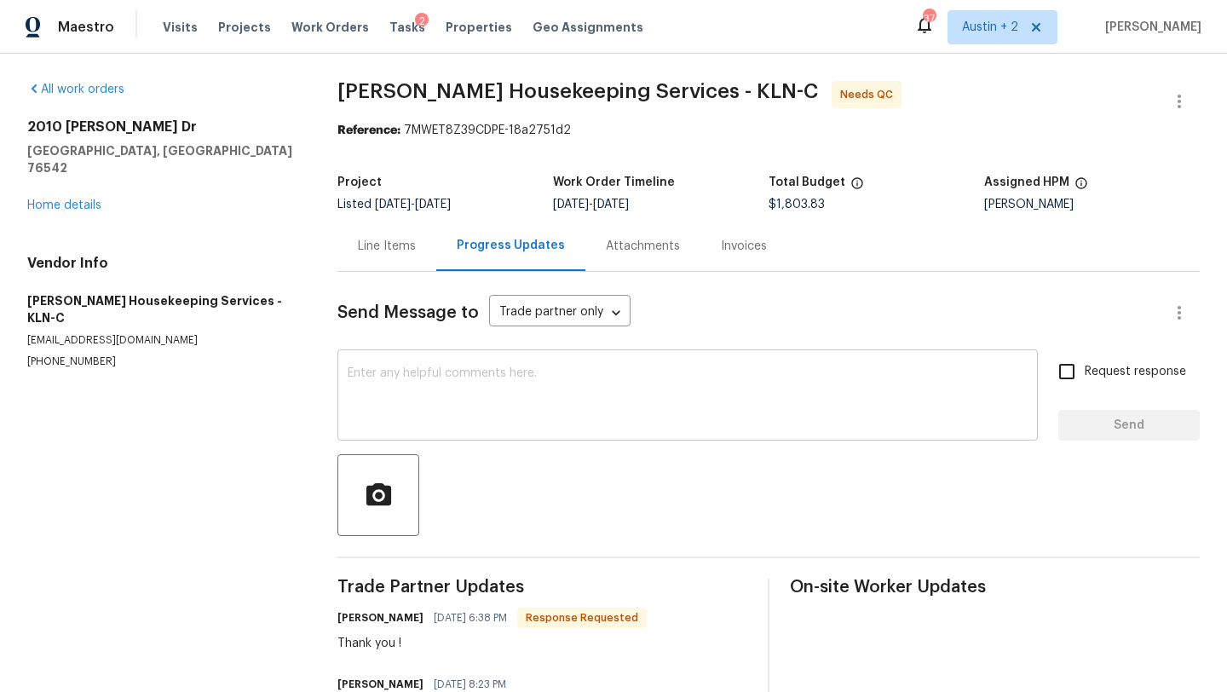
scroll to position [74, 0]
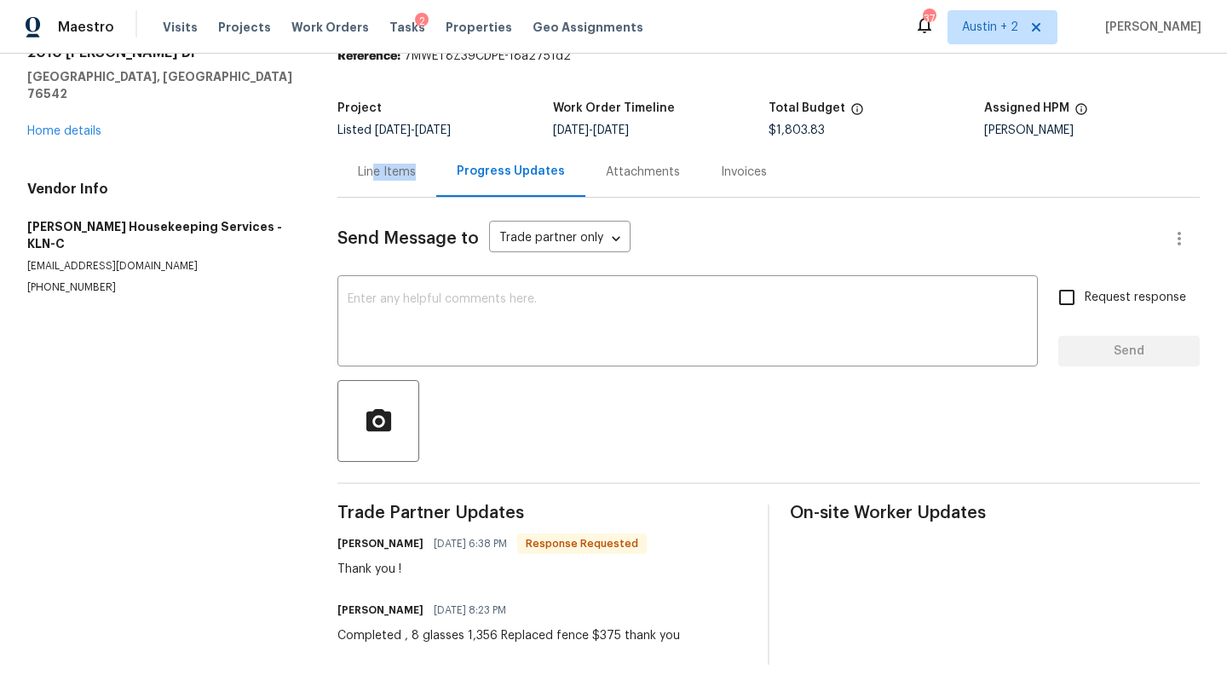
click at [376, 180] on div "Line Items" at bounding box center [386, 172] width 99 height 50
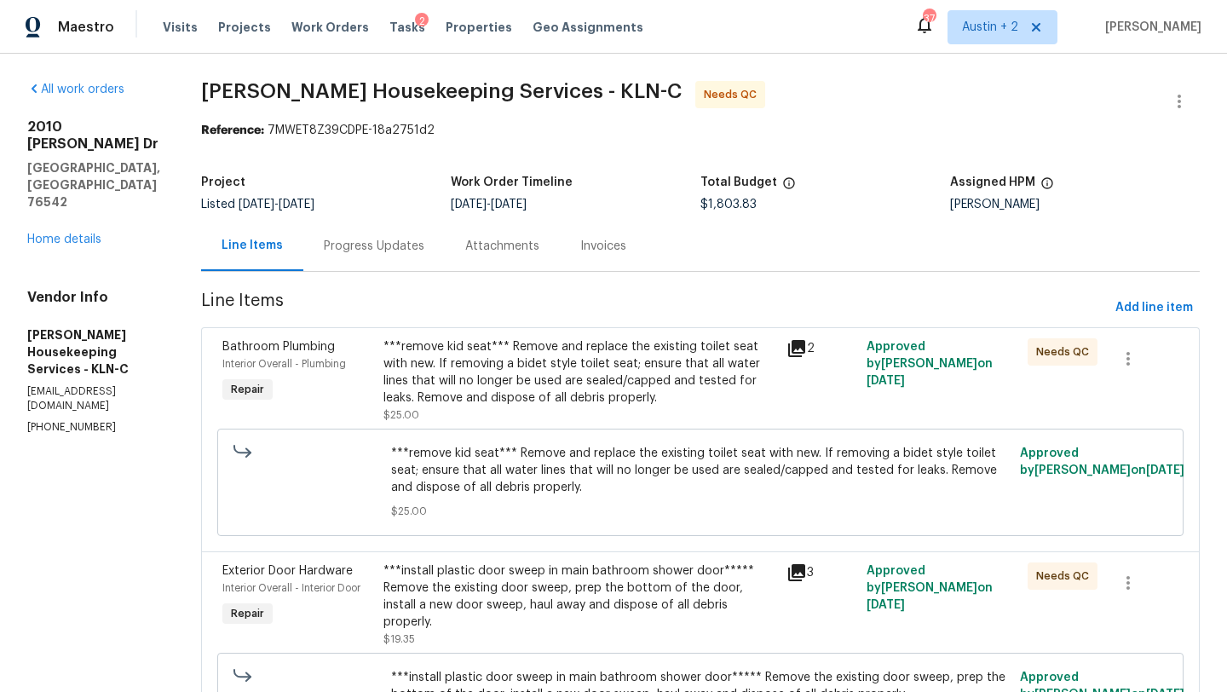
click at [409, 250] on div "Progress Updates" at bounding box center [374, 246] width 101 height 17
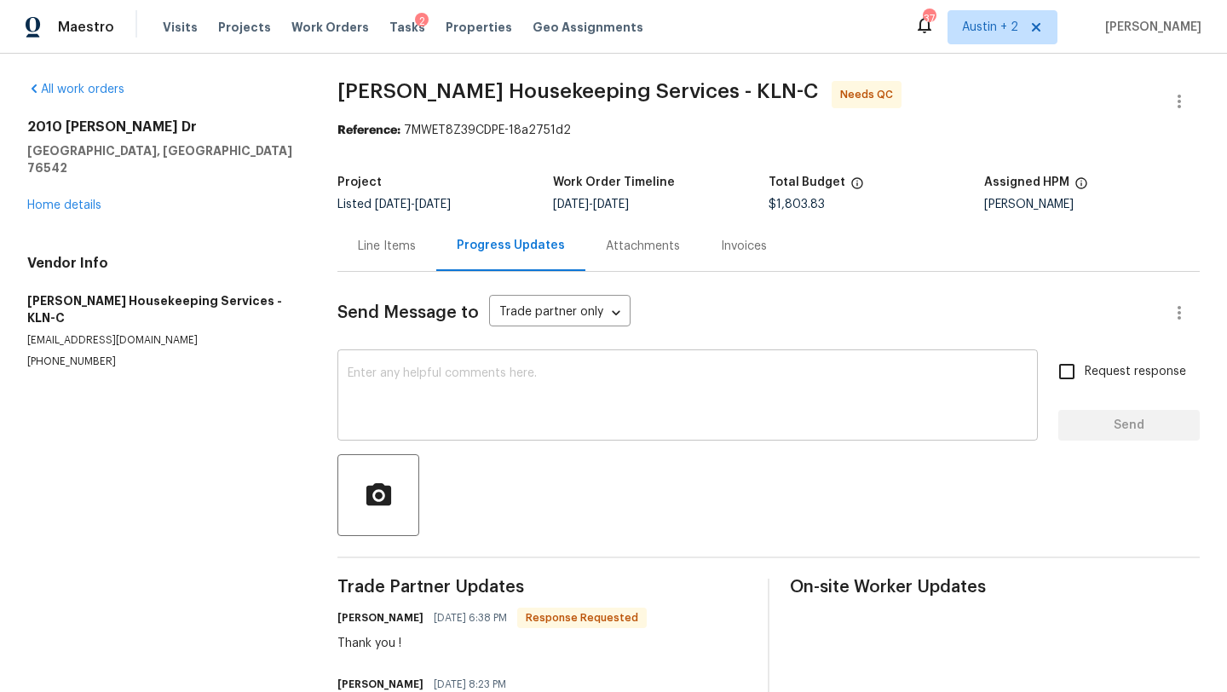
scroll to position [74, 0]
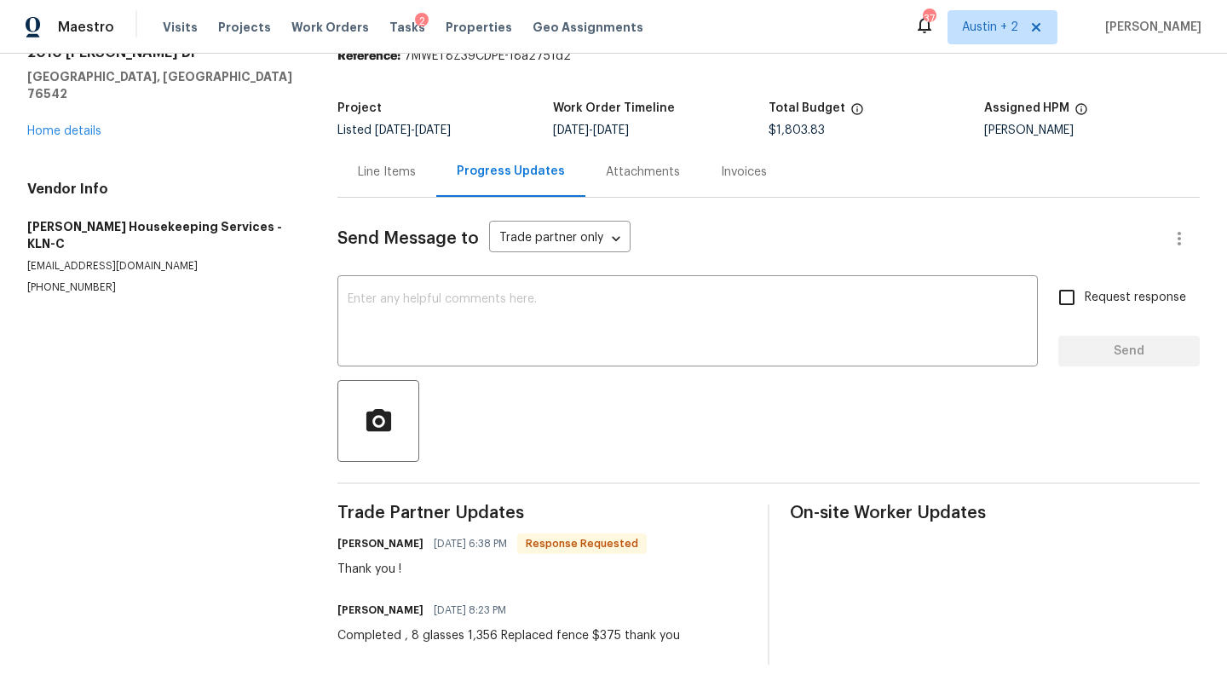
click at [394, 171] on div "Line Items" at bounding box center [387, 172] width 58 height 17
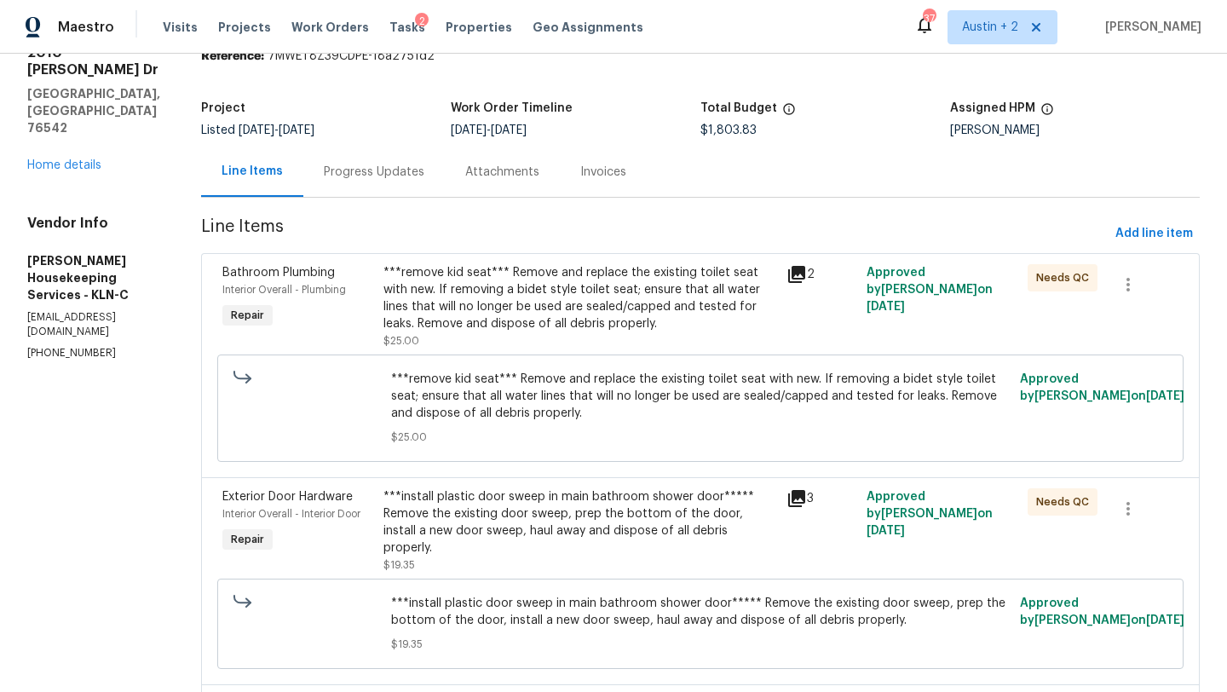
click at [510, 296] on div "***remove kid seat*** Remove and replace the existing toilet seat with new. If …" at bounding box center [579, 298] width 393 height 68
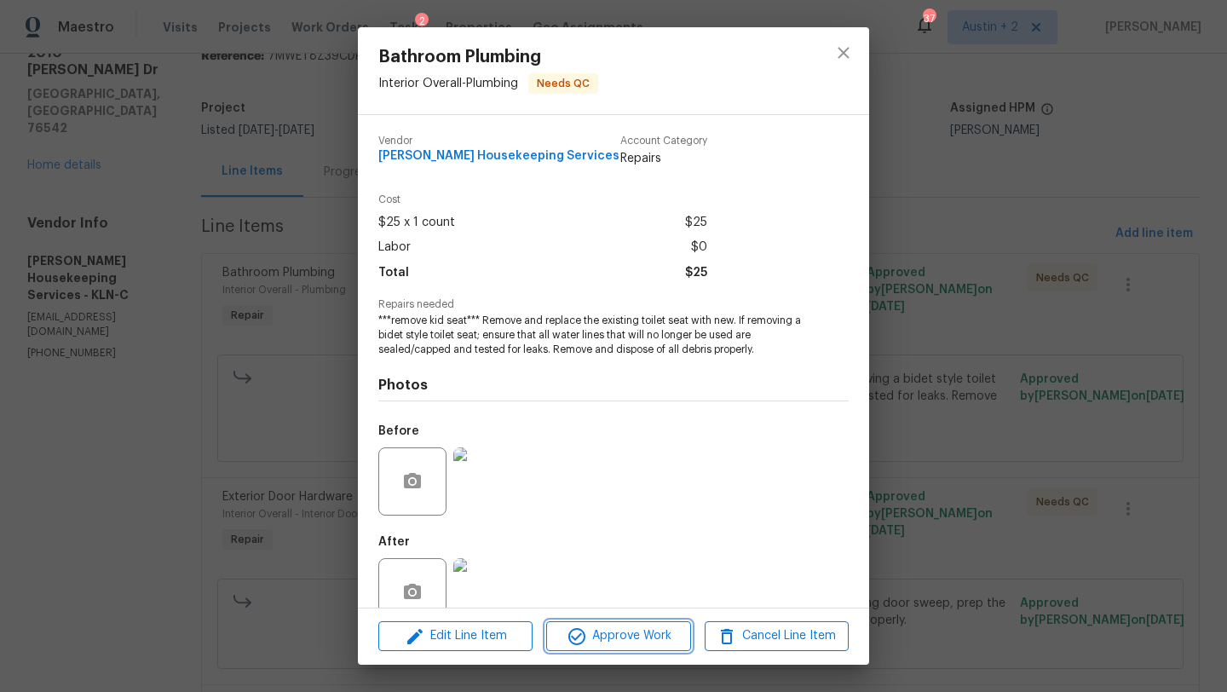
click at [615, 629] on span "Approve Work" at bounding box center [618, 635] width 134 height 21
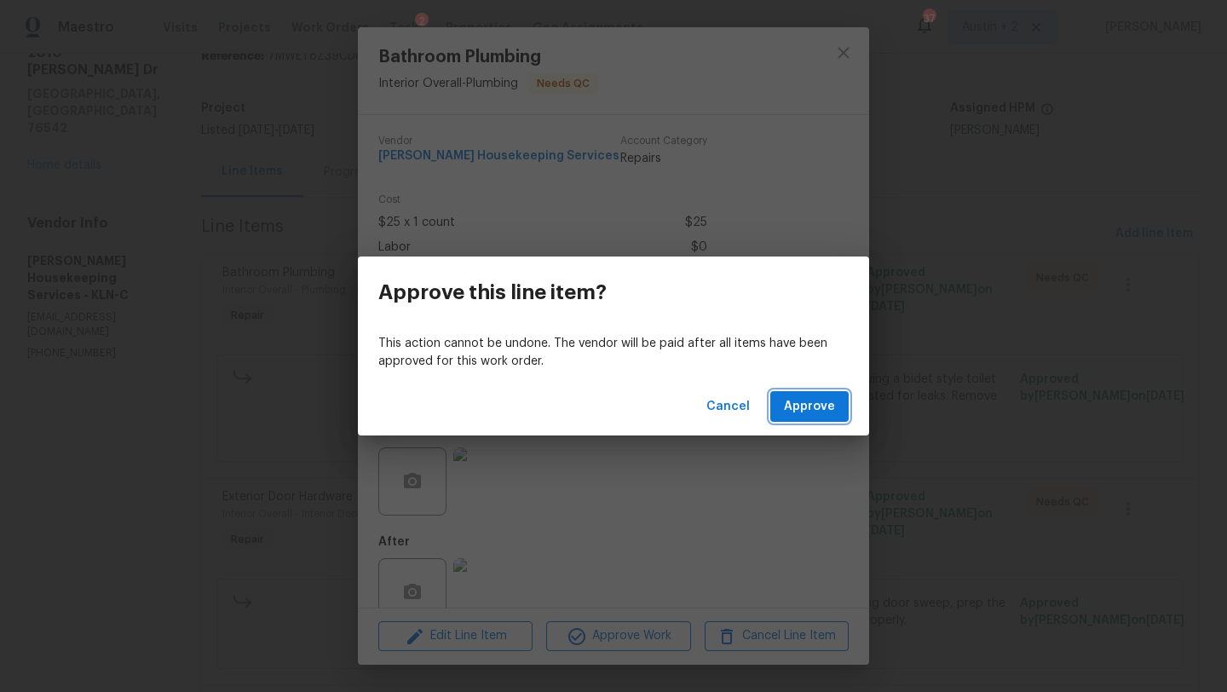
click at [813, 419] on button "Approve" at bounding box center [809, 407] width 78 height 32
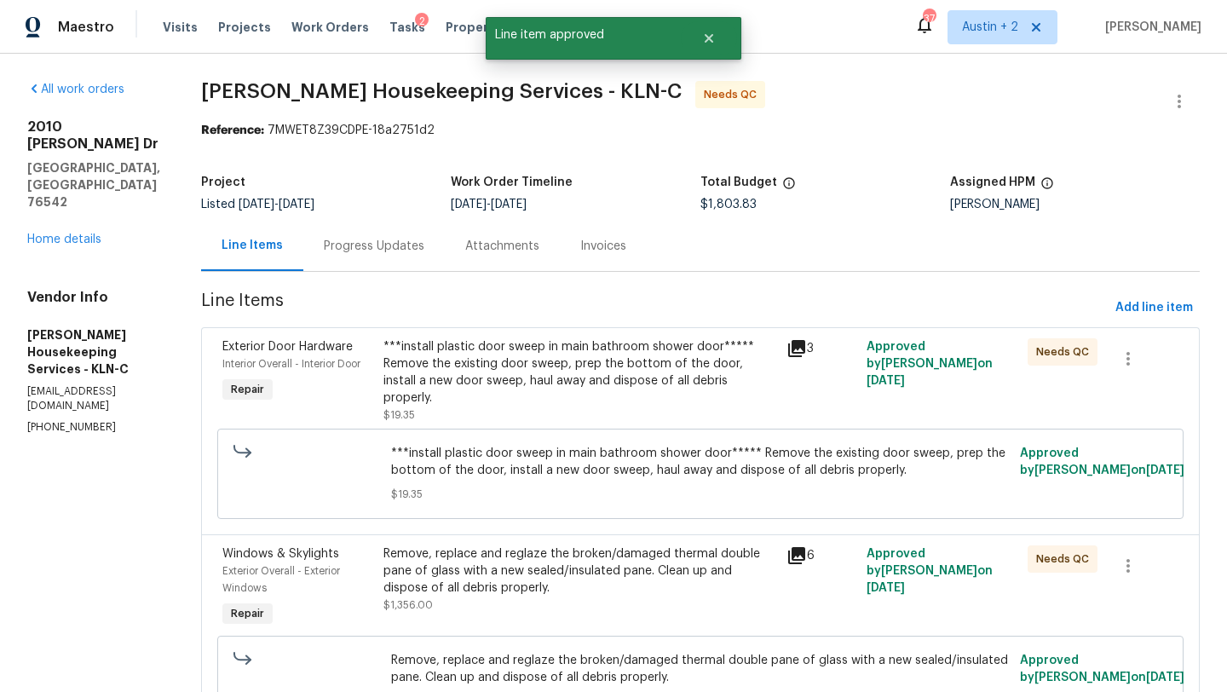
click at [656, 366] on div "***install plastic door sweep in main bathroom shower door***** Remove the exis…" at bounding box center [579, 372] width 393 height 68
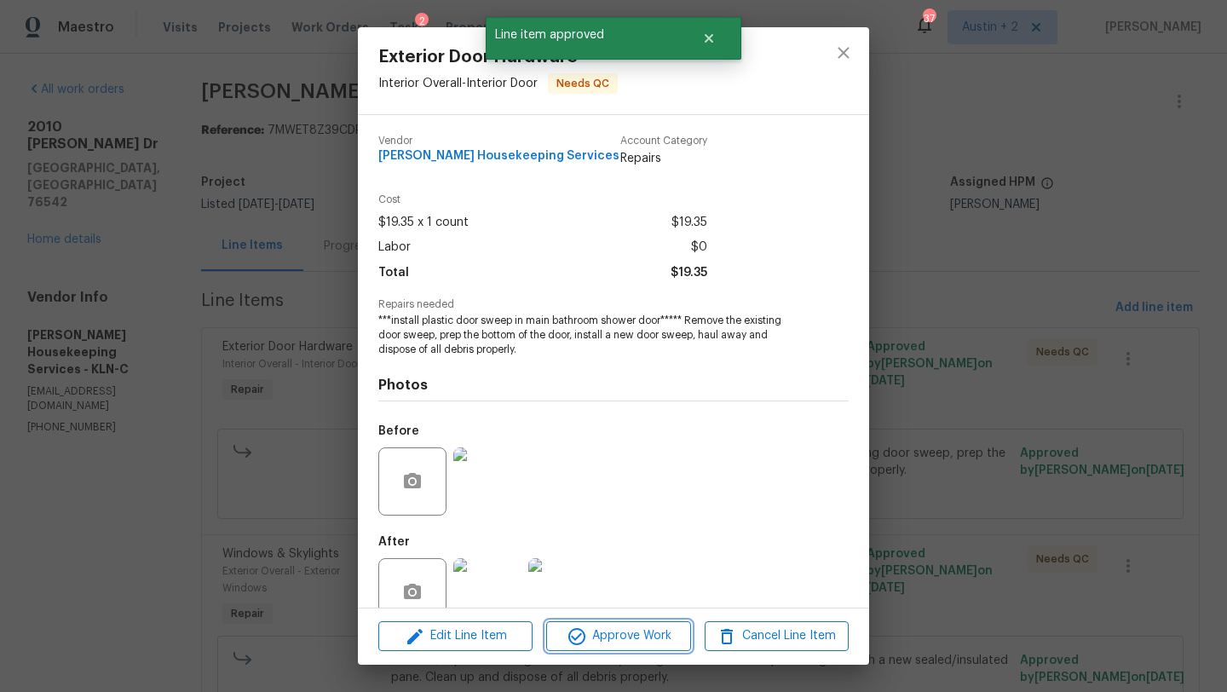
click at [612, 627] on span "Approve Work" at bounding box center [618, 635] width 134 height 21
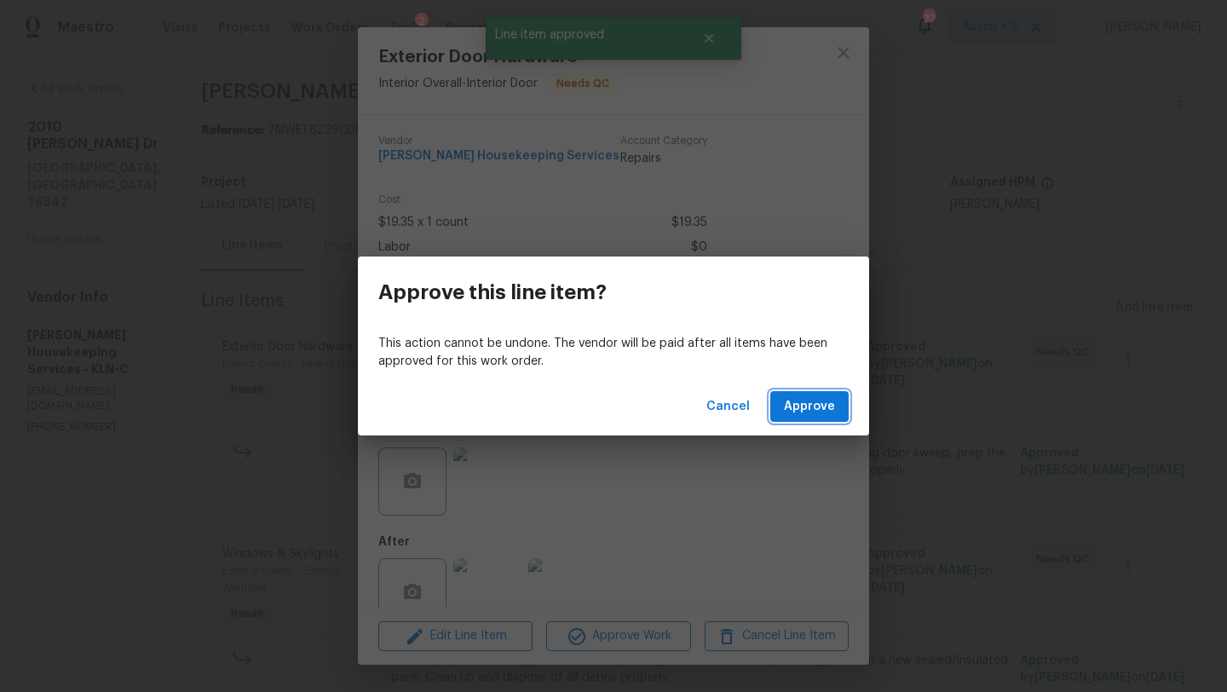
click at [806, 405] on span "Approve" at bounding box center [809, 406] width 51 height 21
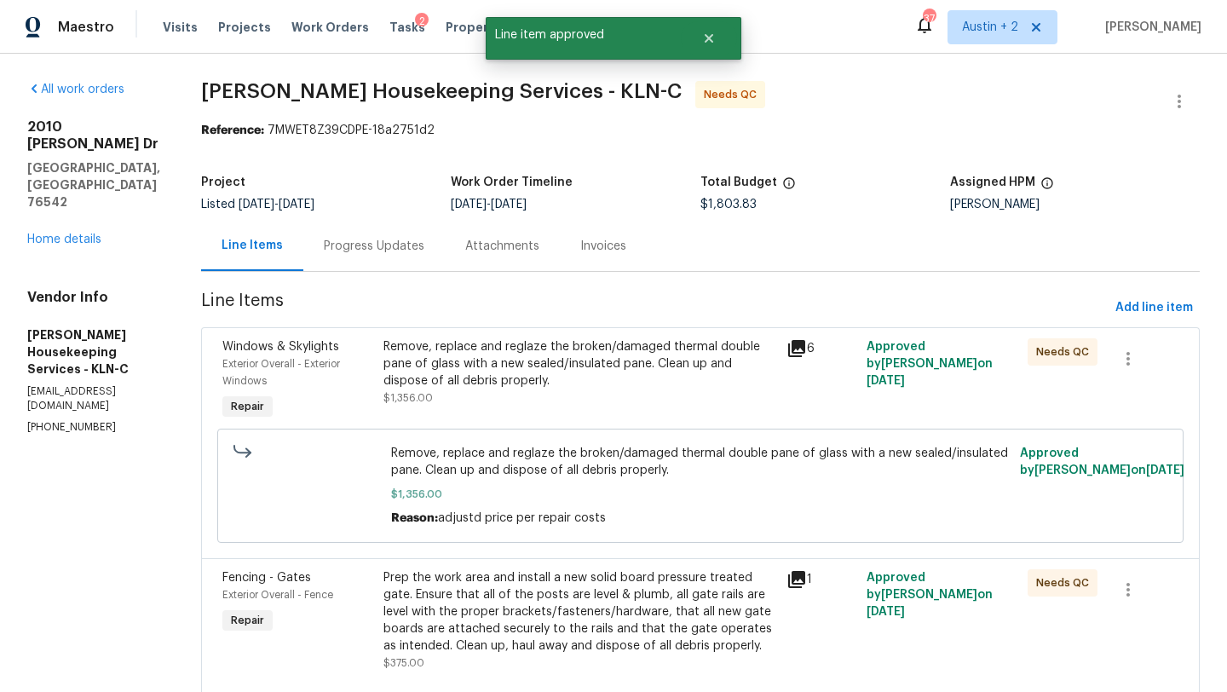
click at [653, 363] on div "Remove, replace and reglaze the broken/damaged thermal double pane of glass wit…" at bounding box center [579, 363] width 393 height 51
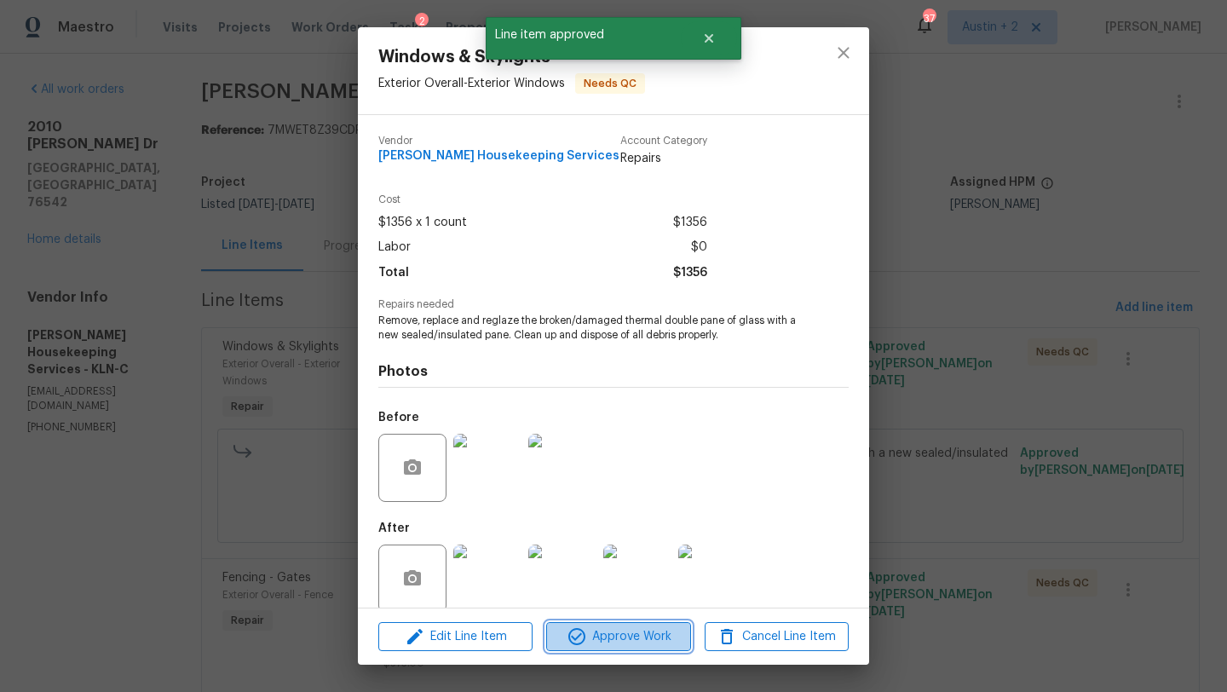
click at [661, 628] on span "Approve Work" at bounding box center [618, 636] width 134 height 21
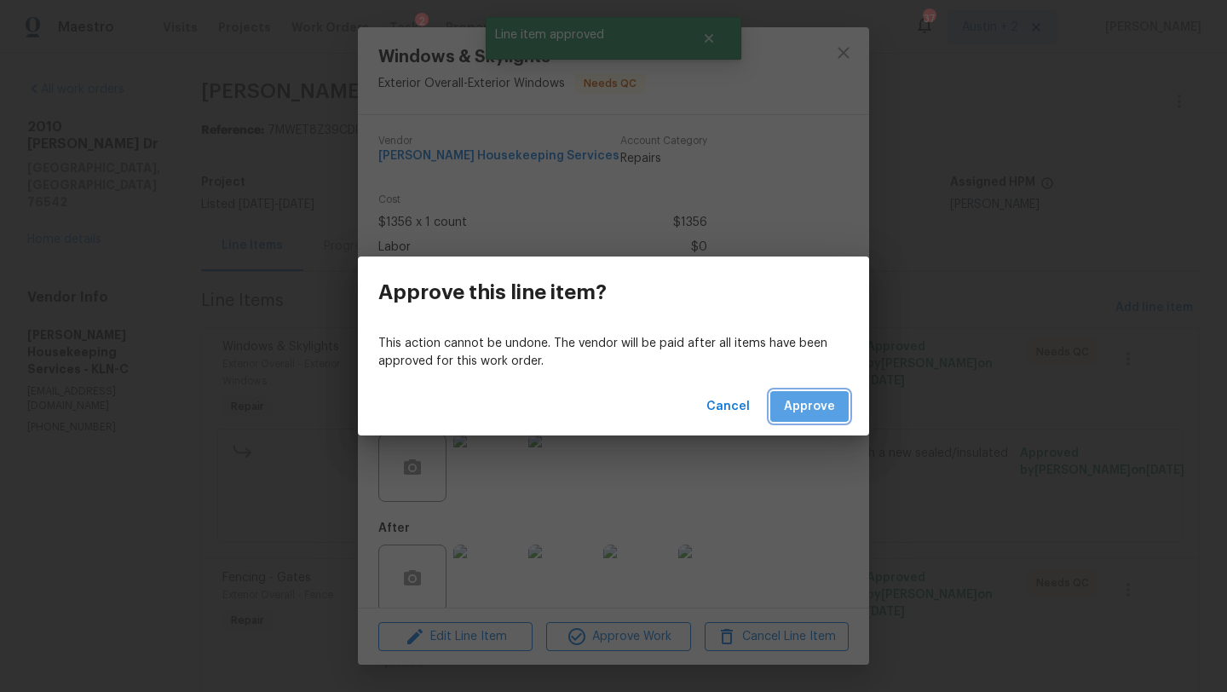
click at [801, 401] on span "Approve" at bounding box center [809, 406] width 51 height 21
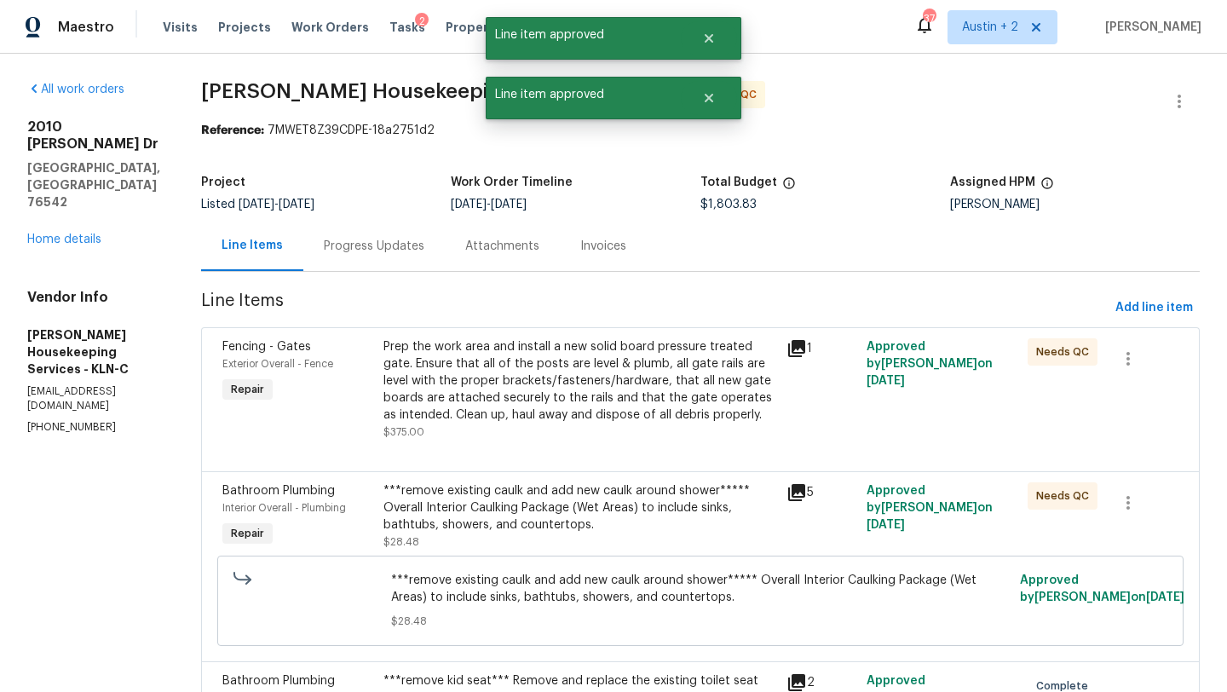
click at [622, 346] on div "Prep the work area and install a new solid board pressure treated gate. Ensure …" at bounding box center [579, 380] width 393 height 85
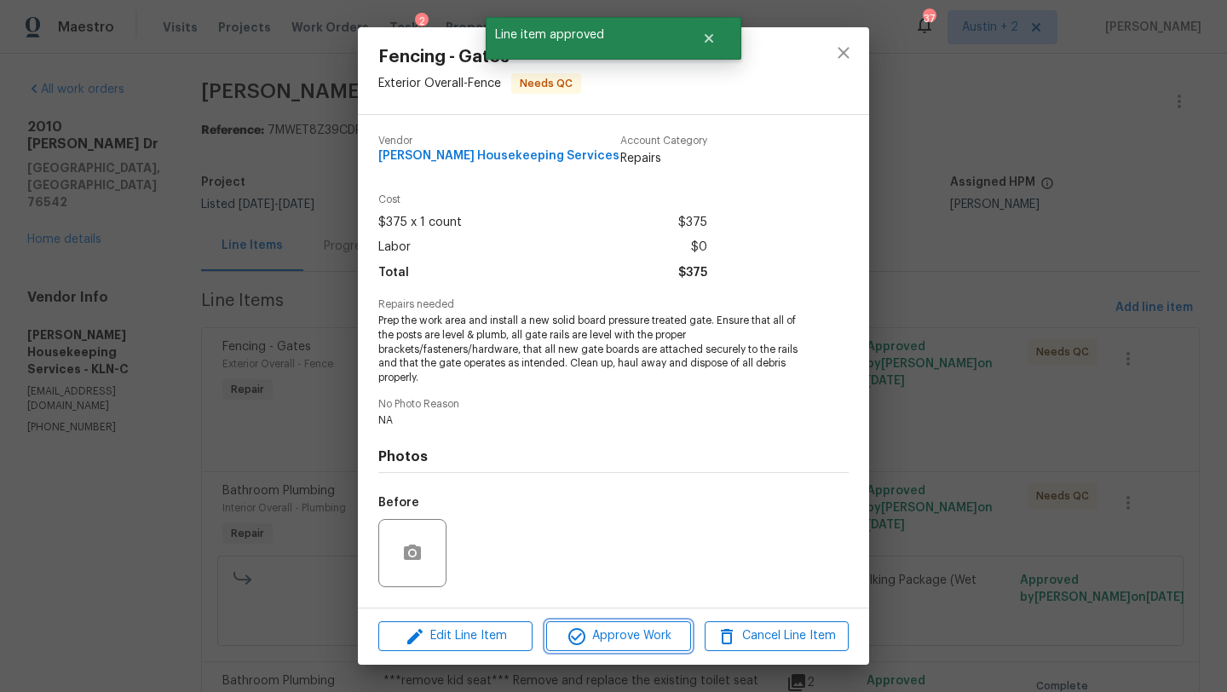
click at [635, 635] on span "Approve Work" at bounding box center [618, 635] width 134 height 21
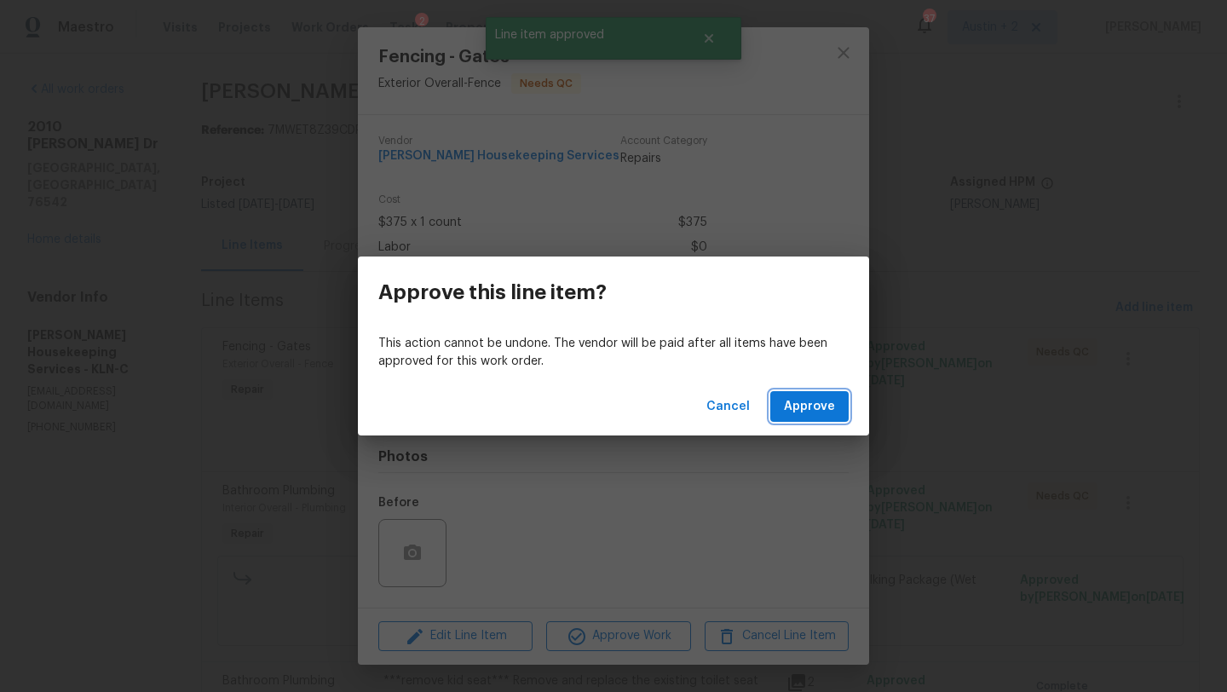
click at [826, 413] on span "Approve" at bounding box center [809, 406] width 51 height 21
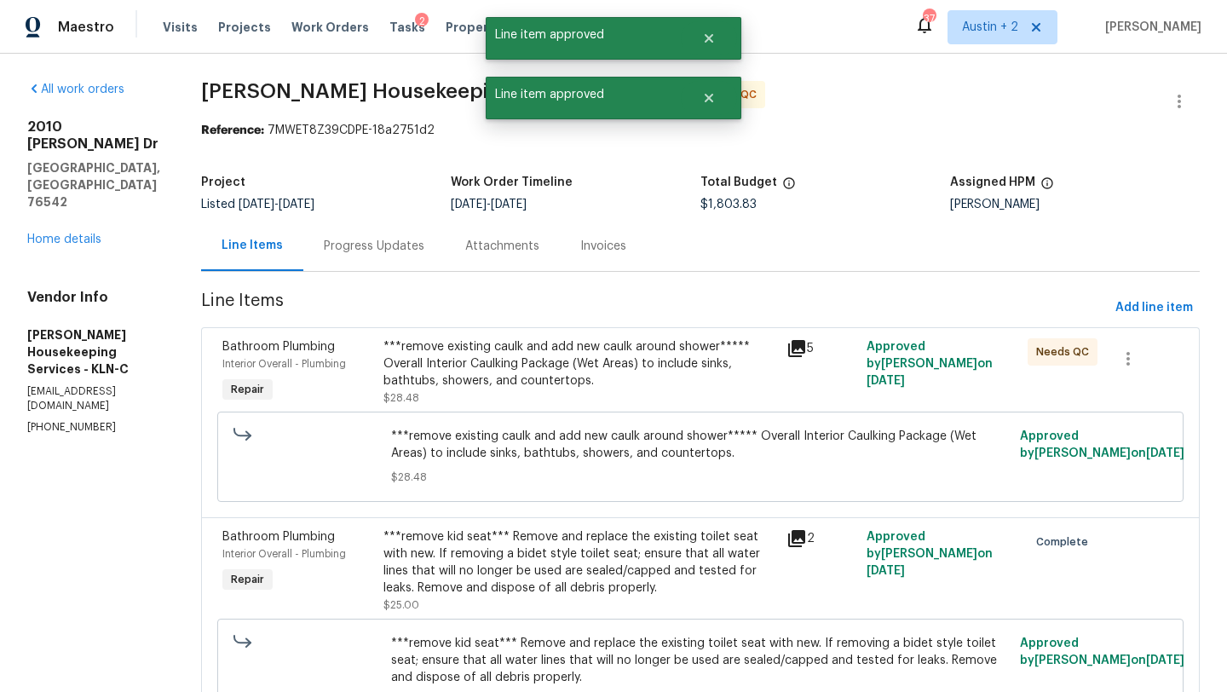
click at [665, 346] on div "***remove existing caulk and add new caulk around shower***** Overall Interior …" at bounding box center [579, 363] width 393 height 51
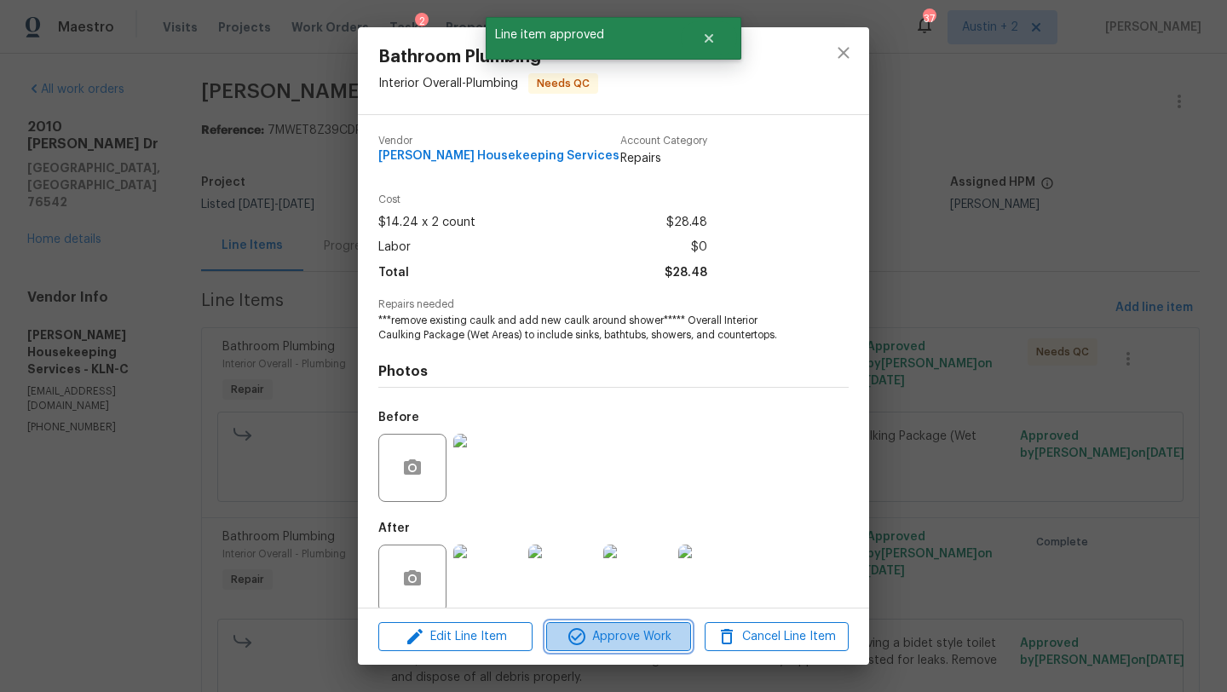
click at [641, 643] on span "Approve Work" at bounding box center [618, 636] width 134 height 21
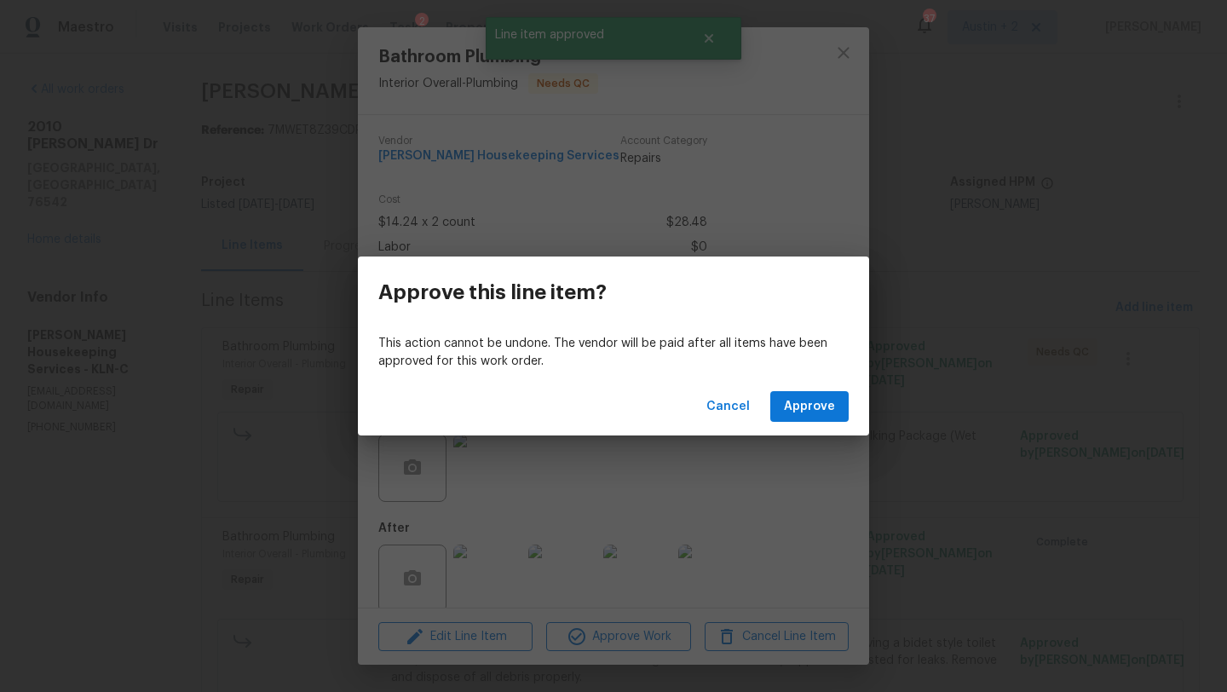
click at [813, 425] on div "Cancel Approve" at bounding box center [613, 406] width 511 height 59
click at [813, 400] on span "Approve" at bounding box center [809, 406] width 51 height 21
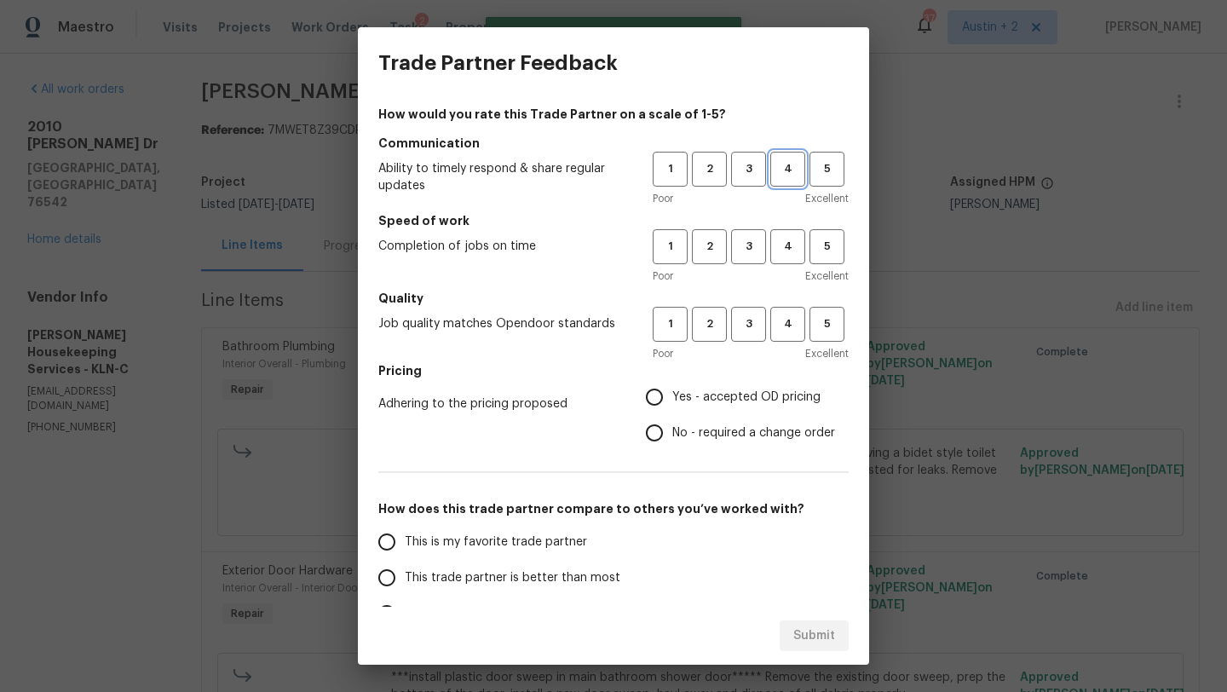
click at [782, 166] on span "4" at bounding box center [788, 169] width 32 height 20
click at [779, 244] on span "4" at bounding box center [788, 247] width 32 height 20
click at [784, 321] on span "4" at bounding box center [788, 324] width 32 height 20
click at [767, 404] on span "Yes - accepted OD pricing" at bounding box center [746, 397] width 148 height 18
click at [672, 404] on input "Yes - accepted OD pricing" at bounding box center [654, 397] width 36 height 36
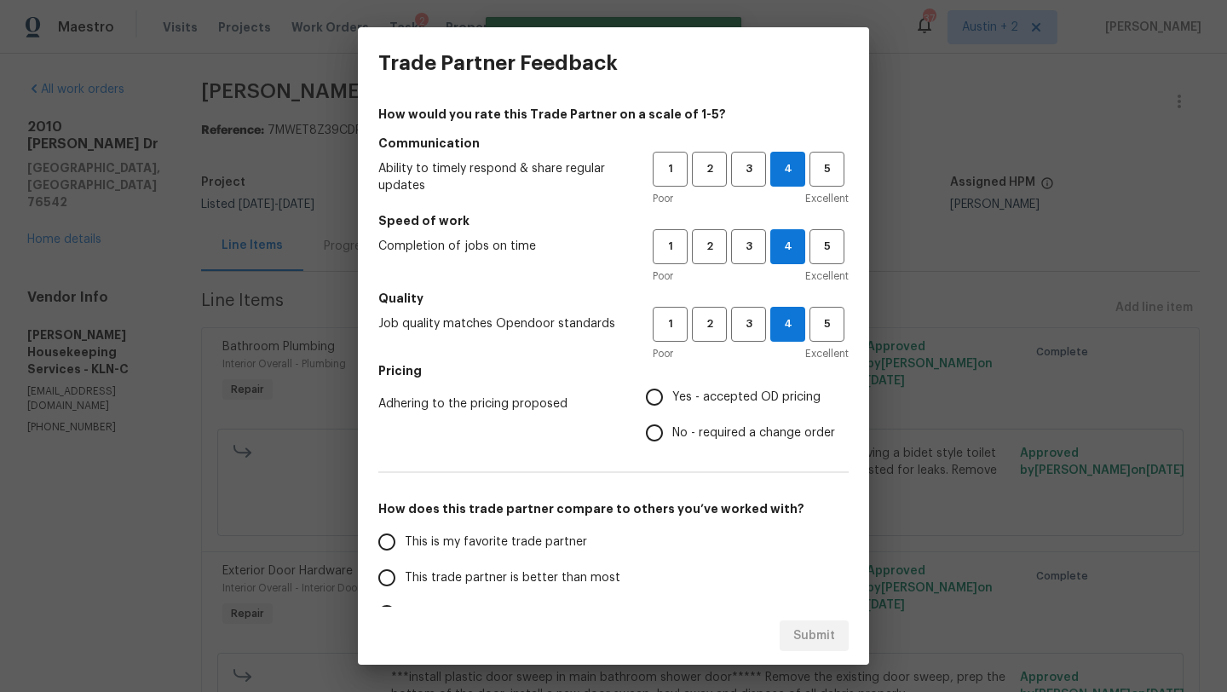
radio input "true"
click at [595, 572] on span "This trade partner is better than most" at bounding box center [513, 578] width 216 height 18
click at [405, 572] on input "This trade partner is better than most" at bounding box center [387, 578] width 36 height 36
click at [798, 629] on span "Submit" at bounding box center [814, 635] width 42 height 21
radio input "true"
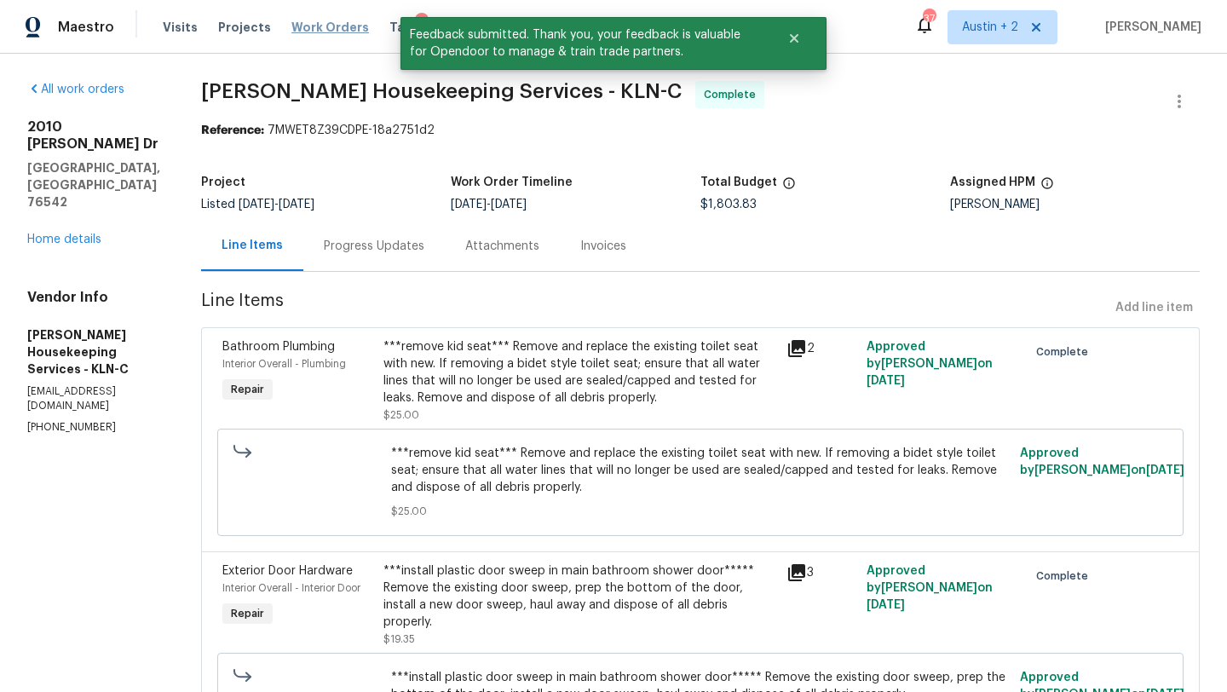
click at [326, 29] on span "Work Orders" at bounding box center [330, 27] width 78 height 17
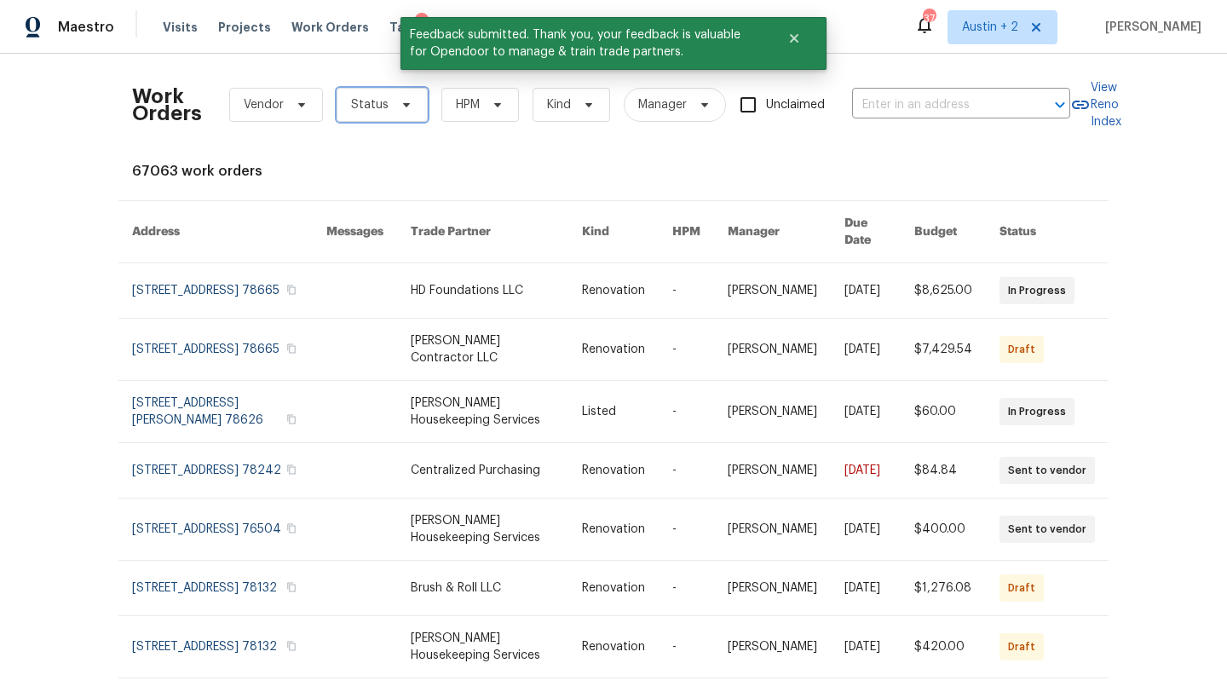
click at [395, 103] on span at bounding box center [403, 105] width 19 height 14
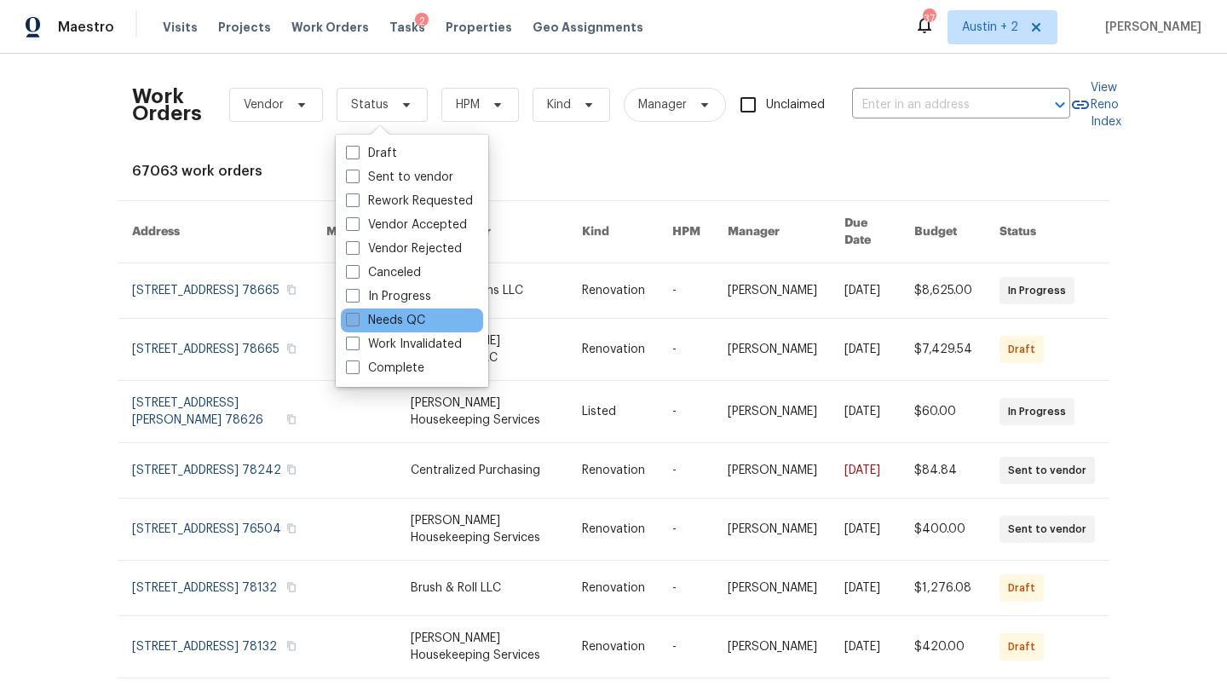
click at [394, 325] on label "Needs QC" at bounding box center [385, 320] width 79 height 17
click at [357, 323] on input "Needs QC" at bounding box center [351, 317] width 11 height 11
checkbox input "true"
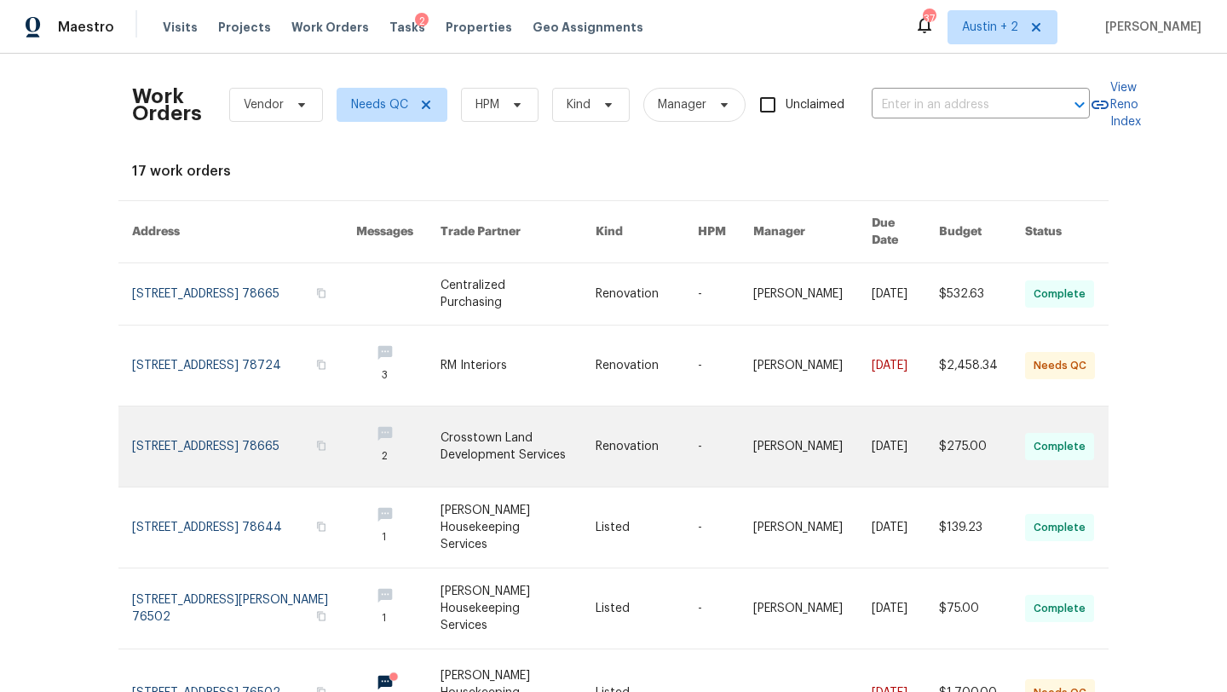
scroll to position [387, 0]
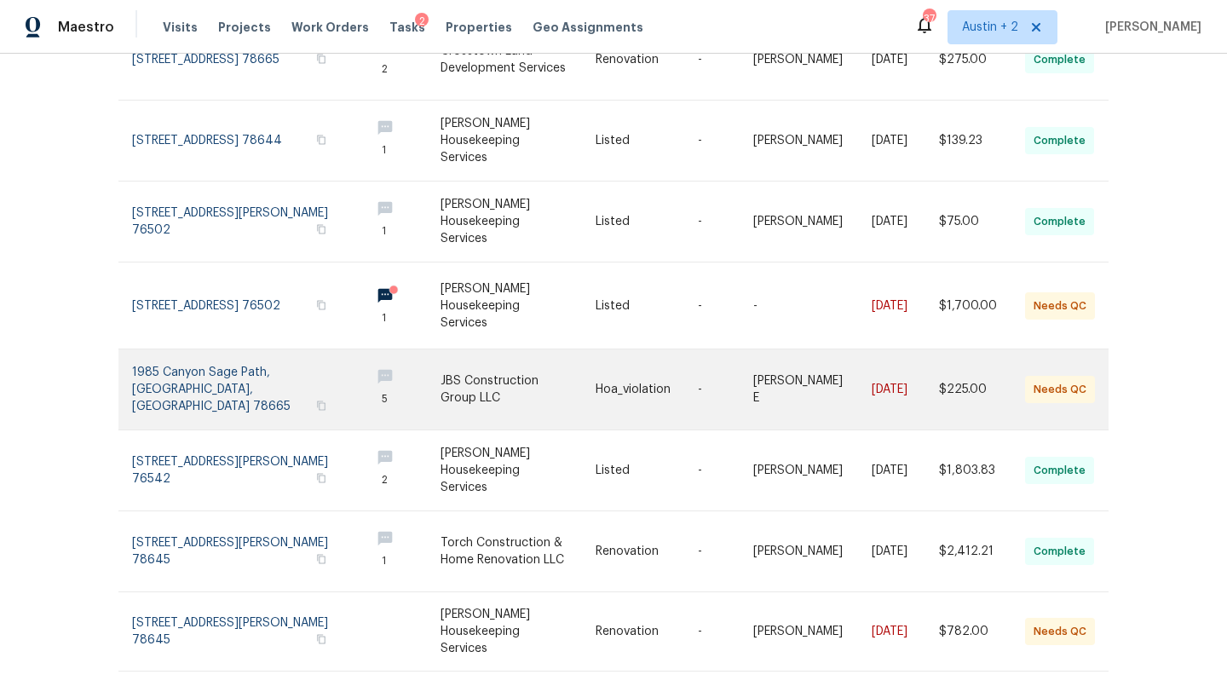
click at [491, 364] on link at bounding box center [517, 389] width 155 height 80
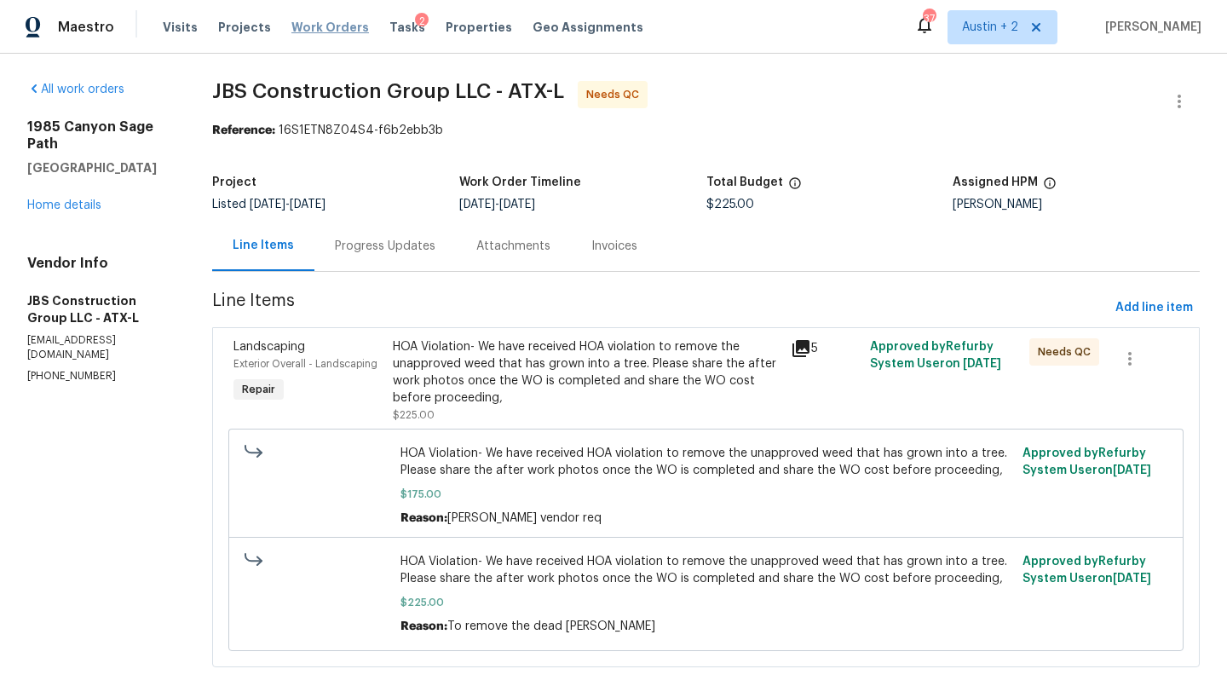
click at [322, 28] on span "Work Orders" at bounding box center [330, 27] width 78 height 17
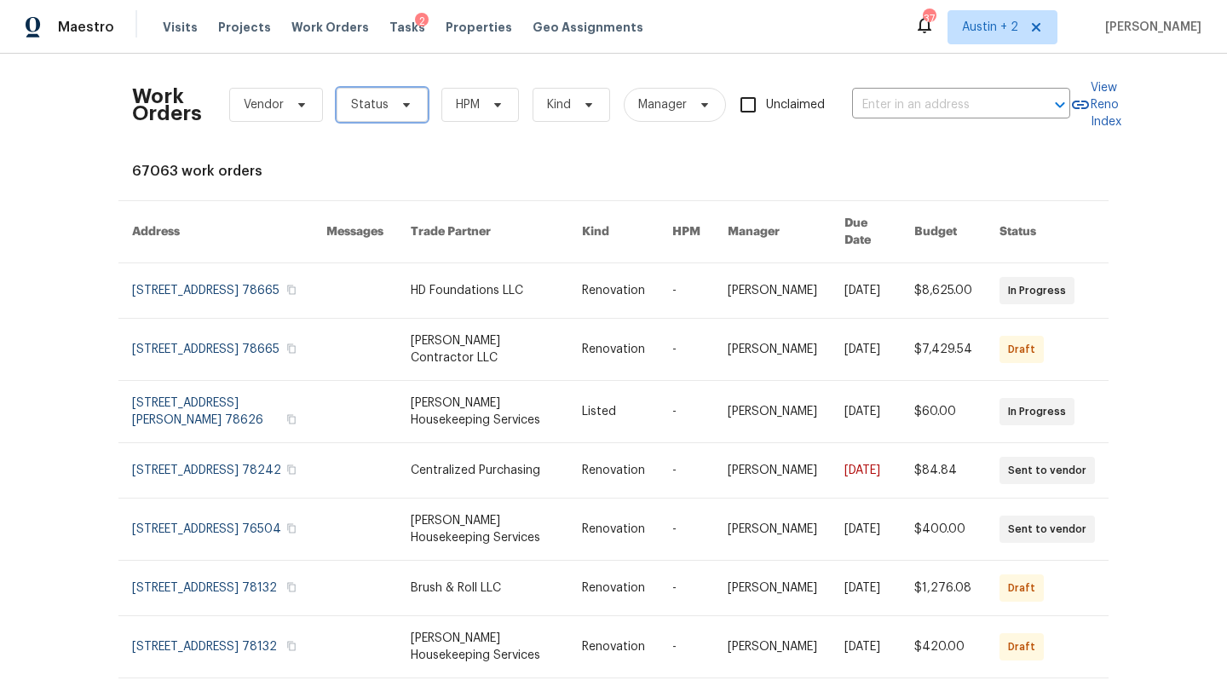
click at [402, 118] on span "Status" at bounding box center [381, 105] width 91 height 34
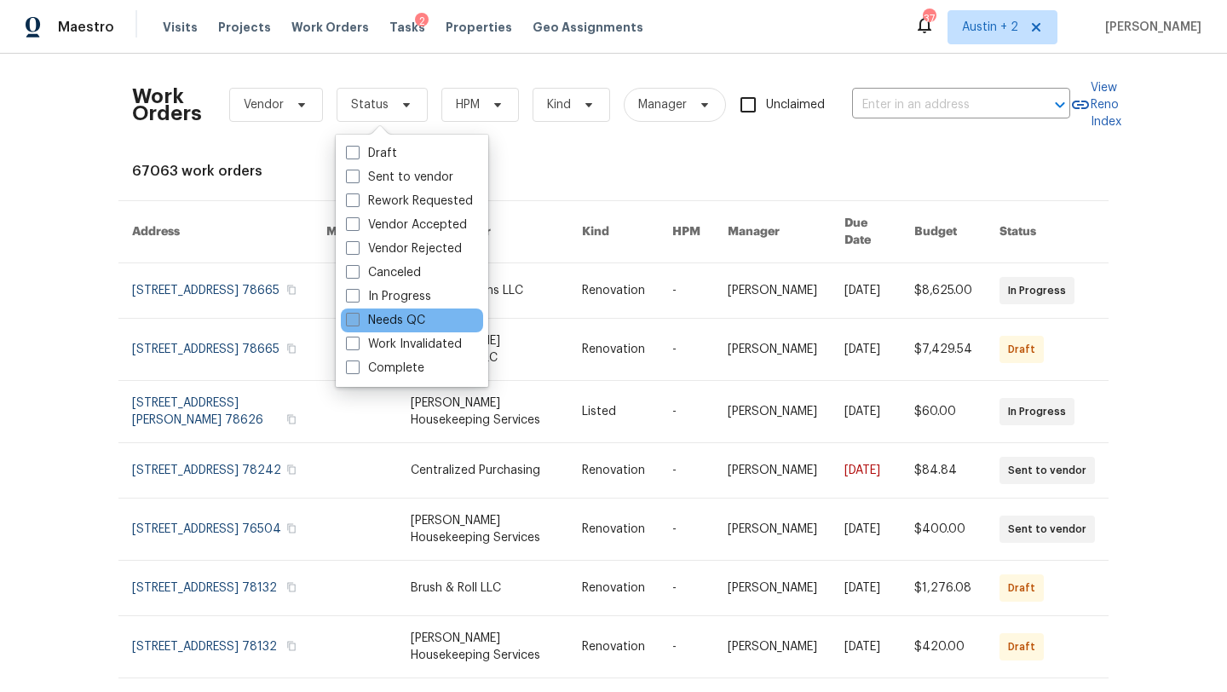
click at [402, 321] on label "Needs QC" at bounding box center [385, 320] width 79 height 17
click at [357, 321] on input "Needs QC" at bounding box center [351, 317] width 11 height 11
checkbox input "true"
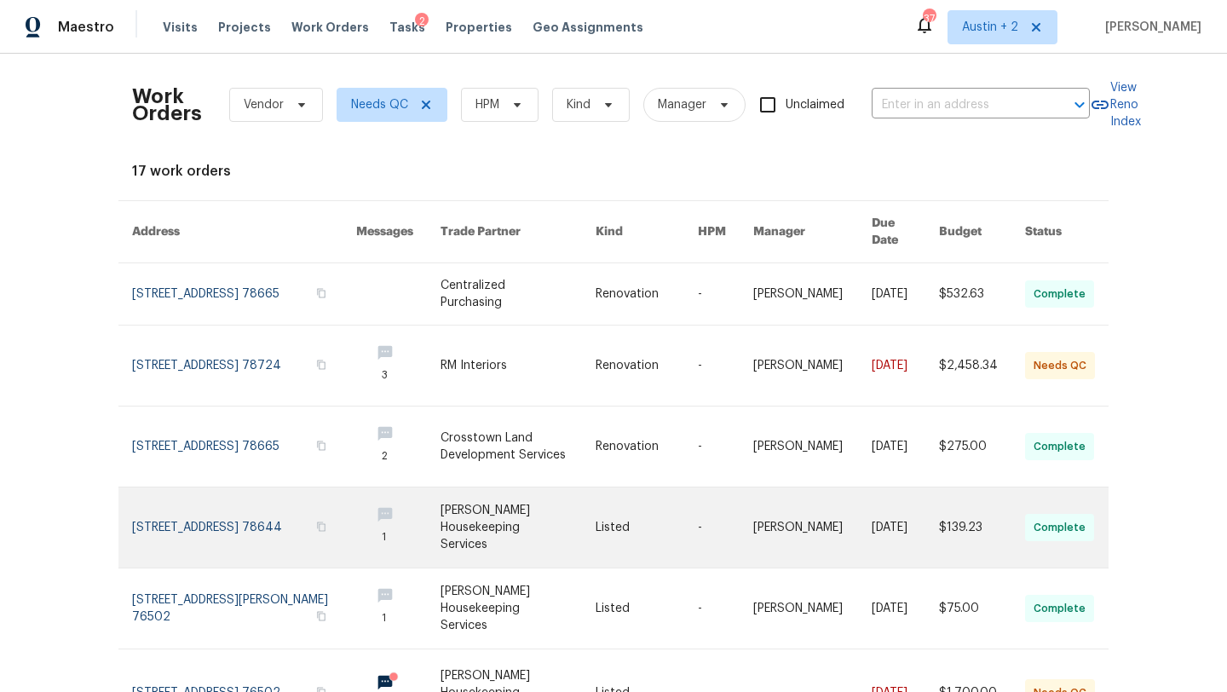
scroll to position [387, 0]
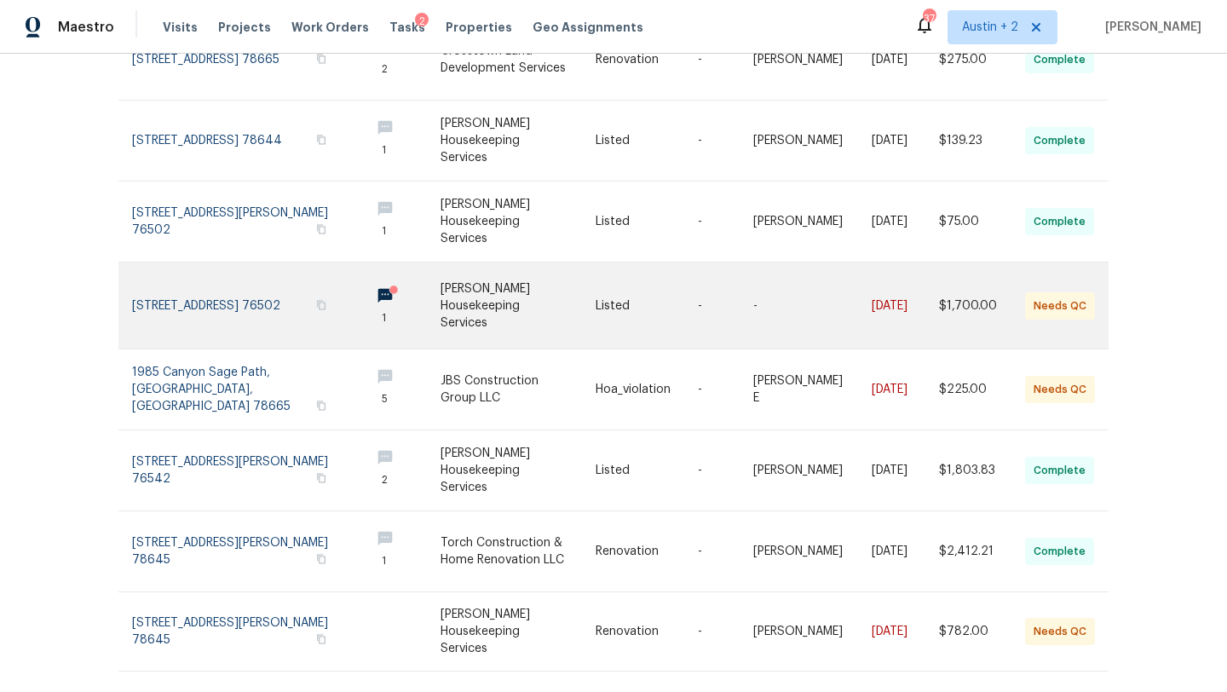
click at [524, 302] on link at bounding box center [517, 305] width 155 height 86
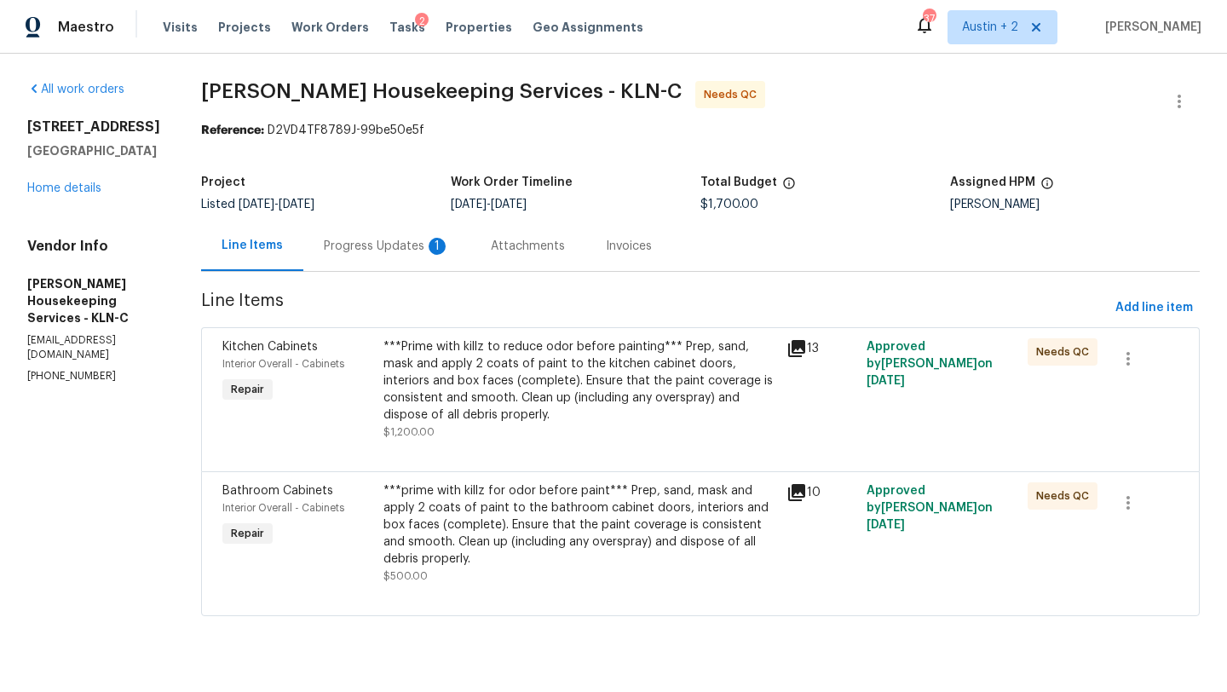
click at [428, 250] on div "Progress Updates 1" at bounding box center [387, 246] width 126 height 17
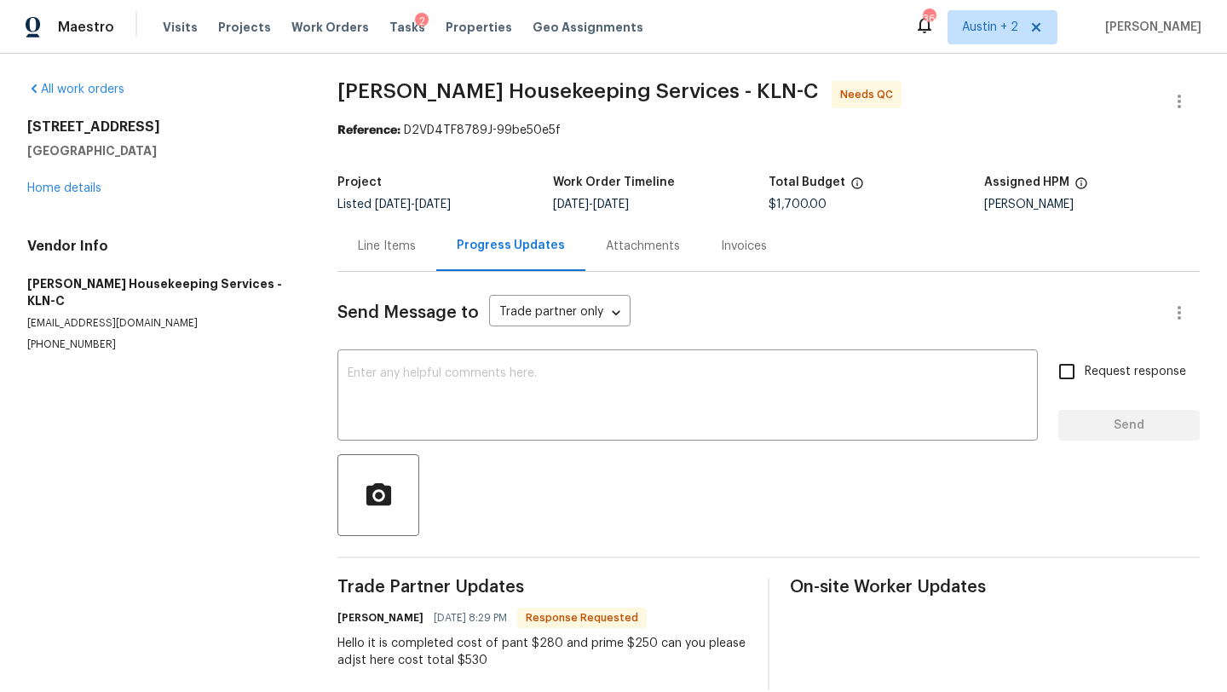
scroll to position [25, 0]
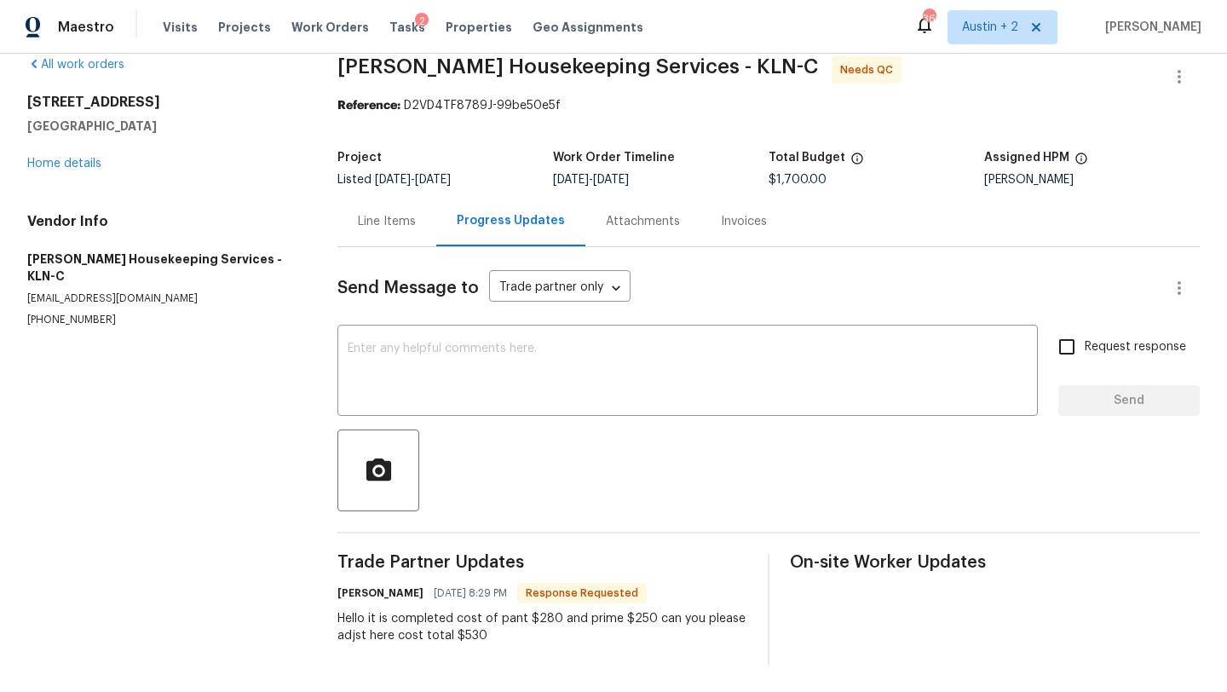
click at [388, 229] on div "Line Items" at bounding box center [387, 221] width 58 height 17
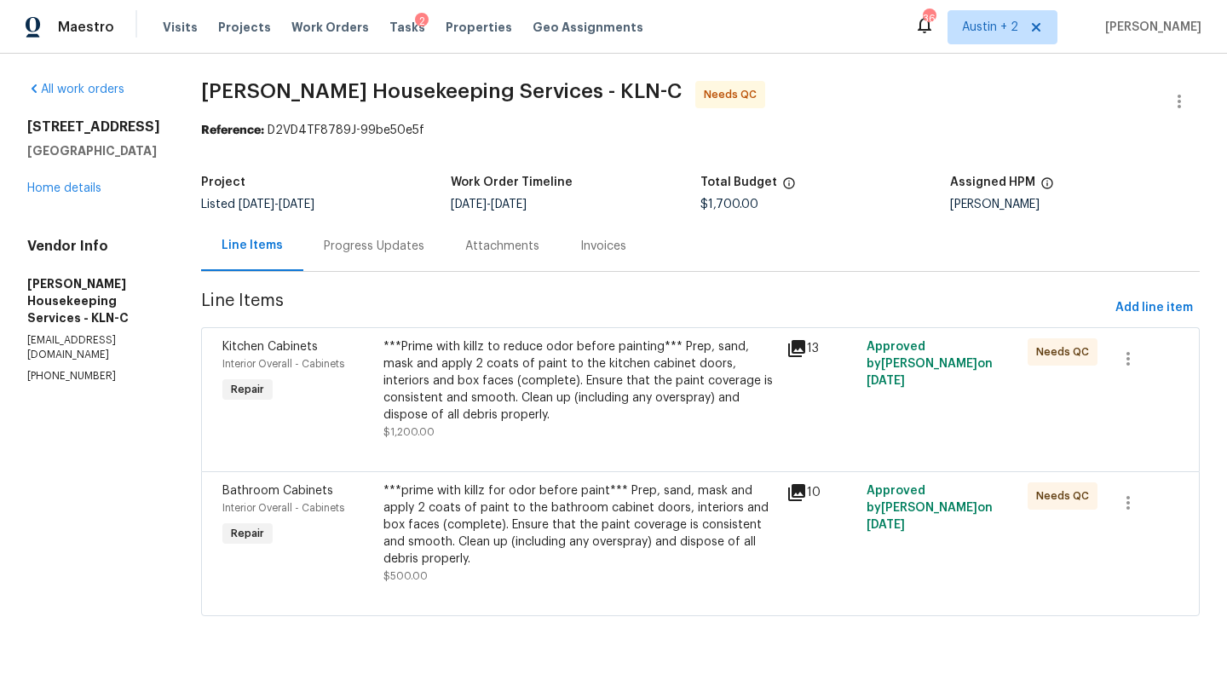
click at [386, 230] on div "Progress Updates" at bounding box center [373, 246] width 141 height 50
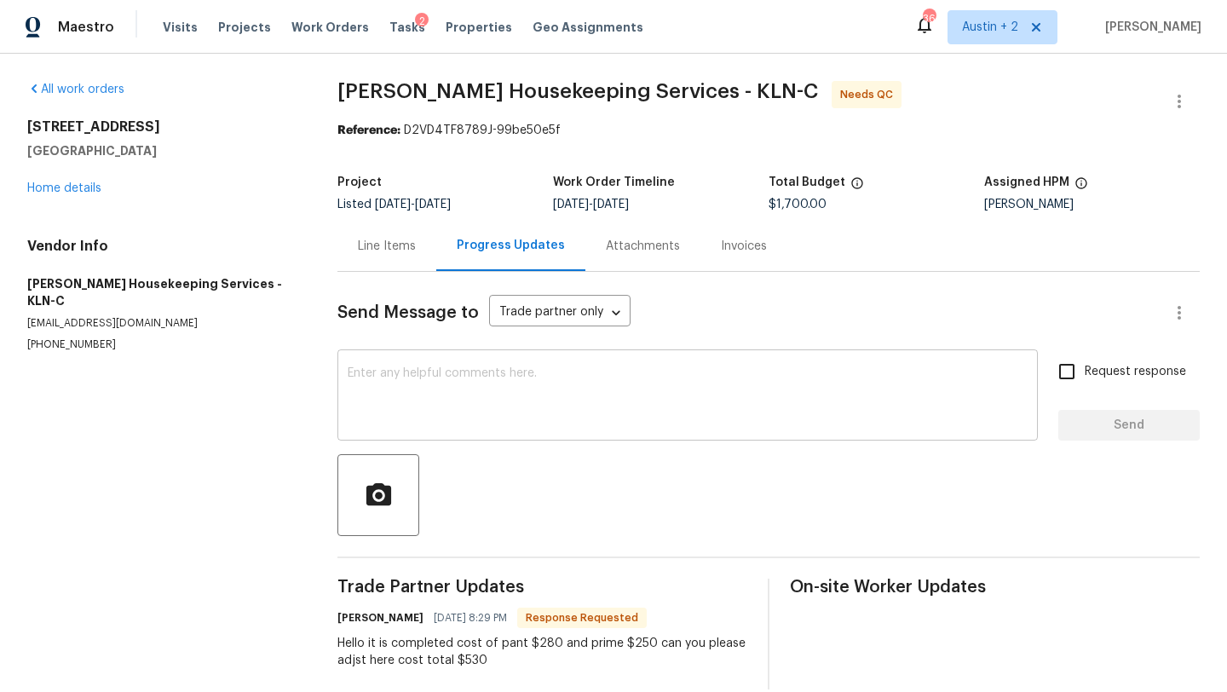
scroll to position [25, 0]
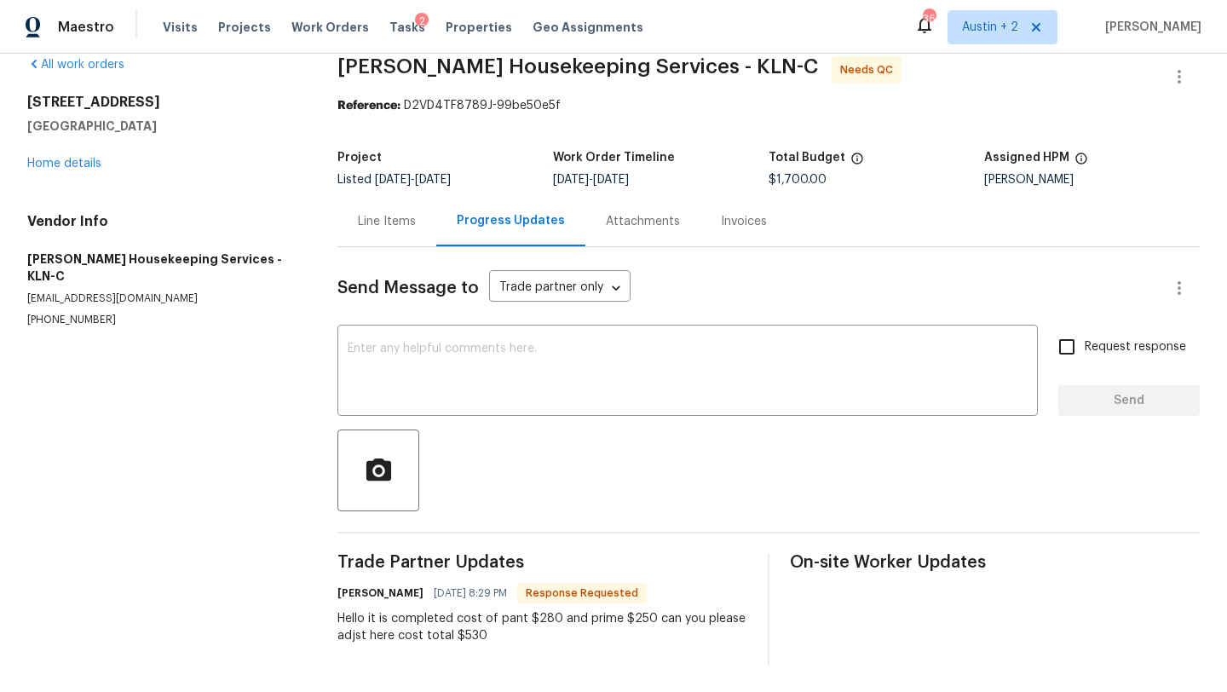
click at [372, 224] on div "Line Items" at bounding box center [387, 221] width 58 height 17
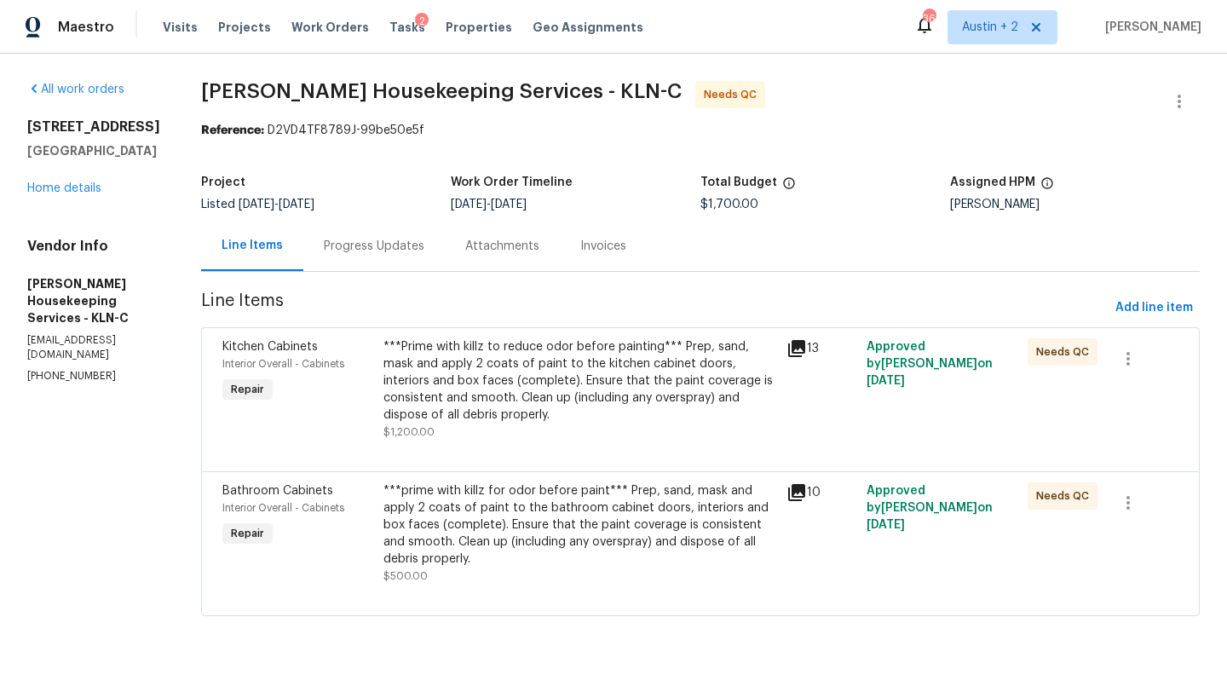
click at [805, 346] on icon at bounding box center [796, 348] width 17 height 17
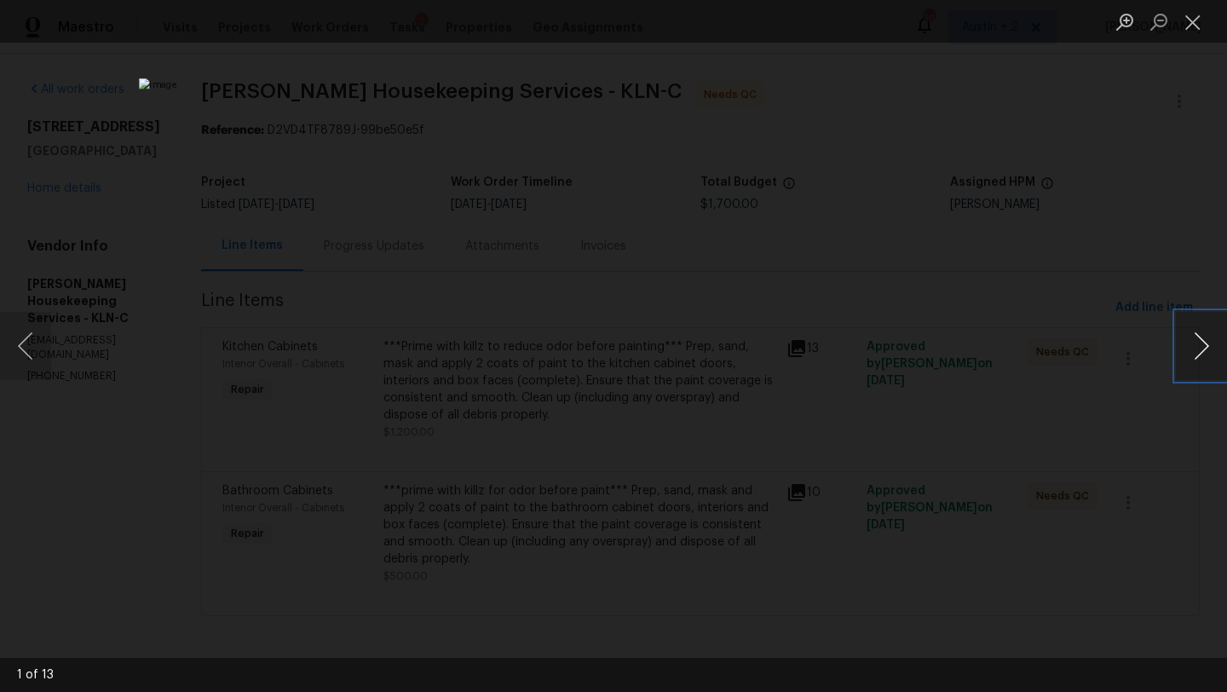
click at [1200, 343] on button "Next image" at bounding box center [1200, 346] width 51 height 68
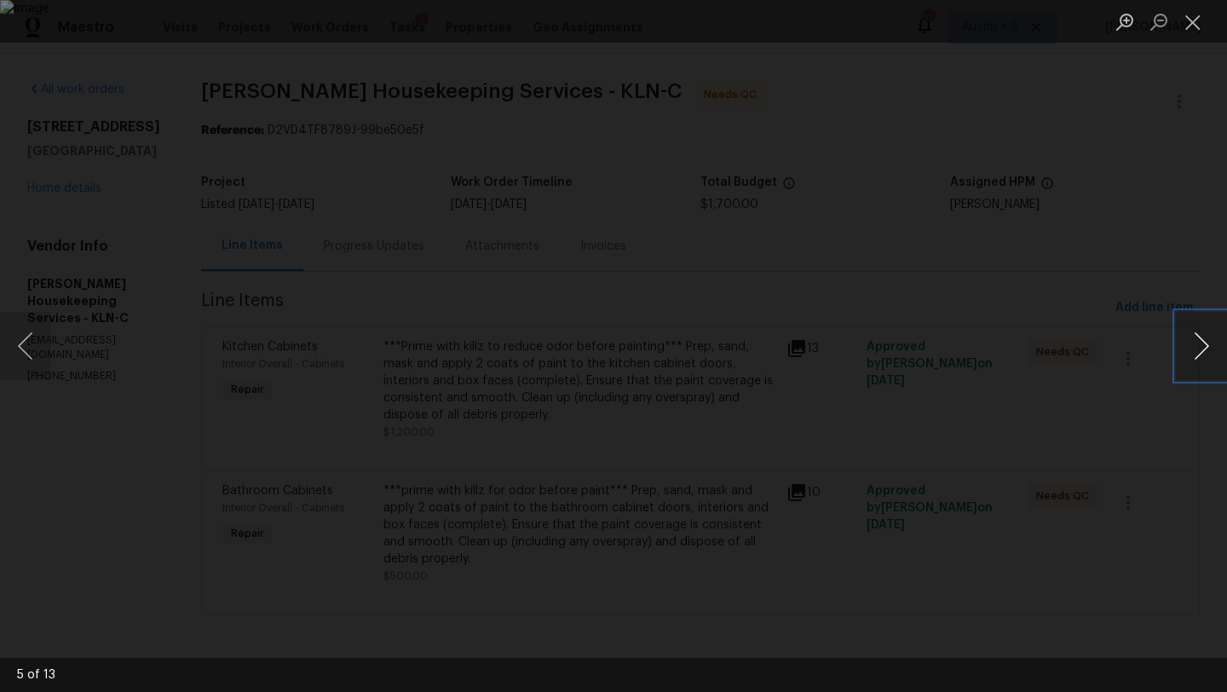
click at [1200, 343] on button "Next image" at bounding box center [1200, 346] width 51 height 68
click at [1193, 27] on button "Close lightbox" at bounding box center [1192, 22] width 34 height 30
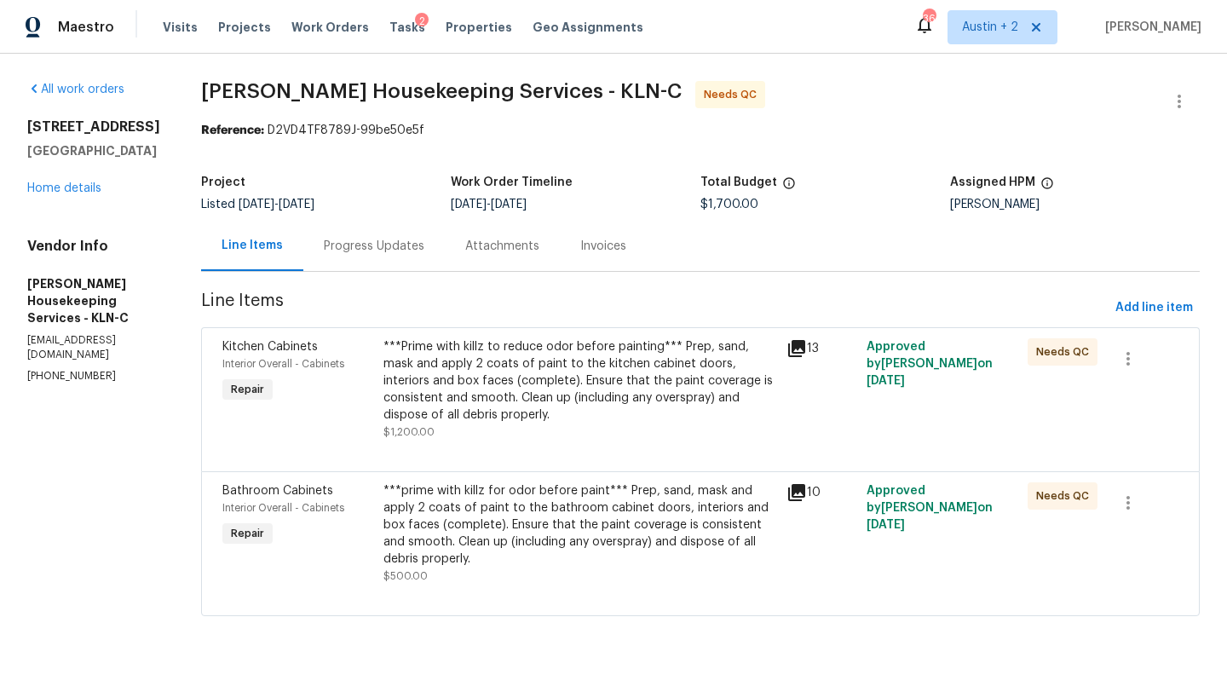
click at [514, 370] on div "***Prime with killz to reduce odor before painting*** Prep, sand, mask and appl…" at bounding box center [579, 380] width 393 height 85
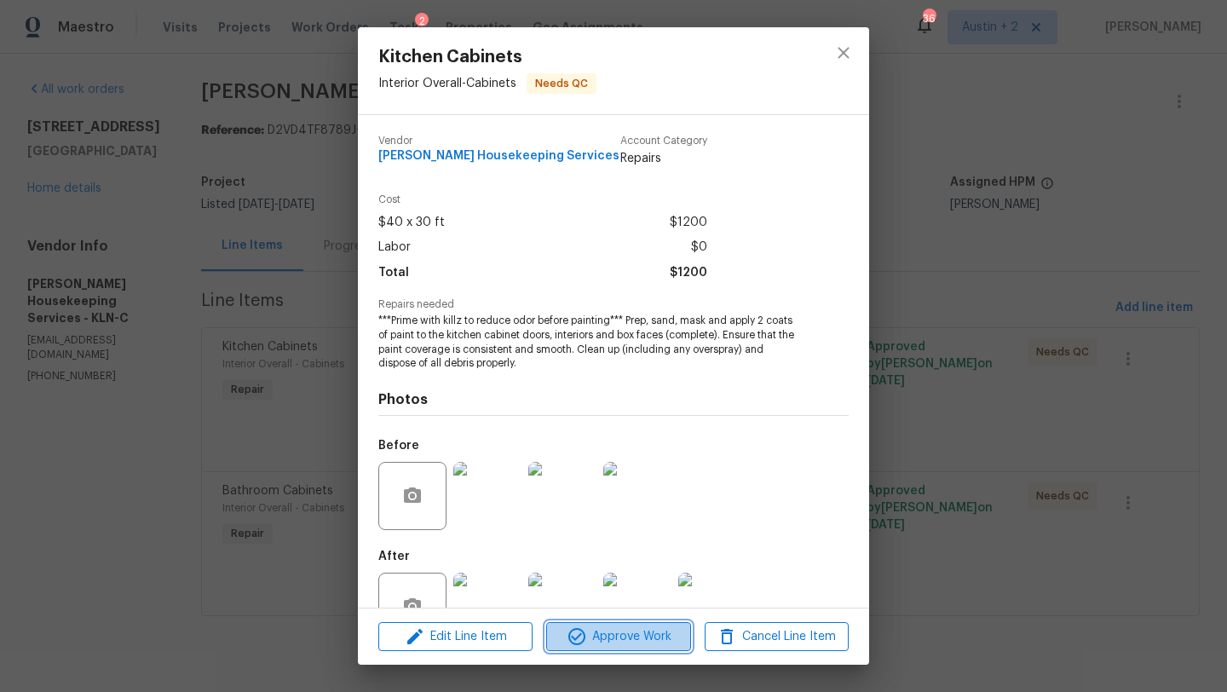
click at [606, 634] on span "Approve Work" at bounding box center [618, 636] width 134 height 21
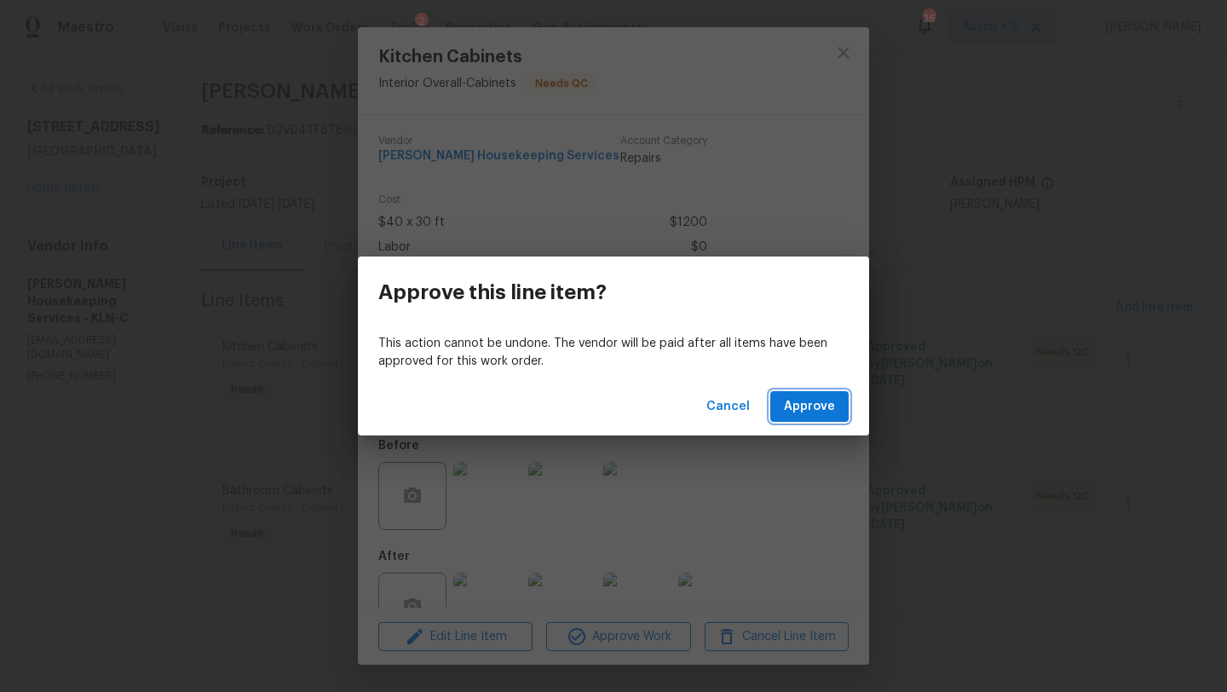
click at [803, 413] on span "Approve" at bounding box center [809, 406] width 51 height 21
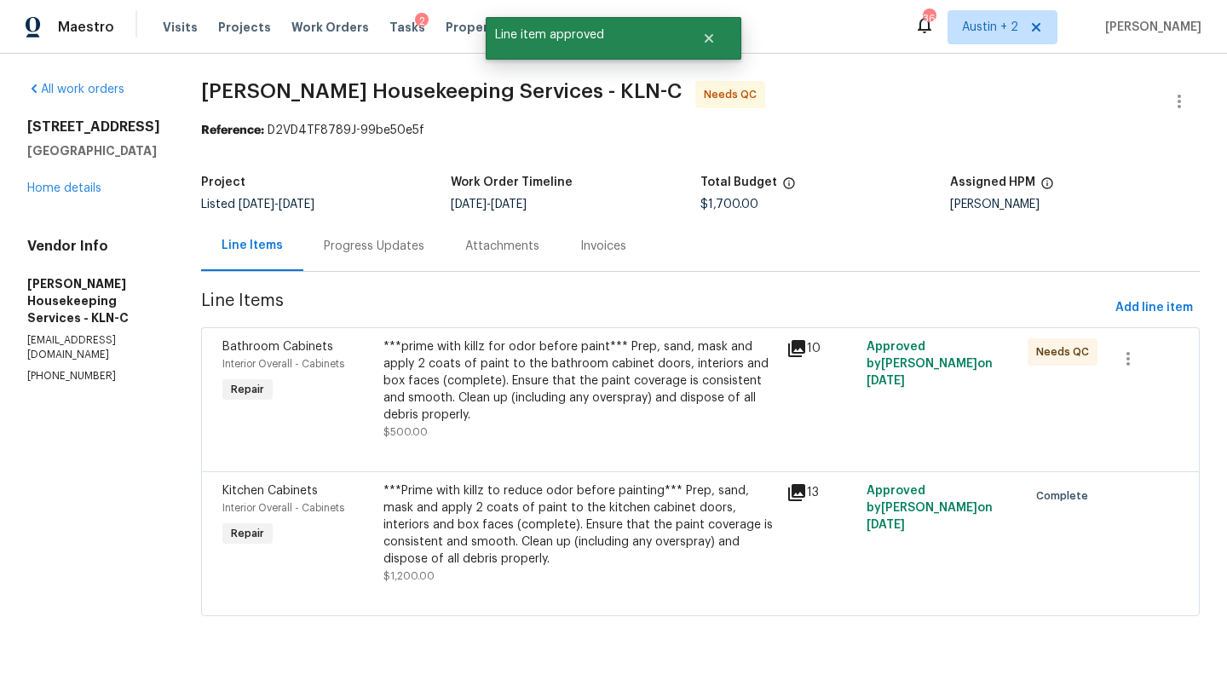
click at [657, 390] on div "***prime with killz for odor before paint*** Prep, sand, mask and apply 2 coats…" at bounding box center [579, 380] width 393 height 85
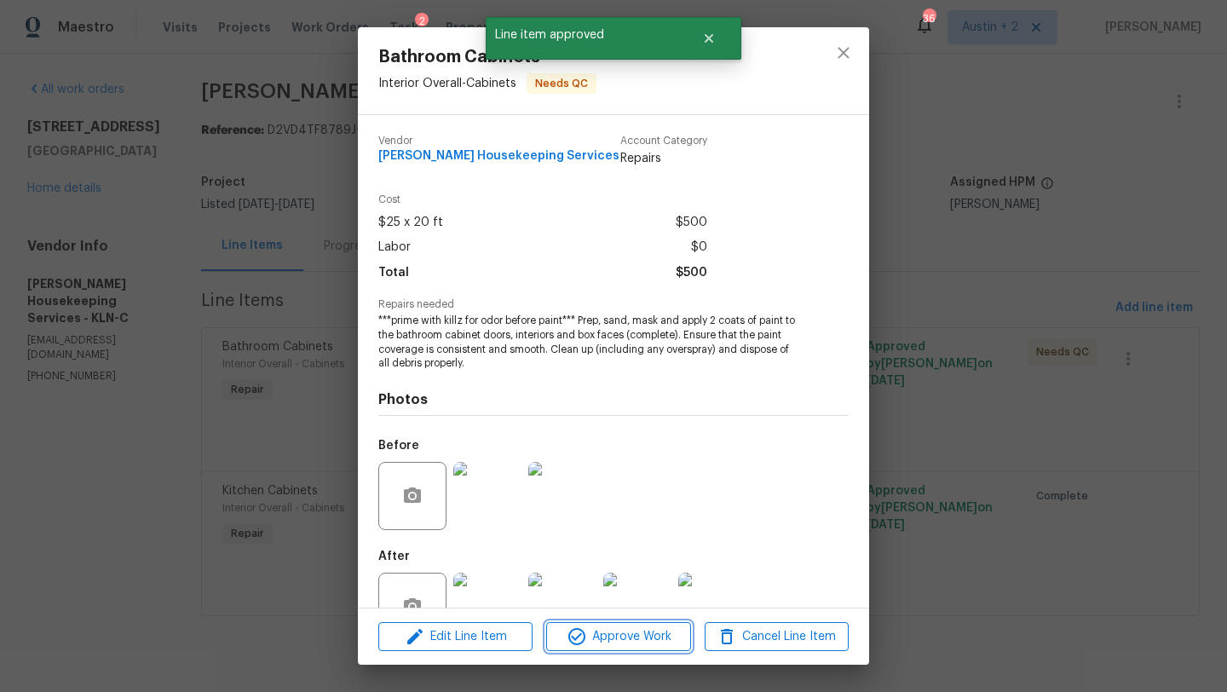
click at [660, 632] on span "Approve Work" at bounding box center [618, 636] width 134 height 21
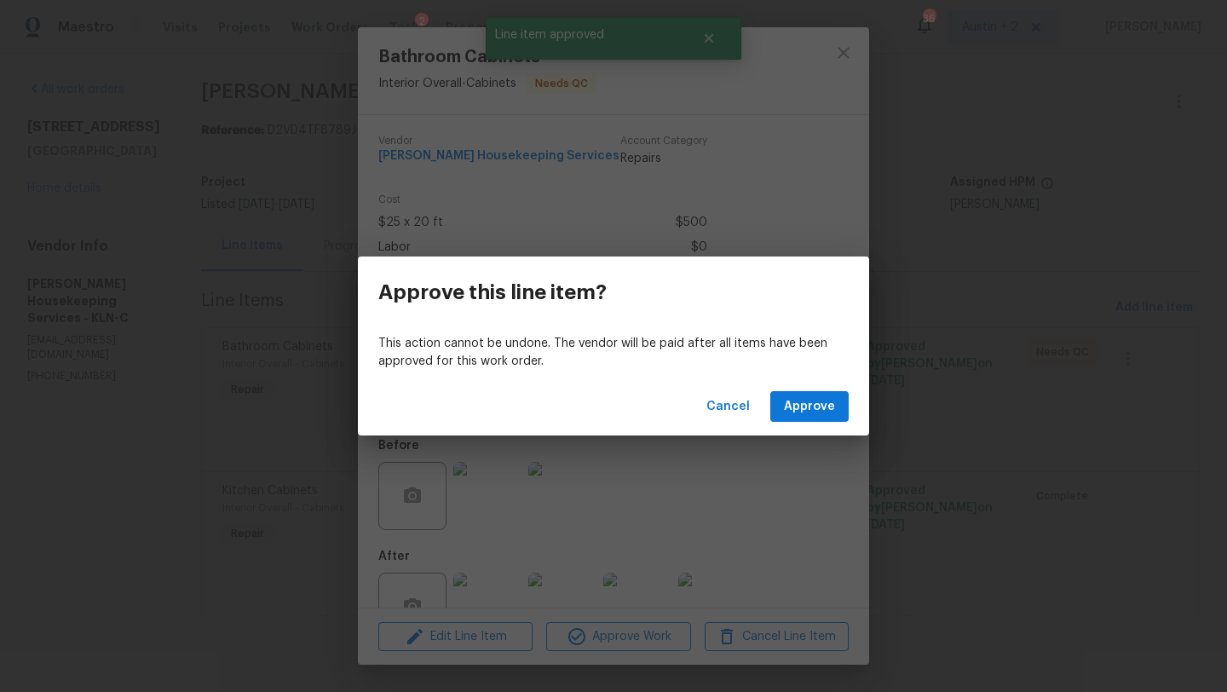
click at [814, 422] on div "Cancel Approve" at bounding box center [613, 406] width 511 height 59
click at [813, 411] on span "Approve" at bounding box center [809, 406] width 51 height 21
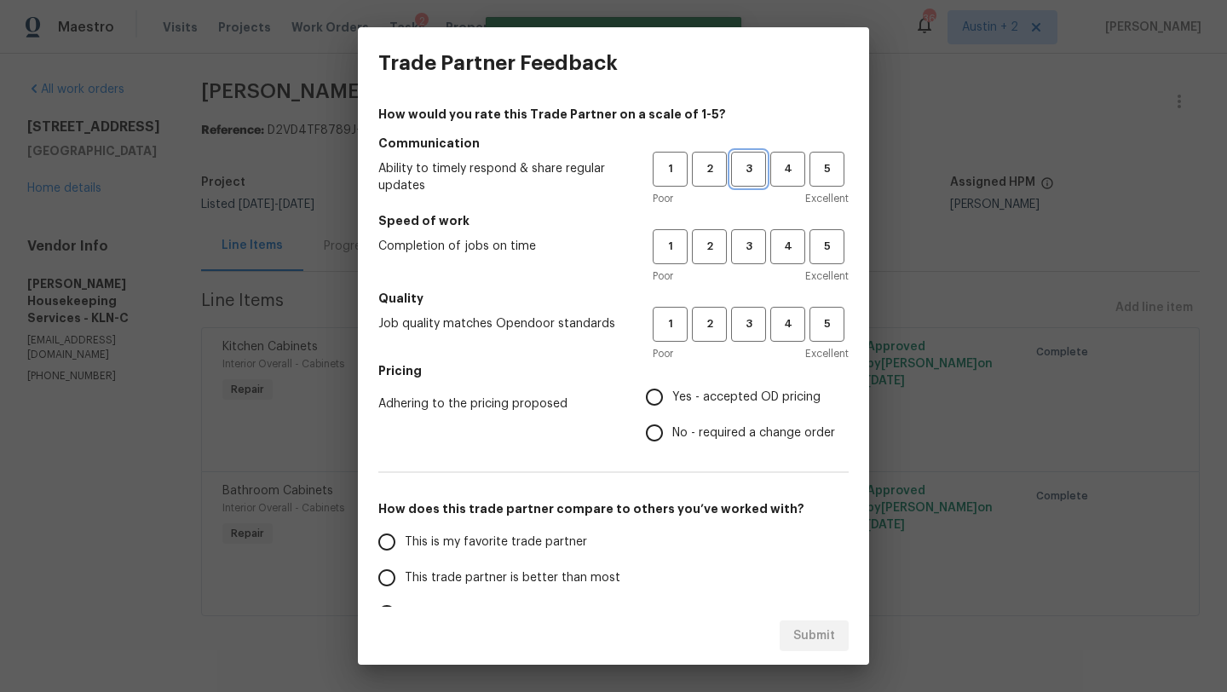
click at [756, 173] on span "3" at bounding box center [749, 169] width 32 height 20
click at [750, 238] on span "3" at bounding box center [749, 247] width 32 height 20
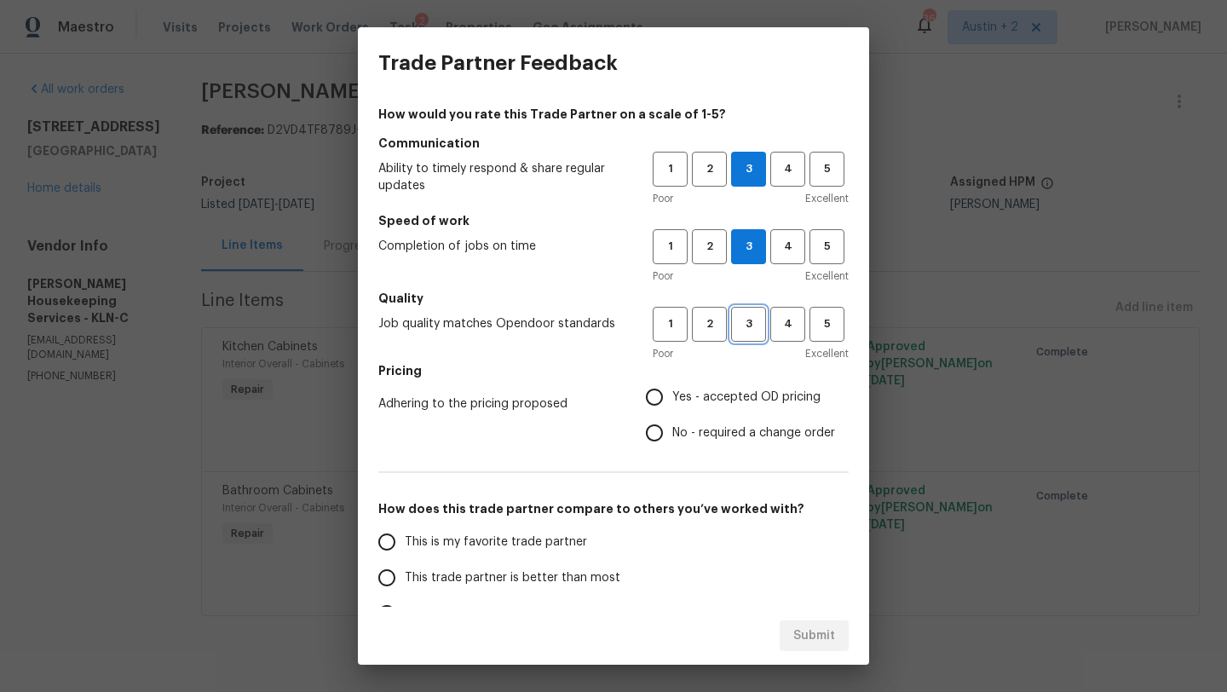
click at [751, 309] on button "3" at bounding box center [748, 324] width 35 height 35
click at [733, 402] on span "Yes - accepted OD pricing" at bounding box center [746, 397] width 148 height 18
click at [672, 402] on input "Yes - accepted OD pricing" at bounding box center [654, 397] width 36 height 36
radio input "true"
click at [594, 578] on span "This trade partner is better than most" at bounding box center [513, 578] width 216 height 18
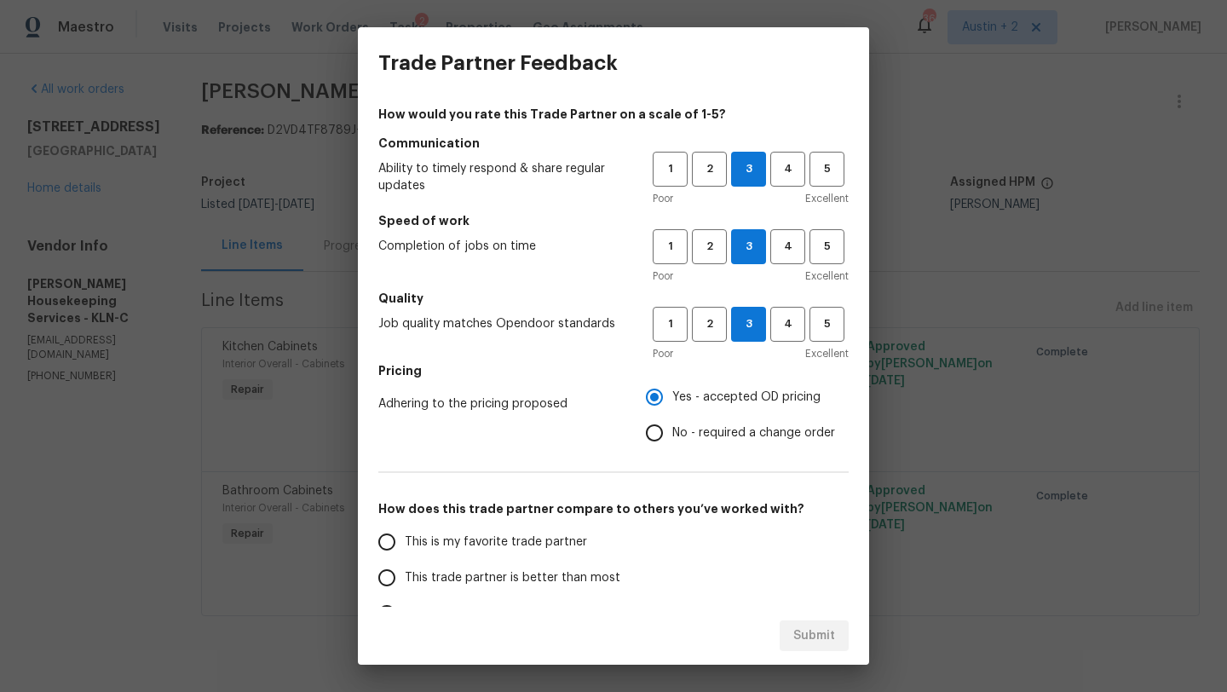
click at [405, 578] on input "This trade partner is better than most" at bounding box center [387, 578] width 36 height 36
click at [799, 635] on span "Submit" at bounding box center [814, 635] width 42 height 21
radio input "true"
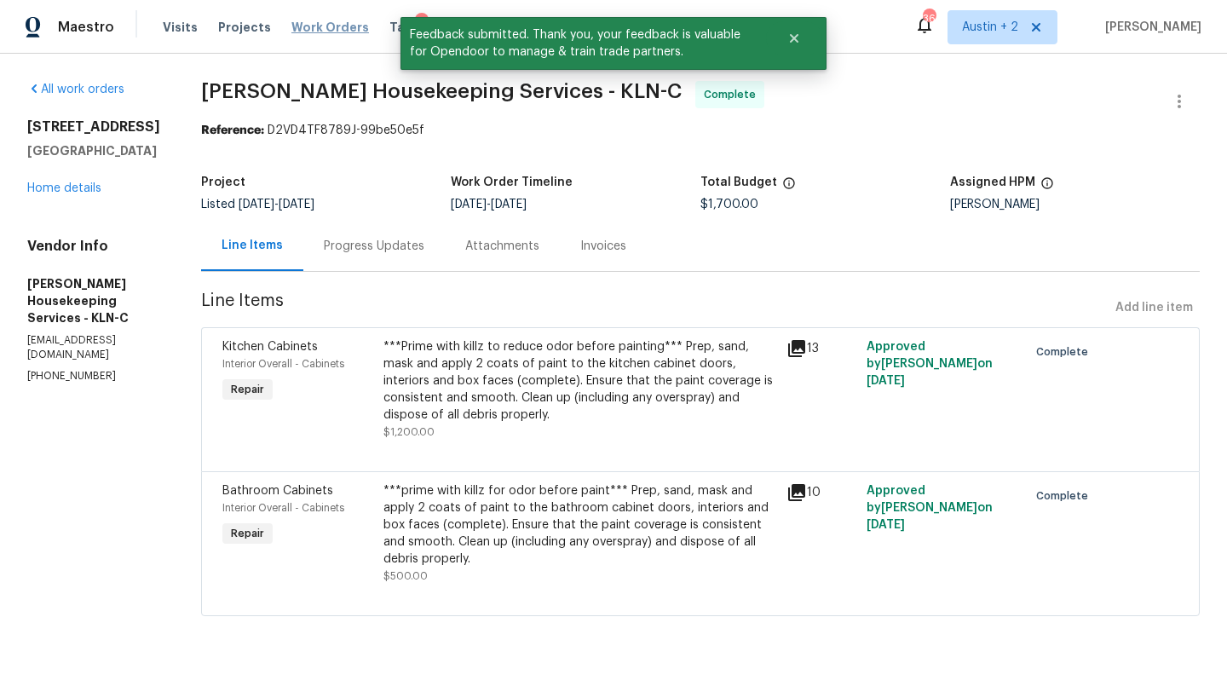
click at [330, 29] on span "Work Orders" at bounding box center [330, 27] width 78 height 17
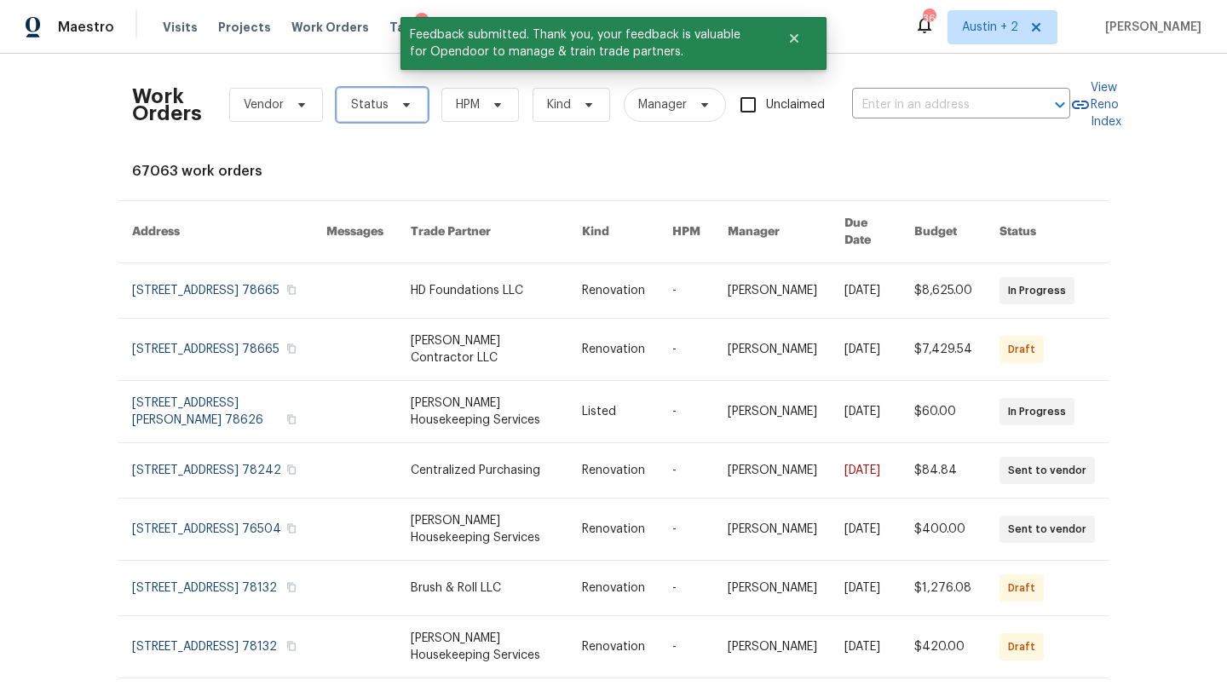
click at [379, 106] on span "Status" at bounding box center [369, 104] width 37 height 17
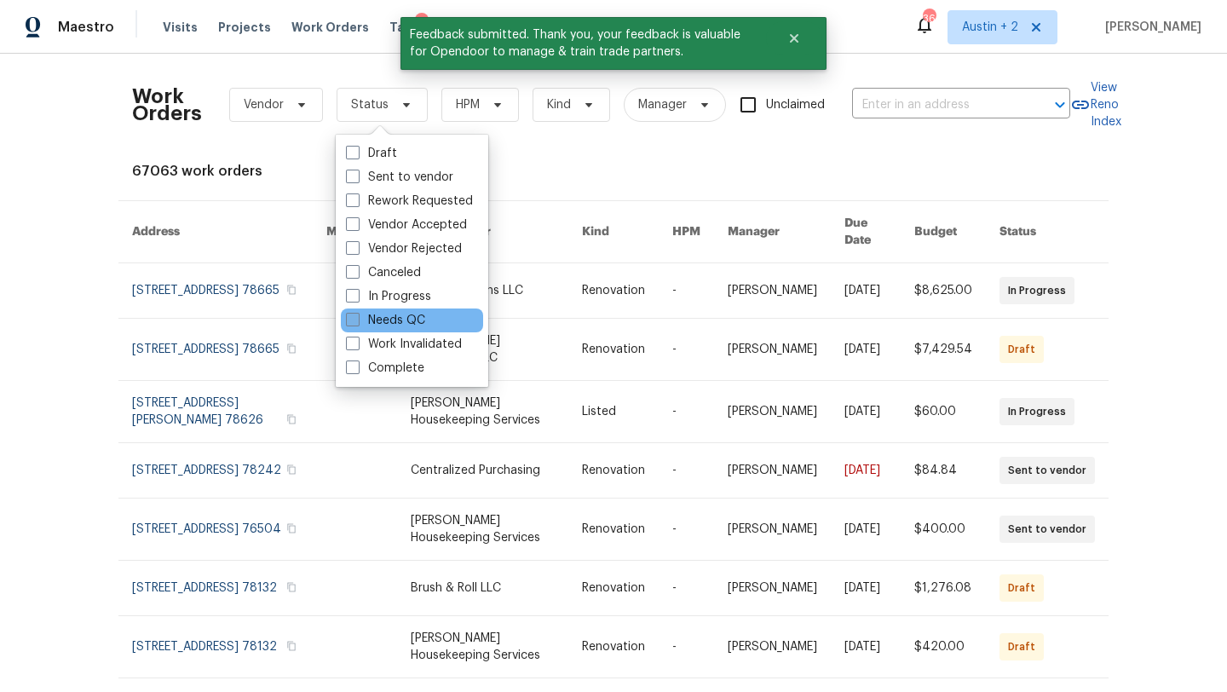
click at [394, 320] on label "Needs QC" at bounding box center [385, 320] width 79 height 17
click at [357, 320] on input "Needs QC" at bounding box center [351, 317] width 11 height 11
checkbox input "true"
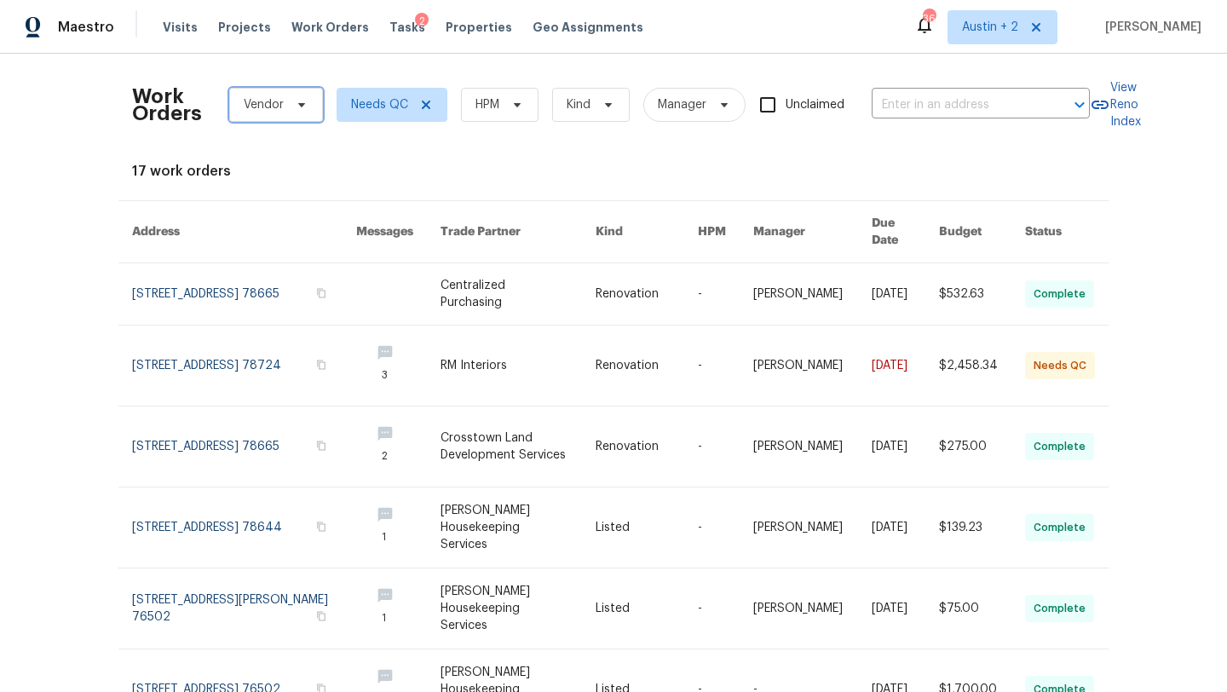
click at [284, 100] on span "Vendor" at bounding box center [276, 105] width 94 height 34
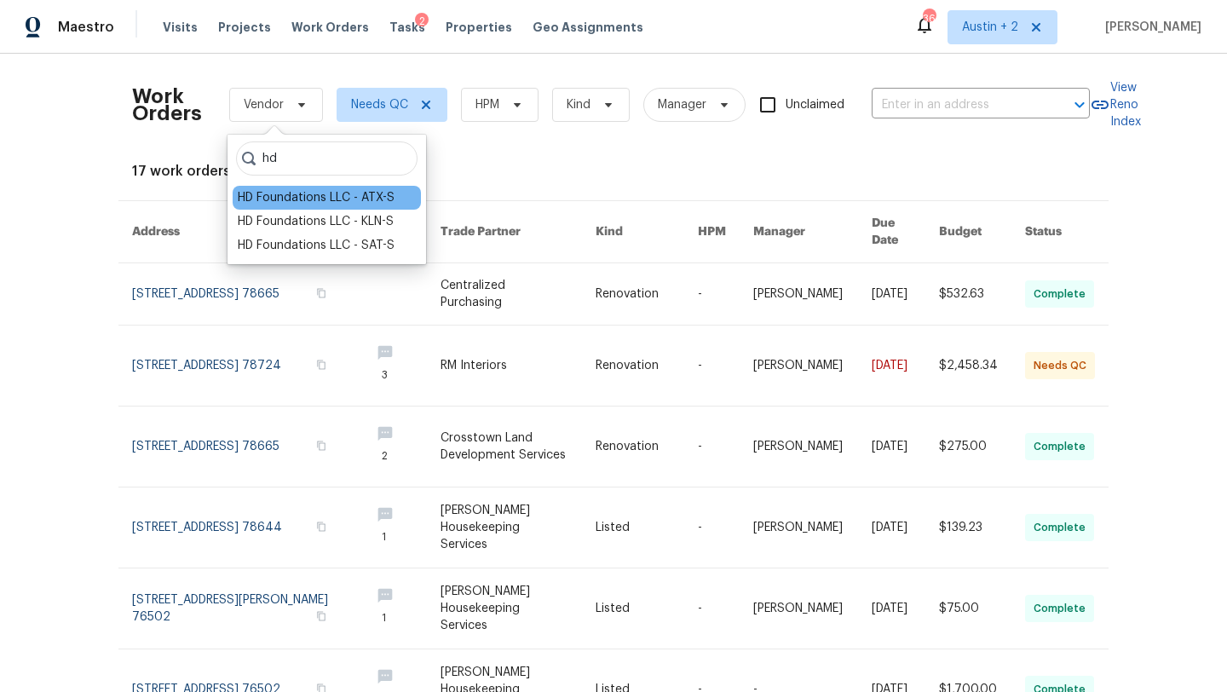
type input "hd"
click at [321, 196] on div "HD Foundations LLC - ATX-S" at bounding box center [316, 197] width 157 height 17
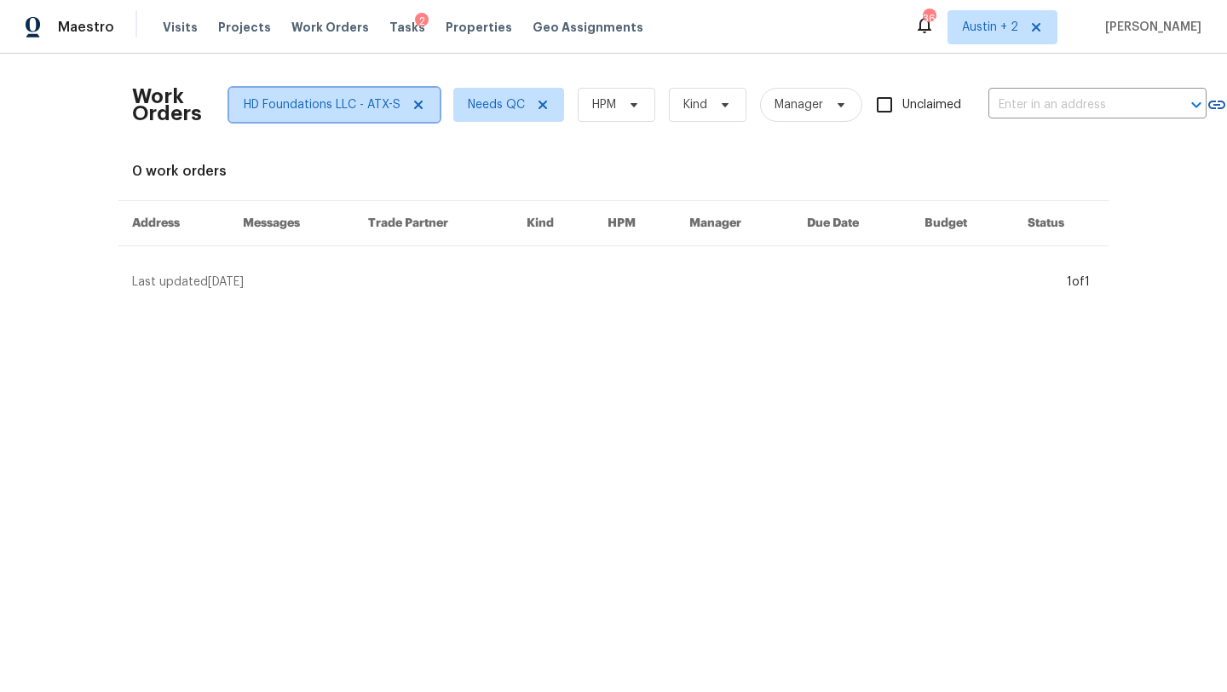
click at [350, 105] on span "HD Foundations LLC - ATX-S" at bounding box center [322, 104] width 157 height 17
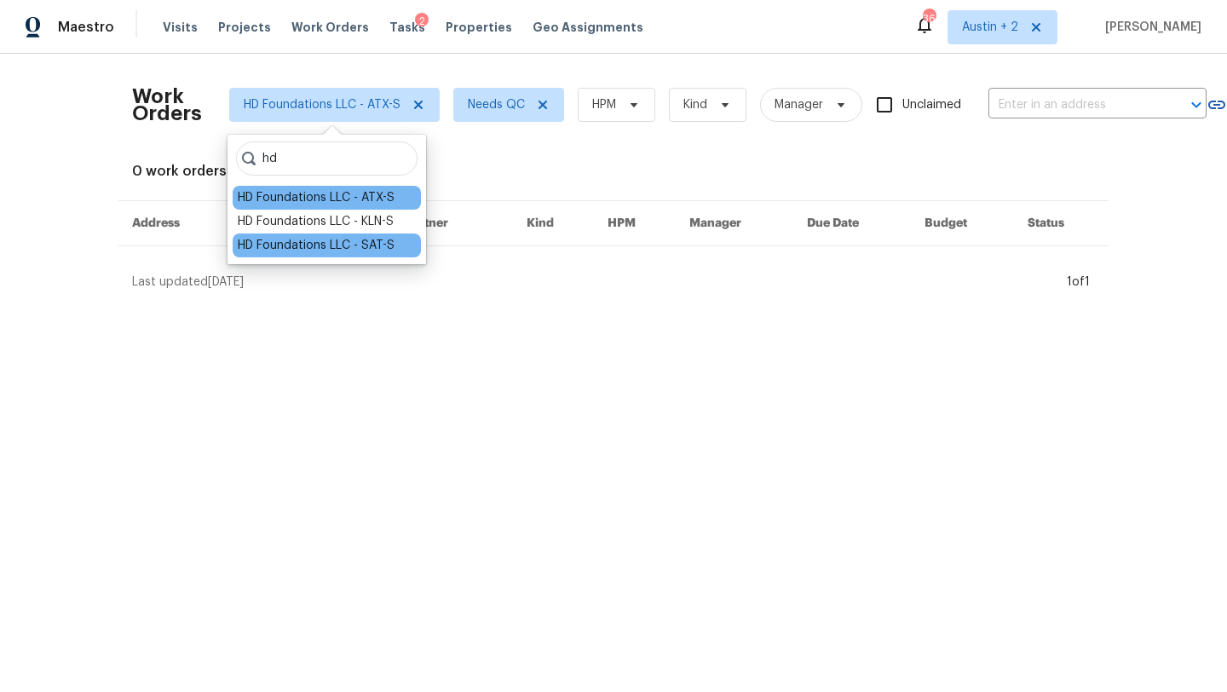
type input "hd"
click at [363, 241] on div "HD Foundations LLC - SAT-S" at bounding box center [316, 245] width 157 height 17
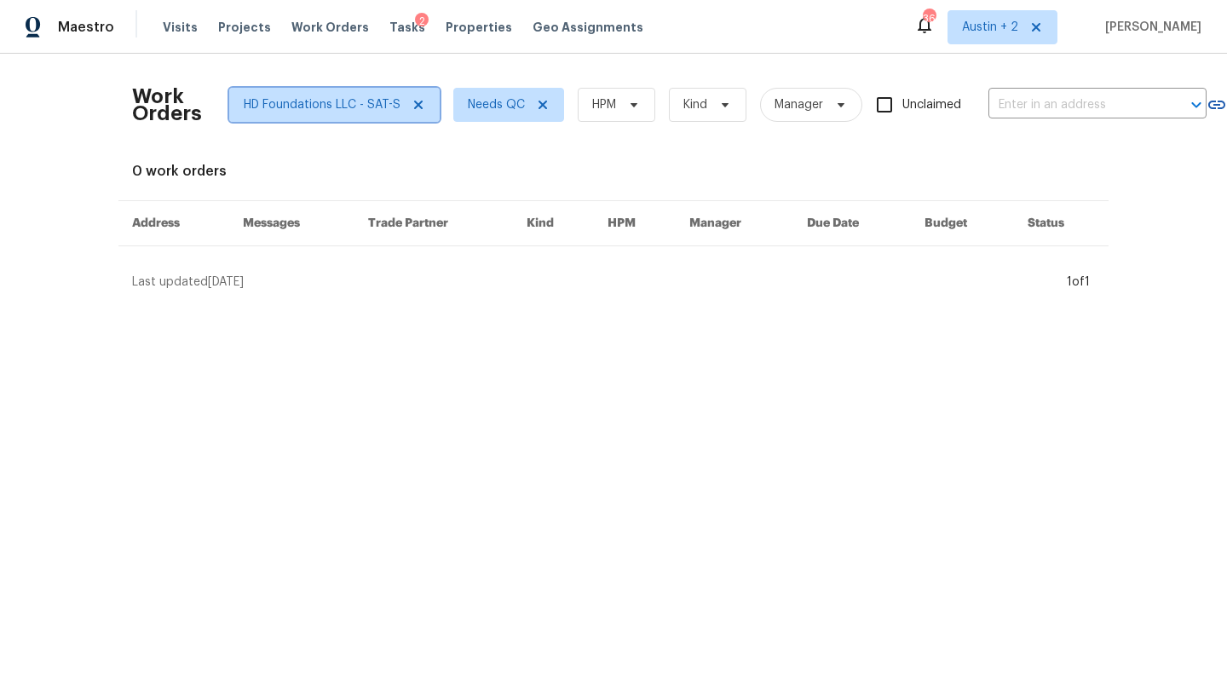
click at [344, 95] on span "HD Foundations LLC - SAT-S" at bounding box center [334, 105] width 210 height 34
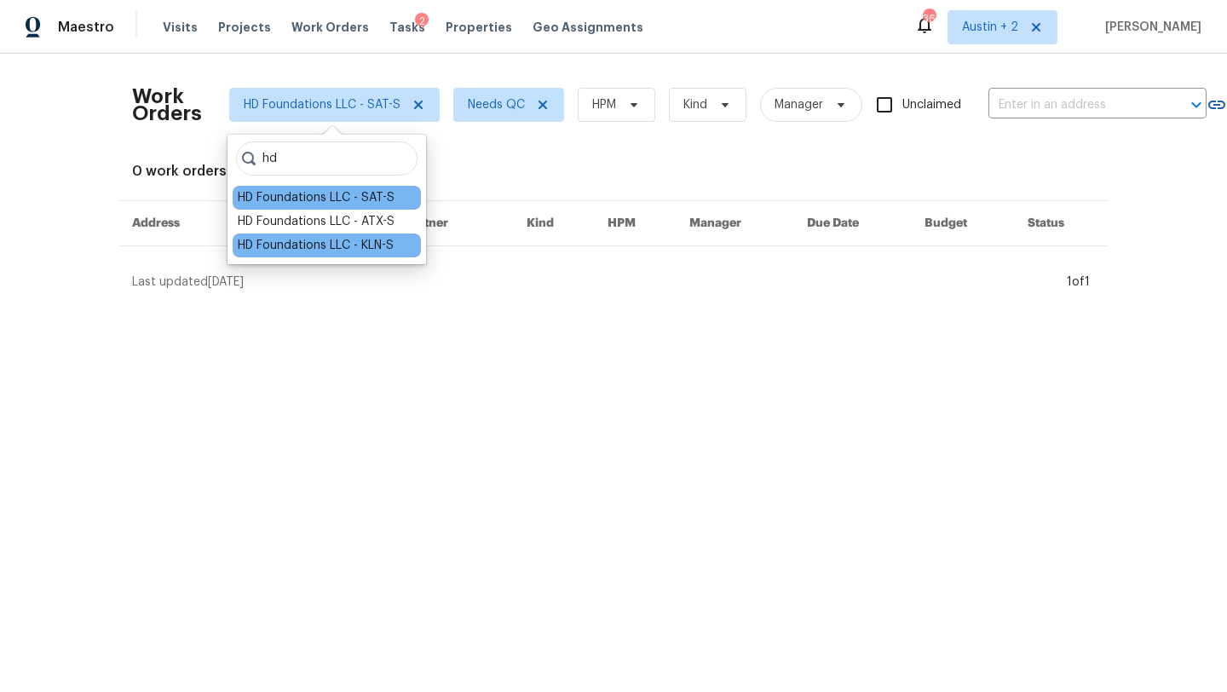
type input "hd"
click at [340, 241] on div "HD Foundations LLC - KLN-S" at bounding box center [316, 245] width 156 height 17
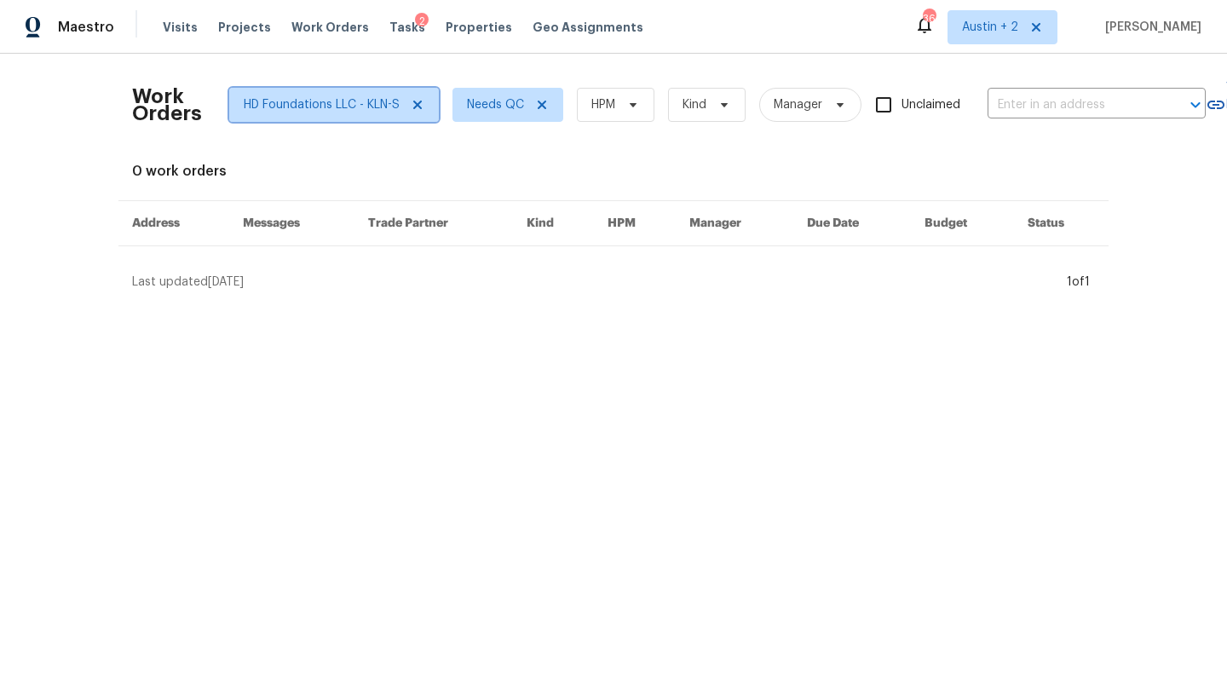
click at [338, 103] on span "HD Foundations LLC - KLN-S" at bounding box center [322, 104] width 156 height 17
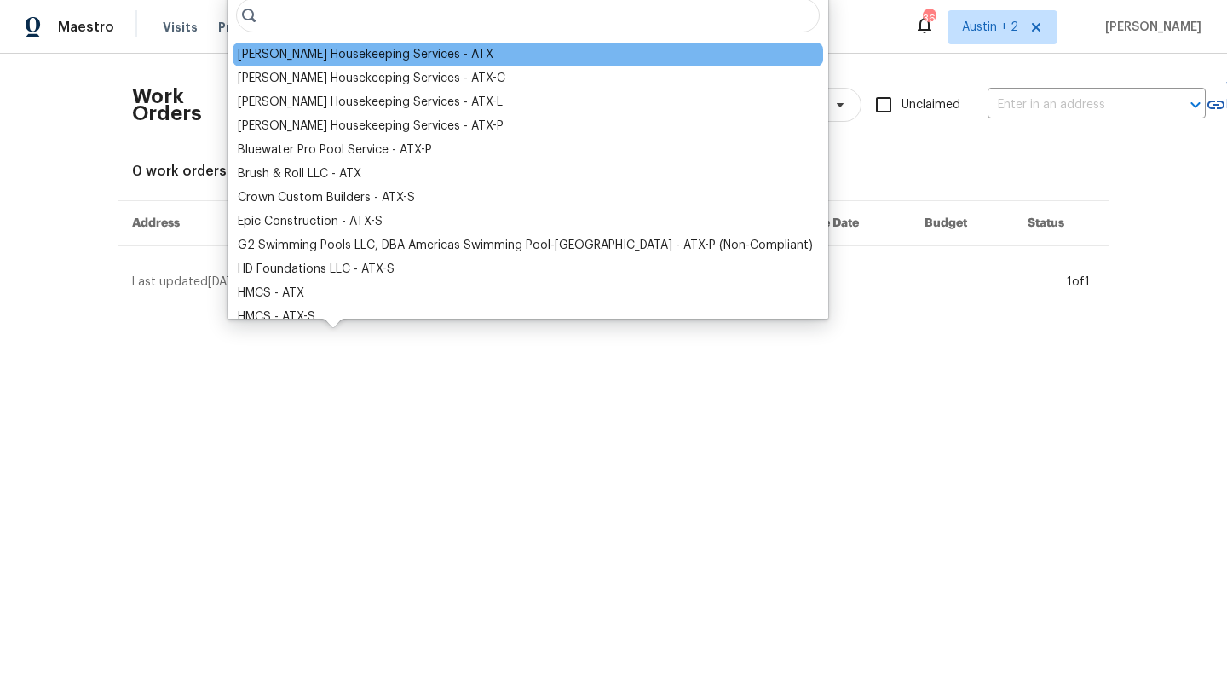
click at [351, 55] on div "[PERSON_NAME] Housekeeping Services - ATX" at bounding box center [366, 54] width 256 height 17
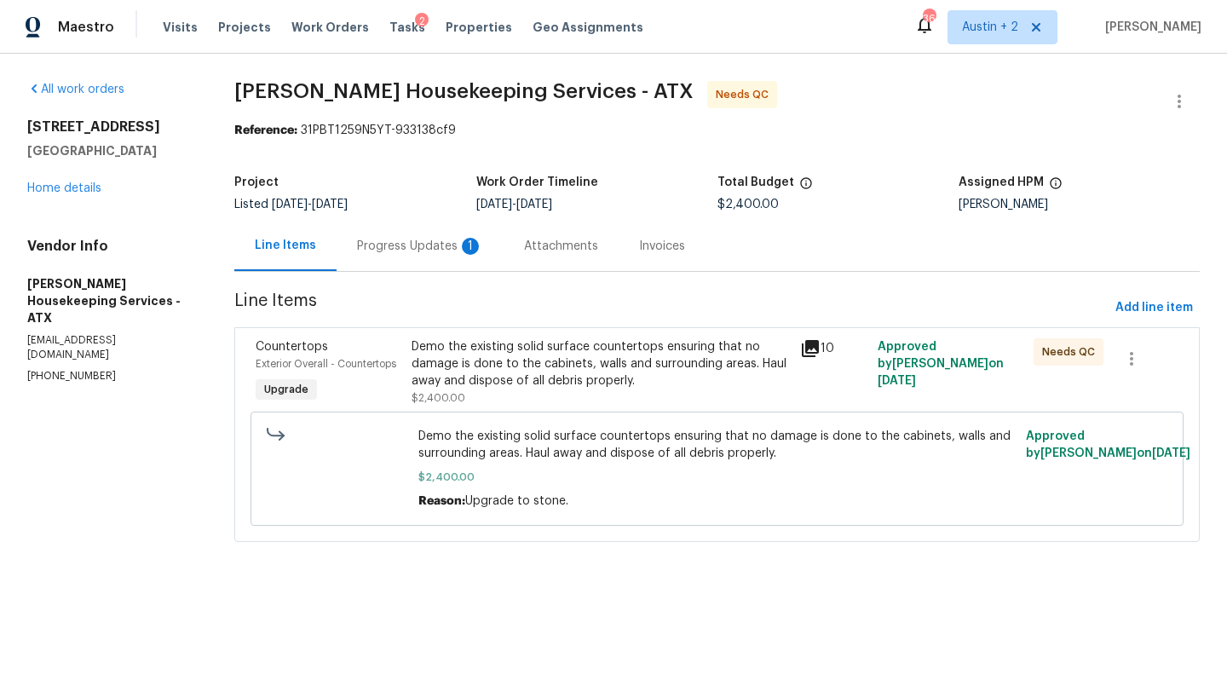
click at [560, 357] on div "Demo the existing solid surface countertops ensuring that no damage is done to …" at bounding box center [600, 363] width 378 height 51
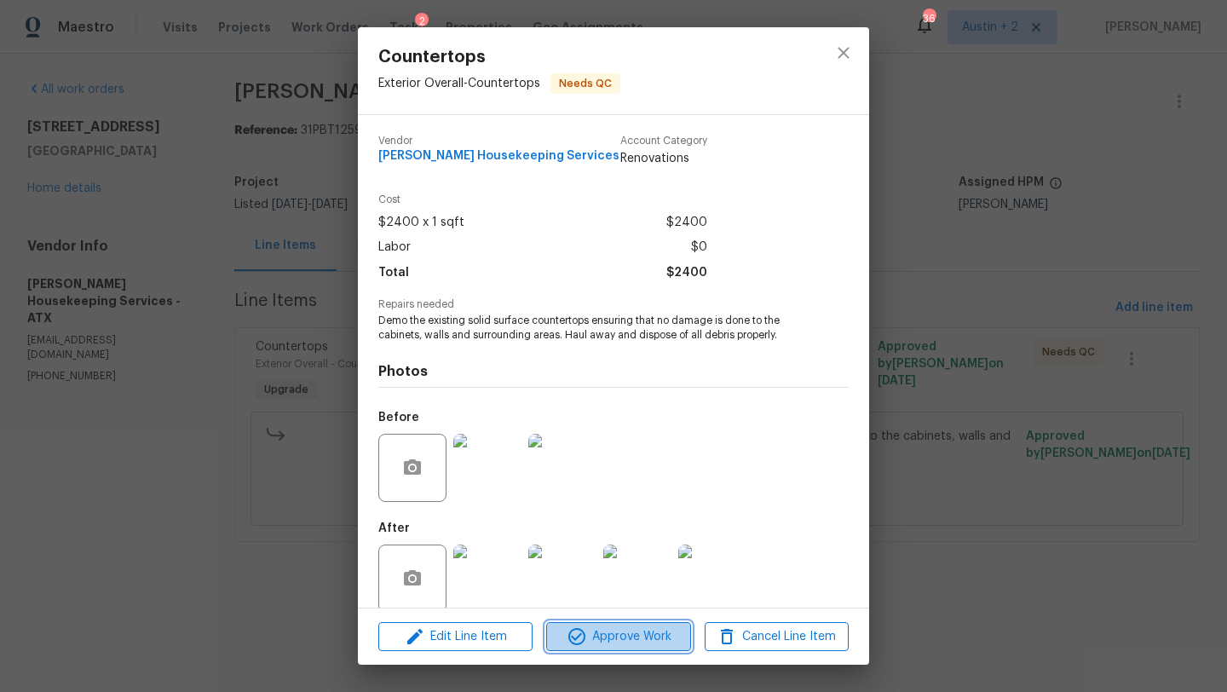
click at [625, 638] on span "Approve Work" at bounding box center [618, 636] width 134 height 21
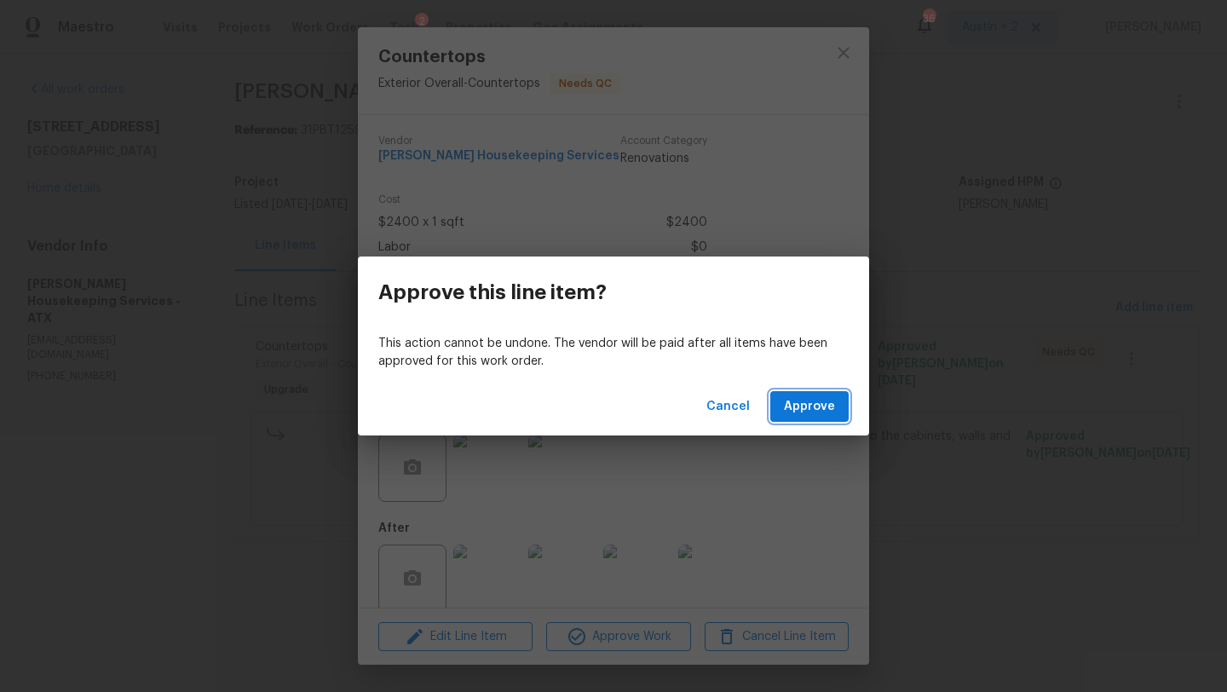
click at [809, 408] on span "Approve" at bounding box center [809, 406] width 51 height 21
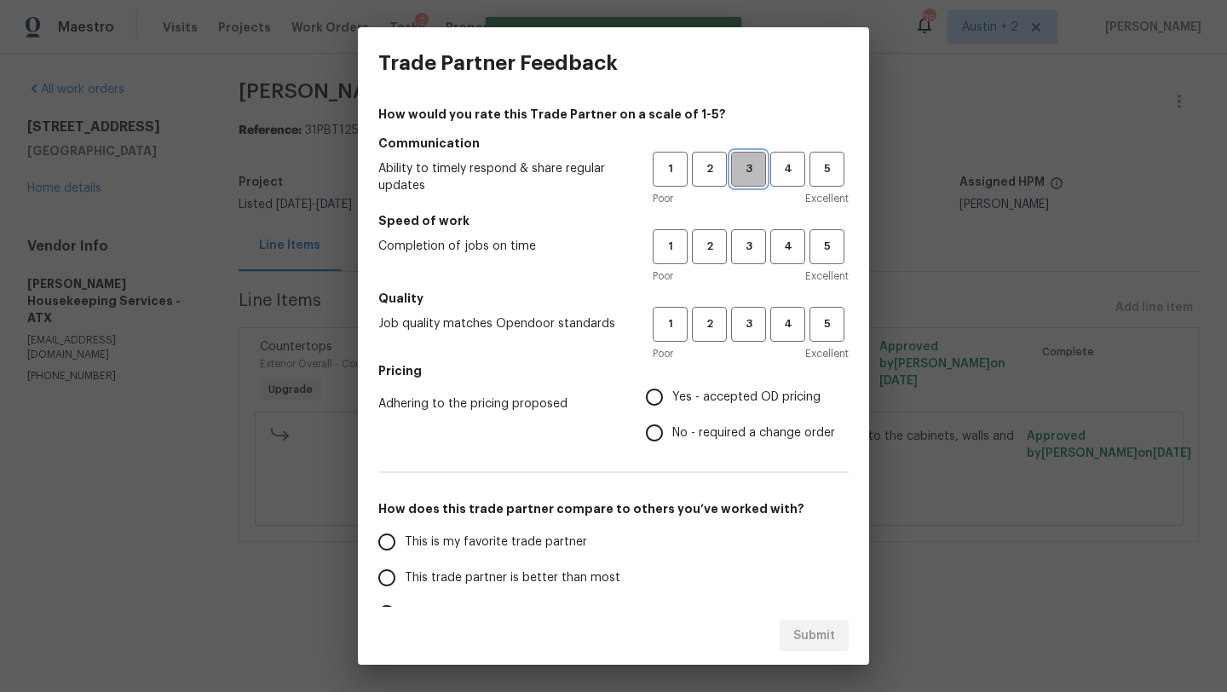
click at [746, 162] on span "3" at bounding box center [749, 169] width 32 height 20
click at [744, 239] on span "3" at bounding box center [749, 247] width 32 height 20
click at [744, 296] on h5 "Quality" at bounding box center [613, 298] width 470 height 17
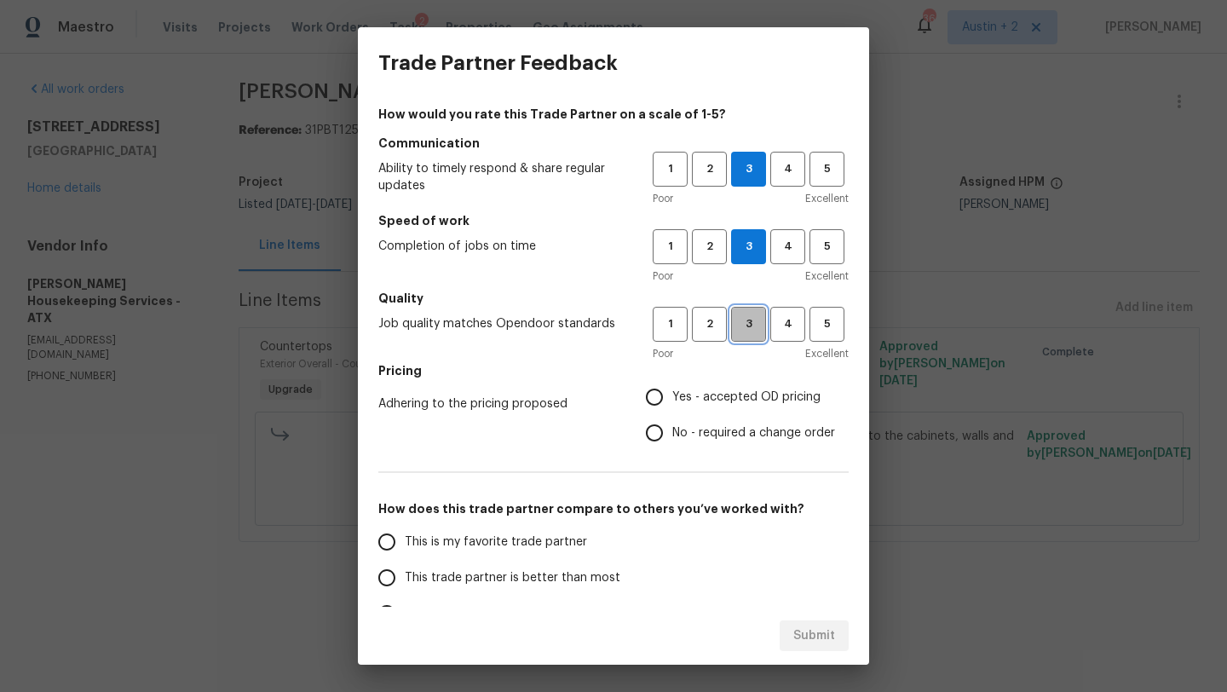
click at [746, 316] on span "3" at bounding box center [749, 324] width 32 height 20
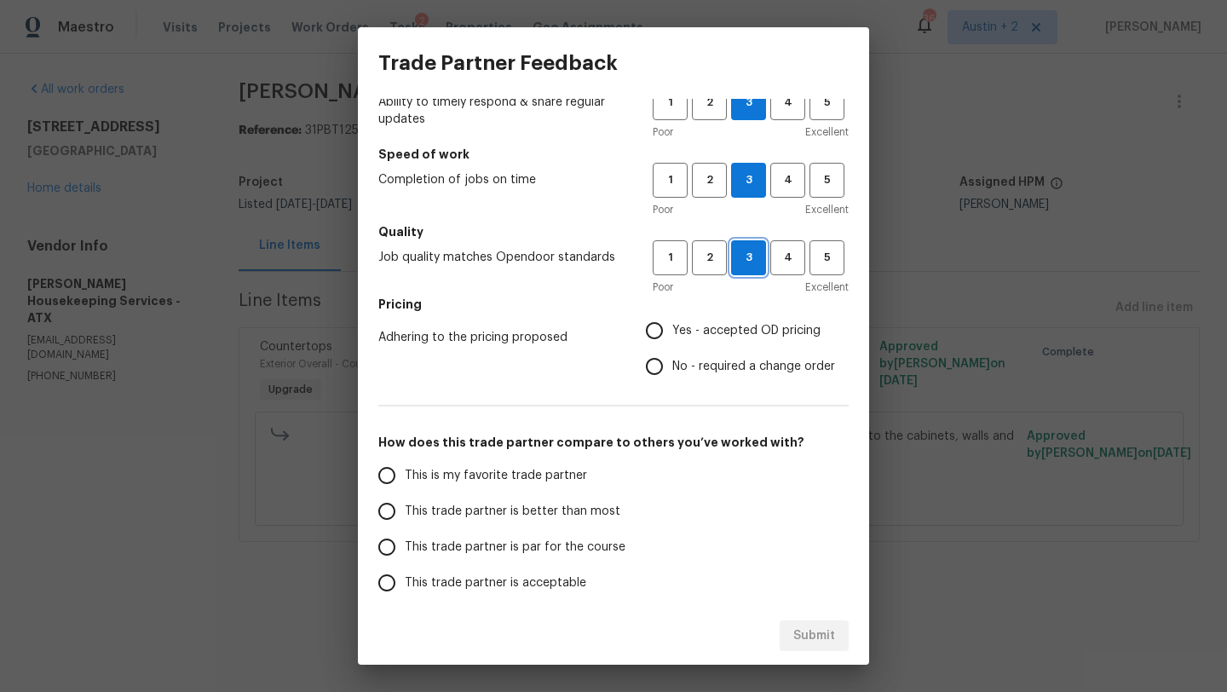
scroll to position [73, 0]
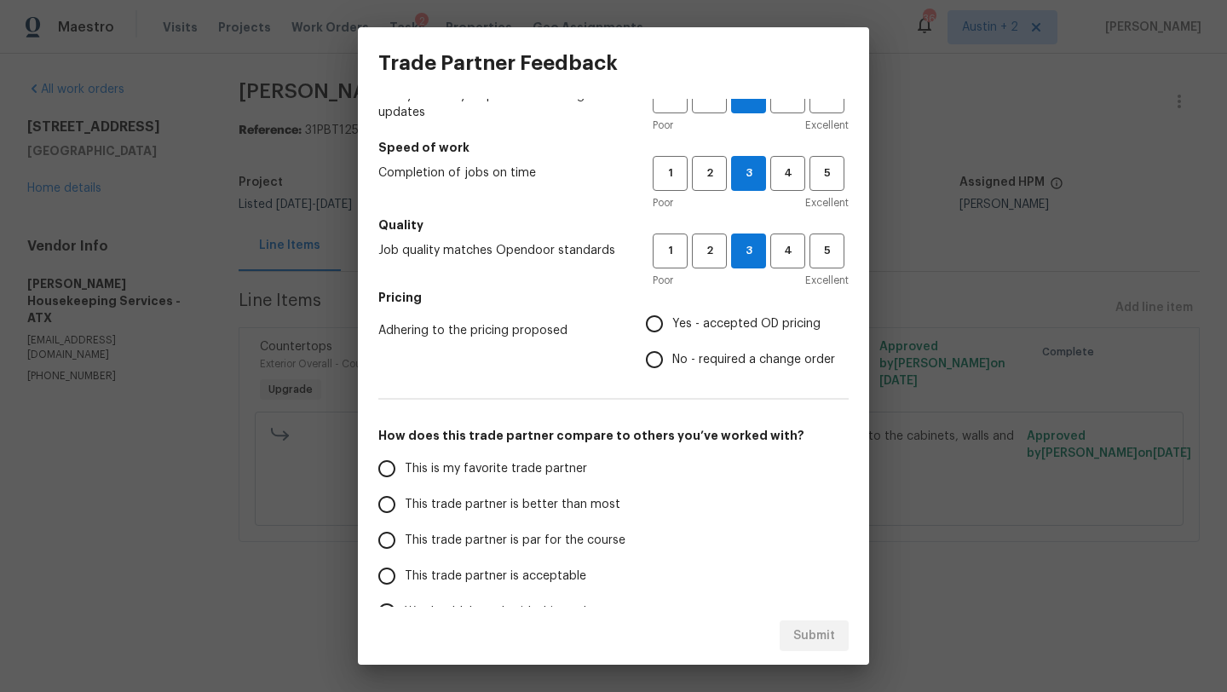
click at [744, 318] on span "Yes - accepted OD pricing" at bounding box center [746, 324] width 148 height 18
click at [672, 318] on input "Yes - accepted OD pricing" at bounding box center [654, 324] width 36 height 36
radio input "true"
click at [589, 537] on span "This trade partner is par for the course" at bounding box center [515, 541] width 221 height 18
click at [405, 537] on input "This trade partner is par for the course" at bounding box center [387, 540] width 36 height 36
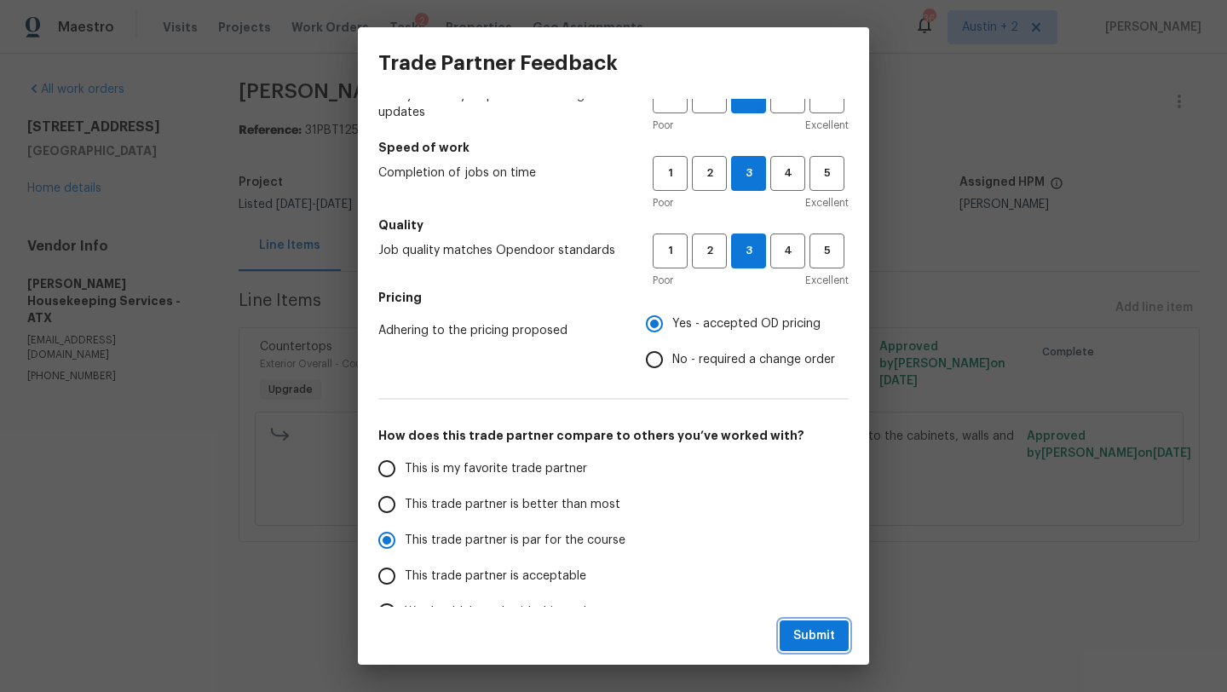
click at [825, 638] on span "Submit" at bounding box center [814, 635] width 42 height 21
radio input "true"
